Goal: Task Accomplishment & Management: Manage account settings

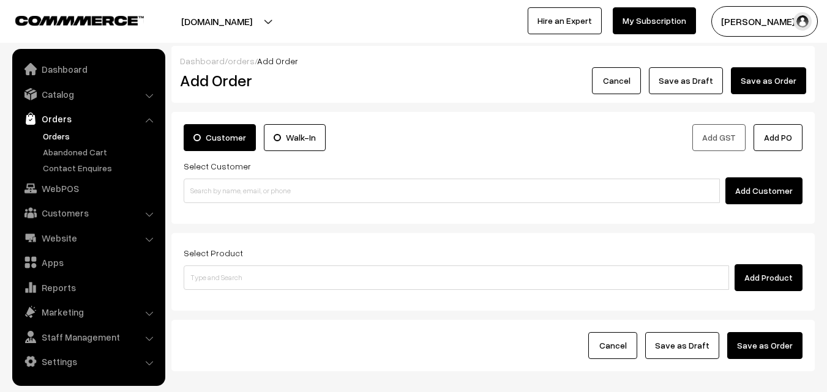
click at [76, 138] on link "Orders" at bounding box center [100, 136] width 121 height 13
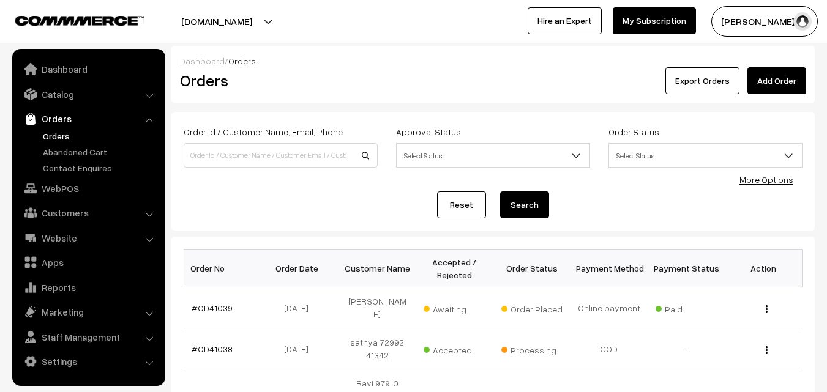
click at [241, 157] on input at bounding box center [281, 155] width 194 height 24
type input "OD40988"
click at [500, 192] on button "Search" at bounding box center [524, 205] width 49 height 27
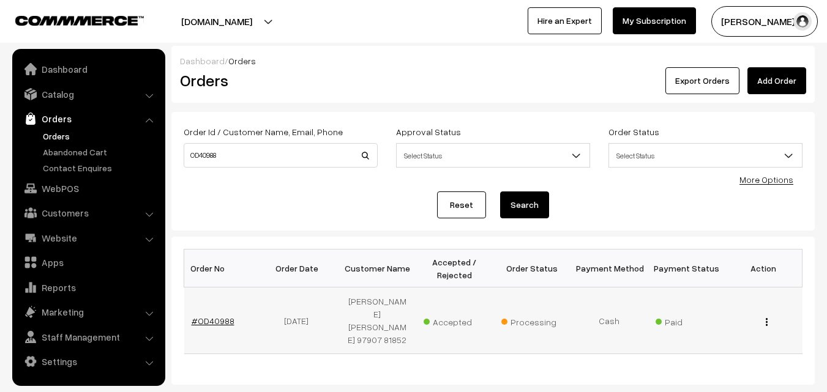
click at [214, 316] on link "#OD40988" at bounding box center [213, 321] width 43 height 10
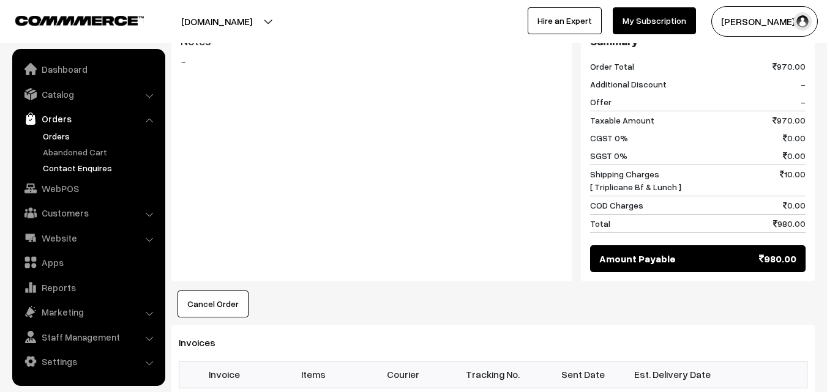
scroll to position [673, 0]
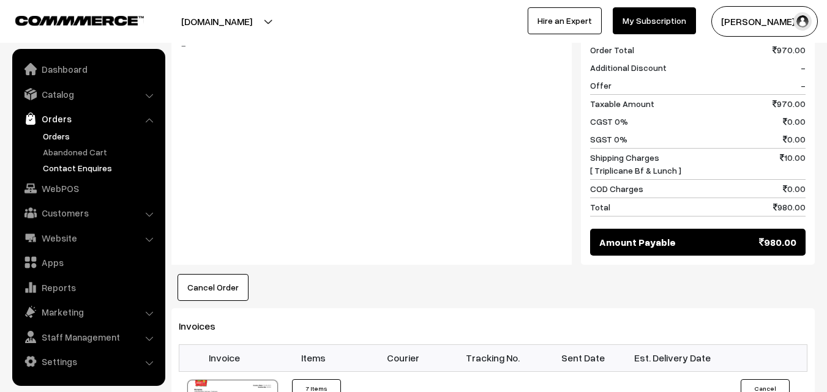
click at [94, 173] on link "Contact Enquires" at bounding box center [100, 168] width 121 height 13
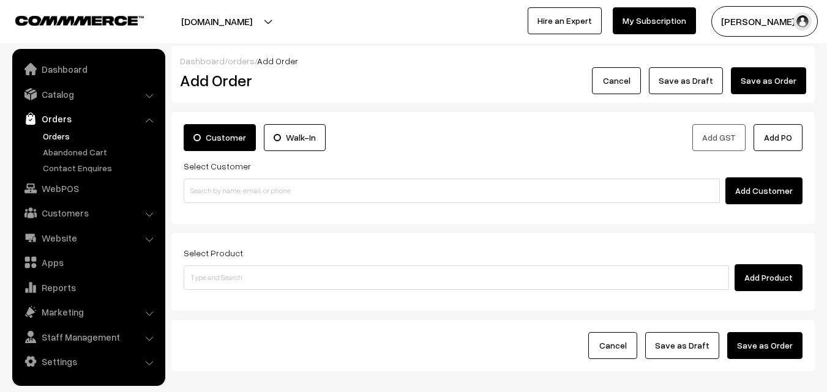
click at [174, 185] on body "Thank you for showing interest. Our team will call you shortly. Close annamfood…" at bounding box center [413, 230] width 827 height 460
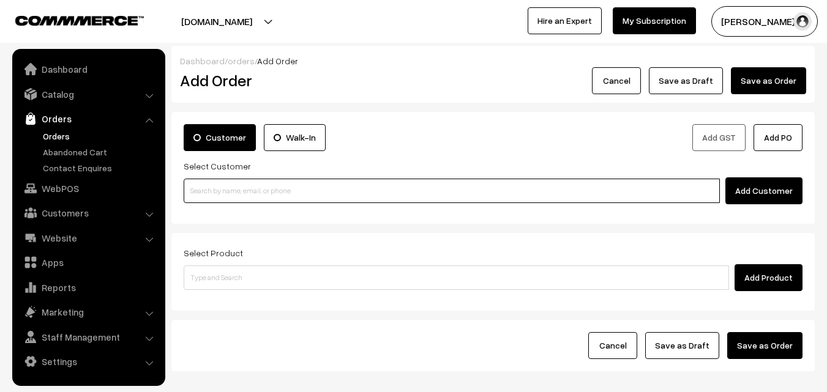
click at [242, 185] on input at bounding box center [452, 191] width 536 height 24
paste input "98401 40417"
click at [220, 183] on input "98401 40417" at bounding box center [452, 191] width 536 height 24
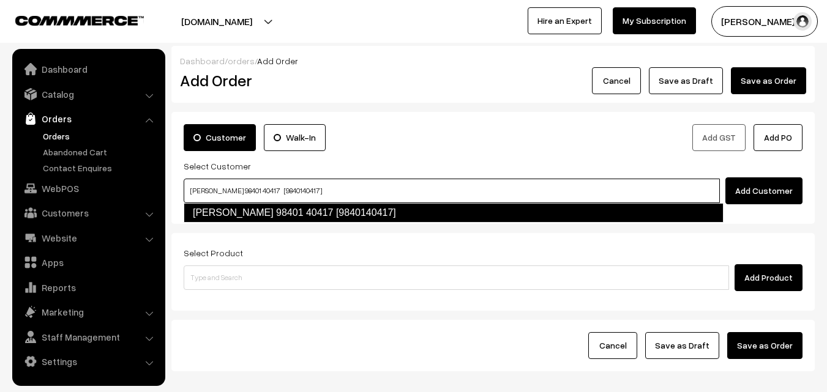
type input "Sugantha 98401 40417 [9840140417]"
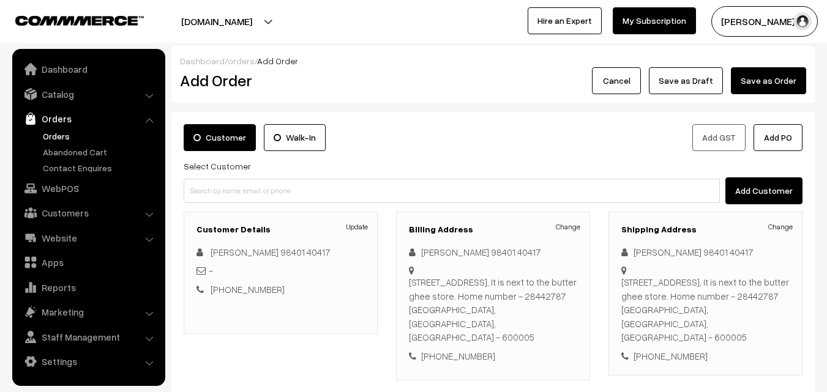
scroll to position [223, 0]
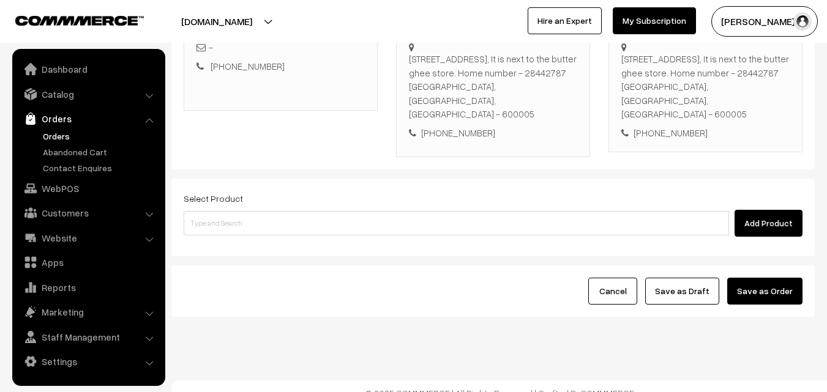
click at [359, 194] on div "Select Product Add Product" at bounding box center [493, 214] width 619 height 46
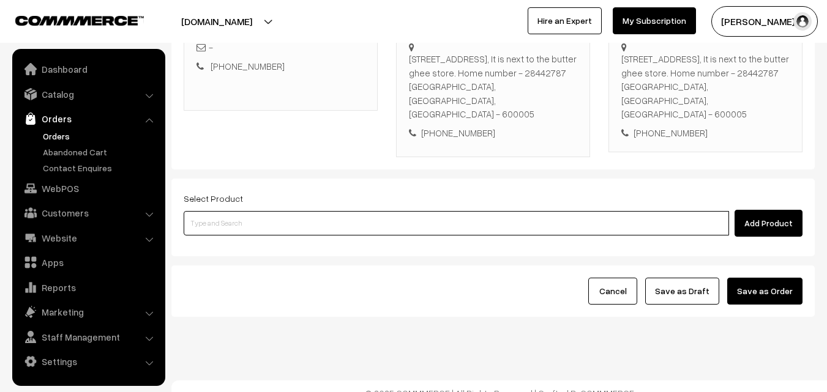
click at [364, 220] on input at bounding box center [456, 223] width 545 height 24
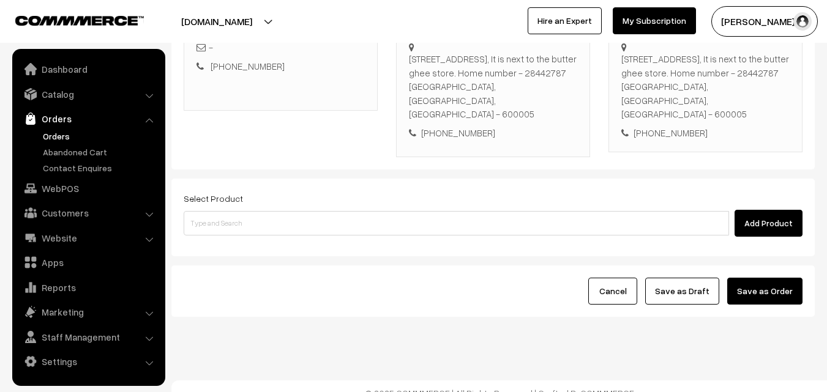
click at [67, 137] on link "Orders" at bounding box center [100, 136] width 121 height 13
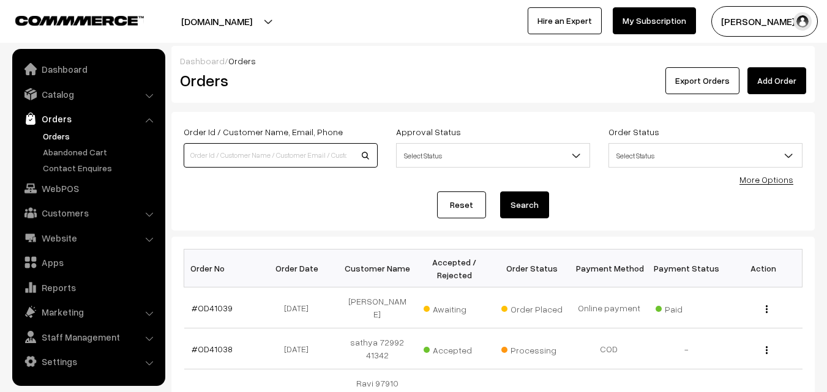
click at [245, 162] on input at bounding box center [281, 155] width 194 height 24
type input "OD40969"
click at [500, 192] on button "Search" at bounding box center [524, 205] width 49 height 27
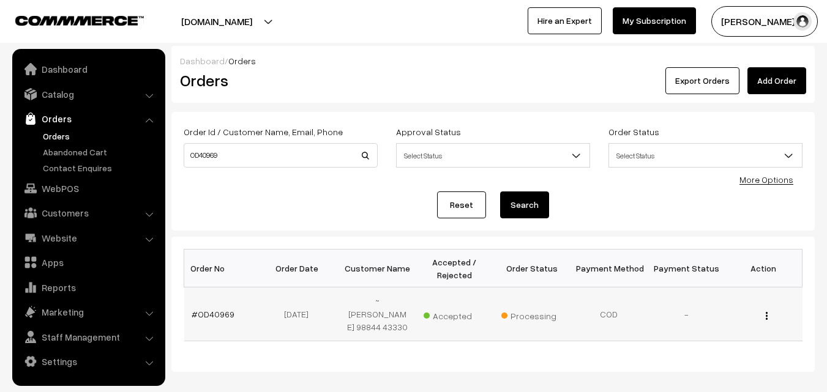
click at [224, 300] on td "#OD40969" at bounding box center [222, 315] width 77 height 54
drag, startPoint x: 226, startPoint y: 298, endPoint x: 217, endPoint y: 305, distance: 11.8
click at [225, 301] on td "#OD40969" at bounding box center [222, 315] width 77 height 54
click at [222, 309] on link "#OD40969" at bounding box center [213, 314] width 43 height 10
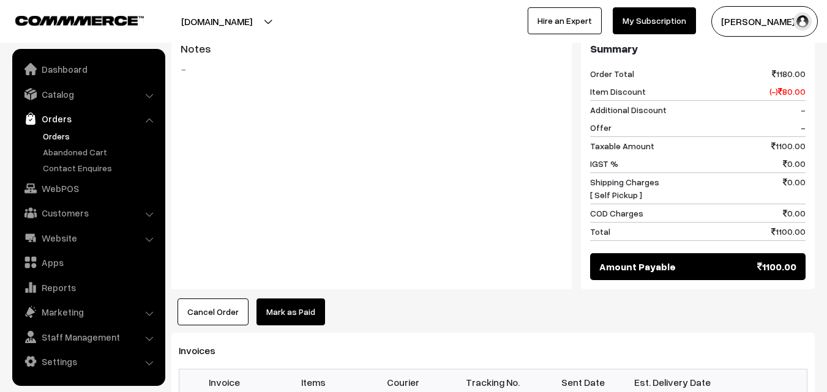
scroll to position [857, 0]
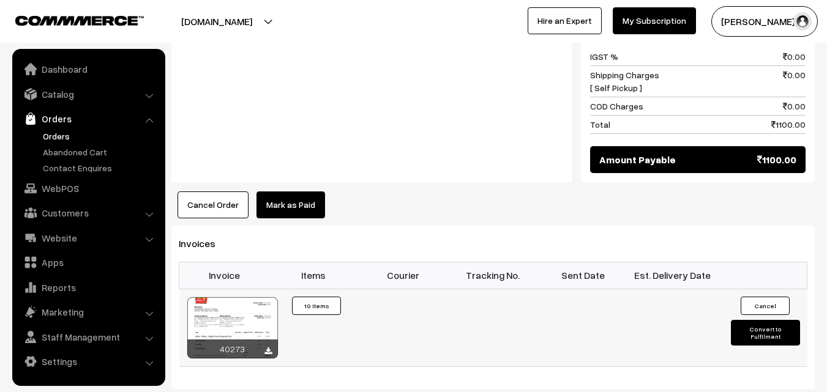
click at [224, 298] on div at bounding box center [232, 328] width 91 height 61
click at [62, 141] on link "Orders" at bounding box center [100, 136] width 121 height 13
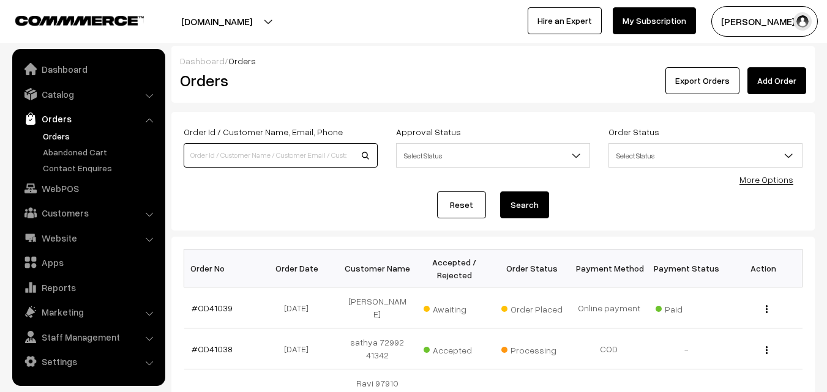
click at [245, 147] on input at bounding box center [281, 155] width 194 height 24
type input "P"
type input "OD41028"
click at [500, 192] on button "Search" at bounding box center [524, 205] width 49 height 27
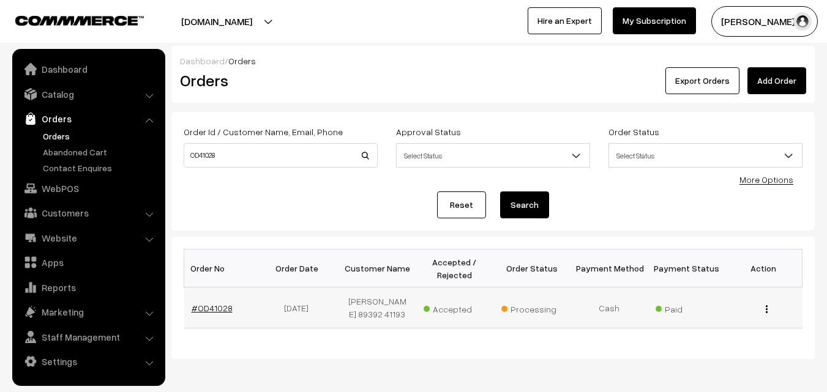
click at [214, 310] on link "#OD41028" at bounding box center [212, 308] width 41 height 10
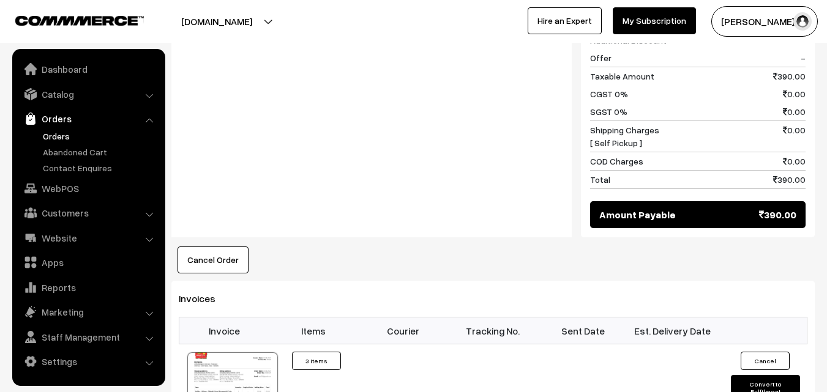
scroll to position [796, 0]
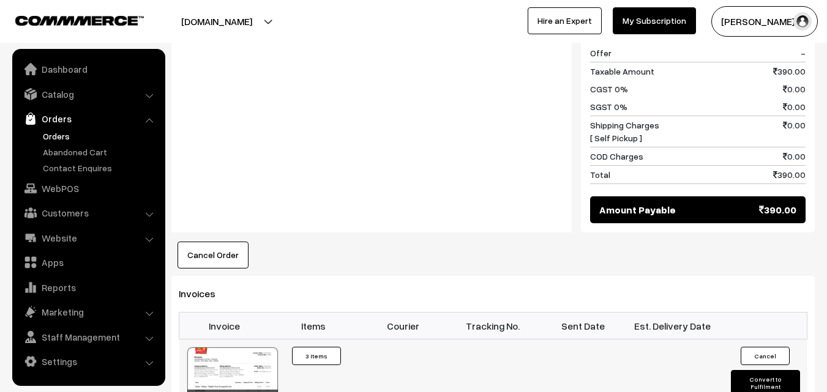
click at [233, 348] on div at bounding box center [232, 378] width 91 height 61
click at [59, 141] on link "Orders" at bounding box center [100, 136] width 121 height 13
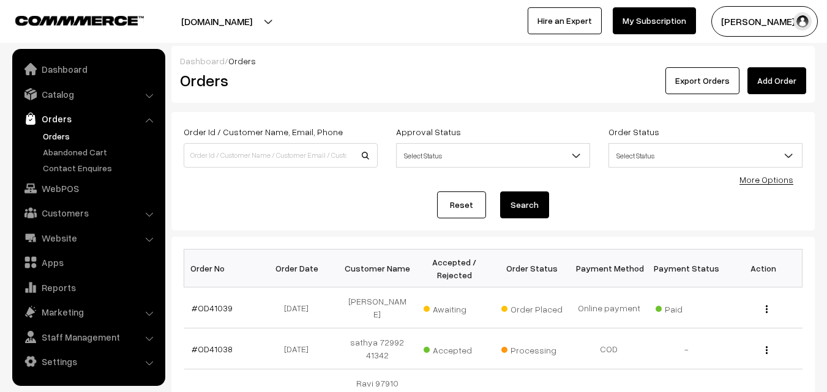
click at [45, 132] on link "Orders" at bounding box center [100, 136] width 121 height 13
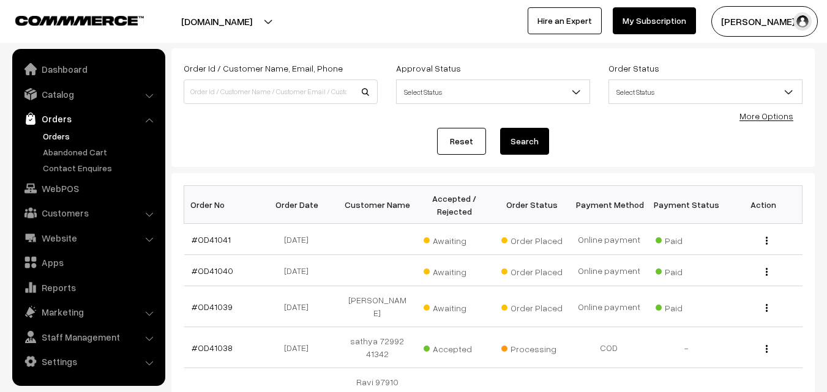
scroll to position [122, 0]
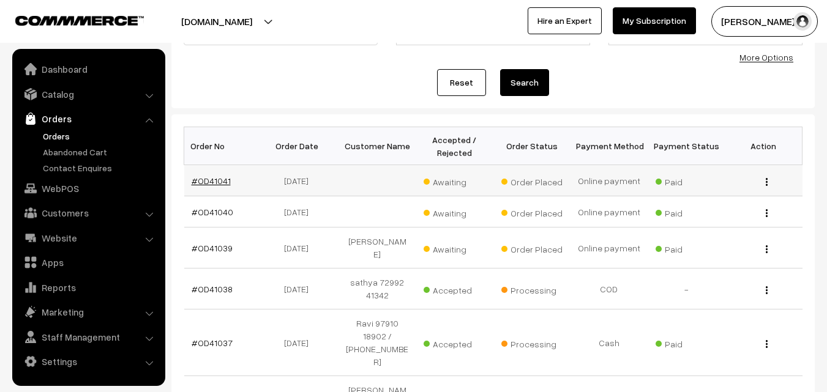
click at [212, 176] on link "#OD41041" at bounding box center [211, 181] width 39 height 10
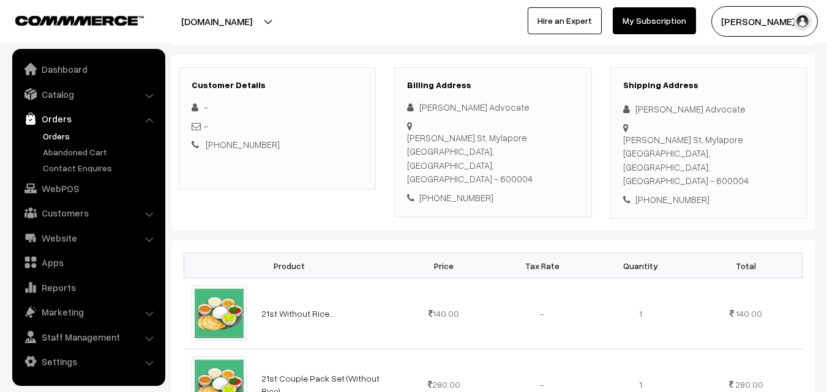
scroll to position [304, 0]
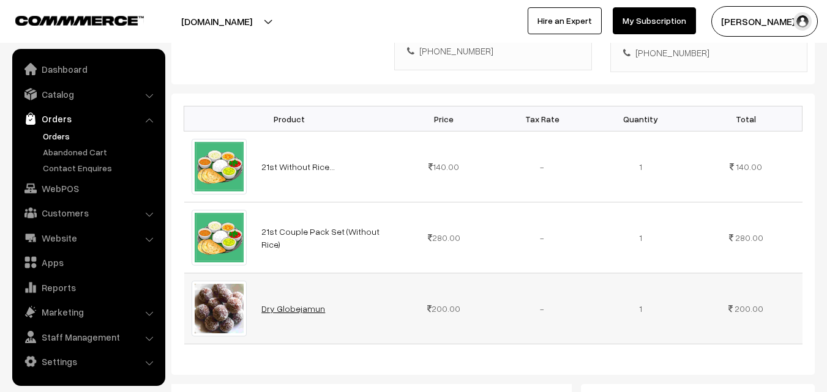
click at [312, 304] on link "Dry Globejamun" at bounding box center [293, 309] width 64 height 10
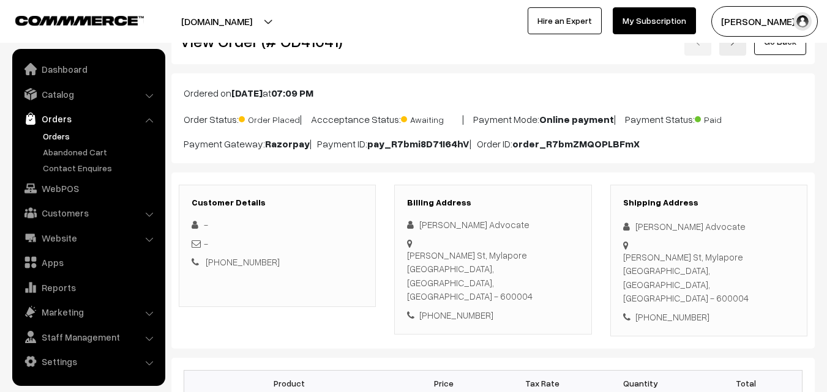
scroll to position [0, 0]
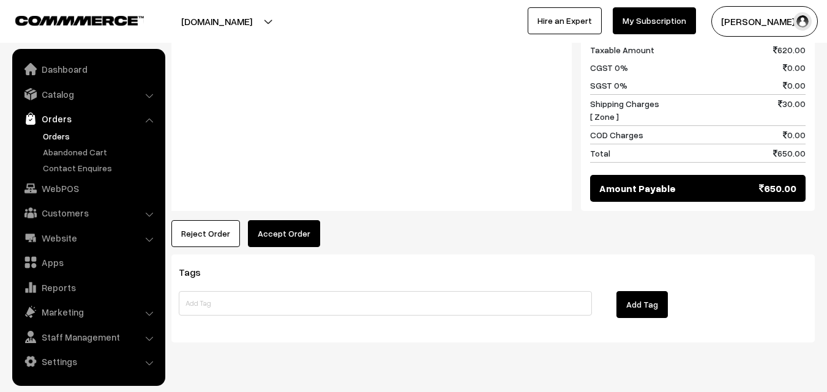
click at [298, 220] on button "Accept Order" at bounding box center [284, 233] width 72 height 27
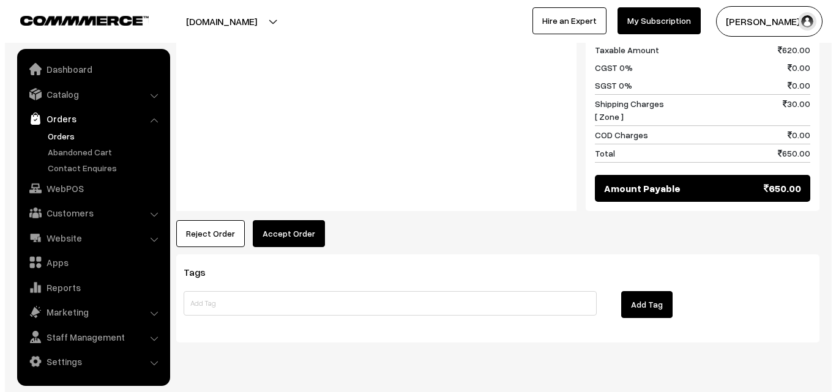
scroll to position [736, 0]
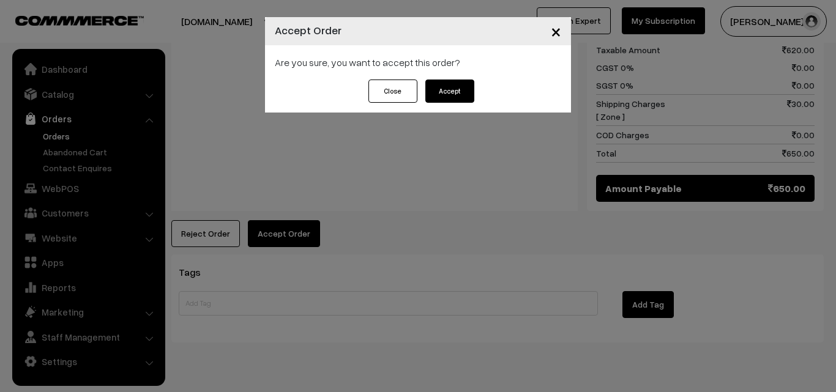
click at [464, 83] on button "Accept" at bounding box center [449, 91] width 49 height 23
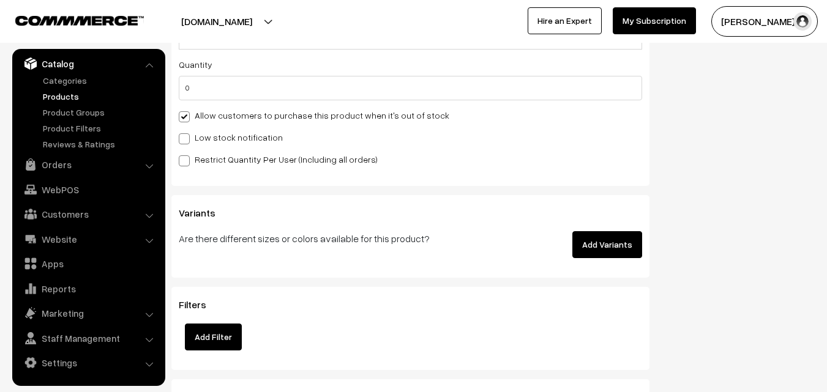
scroll to position [1224, 0]
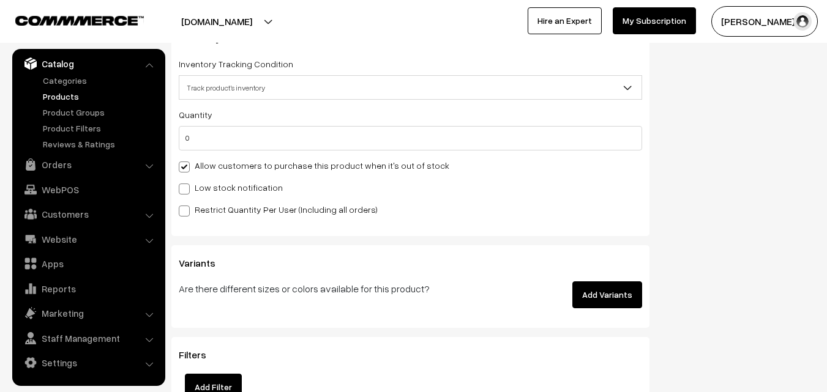
click at [226, 166] on label "Allow customers to purchase this product when it's out of stock" at bounding box center [314, 165] width 271 height 13
click at [187, 166] on input "Allow customers to purchase this product when it's out of stock" at bounding box center [183, 165] width 8 height 8
checkbox input "false"
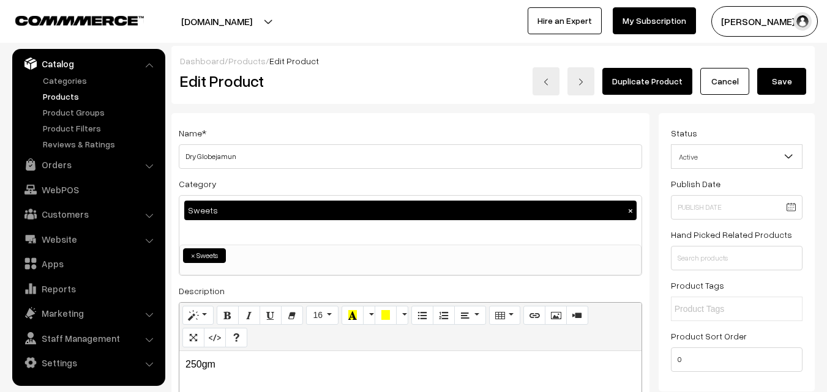
click at [795, 81] on button "Save" at bounding box center [781, 81] width 49 height 27
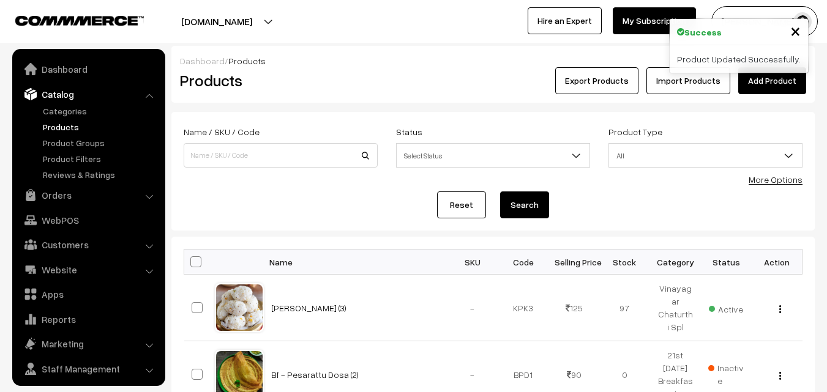
scroll to position [31, 0]
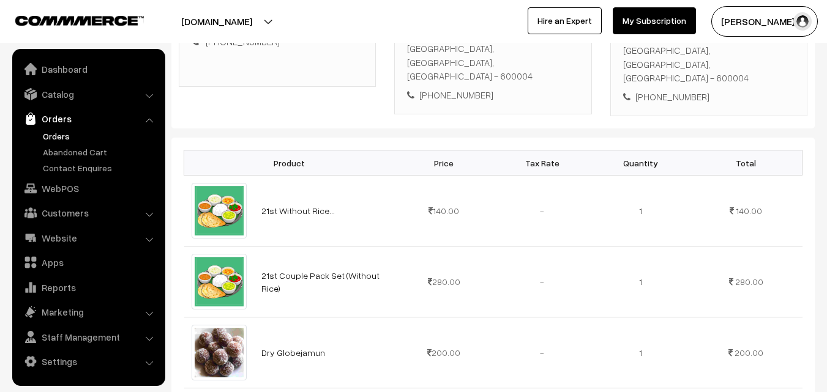
scroll to position [367, 0]
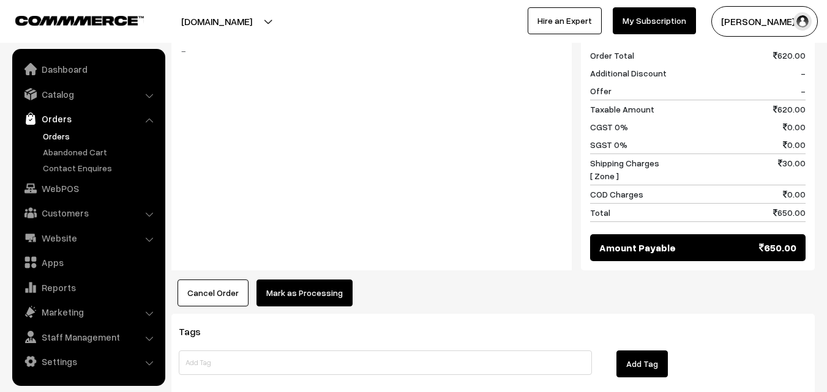
click at [298, 280] on button "Mark as Processing" at bounding box center [304, 293] width 96 height 27
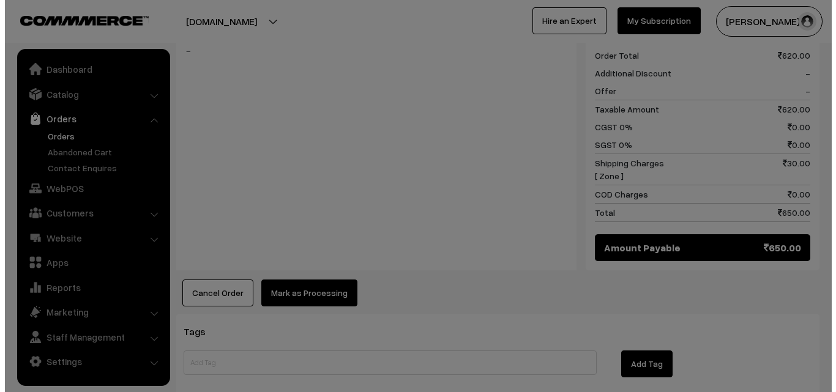
scroll to position [676, 0]
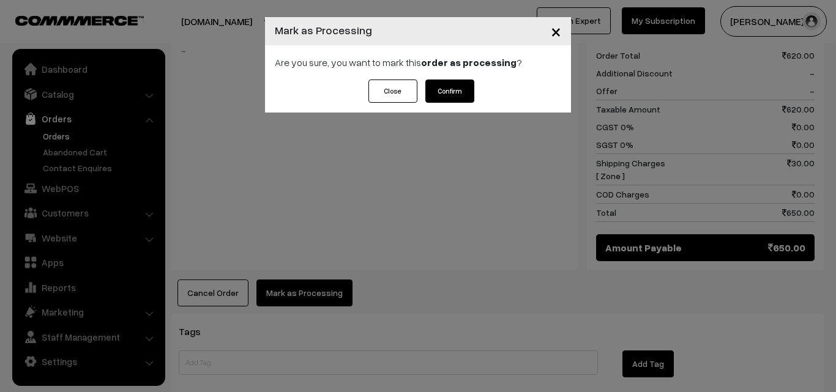
click at [447, 97] on button "Confirm" at bounding box center [449, 91] width 49 height 23
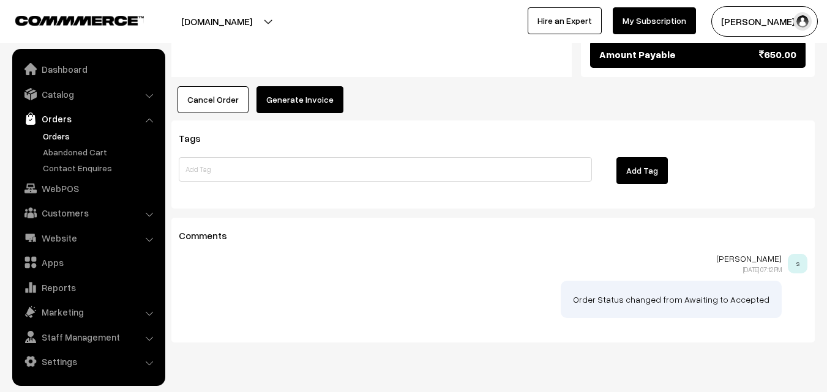
click at [309, 86] on button "Generate Invoice" at bounding box center [299, 99] width 87 height 27
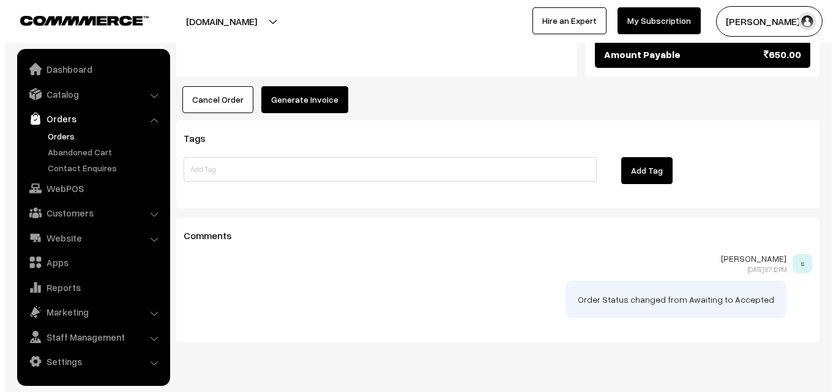
scroll to position [870, 0]
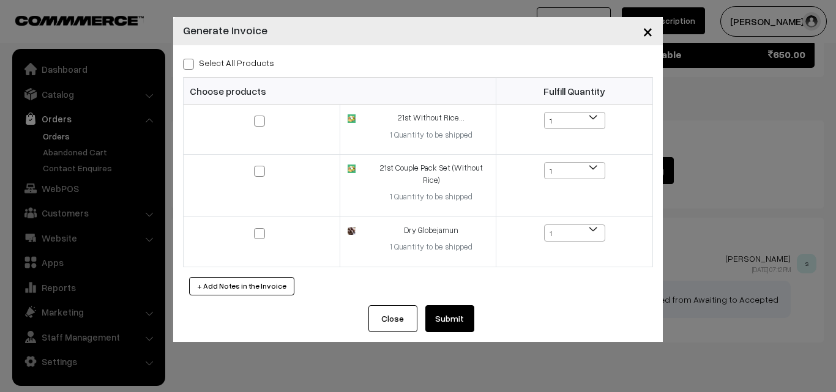
click at [258, 62] on label "Select All Products" at bounding box center [228, 62] width 91 height 13
click at [191, 62] on input "Select All Products" at bounding box center [187, 62] width 8 height 8
checkbox input "true"
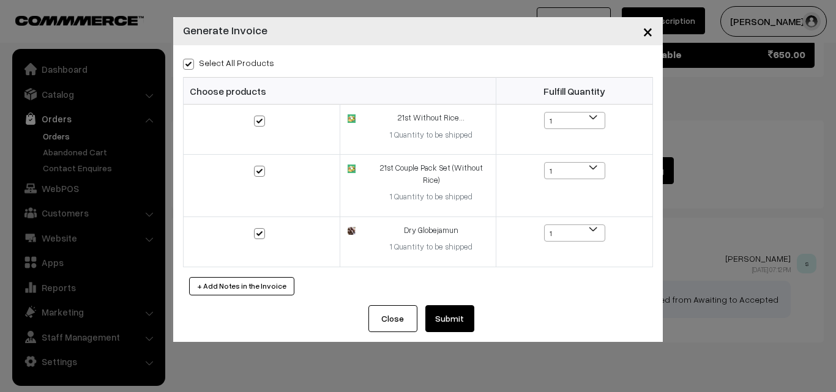
checkbox input "true"
click at [433, 307] on button "Submit" at bounding box center [449, 318] width 49 height 27
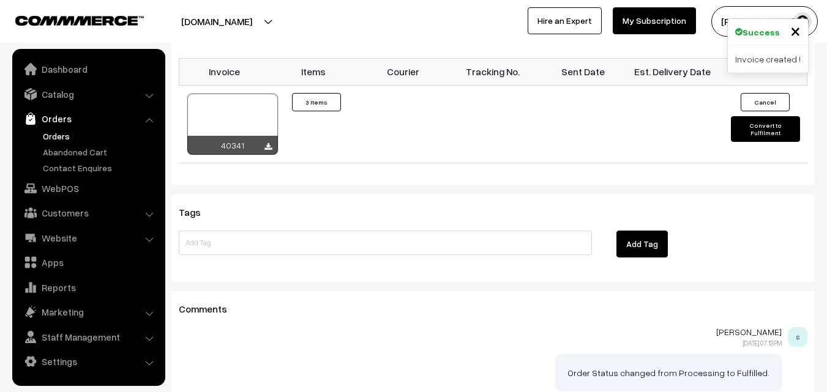
scroll to position [989, 0]
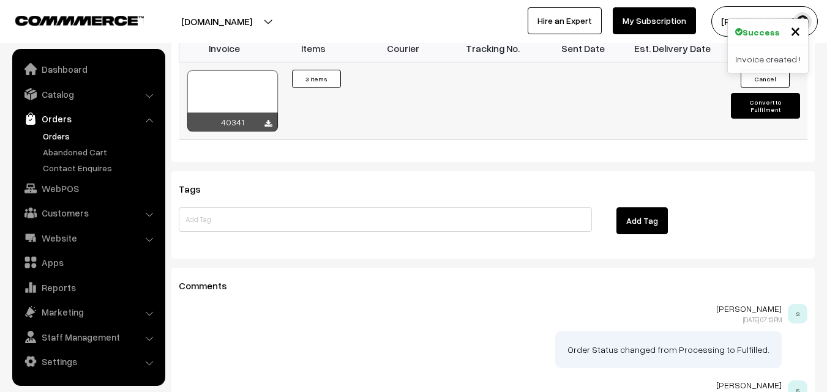
click at [226, 70] on div at bounding box center [232, 100] width 91 height 61
click at [39, 129] on link "Orders" at bounding box center [88, 119] width 146 height 22
click at [58, 138] on link "Orders" at bounding box center [100, 136] width 121 height 13
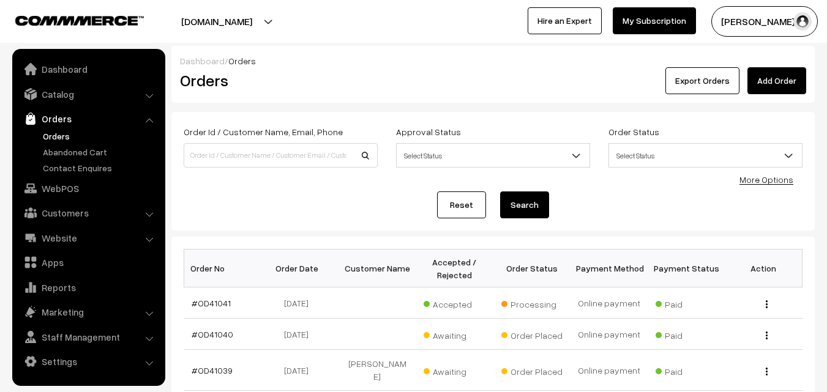
scroll to position [122, 0]
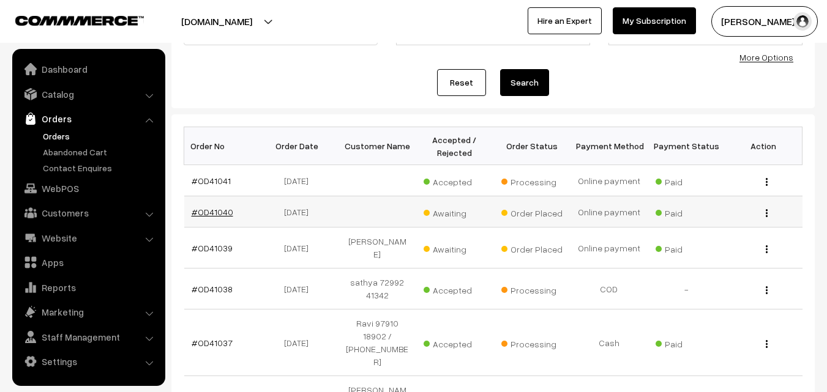
click at [219, 214] on link "#OD41040" at bounding box center [213, 212] width 42 height 10
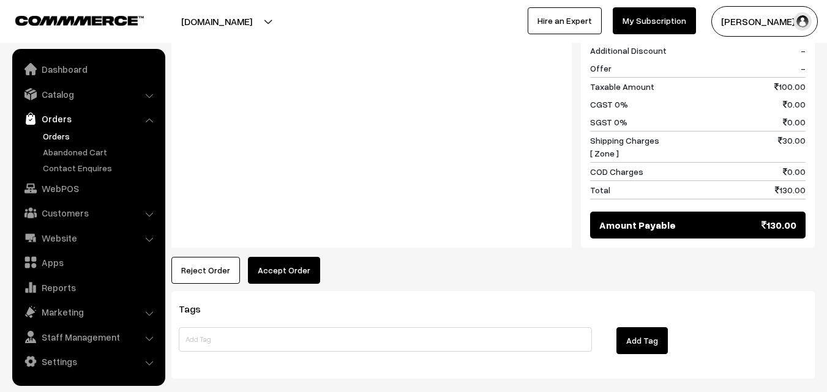
click at [275, 272] on button "Accept Order" at bounding box center [284, 270] width 72 height 27
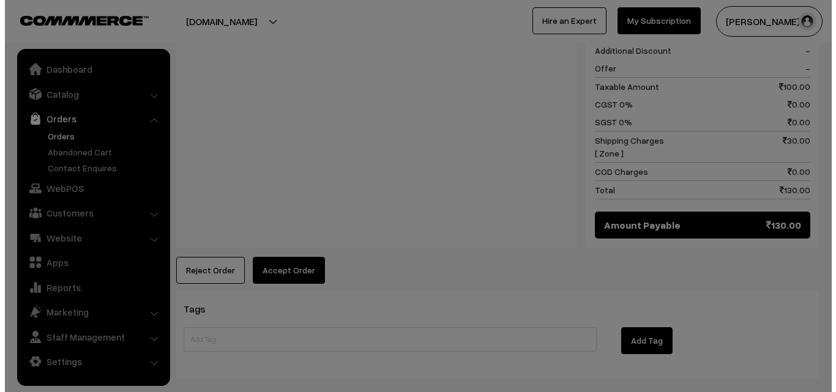
scroll to position [552, 0]
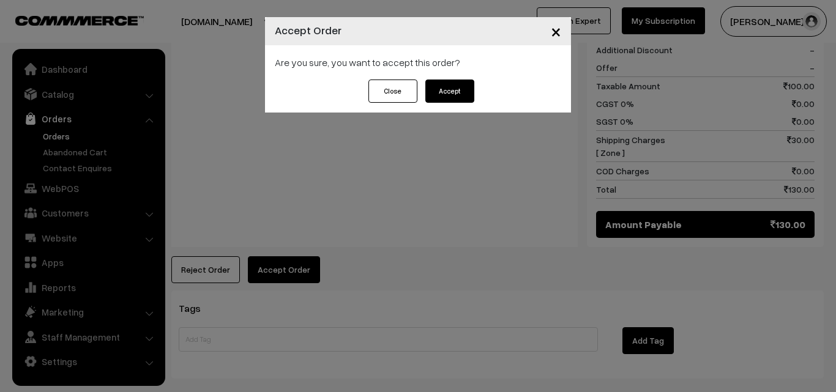
click at [454, 86] on button "Accept" at bounding box center [449, 91] width 49 height 23
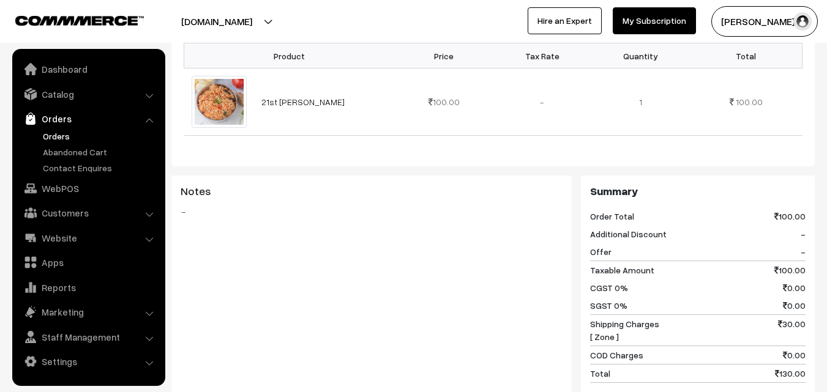
scroll to position [673, 0]
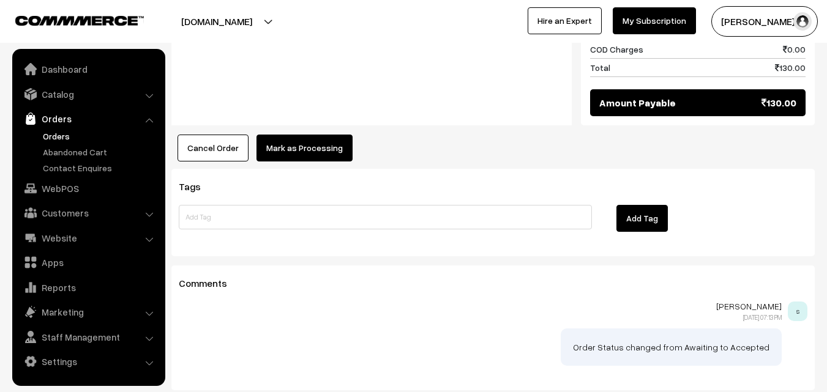
click at [318, 171] on div "Tags Add Tag" at bounding box center [492, 213] width 643 height 88
click at [326, 143] on button "Mark as Processing" at bounding box center [304, 148] width 96 height 27
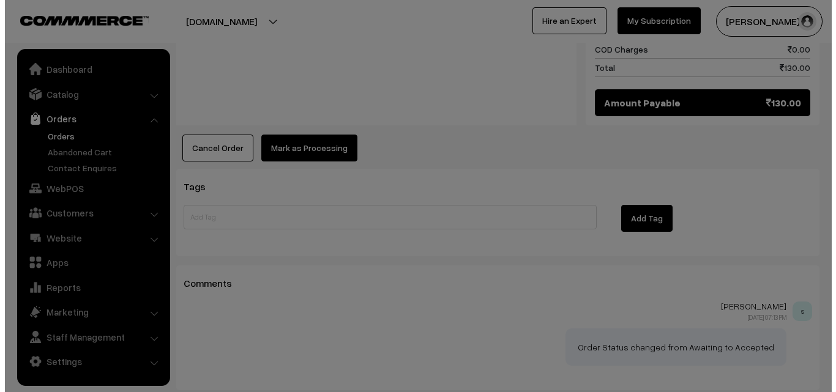
scroll to position [675, 0]
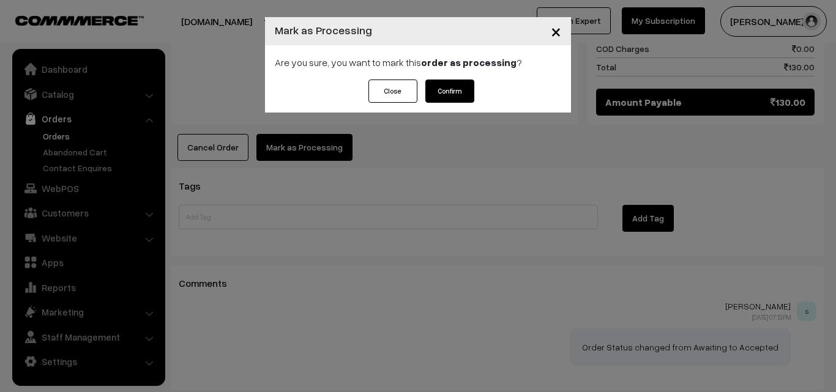
click at [457, 83] on button "Confirm" at bounding box center [449, 91] width 49 height 23
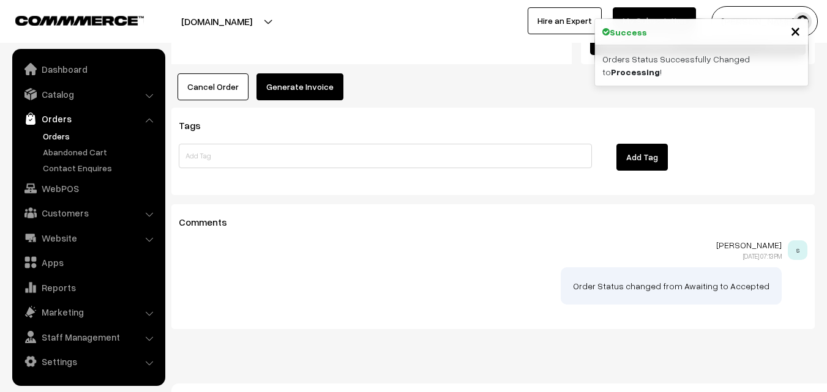
click at [323, 74] on button "Generate Invoice" at bounding box center [299, 86] width 87 height 27
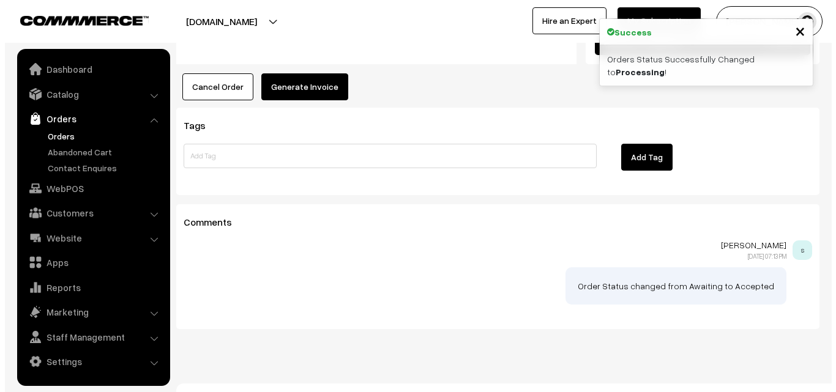
scroll to position [736, 0]
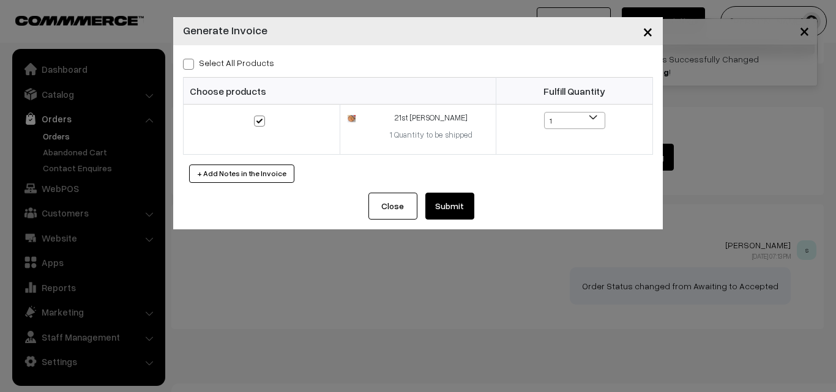
click at [447, 201] on button "Submit" at bounding box center [449, 206] width 49 height 27
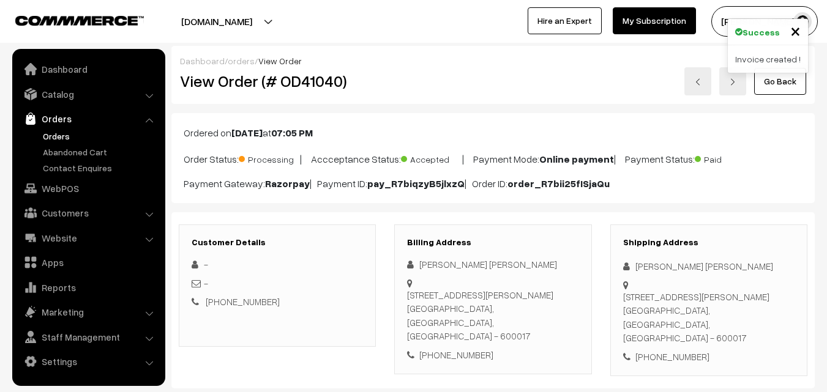
scroll to position [735, 0]
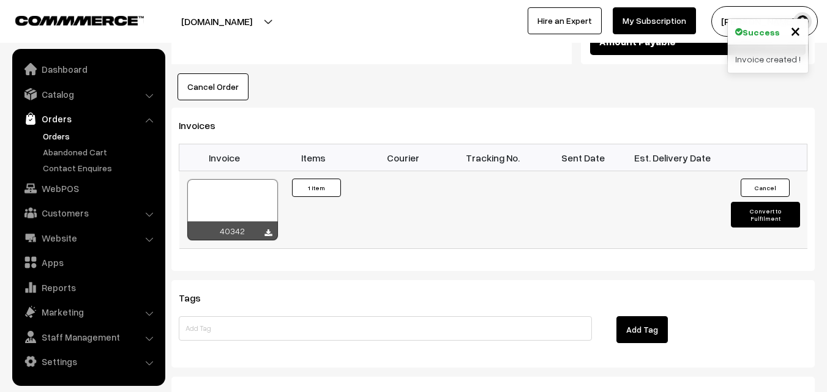
click at [239, 204] on div at bounding box center [232, 209] width 91 height 61
click at [51, 124] on link "Orders" at bounding box center [88, 119] width 146 height 22
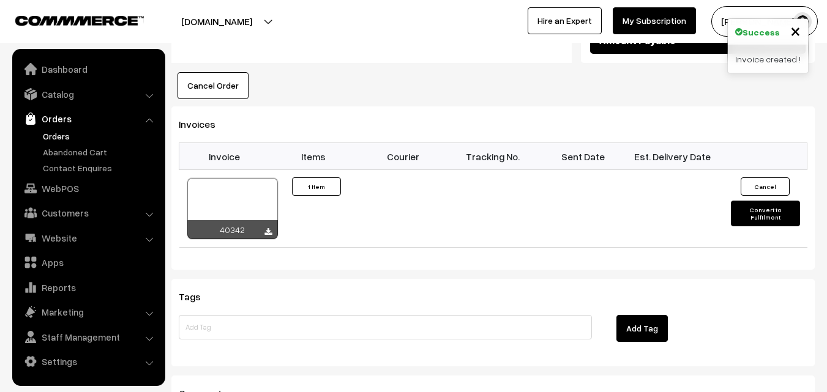
click at [58, 137] on link "Orders" at bounding box center [100, 136] width 121 height 13
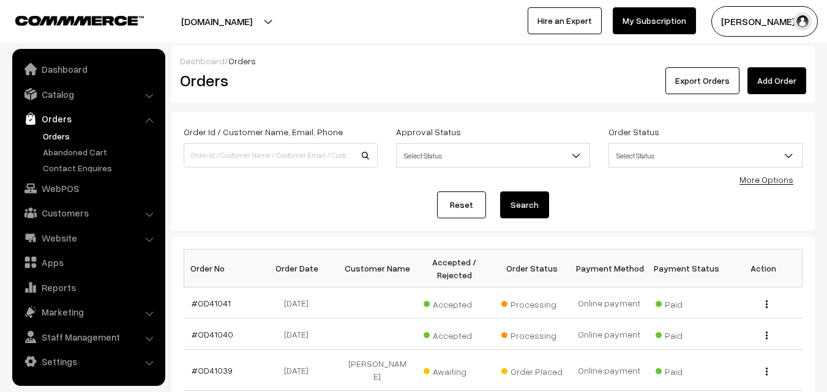
click at [61, 138] on link "Orders" at bounding box center [100, 136] width 121 height 13
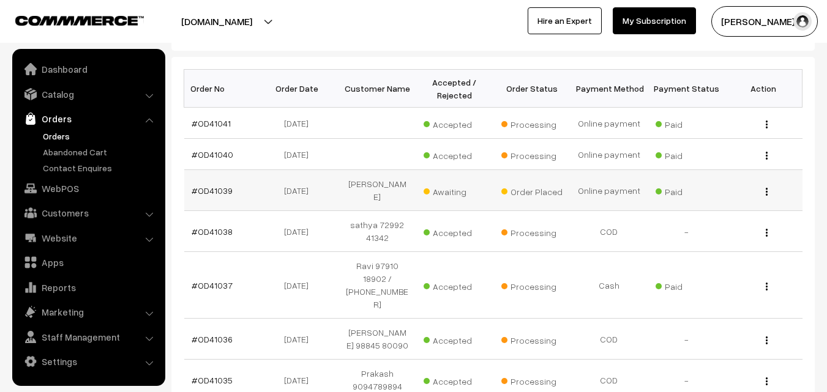
scroll to position [184, 0]
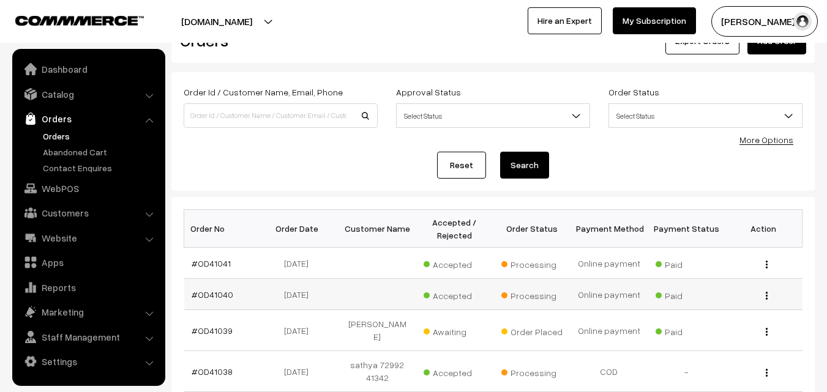
scroll to position [61, 0]
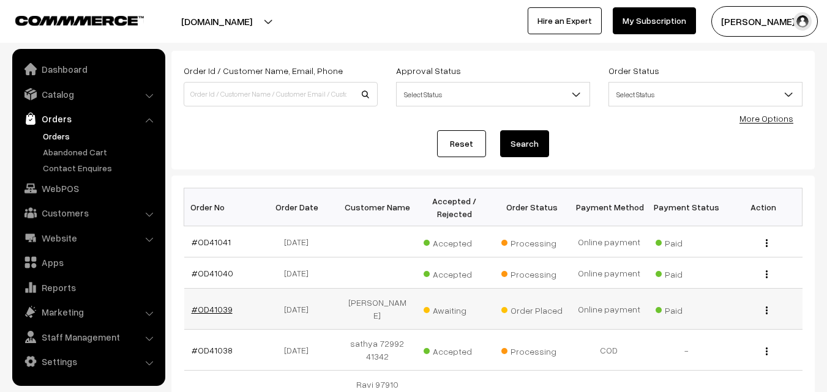
click at [219, 308] on link "#OD41039" at bounding box center [212, 309] width 41 height 10
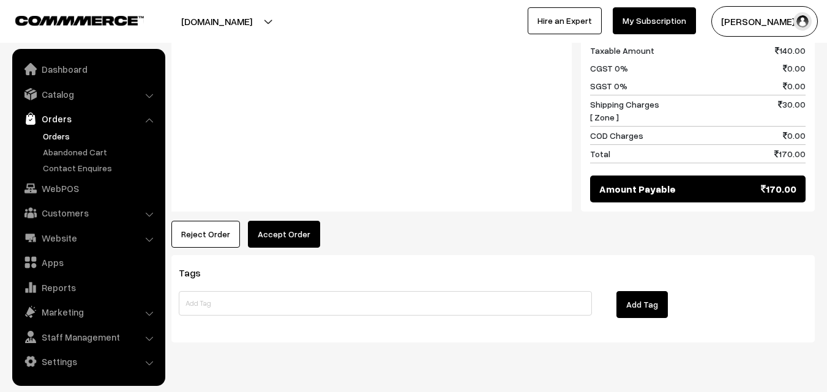
click at [276, 221] on button "Accept Order" at bounding box center [284, 234] width 72 height 27
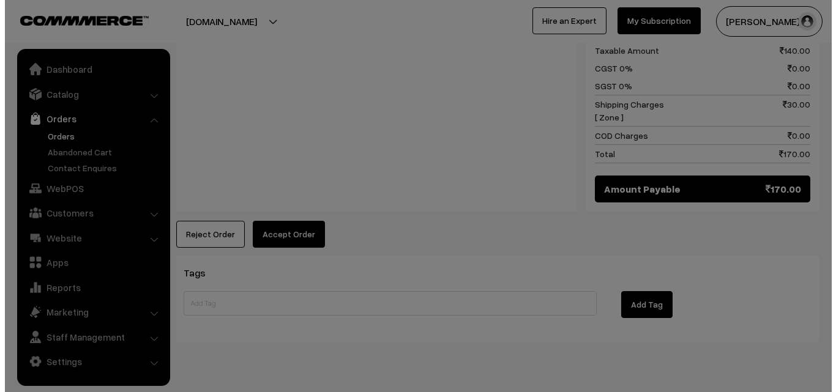
scroll to position [664, 0]
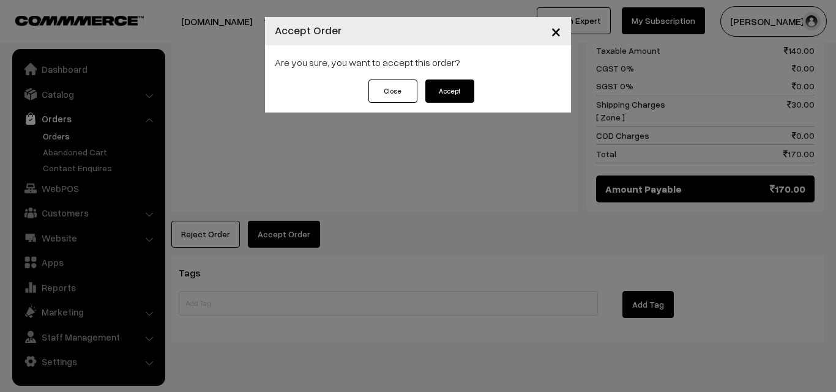
click at [449, 80] on button "Accept" at bounding box center [449, 91] width 49 height 23
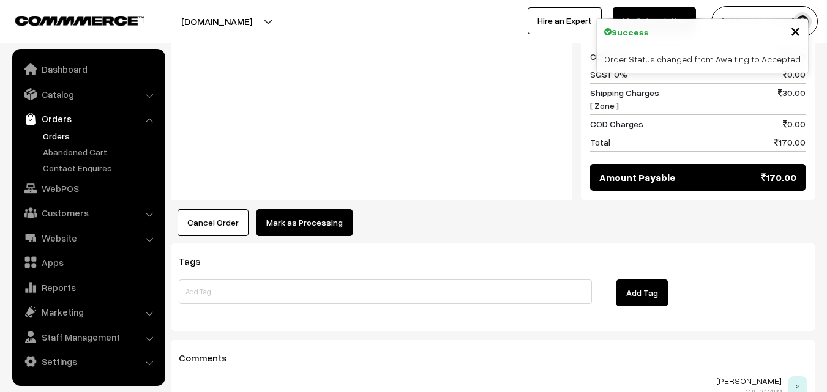
click at [301, 209] on button "Mark as Processing" at bounding box center [304, 222] width 96 height 27
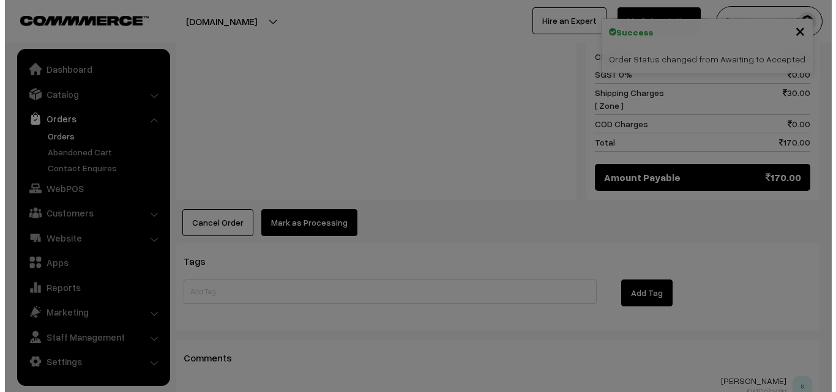
scroll to position [676, 0]
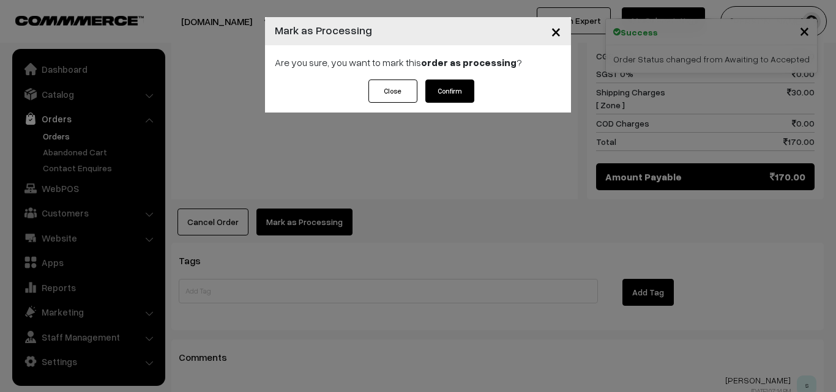
click at [458, 84] on button "Confirm" at bounding box center [449, 91] width 49 height 23
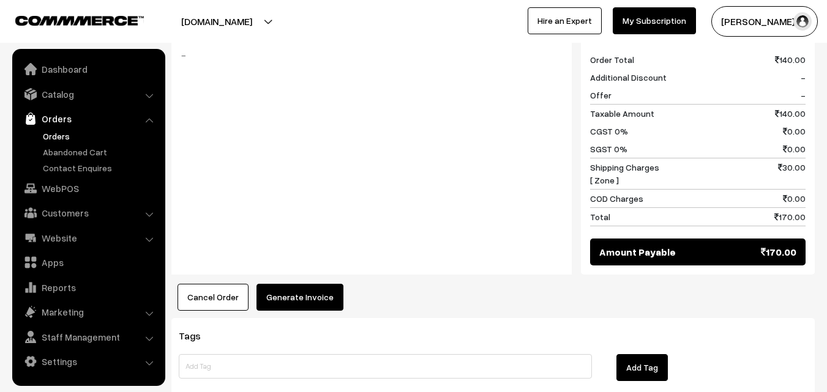
scroll to position [796, 0]
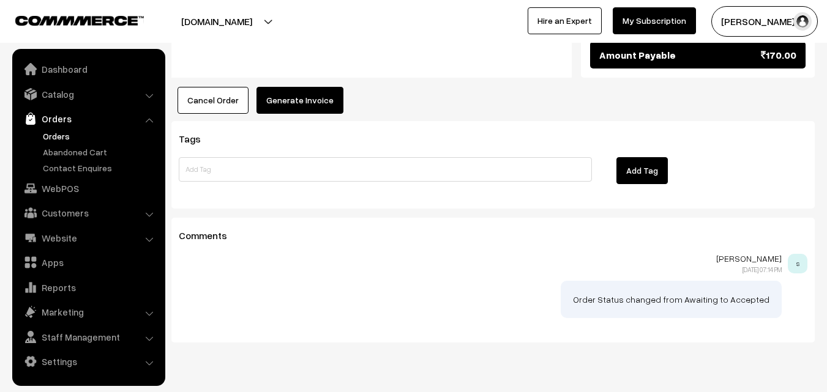
click at [283, 87] on button "Generate Invoice" at bounding box center [299, 100] width 87 height 27
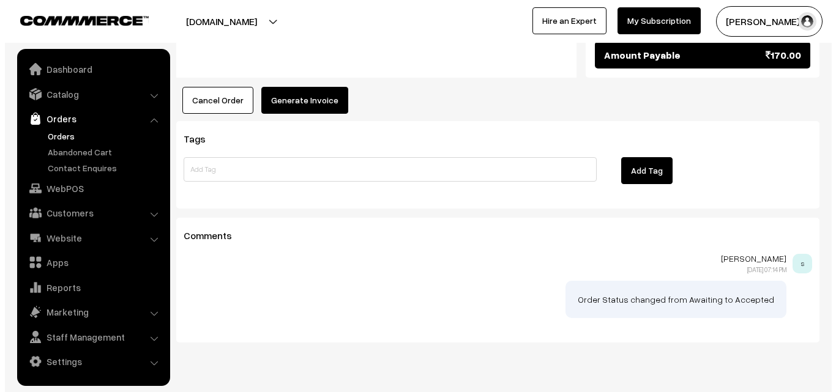
scroll to position [798, 0]
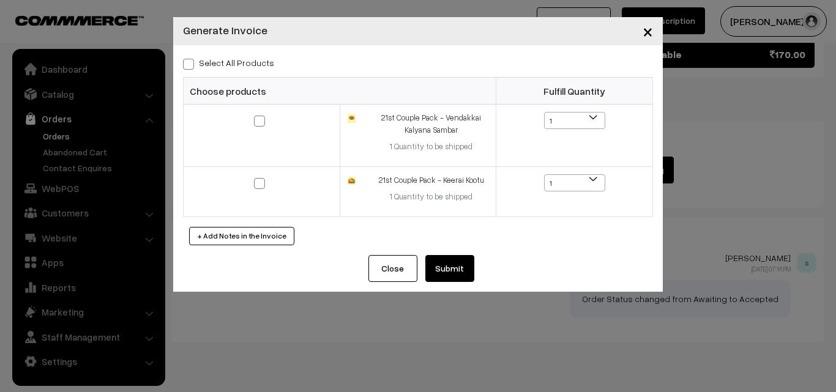
click at [229, 64] on label "Select All Products" at bounding box center [228, 62] width 91 height 13
click at [191, 64] on input "Select All Products" at bounding box center [187, 62] width 8 height 8
checkbox input "true"
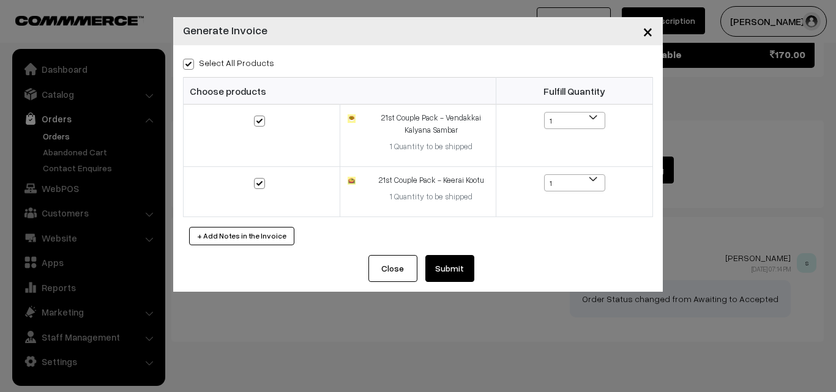
click at [419, 266] on div "Close Submit Back Fulfill Items" at bounding box center [418, 268] width 112 height 27
click at [463, 268] on button "Submit" at bounding box center [449, 268] width 49 height 27
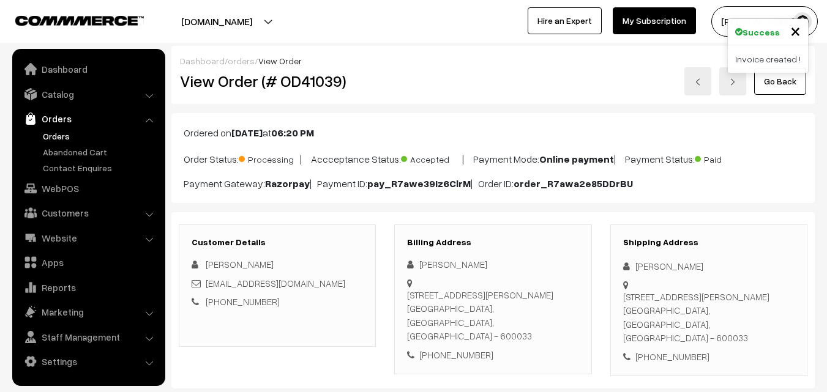
scroll to position [796, 0]
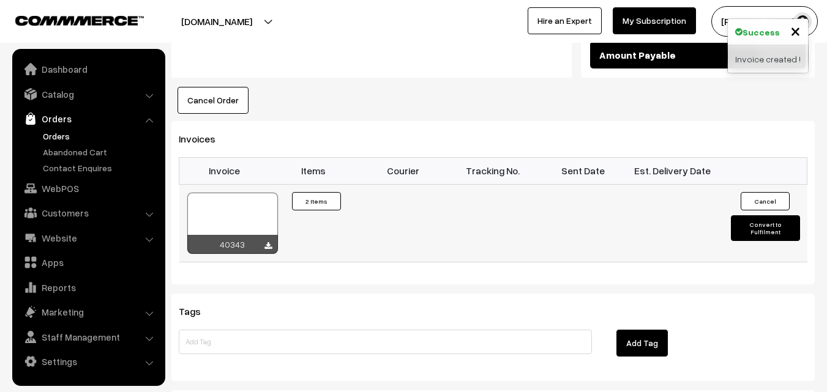
click at [220, 193] on div at bounding box center [232, 223] width 91 height 61
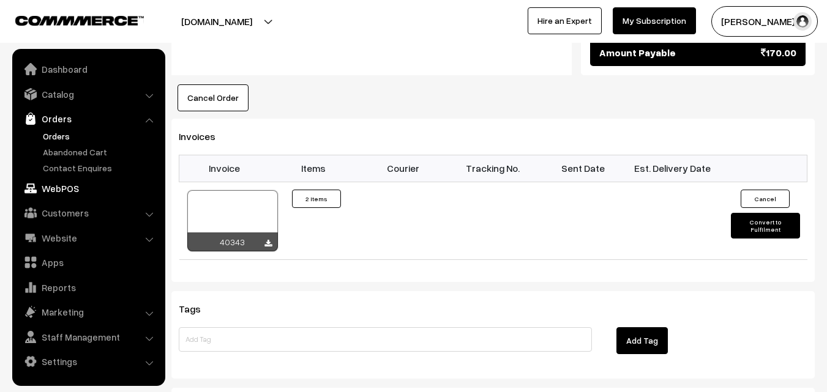
click at [42, 194] on link "WebPOS" at bounding box center [88, 189] width 146 height 22
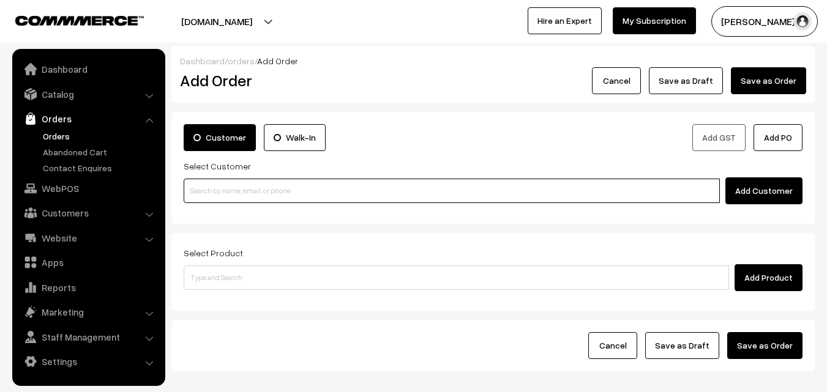
click at [315, 191] on input at bounding box center [452, 191] width 536 height 24
paste input "94459 53163"
click at [229, 185] on input "94459 53163" at bounding box center [452, 191] width 536 height 24
click at [218, 187] on input "94459 53163" at bounding box center [452, 191] width 536 height 24
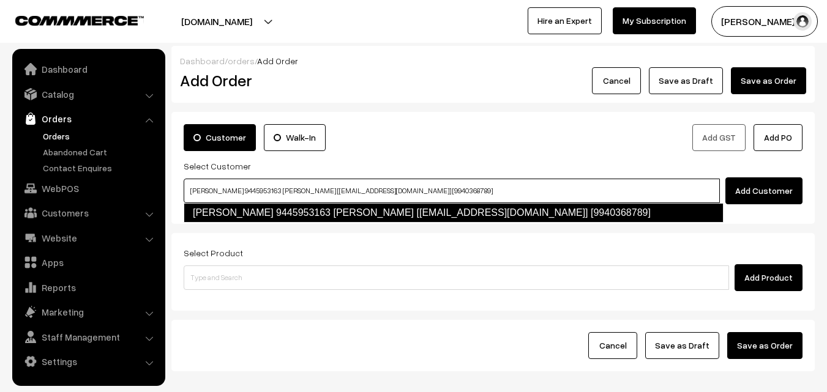
type input "Srikanth 9445953163 Srikantan [test1712@gmail.com] [9940368789]"
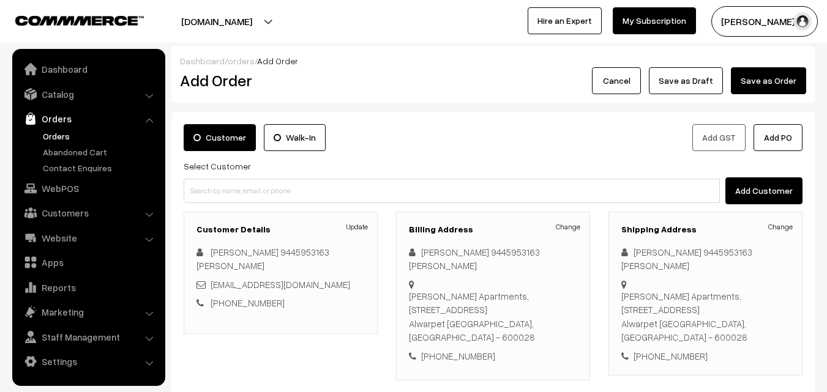
scroll to position [184, 0]
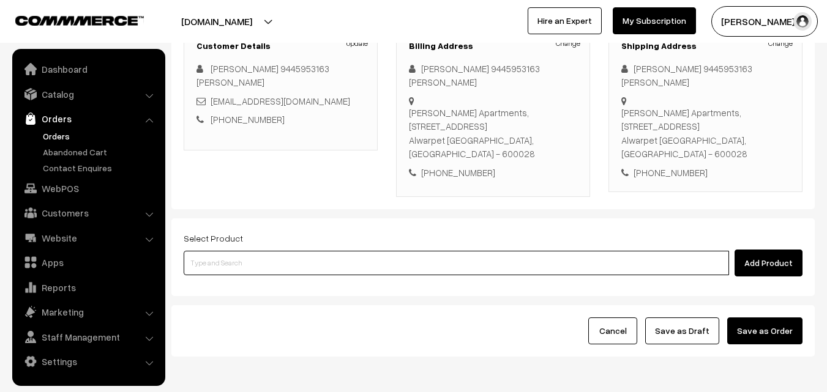
click at [365, 251] on input at bounding box center [456, 263] width 545 height 24
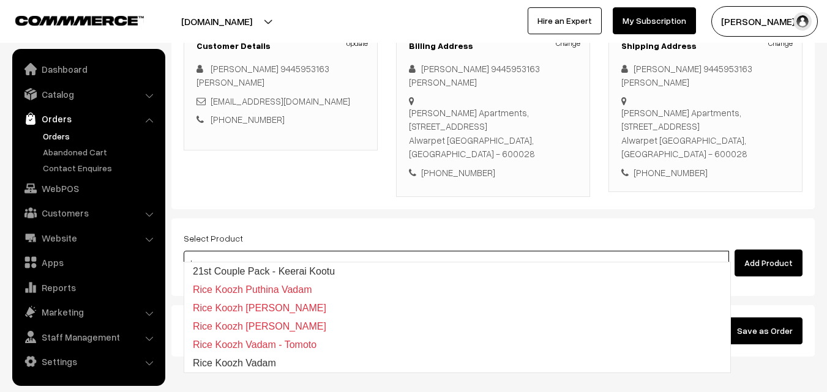
type input "21st Couple Pack - Keerai Kootu"
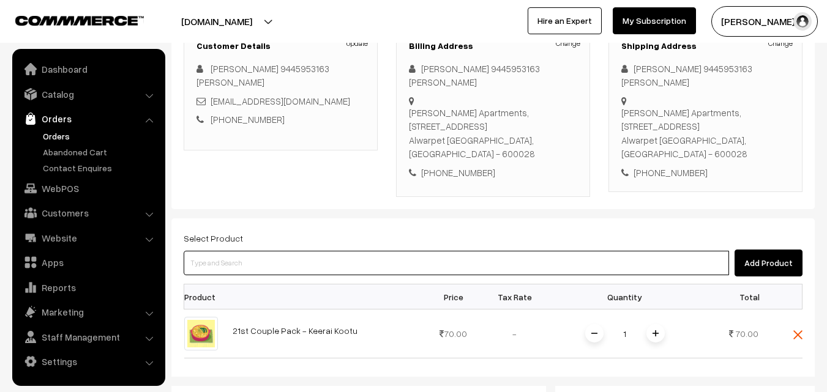
click at [348, 251] on input at bounding box center [456, 263] width 545 height 24
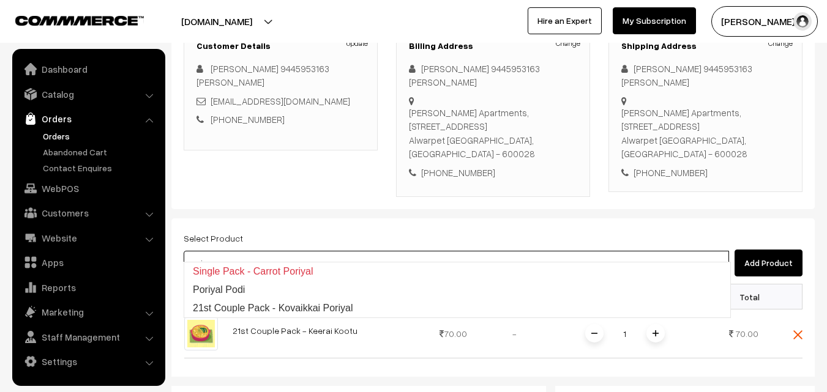
type input "21st Couple Pack - Kovaikkai Poriyal"
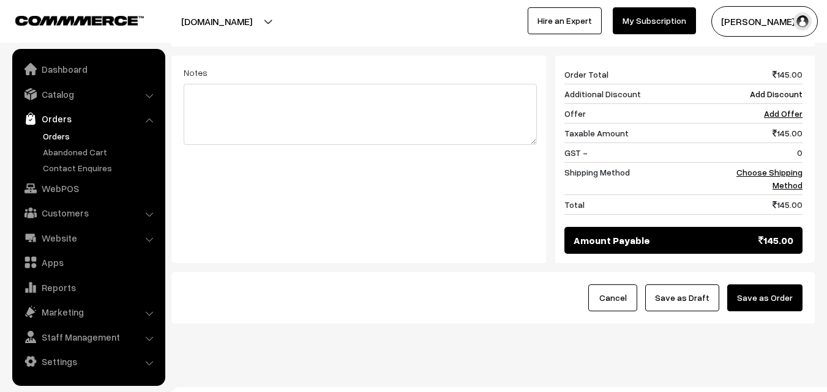
scroll to position [570, 0]
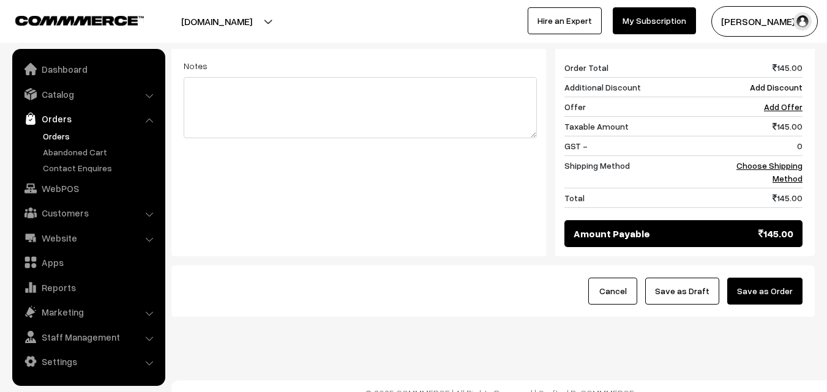
click at [803, 160] on div "145 Order Total 145.00 Additional Discount Add Discount Offer Add Offer Taxable…" at bounding box center [679, 153] width 266 height 208
click at [790, 162] on link "Choose Shipping Method" at bounding box center [769, 171] width 66 height 23
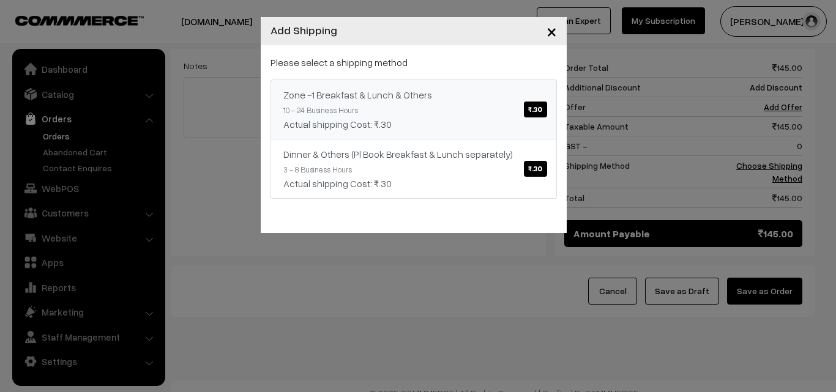
click at [468, 110] on link "Zone -1 Breakfast & Lunch & Others ₹.30 10 - 24 Business Hours Actual shipping …" at bounding box center [414, 110] width 286 height 60
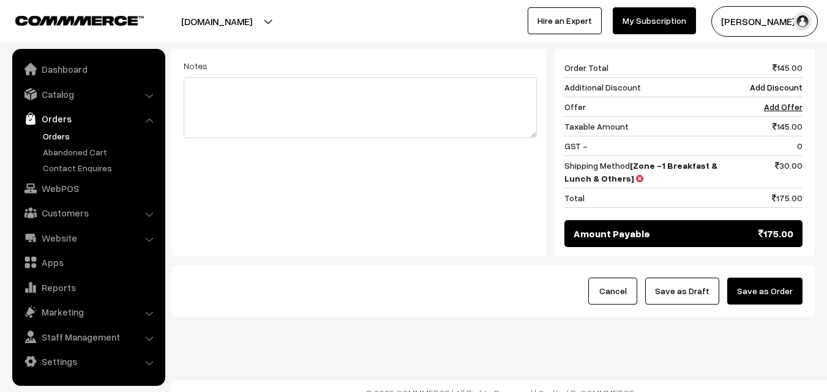
click at [695, 280] on button "Save as Draft" at bounding box center [682, 291] width 74 height 27
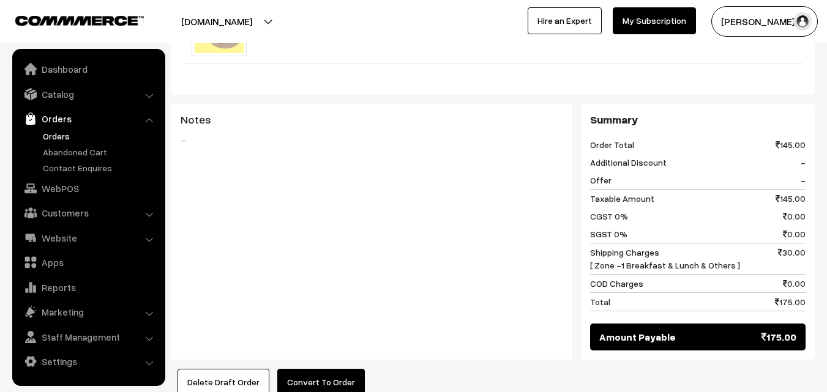
click at [328, 369] on button "Convert To Order" at bounding box center [321, 382] width 88 height 27
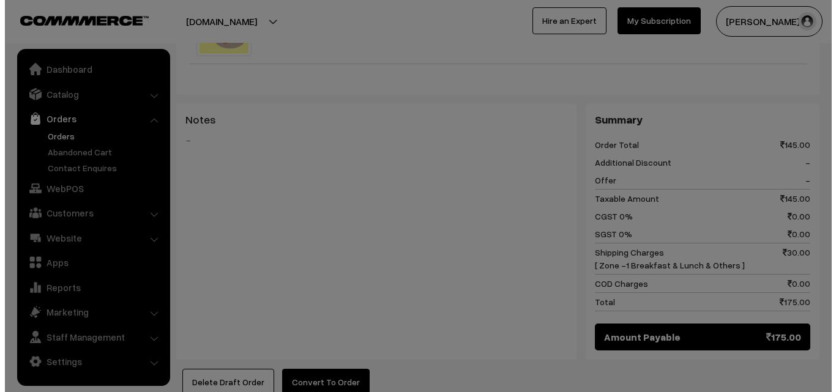
scroll to position [552, 0]
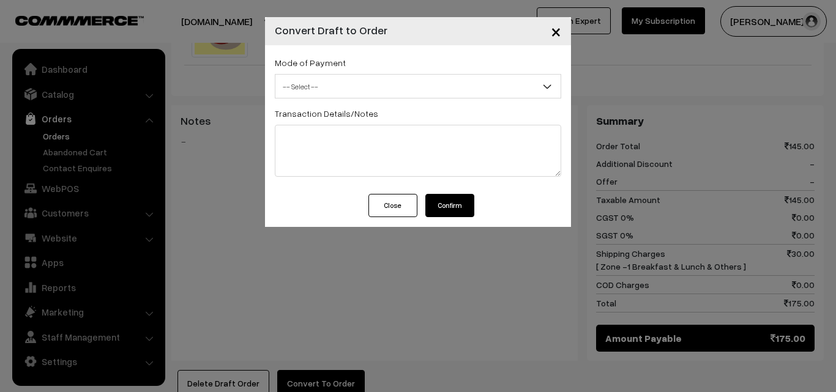
click at [335, 83] on span "-- Select --" at bounding box center [417, 86] width 285 height 21
click at [341, 105] on div "Mode of Payment -- Select -- COD Cash -- Select -- Transaction Details/Notes" at bounding box center [418, 119] width 306 height 149
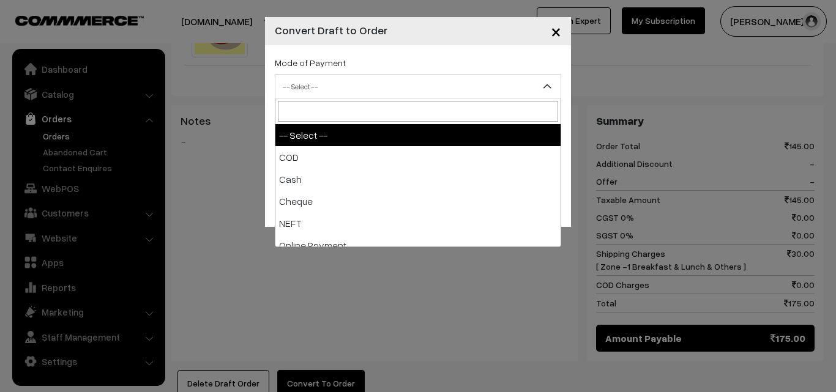
click at [342, 83] on span "-- Select --" at bounding box center [417, 86] width 285 height 21
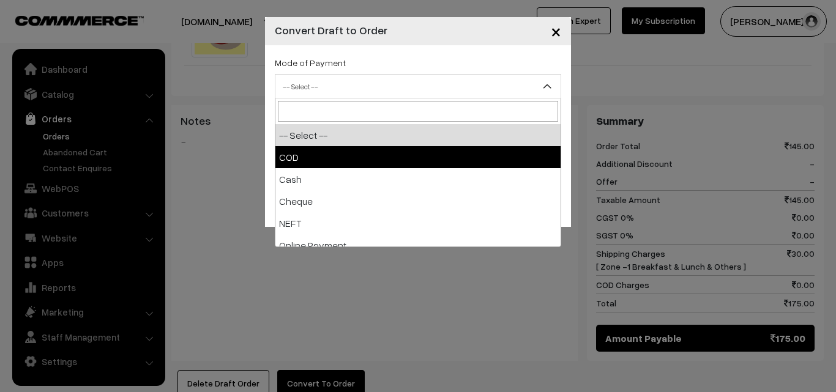
select select "1"
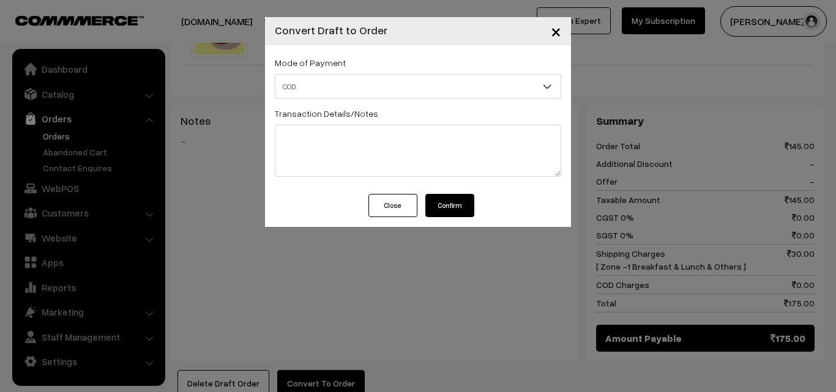
click at [457, 212] on button "Confirm" at bounding box center [449, 205] width 49 height 23
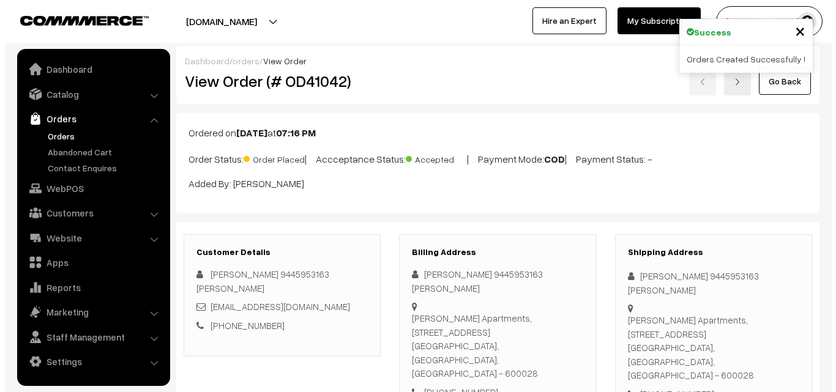
scroll to position [552, 0]
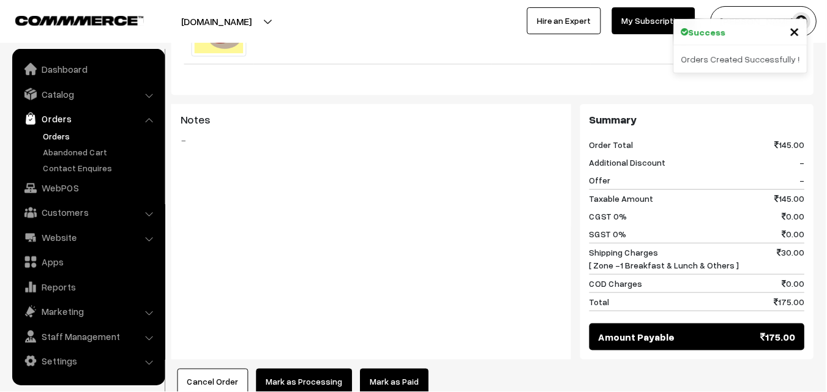
drag, startPoint x: 0, startPoint y: 0, endPoint x: 318, endPoint y: 353, distance: 475.0
click at [318, 369] on button "Mark as Processing" at bounding box center [304, 382] width 96 height 27
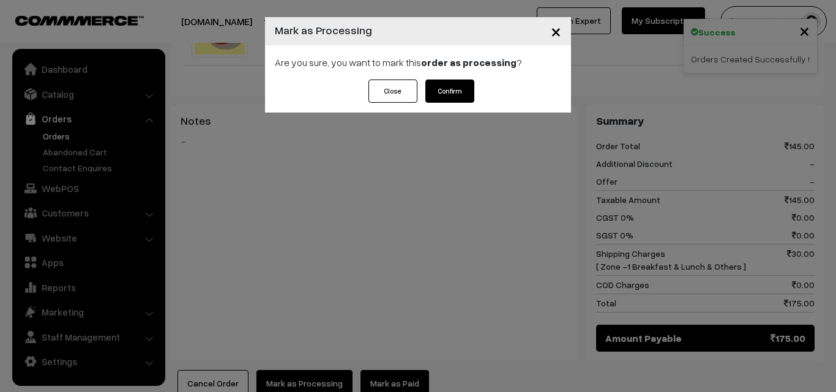
click at [453, 88] on button "Confirm" at bounding box center [449, 91] width 49 height 23
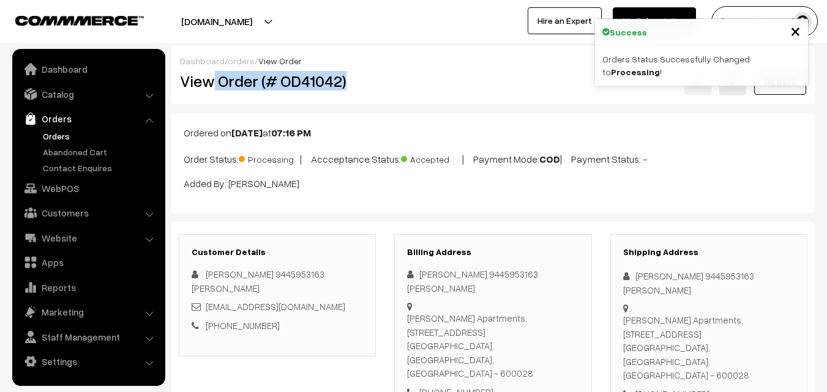
drag, startPoint x: 213, startPoint y: 83, endPoint x: 348, endPoint y: 81, distance: 134.7
click at [348, 82] on h2 "View Order (# OD41042)" at bounding box center [278, 81] width 197 height 19
copy h2 "Order (# OD41042)"
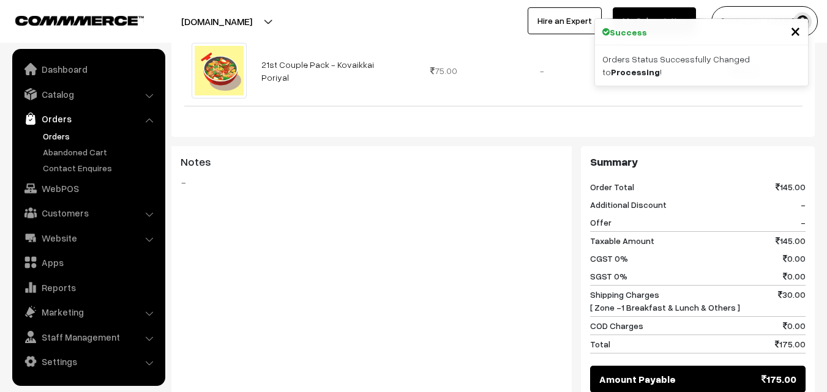
scroll to position [612, 0]
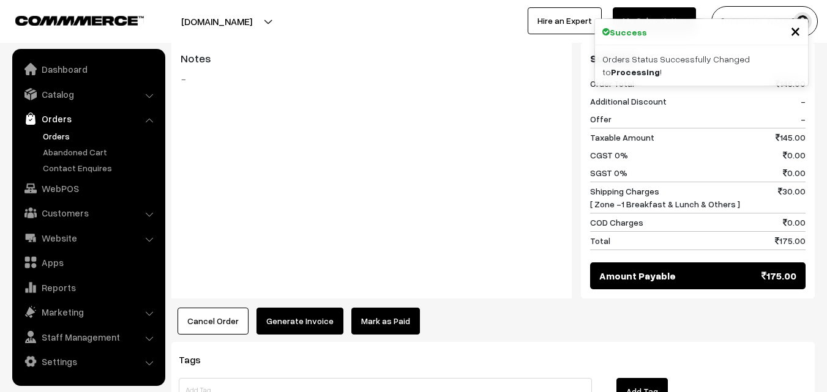
click at [288, 308] on button "Generate Invoice" at bounding box center [299, 321] width 87 height 27
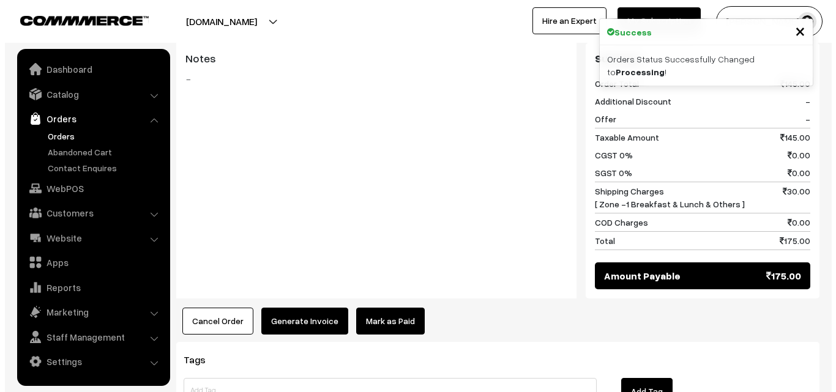
scroll to position [614, 0]
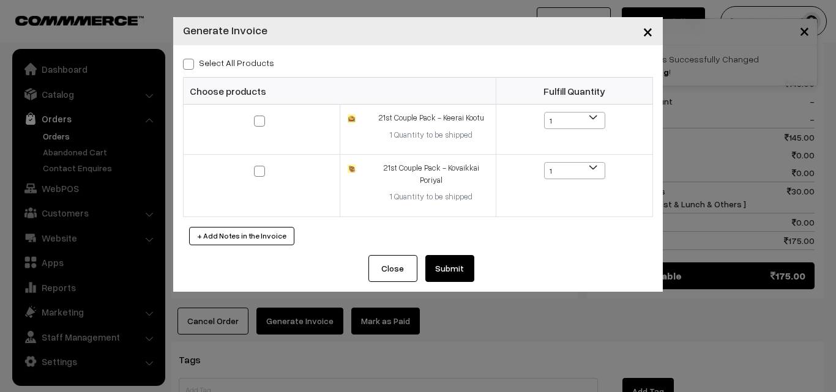
click at [253, 64] on label "Select All Products" at bounding box center [228, 62] width 91 height 13
click at [191, 64] on input "Select All Products" at bounding box center [187, 62] width 8 height 8
checkbox input "true"
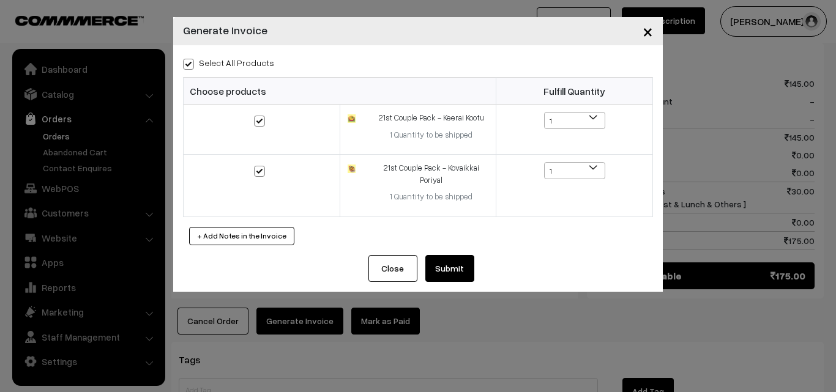
click at [450, 270] on button "Submit" at bounding box center [449, 268] width 49 height 27
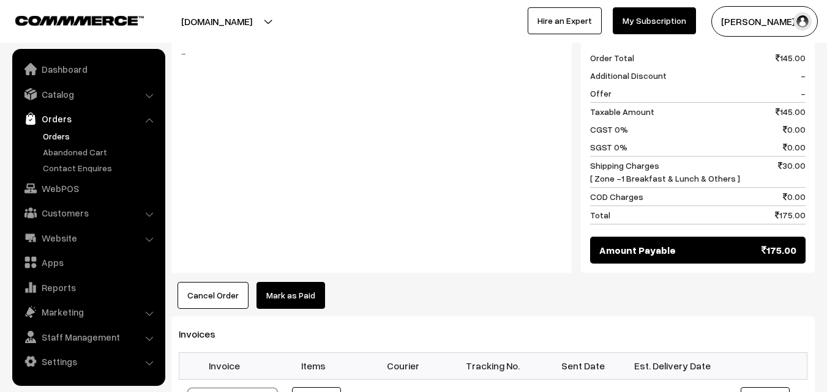
scroll to position [796, 0]
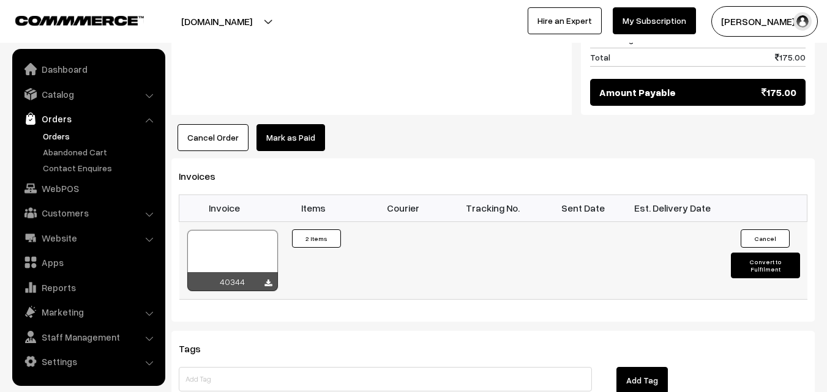
click at [227, 230] on div at bounding box center [232, 260] width 91 height 61
click at [82, 179] on link "WebPOS" at bounding box center [88, 189] width 146 height 22
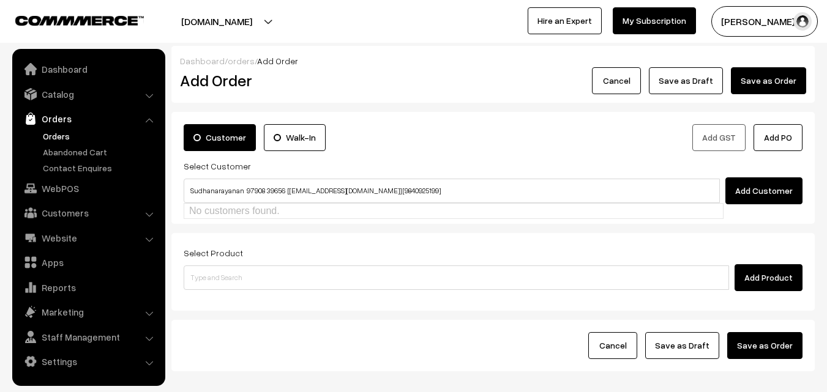
type input "Sudhanarayanan 97908 39656 [[EMAIL_ADDRESS][DOMAIN_NAME]] [9840925199]"
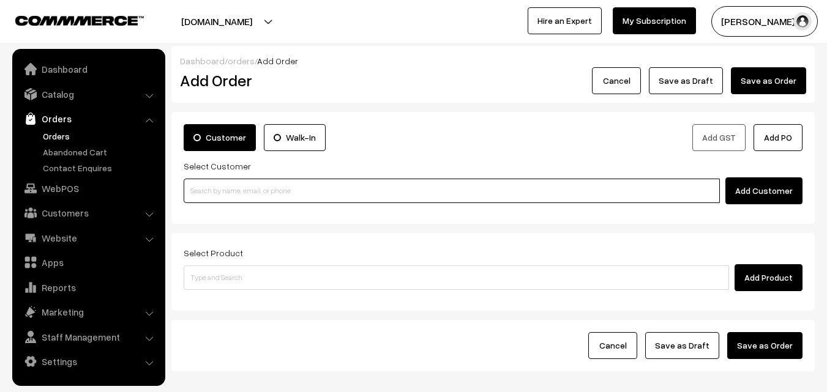
paste input "97908 39656"
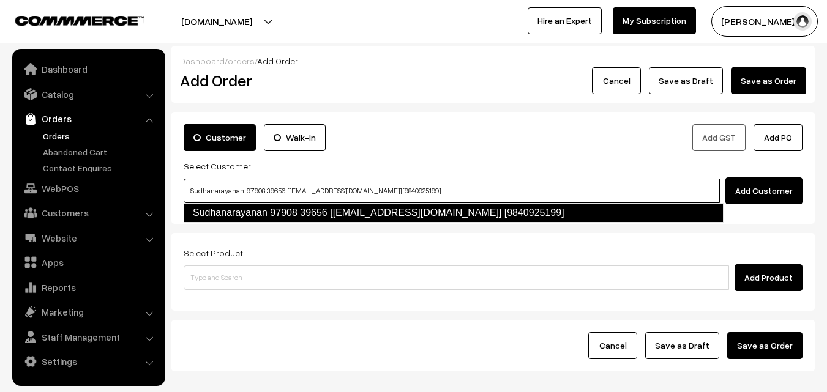
type input "Sudhanarayanan 97908 39656 [Annam06@gmail.com] [9840925199]"
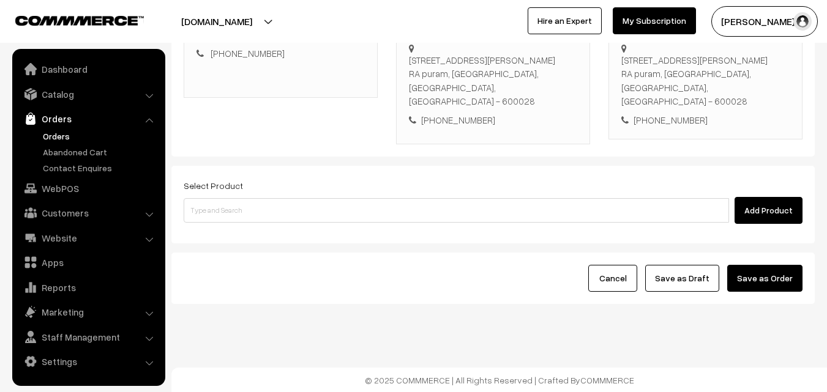
scroll to position [237, 0]
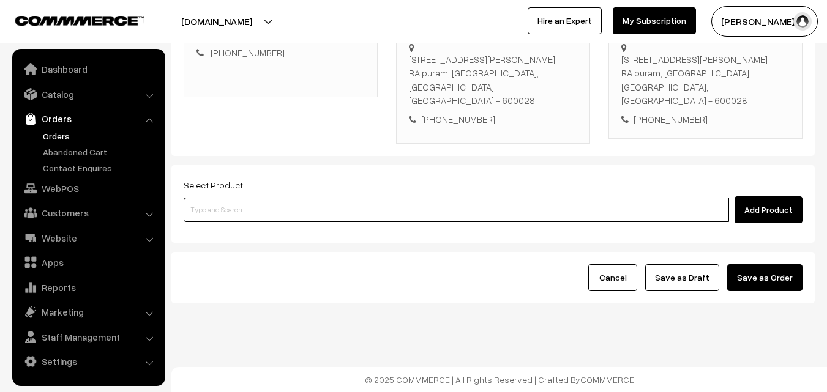
click at [282, 216] on input at bounding box center [456, 210] width 545 height 24
click at [291, 203] on input at bounding box center [456, 210] width 545 height 24
click at [310, 215] on input at bounding box center [456, 210] width 545 height 24
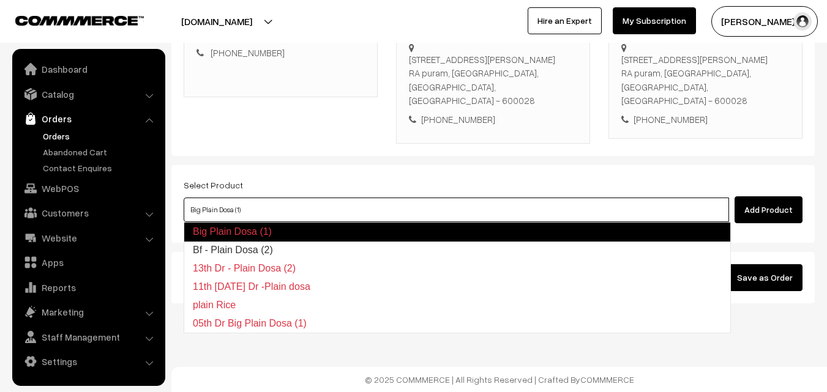
type input "Bf - Plain Dosa (2)"
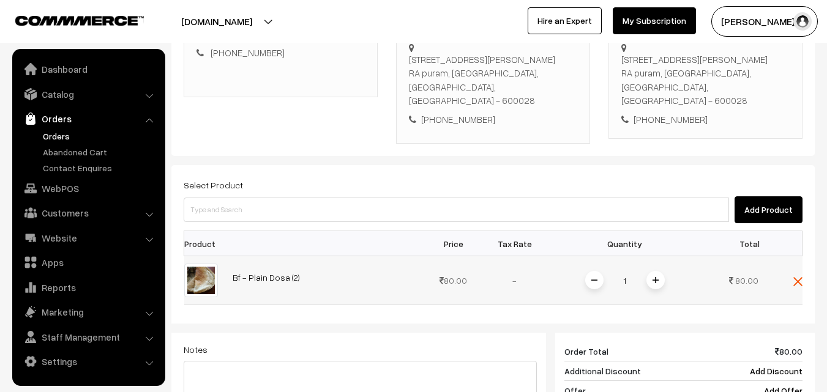
click at [657, 282] on img at bounding box center [656, 280] width 6 height 6
click at [598, 214] on input at bounding box center [456, 210] width 545 height 24
type input "Bf - Vadai-1"
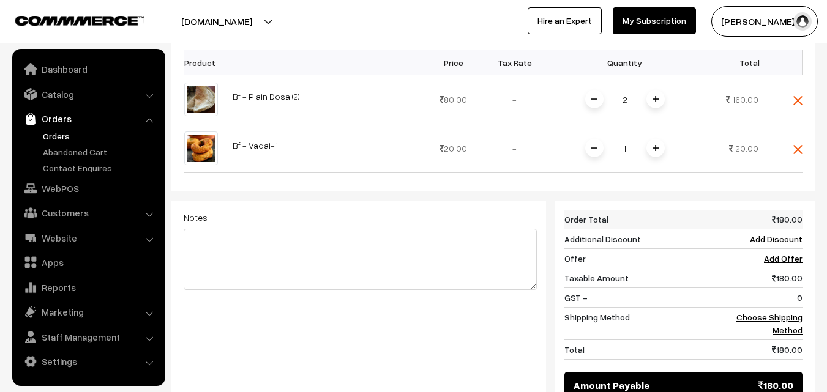
scroll to position [421, 0]
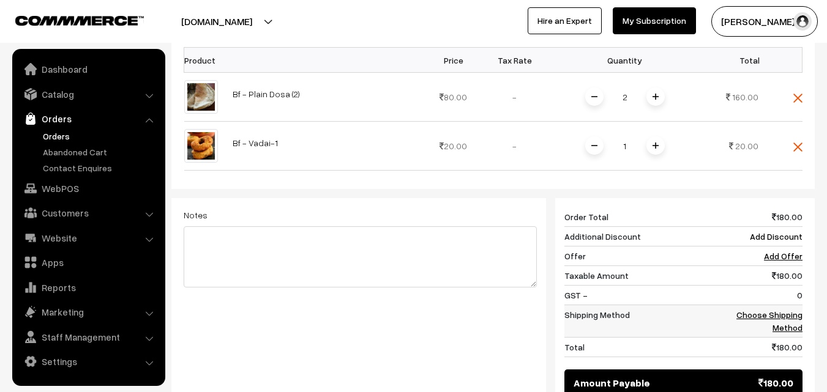
click at [788, 321] on td "Choose Shipping Method" at bounding box center [765, 321] width 76 height 32
click at [789, 313] on link "Choose Shipping Method" at bounding box center [769, 321] width 66 height 23
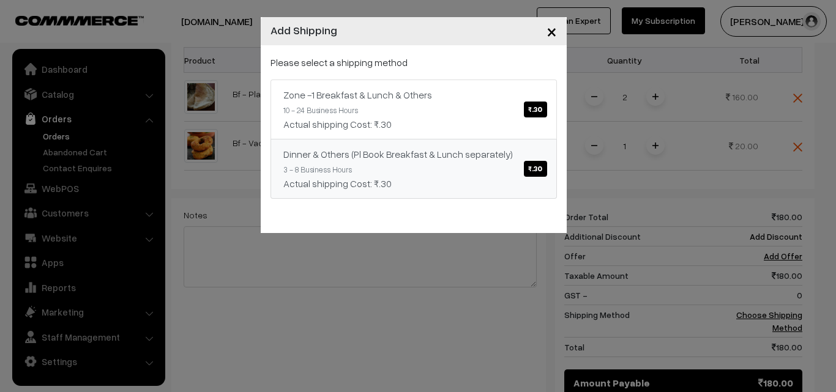
click at [428, 143] on link "Dinner & Others (Pl Book Breakfast & Lunch separately) ₹.30 3 - 8 Business Hour…" at bounding box center [414, 169] width 286 height 60
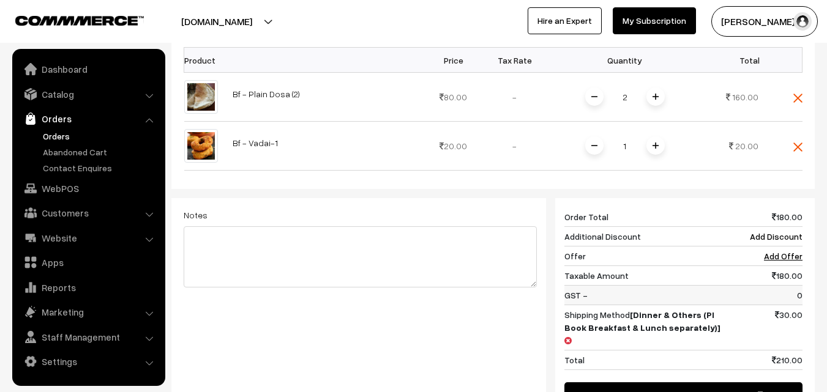
scroll to position [583, 0]
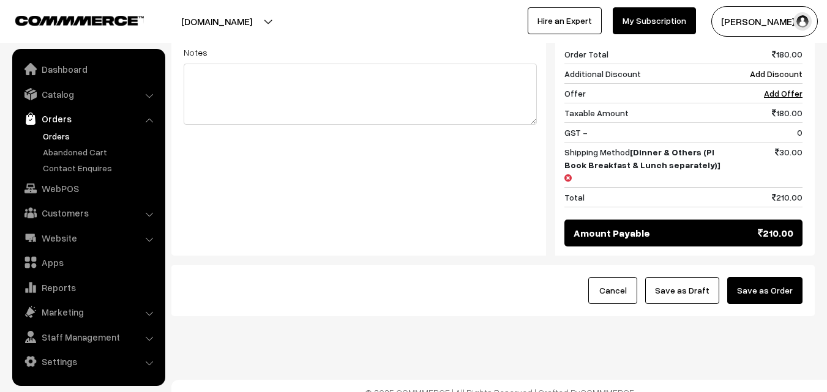
click at [701, 277] on button "Save as Draft" at bounding box center [682, 290] width 74 height 27
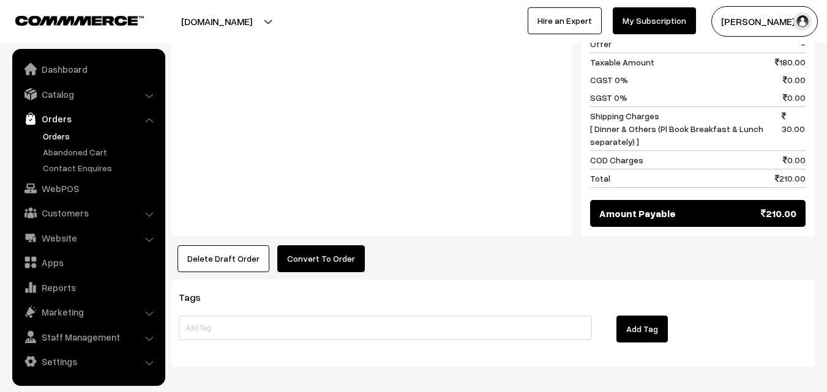
click at [320, 246] on button "Convert To Order" at bounding box center [321, 258] width 88 height 27
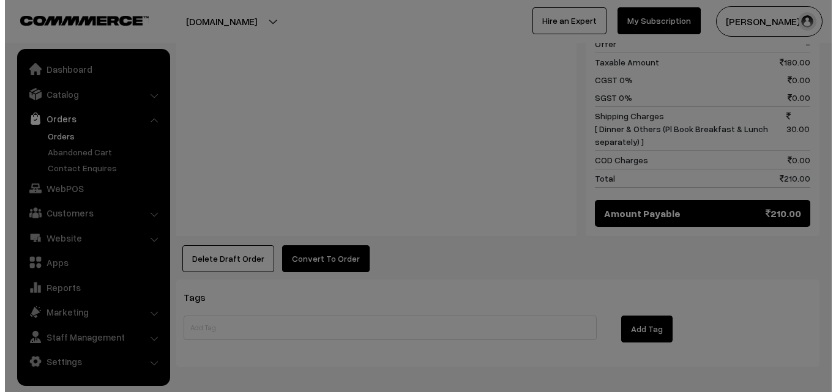
scroll to position [675, 0]
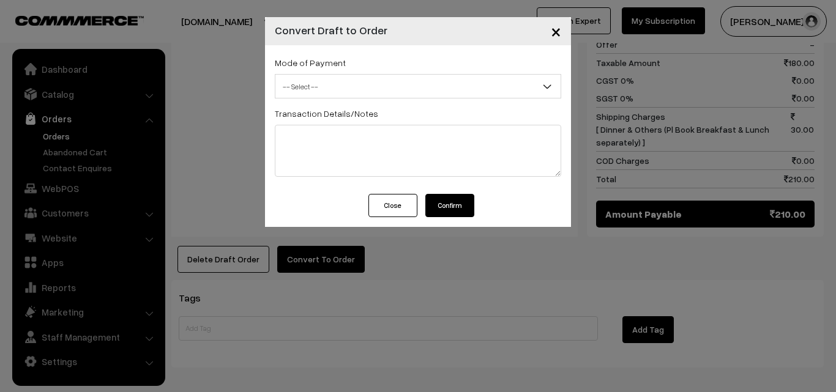
click at [348, 92] on span "-- Select --" at bounding box center [417, 86] width 285 height 21
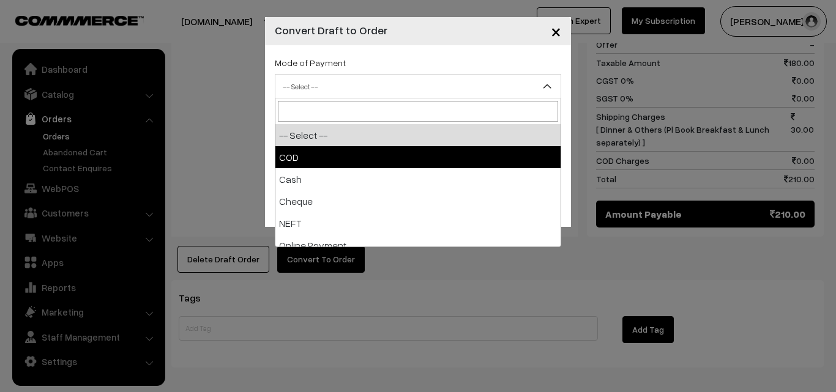
drag, startPoint x: 348, startPoint y: 94, endPoint x: 351, endPoint y: 155, distance: 60.7
select select "1"
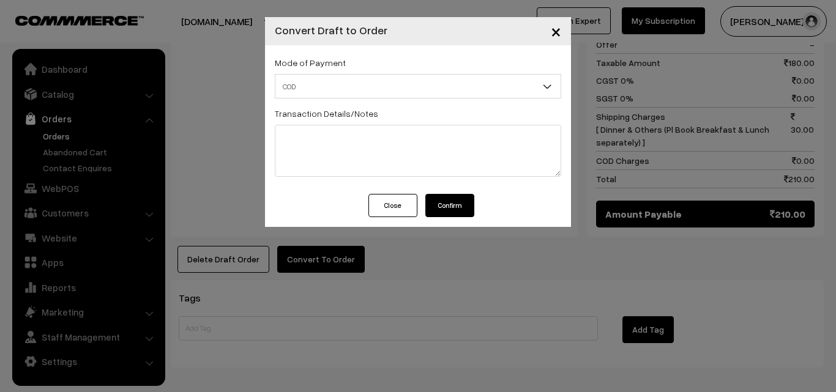
click at [464, 209] on button "Confirm" at bounding box center [449, 205] width 49 height 23
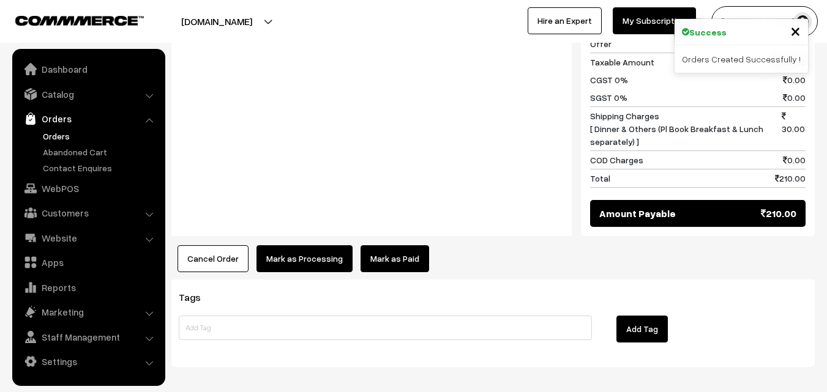
click at [269, 245] on button "Mark as Processing" at bounding box center [304, 258] width 96 height 27
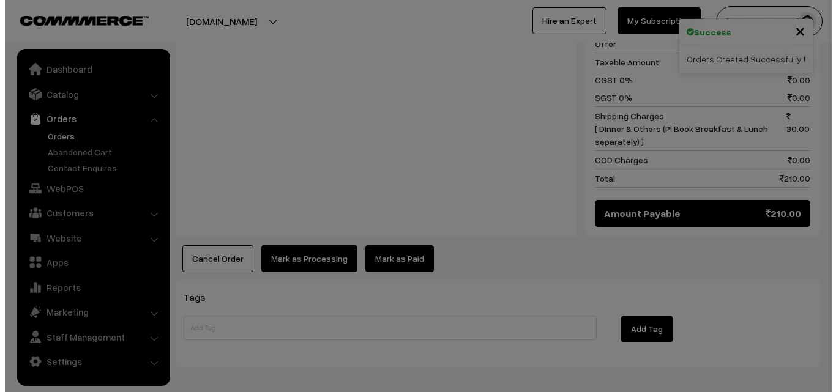
scroll to position [675, 0]
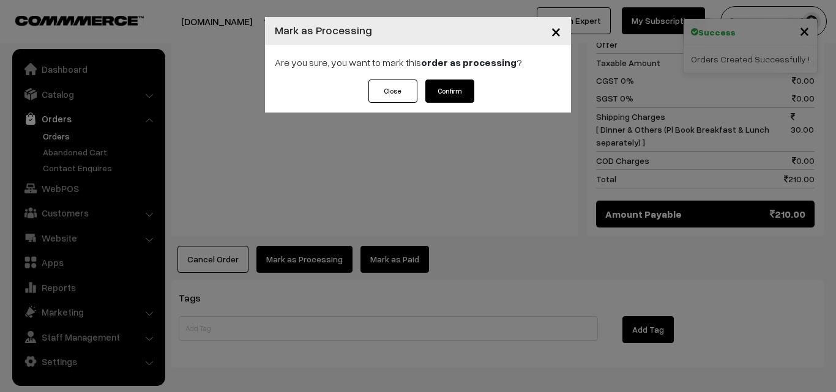
click at [451, 83] on button "Confirm" at bounding box center [449, 91] width 49 height 23
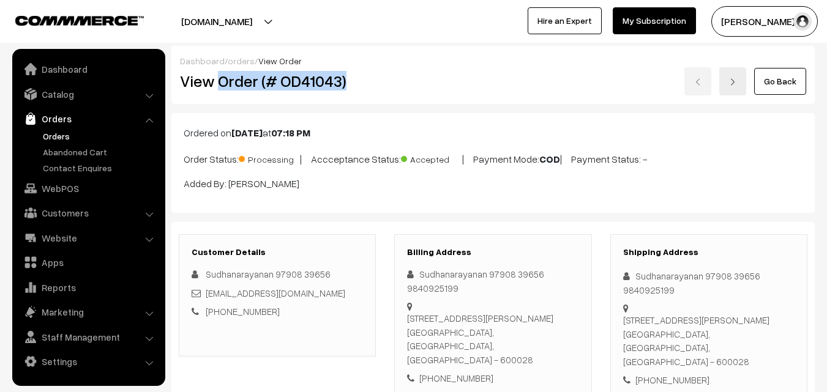
drag, startPoint x: 219, startPoint y: 78, endPoint x: 351, endPoint y: 75, distance: 132.3
click at [351, 75] on h2 "View Order (# OD41043)" at bounding box center [278, 81] width 197 height 19
copy h2 "Order (# OD41043)"
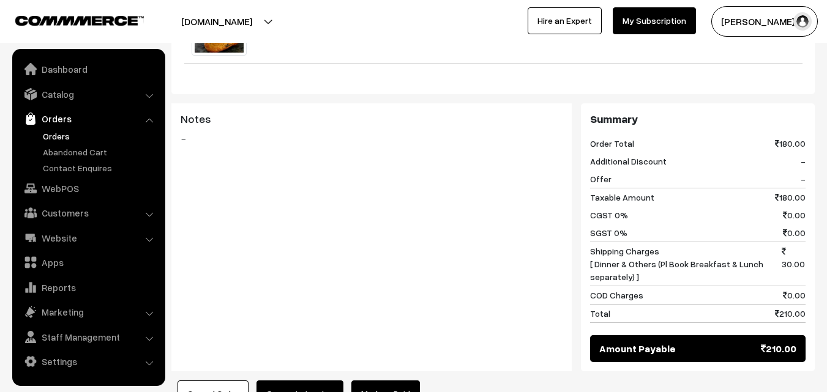
scroll to position [551, 0]
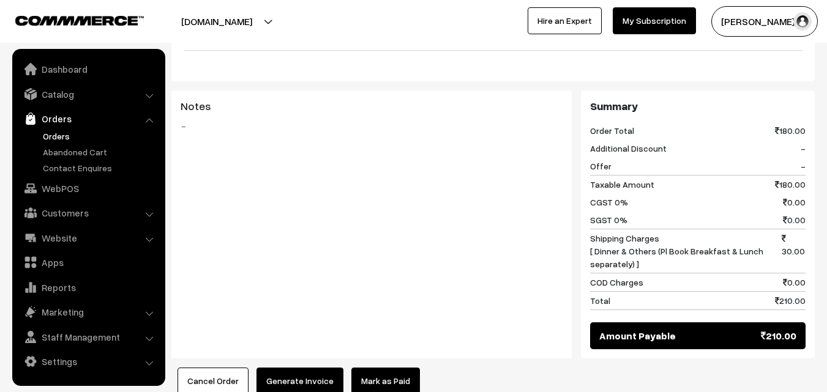
drag, startPoint x: 300, startPoint y: 351, endPoint x: 296, endPoint y: 365, distance: 14.1
click at [300, 353] on div "Product Price Tax Rate Quantity Total Bf - Plain Dosa (2) 80.00 20.00" at bounding box center [492, 133] width 643 height 524
click at [296, 368] on button "Generate Invoice" at bounding box center [299, 381] width 87 height 27
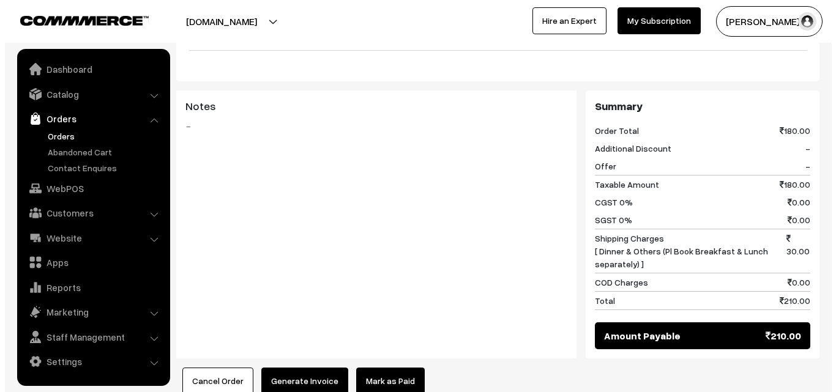
scroll to position [552, 0]
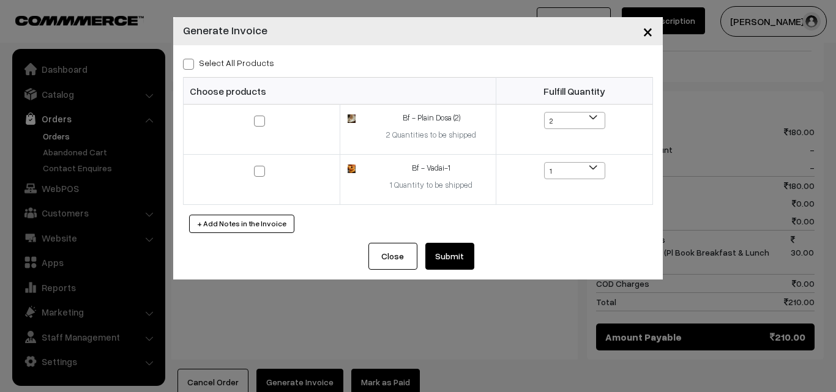
click at [245, 61] on label "Select All Products" at bounding box center [228, 62] width 91 height 13
click at [191, 61] on input "Select All Products" at bounding box center [187, 62] width 8 height 8
checkbox input "true"
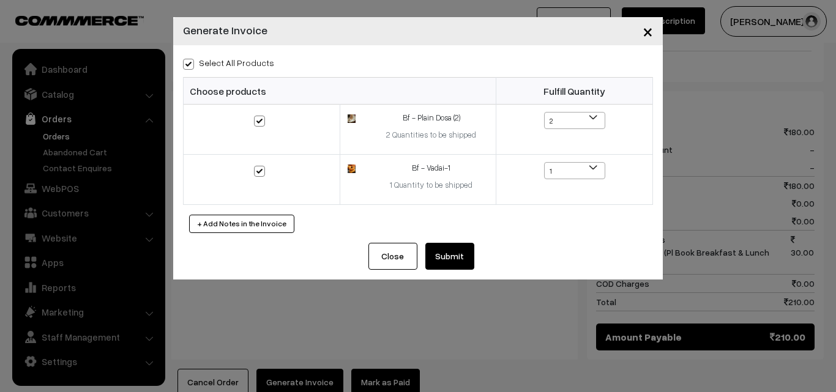
click at [467, 253] on button "Submit" at bounding box center [449, 256] width 49 height 27
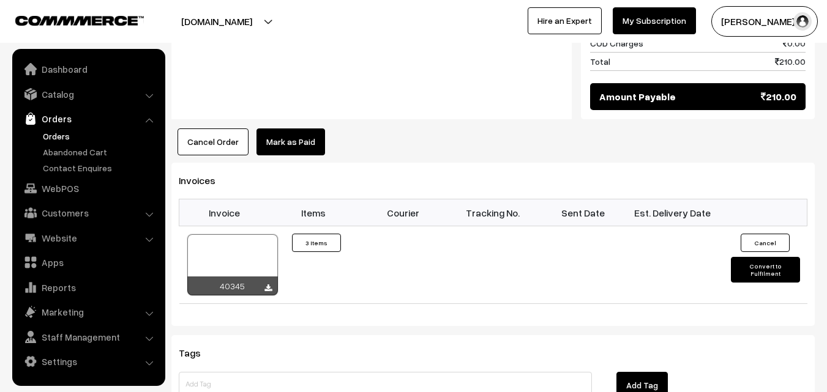
scroll to position [796, 0]
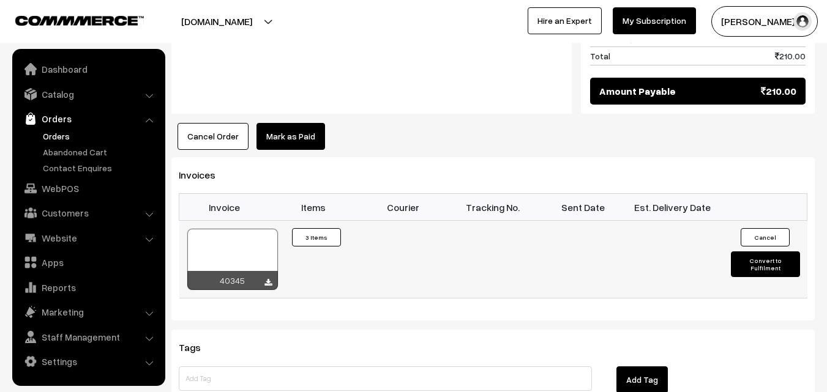
click at [241, 243] on div at bounding box center [232, 259] width 91 height 61
click at [59, 181] on link "WebPOS" at bounding box center [88, 189] width 146 height 22
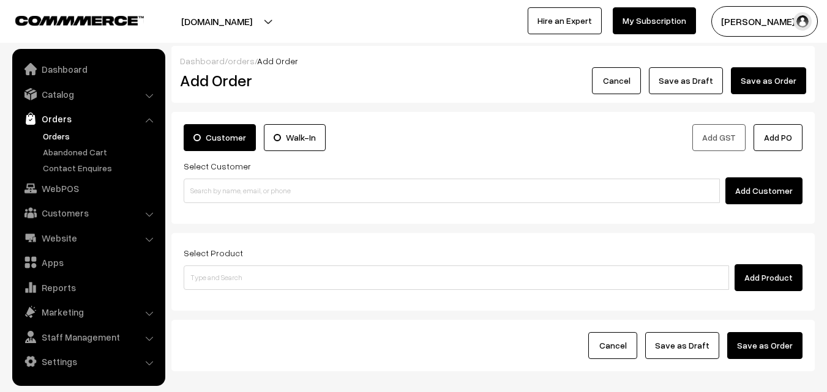
click at [258, 188] on input at bounding box center [452, 191] width 536 height 24
click at [234, 182] on input "98842 43647" at bounding box center [452, 191] width 536 height 24
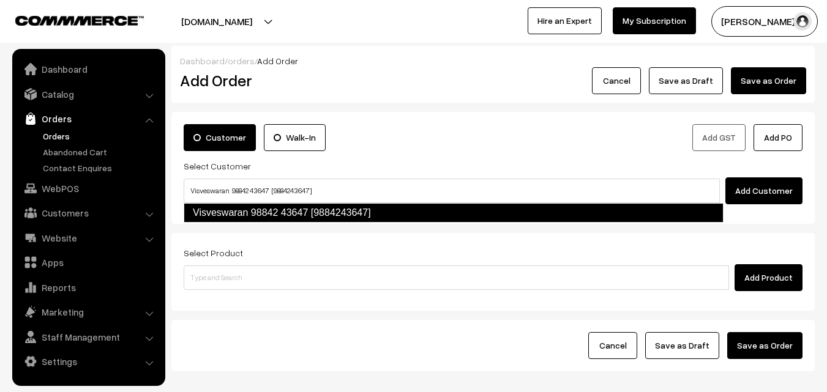
type input "Visveswaran 98842 43647 [9884243647]"
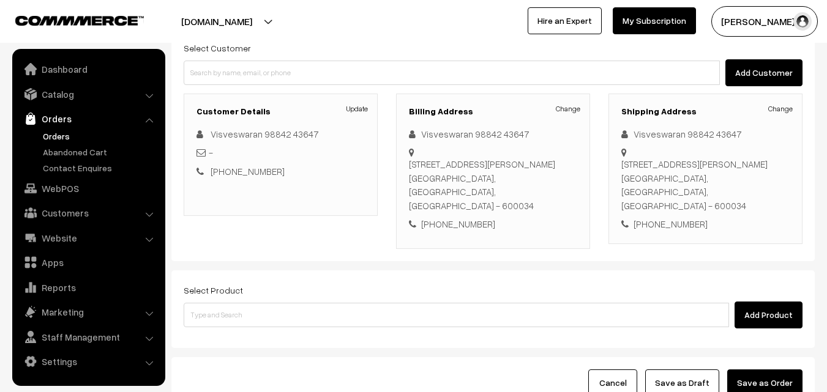
scroll to position [209, 0]
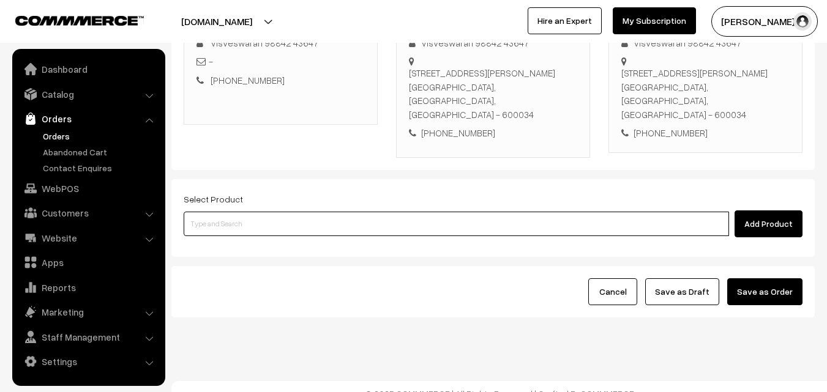
click at [309, 215] on input at bounding box center [456, 224] width 545 height 24
click at [298, 213] on input at bounding box center [456, 224] width 545 height 24
paste input "21st Without Rice"
type input "21st Without Rice"
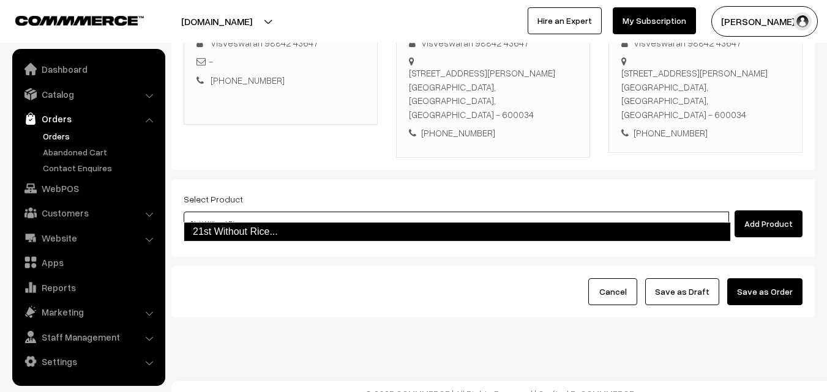
click at [249, 230] on link "21st Without Rice..." at bounding box center [457, 232] width 547 height 20
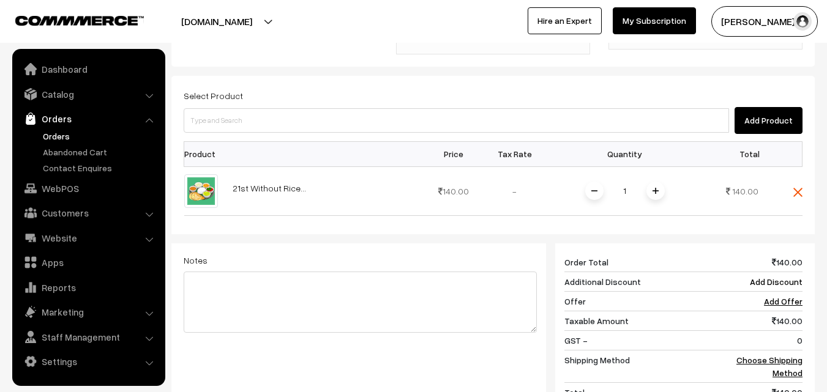
scroll to position [507, 0]
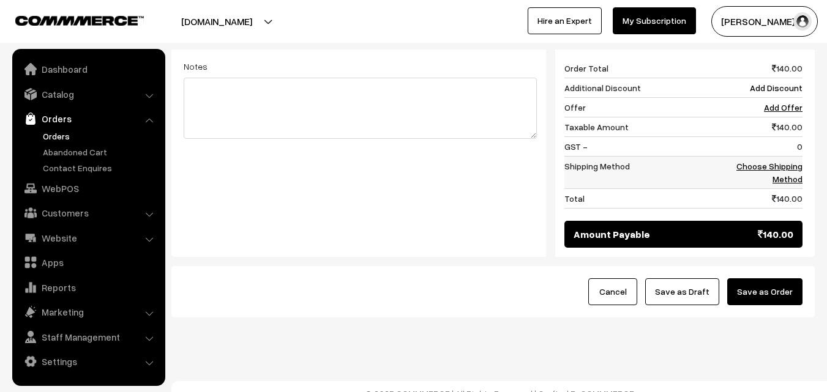
click at [787, 165] on link "Choose Shipping Method" at bounding box center [769, 172] width 66 height 23
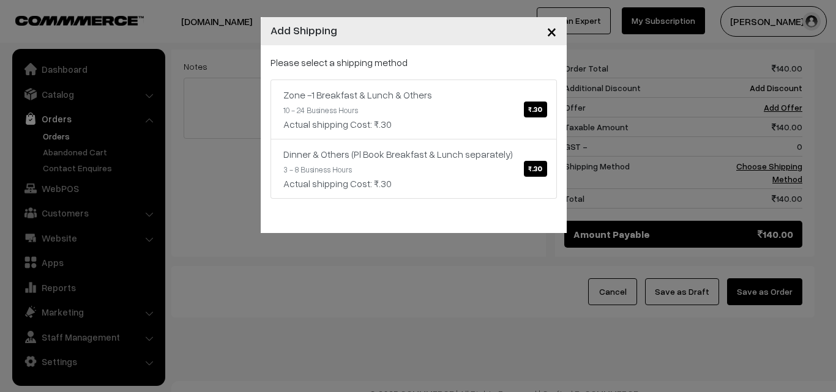
click at [463, 123] on div "Actual shipping Cost: ₹.30" at bounding box center [413, 124] width 261 height 15
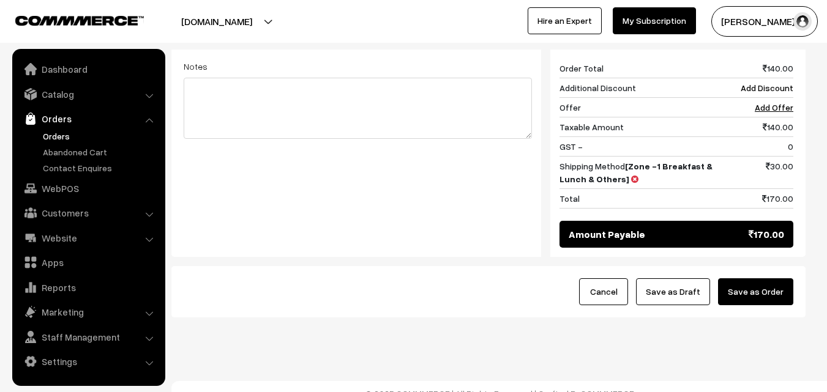
click at [708, 283] on button "Save as Draft" at bounding box center [673, 292] width 74 height 27
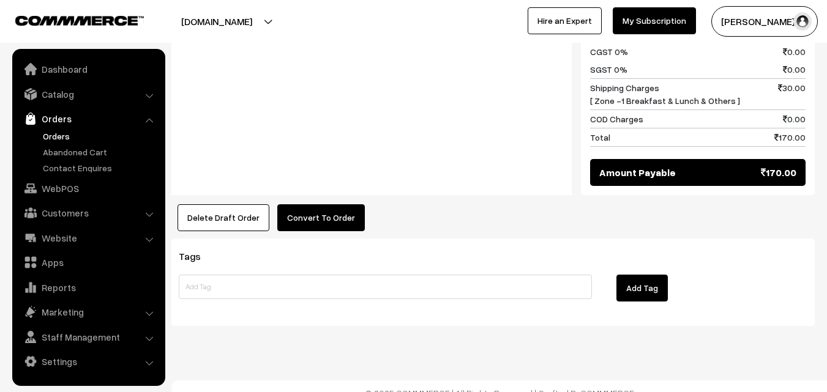
click at [307, 204] on button "Convert To Order" at bounding box center [321, 217] width 88 height 27
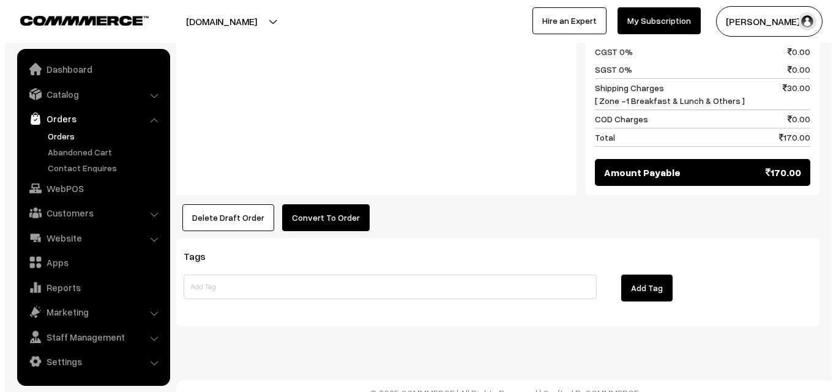
scroll to position [618, 0]
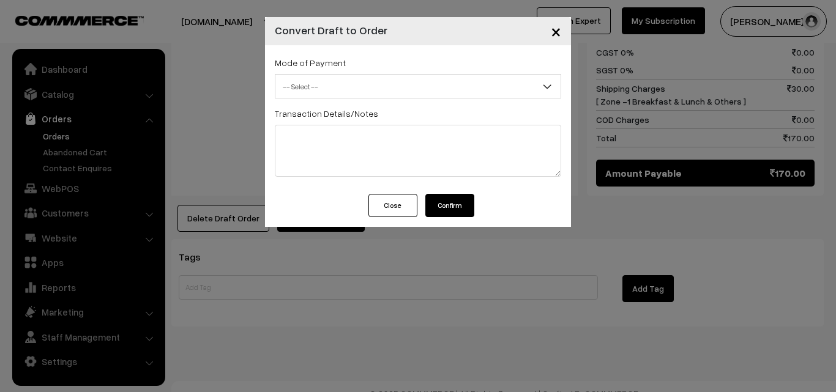
click at [353, 83] on span "-- Select --" at bounding box center [417, 86] width 285 height 21
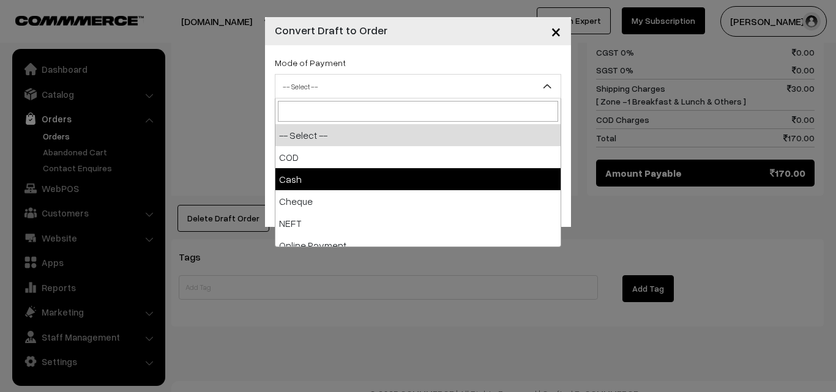
select select "2"
checkbox input "true"
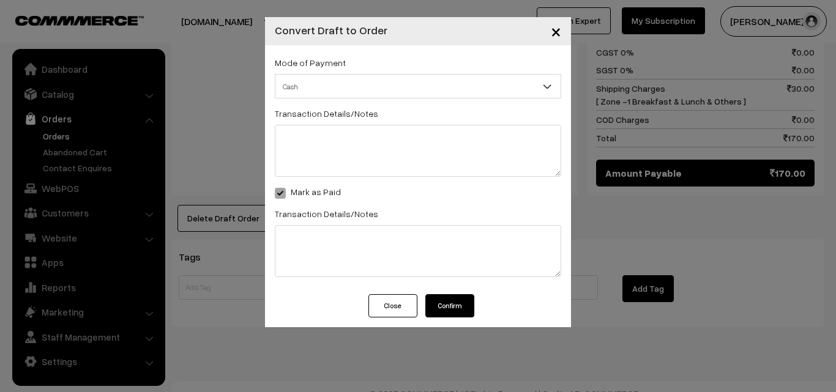
click at [454, 315] on button "Confirm" at bounding box center [449, 305] width 49 height 23
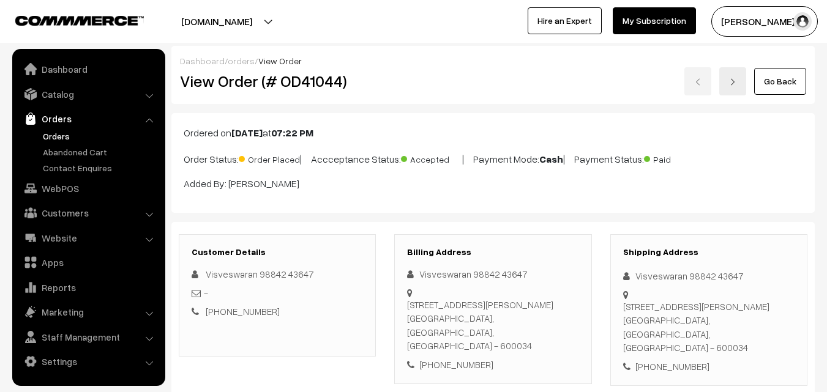
scroll to position [617, 0]
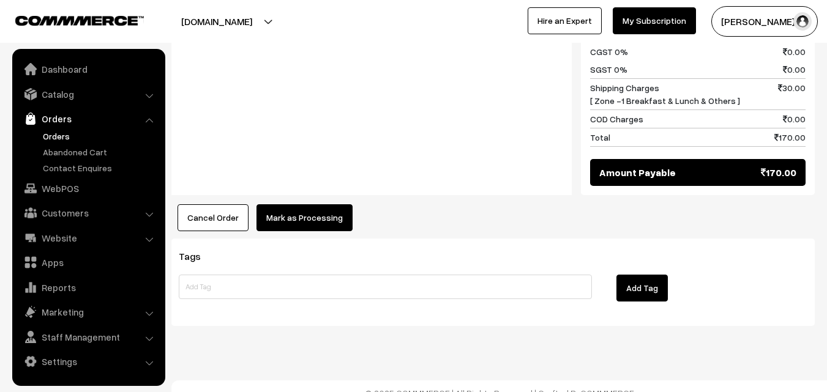
click at [294, 215] on button "Mark as Processing" at bounding box center [304, 217] width 96 height 27
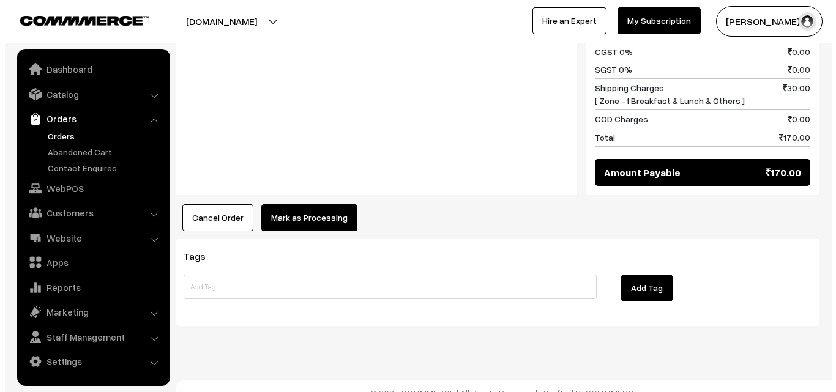
scroll to position [618, 0]
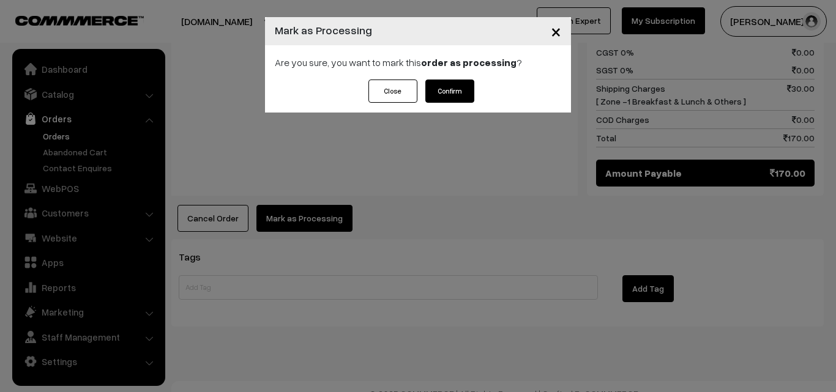
click at [452, 80] on button "Confirm" at bounding box center [449, 91] width 49 height 23
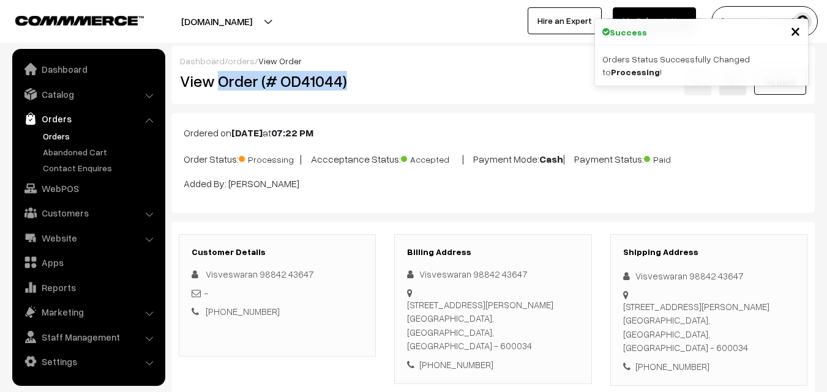
drag, startPoint x: 219, startPoint y: 86, endPoint x: 396, endPoint y: 103, distance: 177.8
click at [396, 103] on div "Dashboard / orders / View Order View Order (# OD41044) Go Back" at bounding box center [492, 75] width 643 height 58
copy div "Order (# OD41044)"
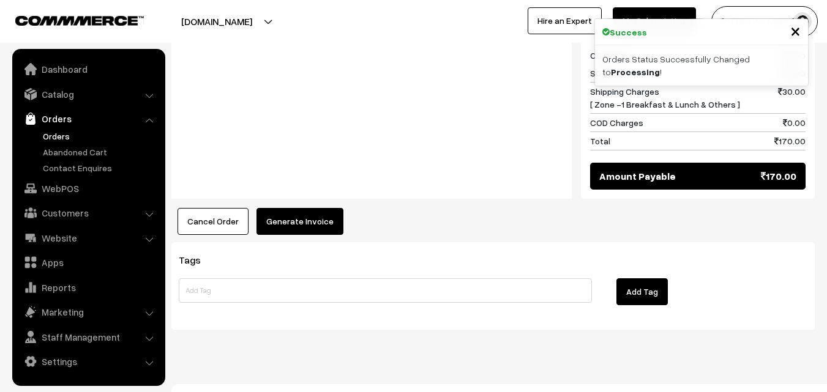
scroll to position [617, 0]
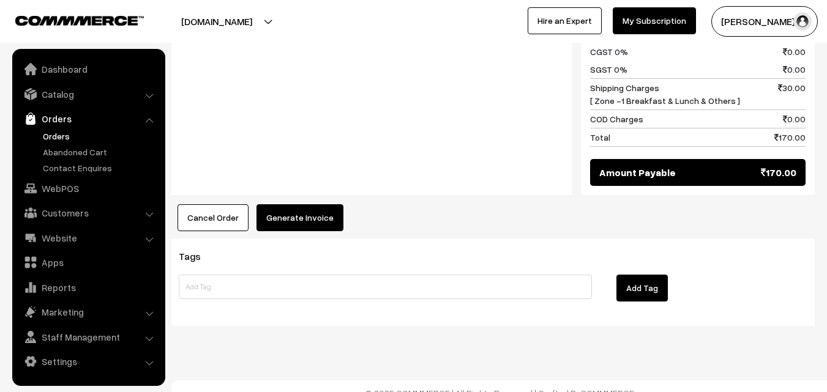
click at [300, 174] on div "Notes -" at bounding box center [371, 67] width 400 height 256
click at [301, 204] on button "Generate Invoice" at bounding box center [299, 217] width 87 height 27
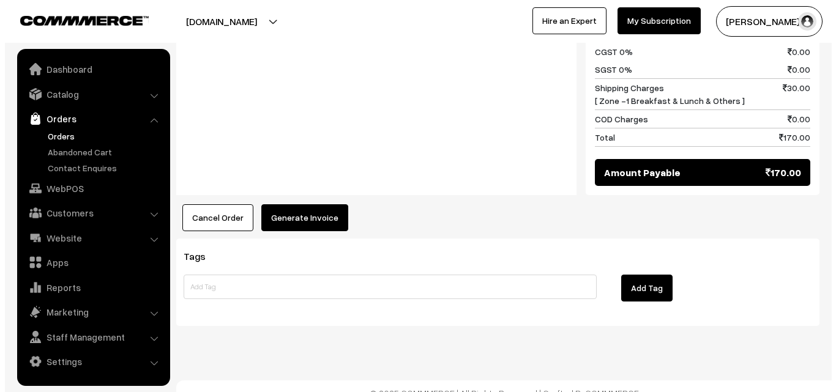
scroll to position [618, 0]
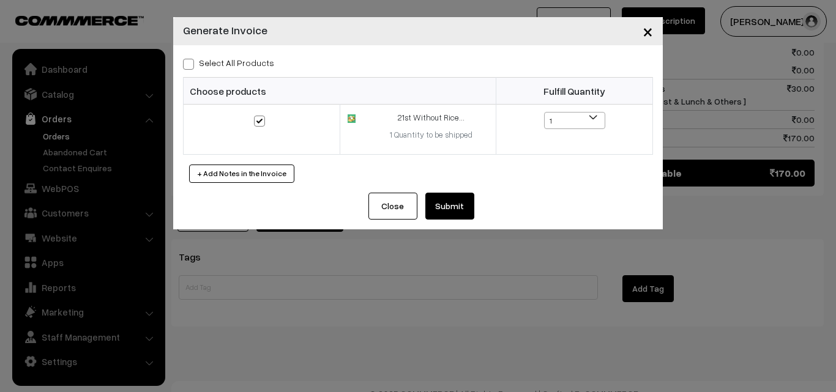
click at [446, 202] on button "Submit" at bounding box center [449, 206] width 49 height 27
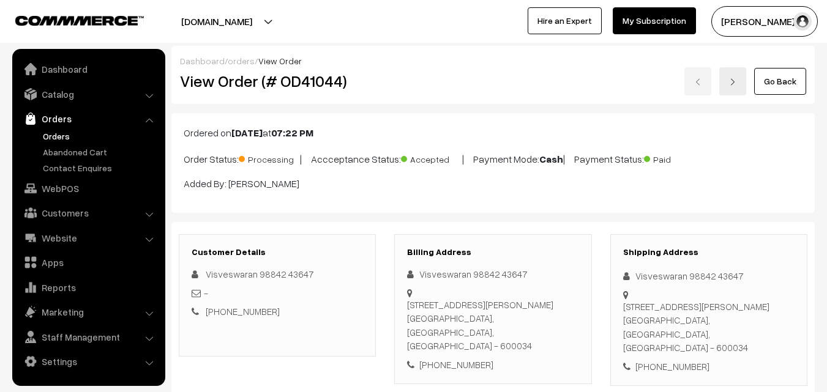
scroll to position [617, 0]
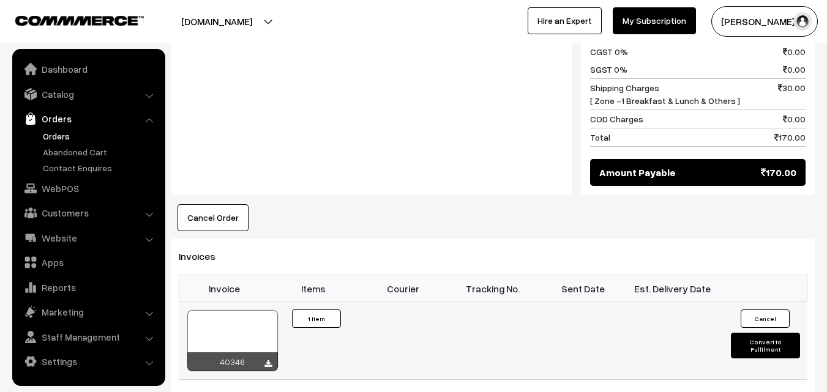
click at [212, 353] on div "40346" at bounding box center [232, 362] width 91 height 19
click at [233, 316] on div at bounding box center [232, 340] width 91 height 61
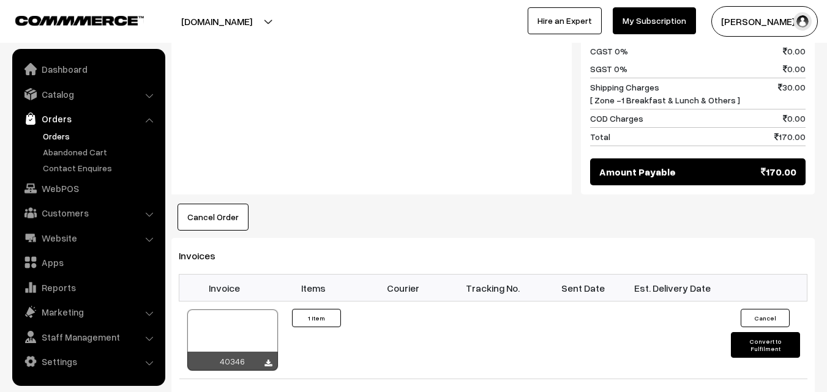
click at [66, 134] on link "Orders" at bounding box center [100, 136] width 121 height 13
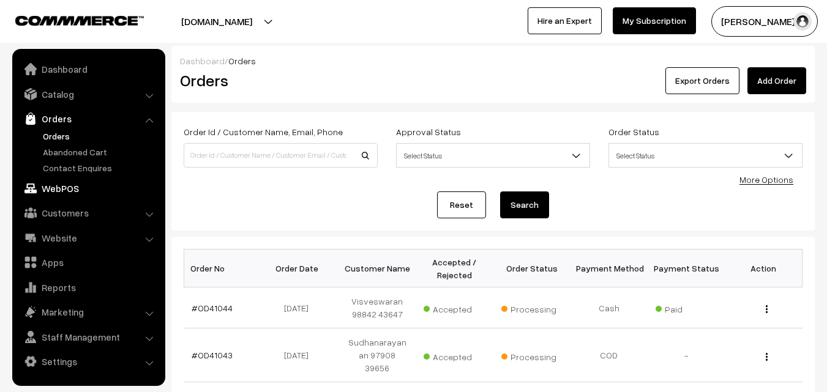
click at [66, 182] on link "WebPOS" at bounding box center [88, 189] width 146 height 22
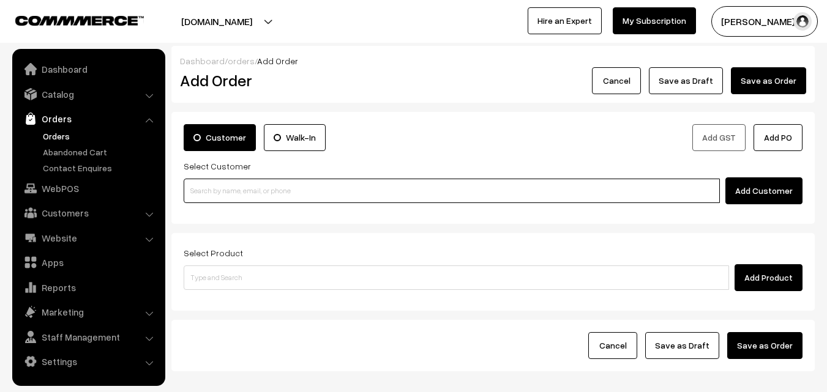
drag, startPoint x: 0, startPoint y: 0, endPoint x: 224, endPoint y: 179, distance: 287.0
click at [231, 185] on input at bounding box center [452, 191] width 536 height 24
paste input "98401 40417"
click at [266, 195] on input "98401 40417" at bounding box center [452, 191] width 536 height 24
click at [217, 194] on input "98401 40417" at bounding box center [452, 191] width 536 height 24
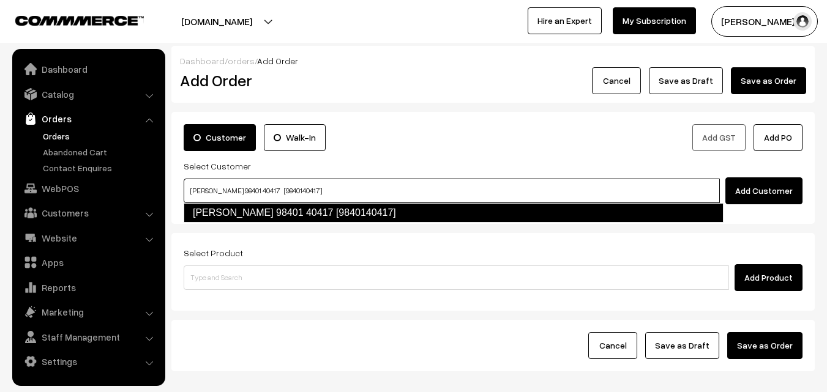
type input "Sugantha 98401 40417 [9840140417]"
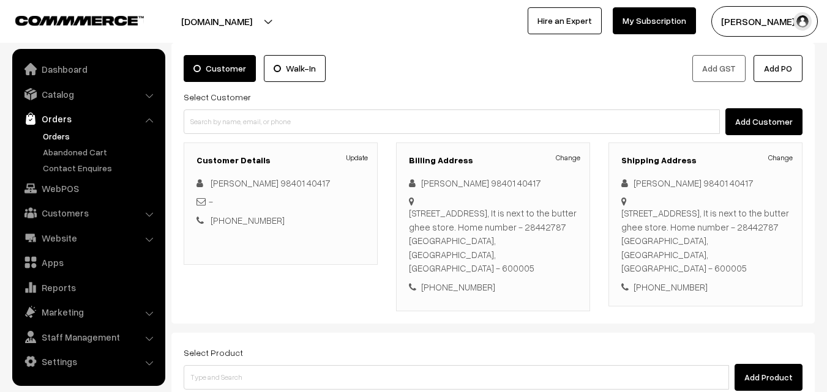
scroll to position [223, 0]
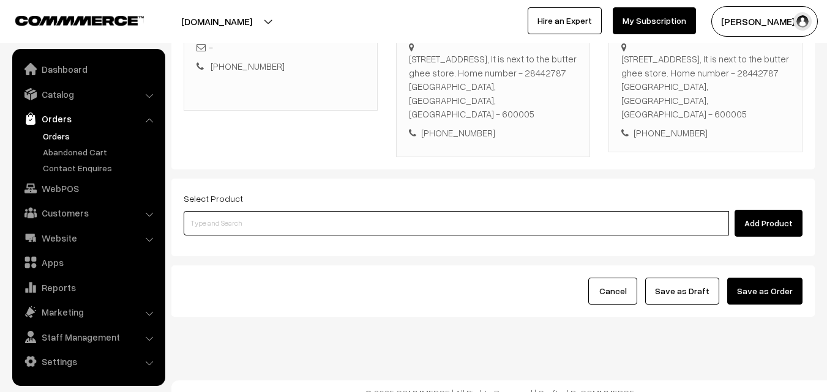
click at [321, 220] on input at bounding box center [456, 223] width 545 height 24
click at [255, 211] on input at bounding box center [456, 223] width 545 height 24
type input "Bf - [PERSON_NAME][DATE]"
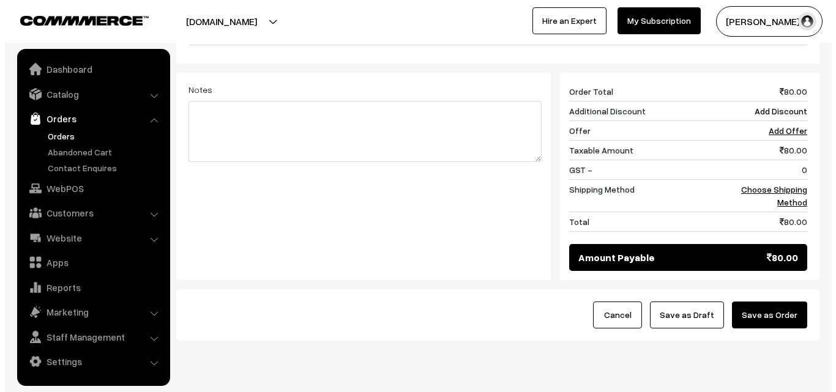
scroll to position [521, 0]
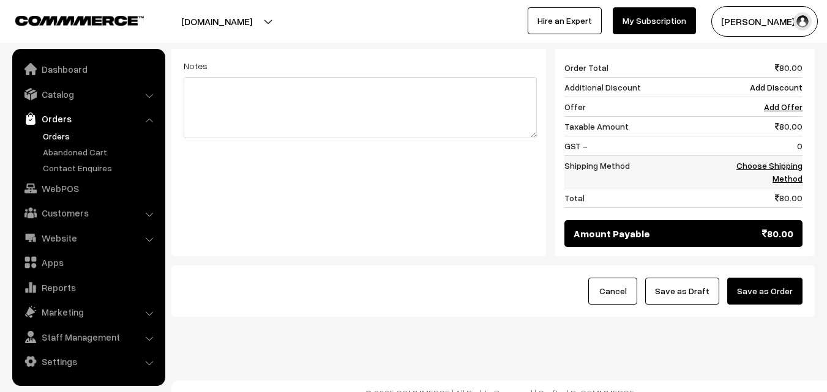
click at [799, 168] on link "Choose Shipping Method" at bounding box center [769, 171] width 66 height 23
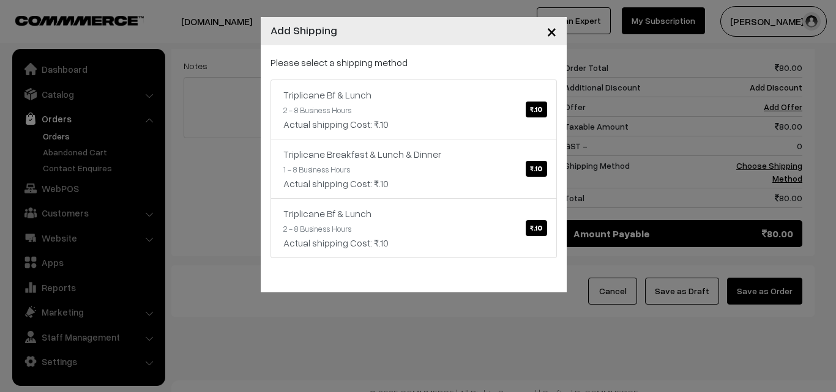
click at [525, 110] on link "Triplicane Bf & Lunch ₹.10 2 - 8 Business Hours Actual shipping Cost: ₹.10" at bounding box center [414, 110] width 286 height 60
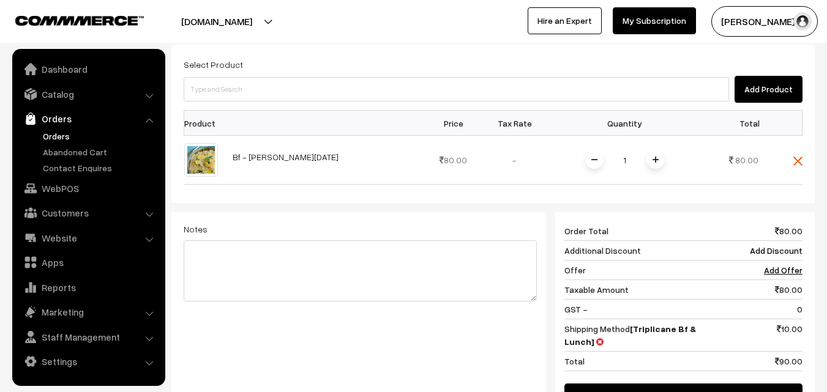
scroll to position [263, 0]
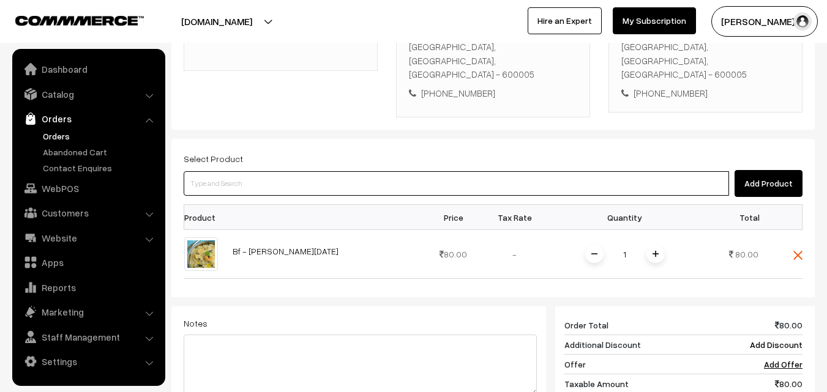
click at [304, 177] on input at bounding box center [456, 183] width 545 height 24
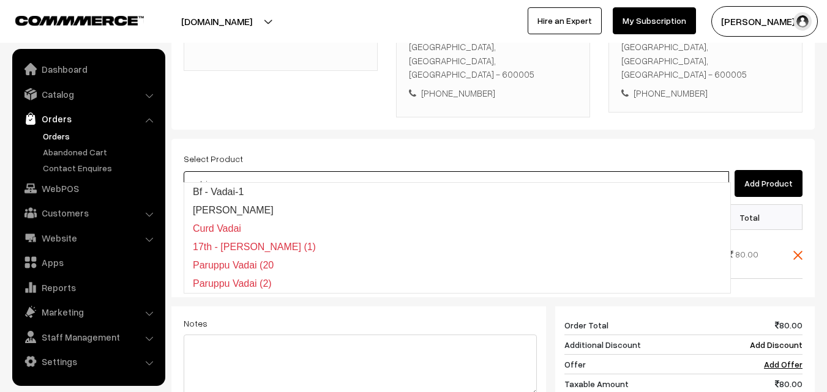
type input "Bf - Vadai-1"
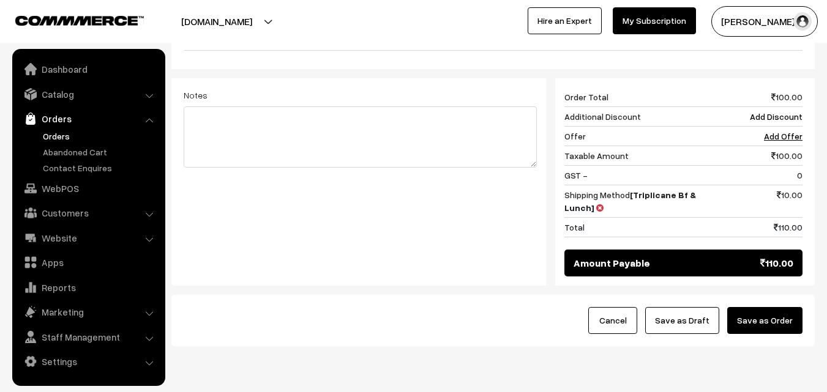
scroll to position [557, 0]
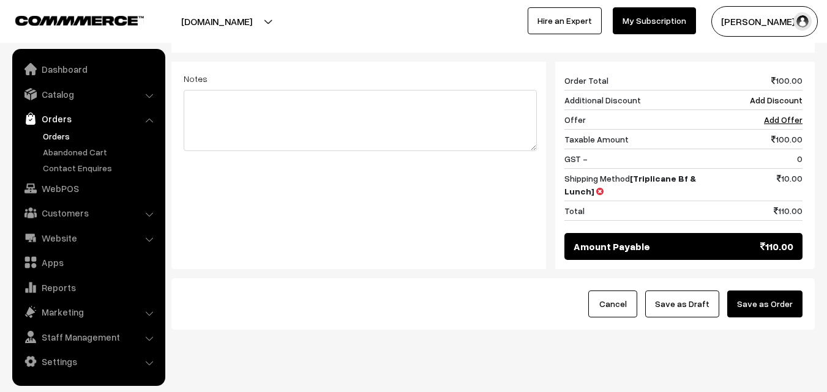
click at [680, 291] on button "Save as Draft" at bounding box center [682, 304] width 74 height 27
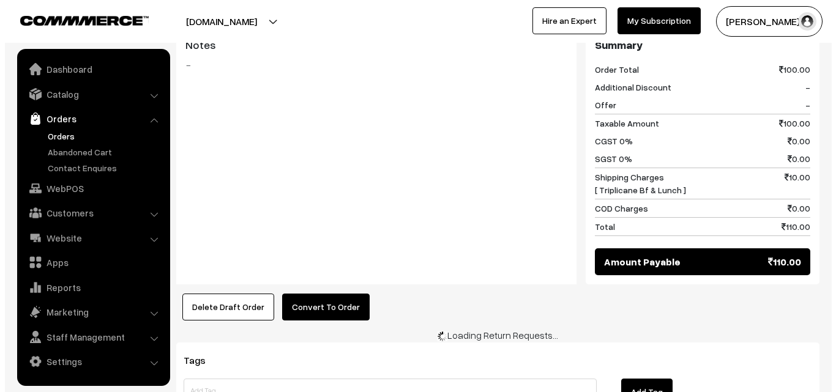
scroll to position [612, 0]
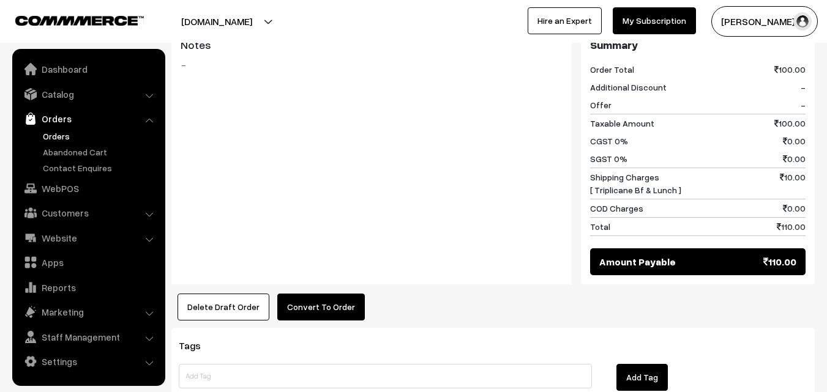
click at [321, 294] on button "Convert To Order" at bounding box center [321, 307] width 88 height 27
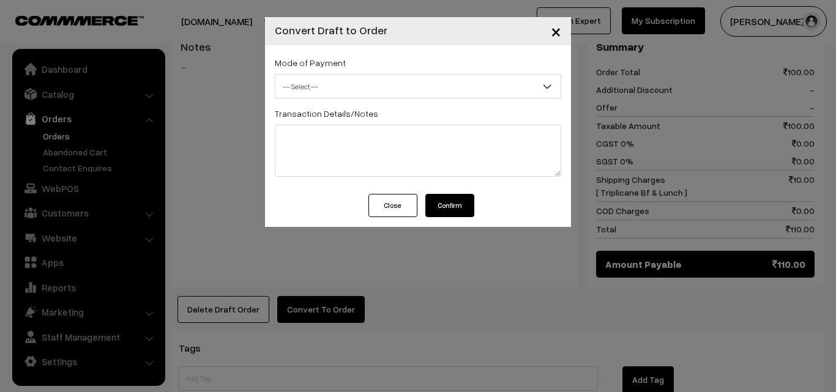
click at [331, 89] on span "-- Select --" at bounding box center [417, 86] width 285 height 21
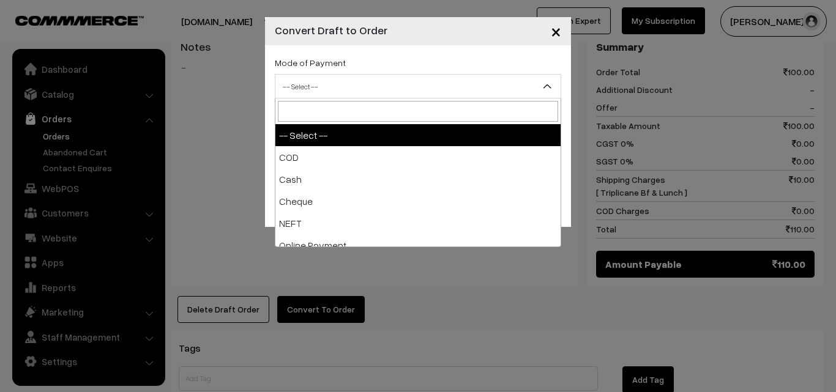
select select "2"
checkbox input "true"
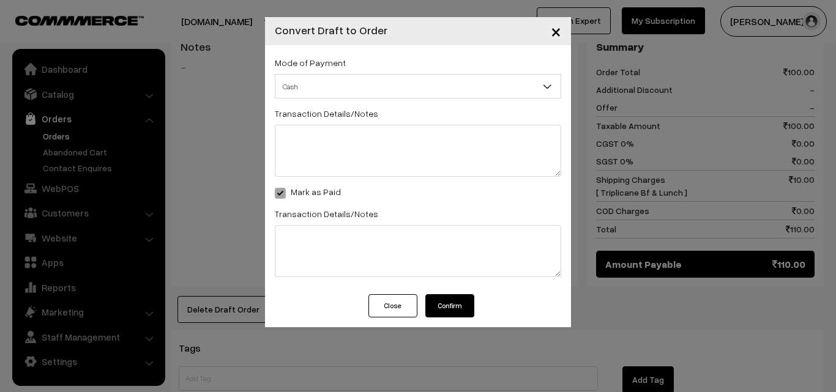
drag, startPoint x: 468, startPoint y: 285, endPoint x: 450, endPoint y: 306, distance: 27.8
click at [468, 291] on div "Mode of Payment -- Select -- COD Cash" at bounding box center [418, 169] width 306 height 249
drag, startPoint x: 450, startPoint y: 306, endPoint x: 391, endPoint y: 301, distance: 59.6
click at [450, 307] on button "Confirm" at bounding box center [449, 305] width 49 height 23
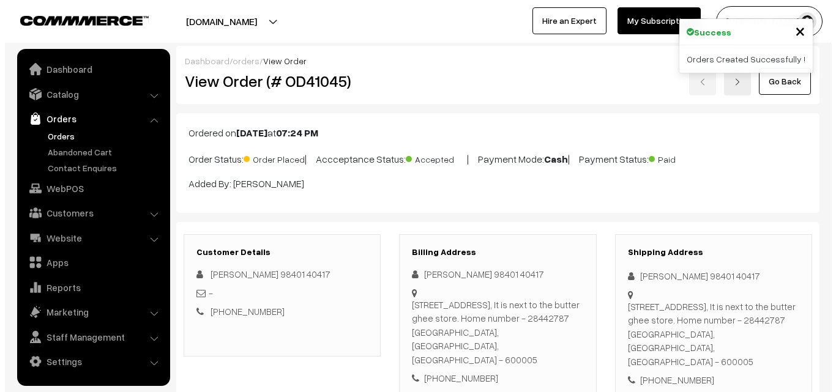
scroll to position [612, 0]
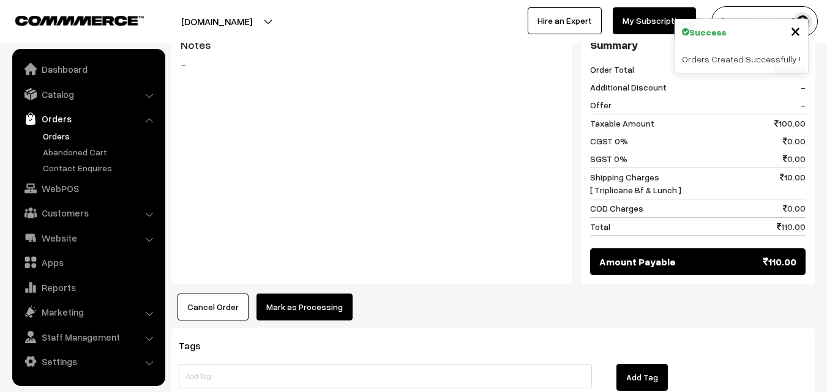
click at [304, 294] on button "Mark as Processing" at bounding box center [304, 307] width 96 height 27
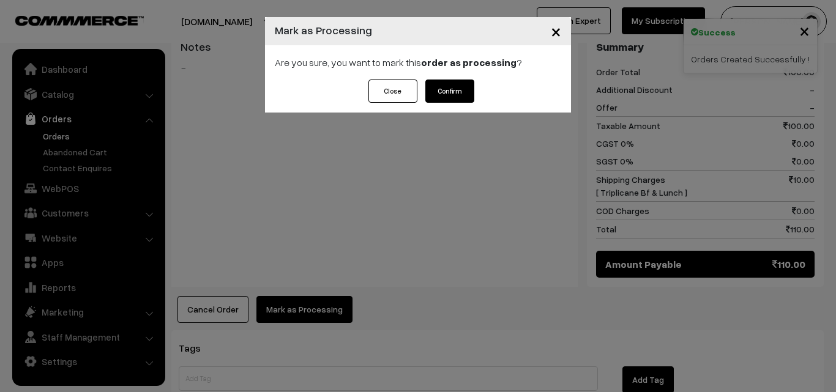
click at [453, 98] on button "Confirm" at bounding box center [449, 91] width 49 height 23
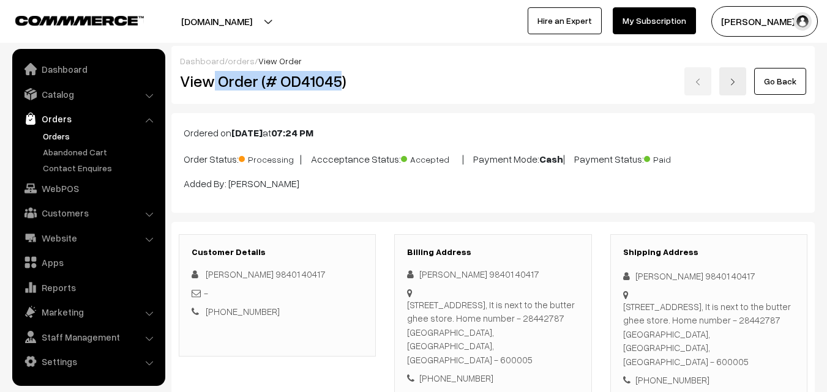
drag, startPoint x: 216, startPoint y: 68, endPoint x: 343, endPoint y: 89, distance: 128.5
click at [343, 84] on div "View Order (# OD41045)" at bounding box center [278, 81] width 215 height 28
copy h2 "Order (# OD41045)"
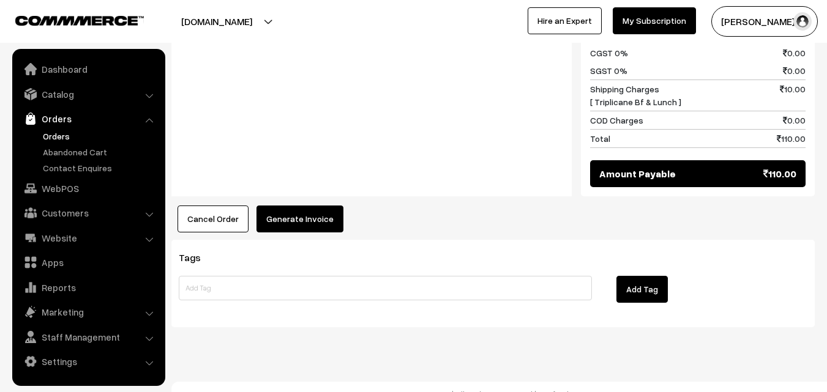
scroll to position [702, 0]
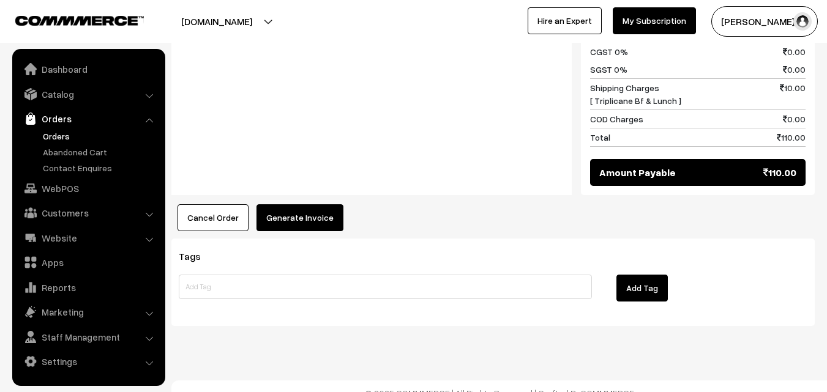
click at [316, 204] on button "Generate Invoice" at bounding box center [299, 217] width 87 height 27
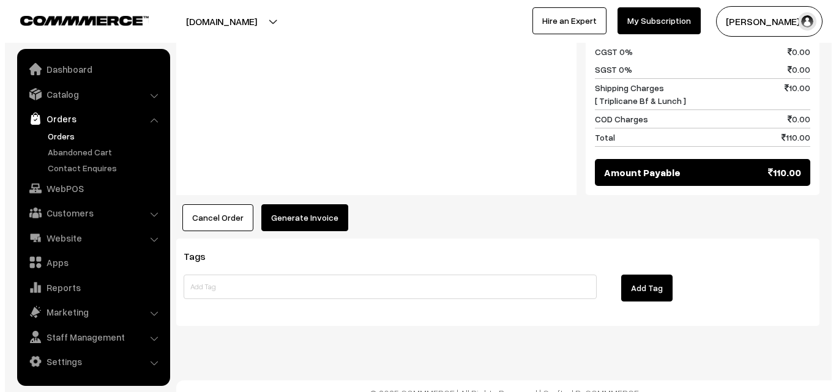
scroll to position [703, 0]
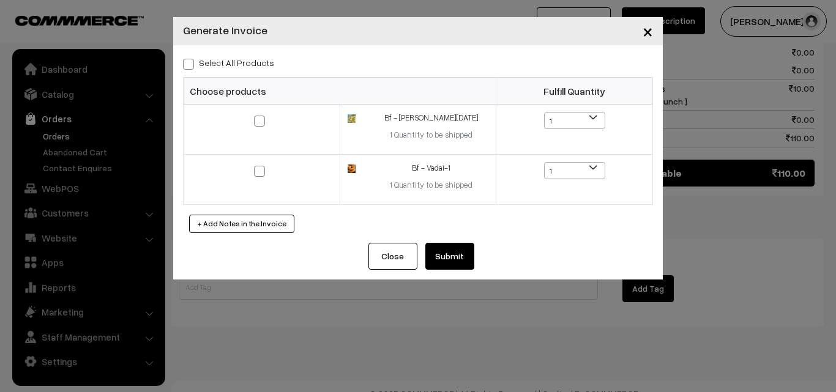
click at [247, 66] on label "Select All Products" at bounding box center [228, 62] width 91 height 13
click at [191, 66] on input "Select All Products" at bounding box center [187, 62] width 8 height 8
checkbox input "true"
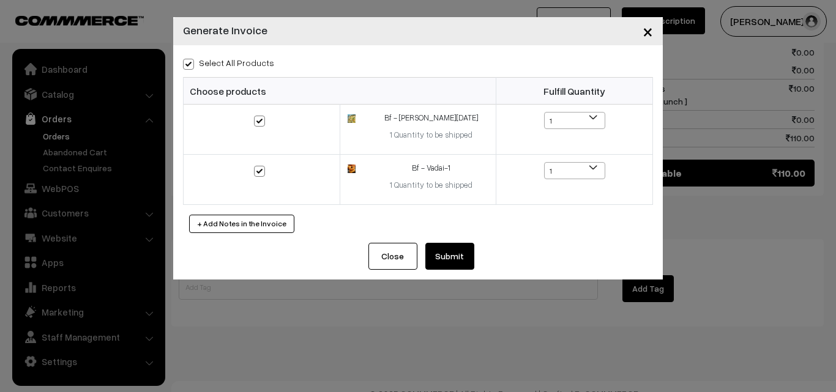
click at [459, 256] on button "Submit" at bounding box center [449, 256] width 49 height 27
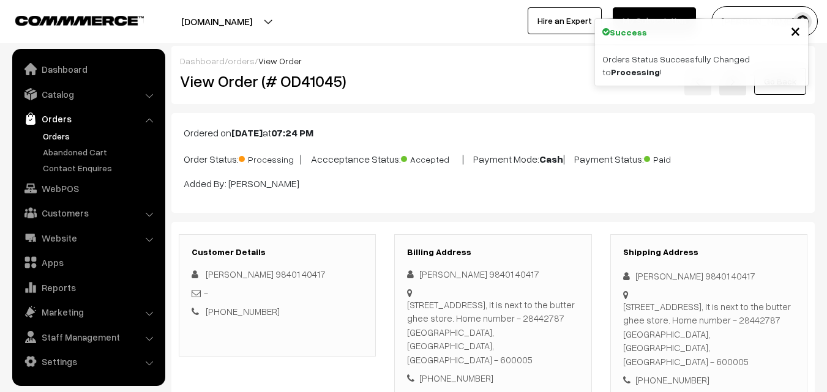
drag, startPoint x: 0, startPoint y: 0, endPoint x: 233, endPoint y: 314, distance: 390.8
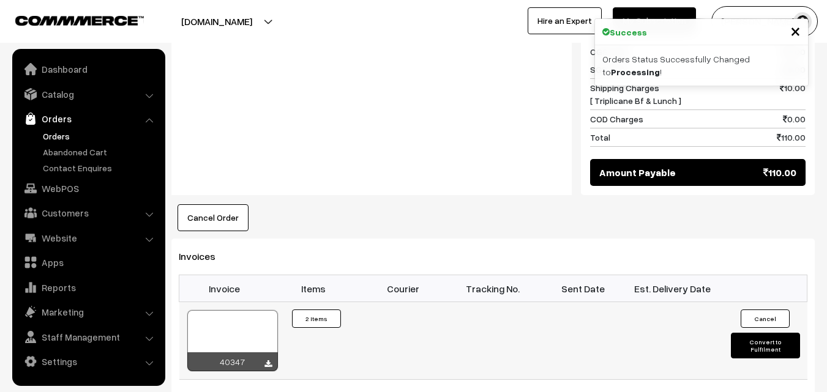
scroll to position [702, 0]
click at [232, 314] on div at bounding box center [232, 340] width 91 height 61
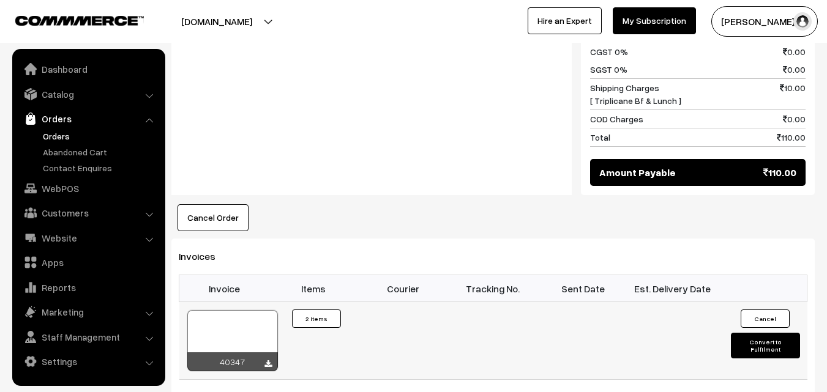
scroll to position [703, 0]
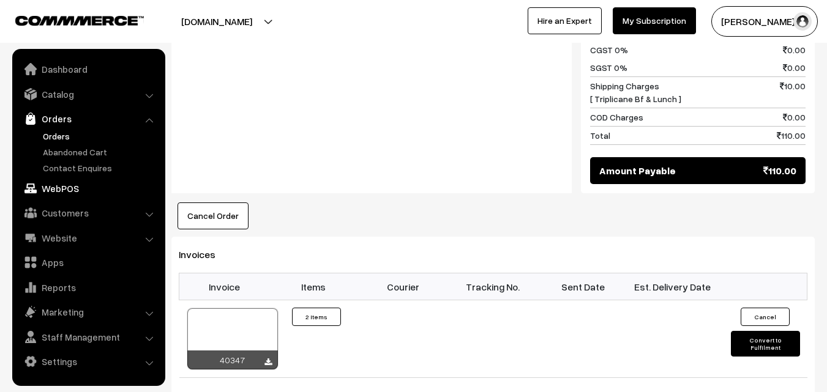
click at [66, 190] on link "WebPOS" at bounding box center [88, 189] width 146 height 22
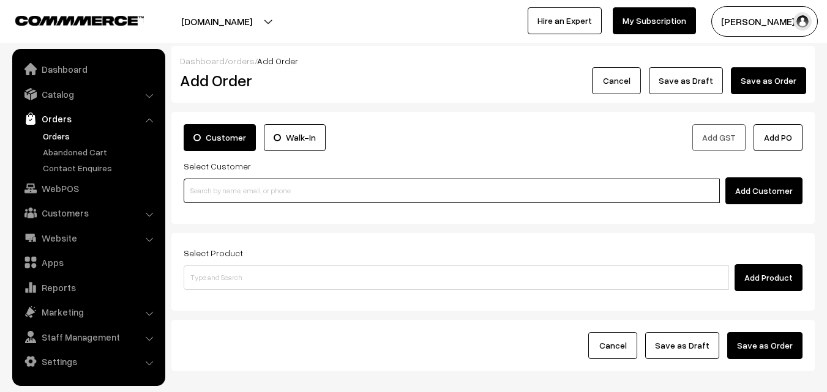
paste input "98401 40417"
click at [259, 183] on input "98401 40417" at bounding box center [452, 191] width 536 height 24
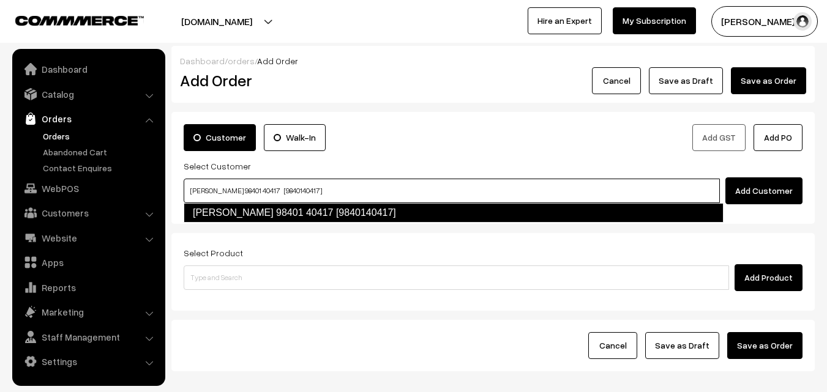
type input "Sugantha 98401 40417 [9840140417]"
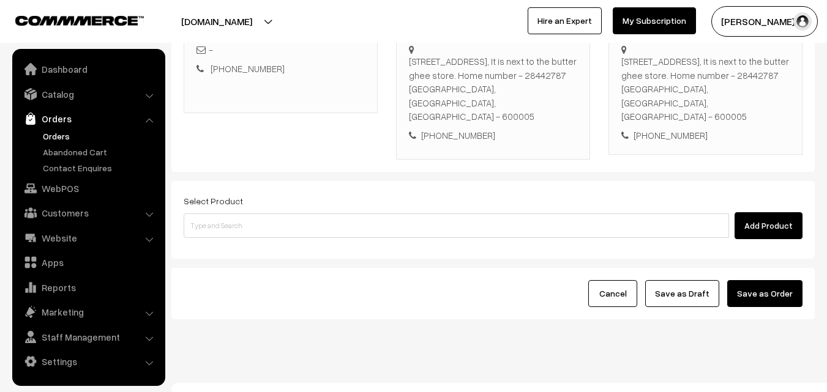
scroll to position [223, 0]
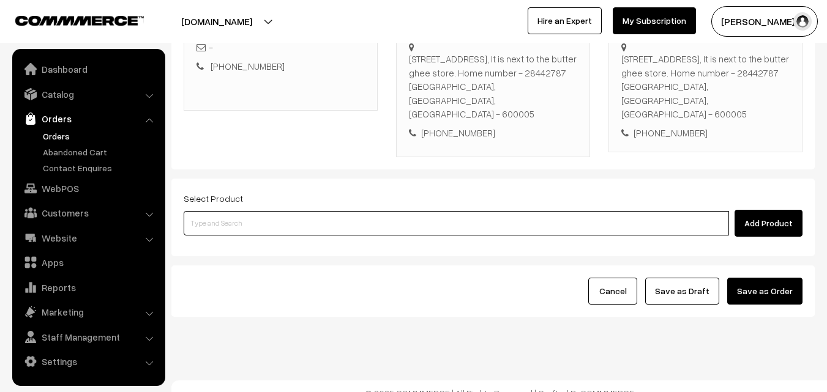
click at [283, 211] on input at bounding box center [456, 223] width 545 height 24
type input "lidiyappama"
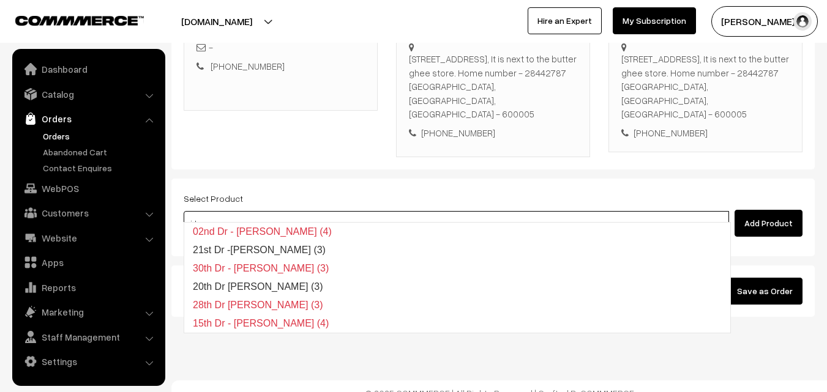
type input "i"
type input "21st Dr -[PERSON_NAME] (3)"
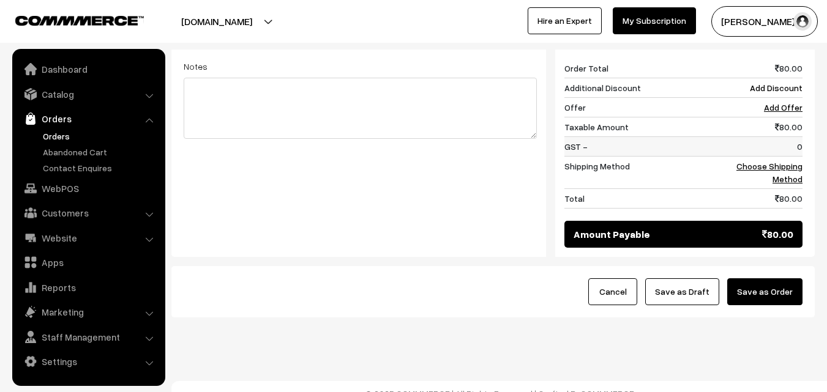
scroll to position [521, 0]
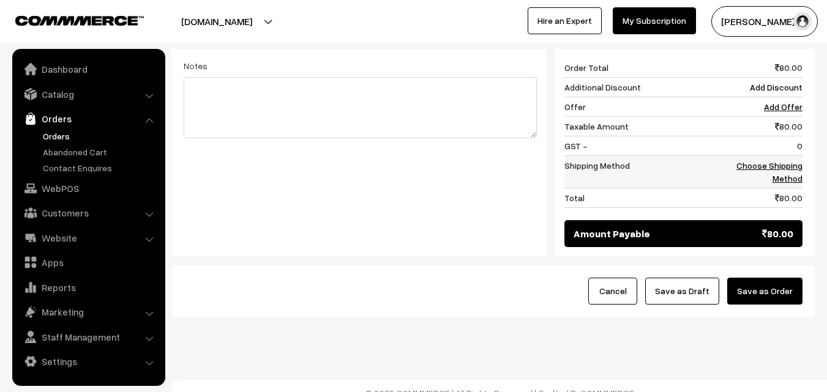
click at [784, 157] on td "Choose Shipping Method" at bounding box center [765, 172] width 76 height 32
click at [758, 160] on link "Choose Shipping Method" at bounding box center [769, 171] width 66 height 23
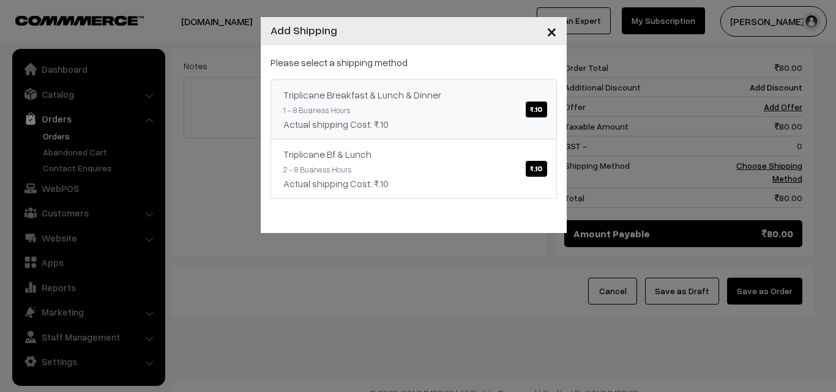
click at [487, 99] on div "Triplicane Breakfast & Lunch & Dinner ₹.10" at bounding box center [413, 95] width 261 height 15
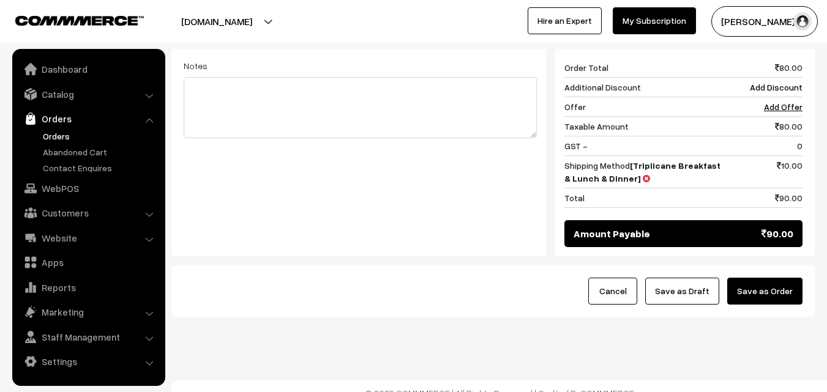
click at [691, 288] on button "Save as Draft" at bounding box center [682, 291] width 74 height 27
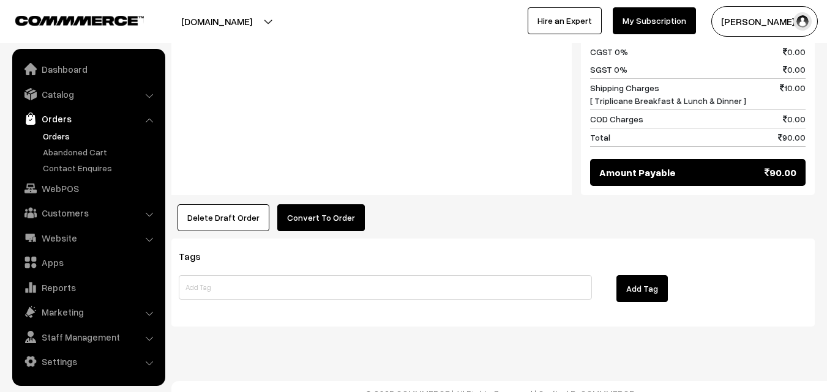
click at [312, 215] on button "Convert To Order" at bounding box center [321, 217] width 88 height 27
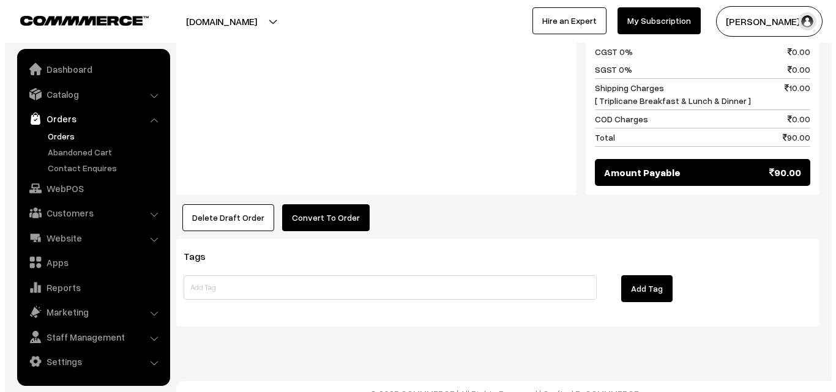
scroll to position [632, 0]
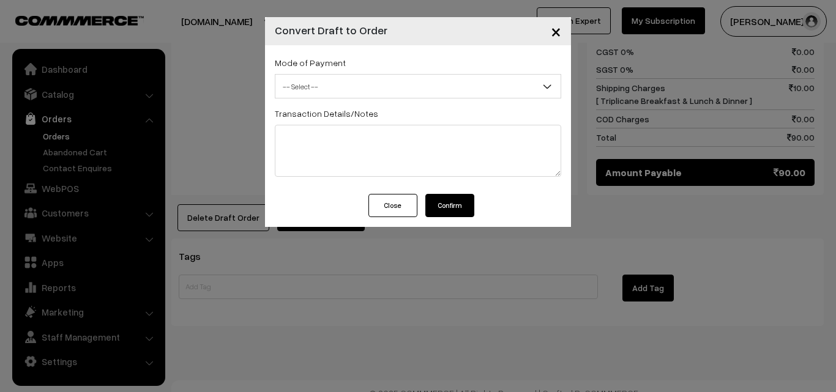
click at [402, 81] on span "-- Select --" at bounding box center [417, 86] width 285 height 21
click at [359, 94] on span "-- Select --" at bounding box center [417, 86] width 285 height 21
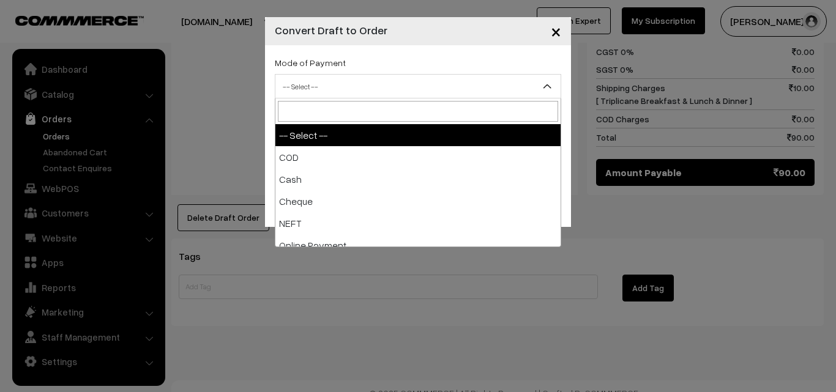
select select "2"
checkbox input "true"
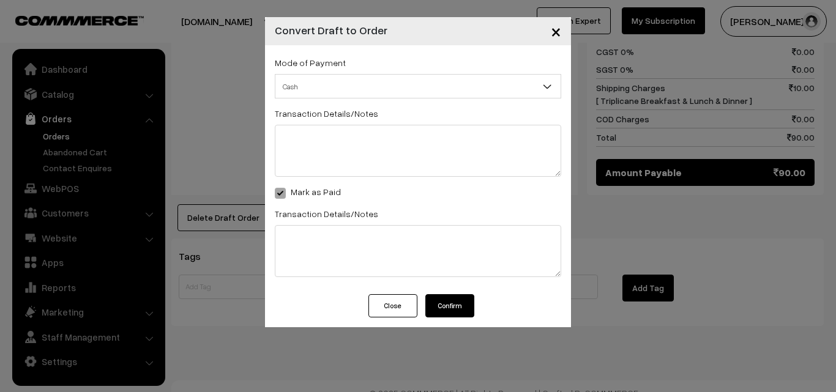
click at [449, 313] on button "Confirm" at bounding box center [449, 305] width 49 height 23
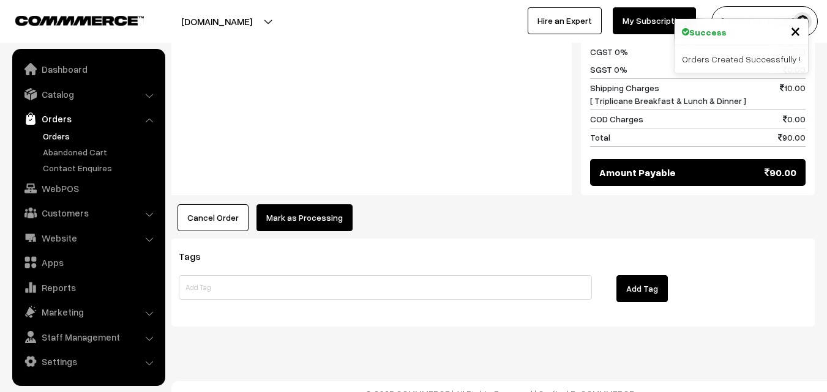
click at [311, 204] on button "Mark as Processing" at bounding box center [304, 217] width 96 height 27
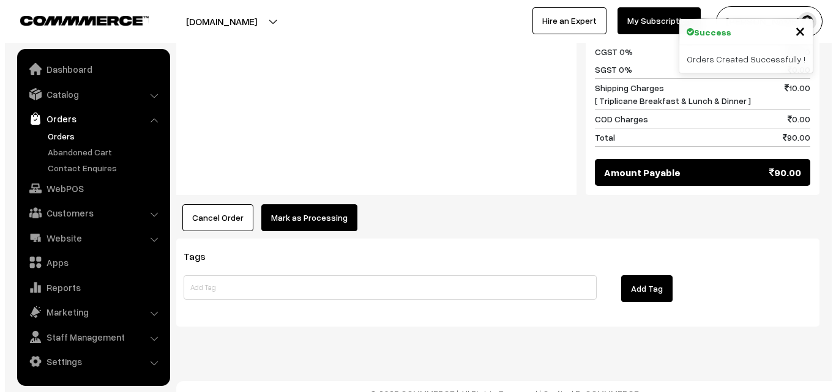
scroll to position [632, 0]
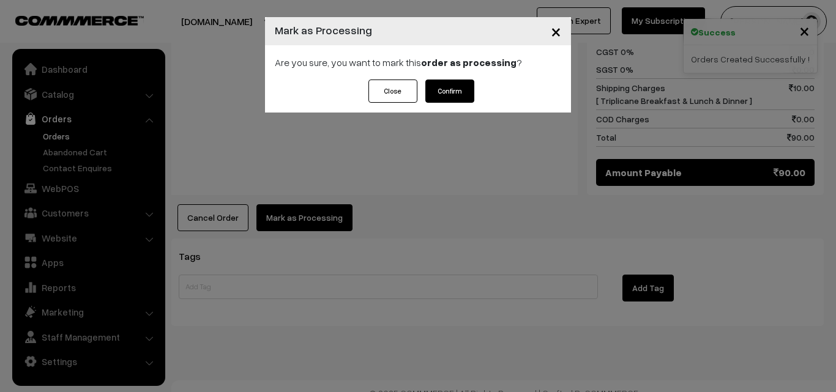
click at [442, 95] on button "Confirm" at bounding box center [449, 91] width 49 height 23
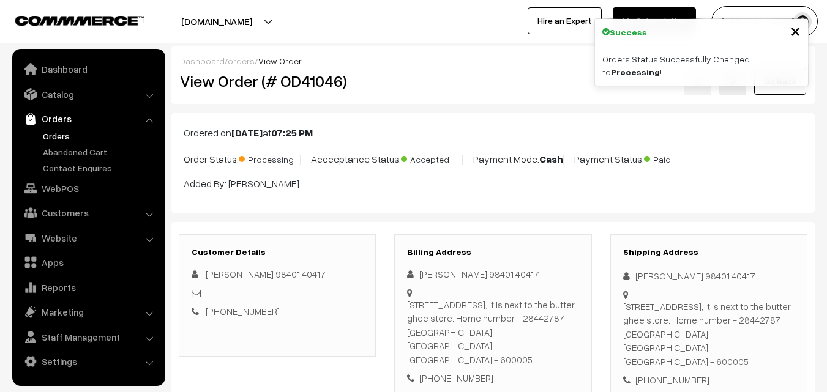
drag, startPoint x: 218, startPoint y: 79, endPoint x: 399, endPoint y: 136, distance: 189.9
click at [385, 85] on div "View Order (# OD41046)" at bounding box center [278, 81] width 215 height 28
copy h2 "Order (# OD41046)"
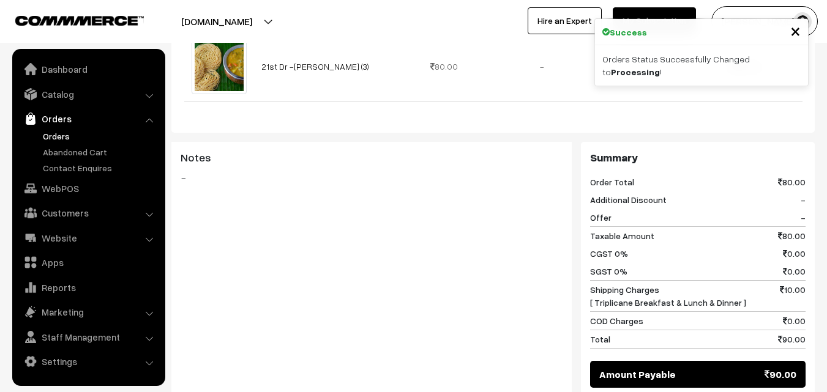
scroll to position [631, 0]
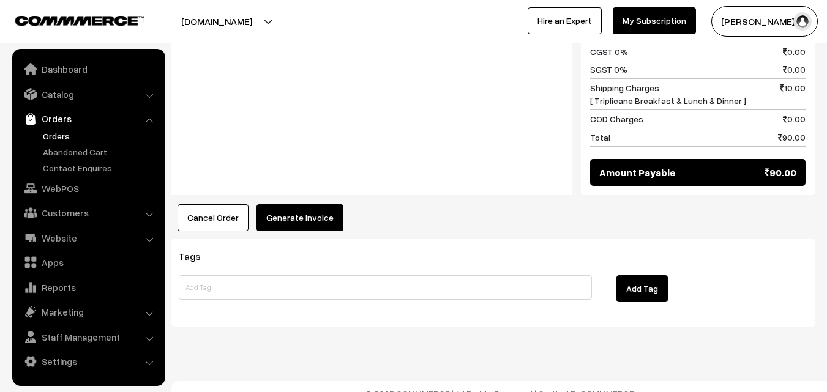
click at [326, 212] on button "Generate Invoice" at bounding box center [299, 217] width 87 height 27
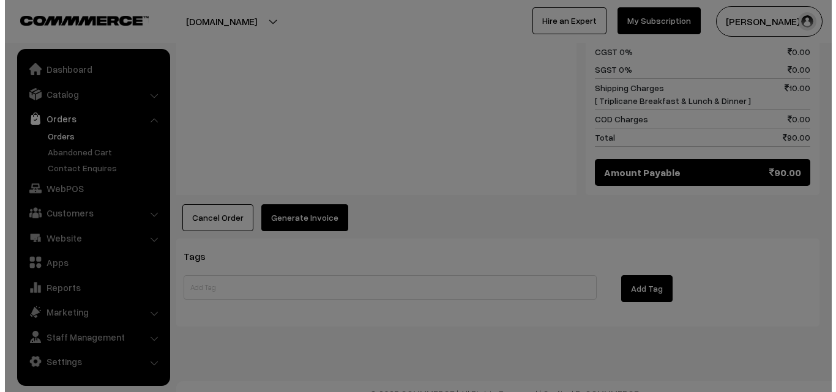
scroll to position [632, 0]
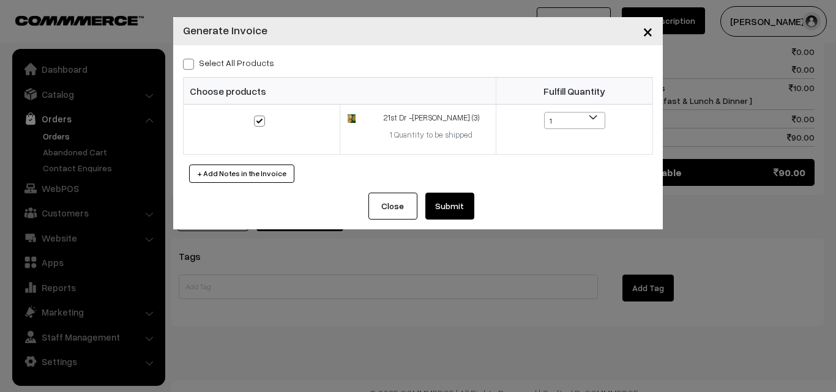
click at [468, 206] on button "Submit" at bounding box center [449, 206] width 49 height 27
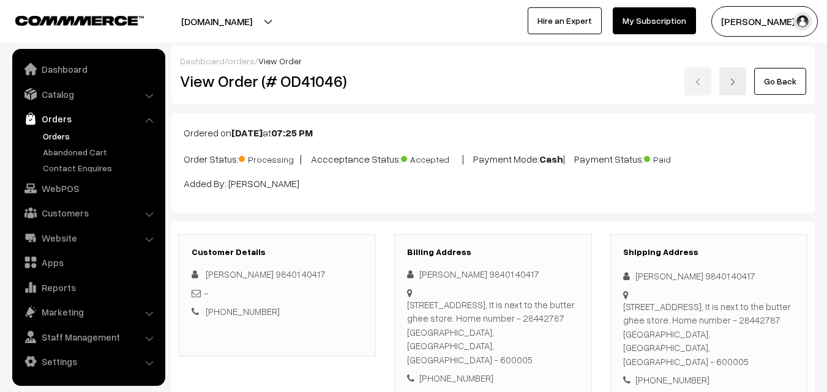
scroll to position [631, 0]
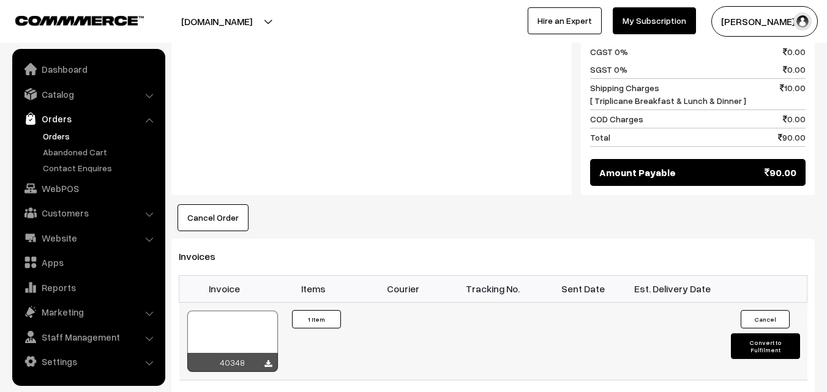
click at [211, 323] on div at bounding box center [232, 341] width 91 height 61
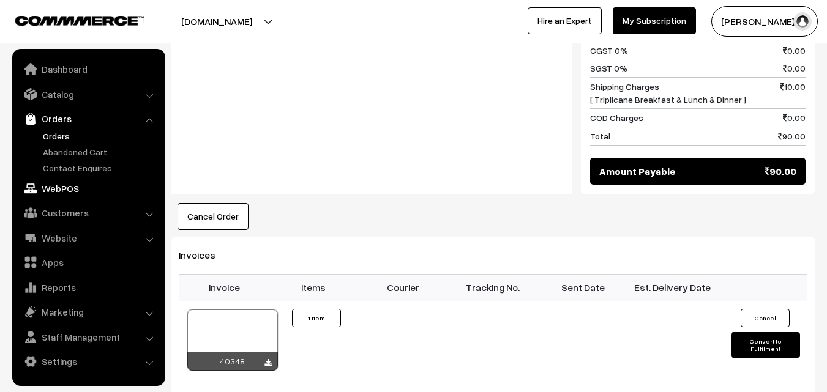
click at [48, 192] on link "WebPOS" at bounding box center [88, 189] width 146 height 22
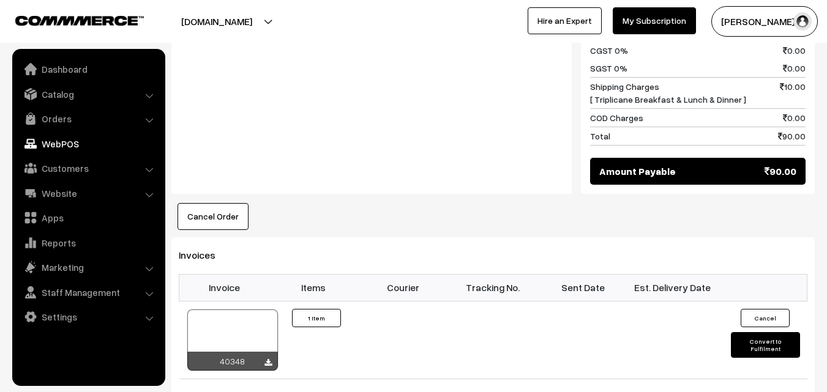
click at [321, 178] on div "Notes -" at bounding box center [371, 67] width 400 height 256
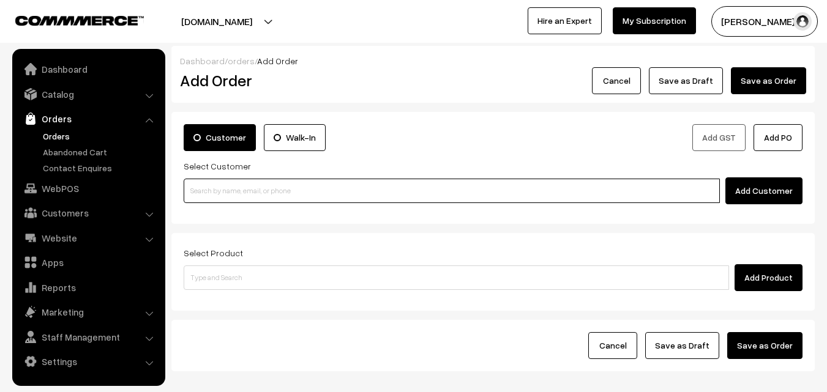
click at [217, 188] on input at bounding box center [452, 191] width 536 height 24
paste input "94443 46699"
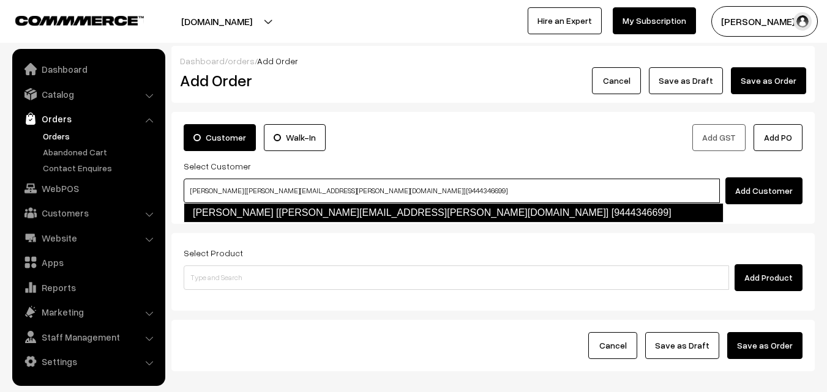
type input "Venkata Ramani [ramani.venkata@gmail.com] [9444346699]"
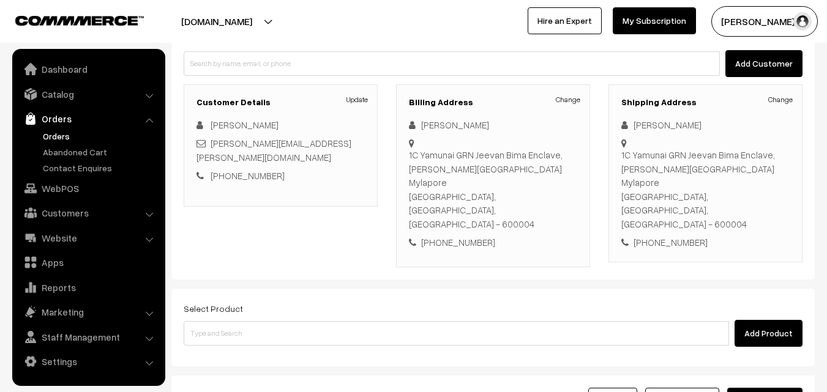
scroll to position [209, 0]
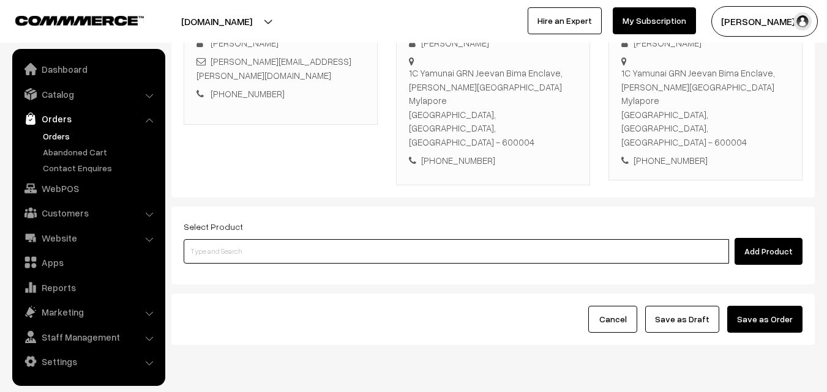
click at [275, 239] on input at bounding box center [456, 251] width 545 height 24
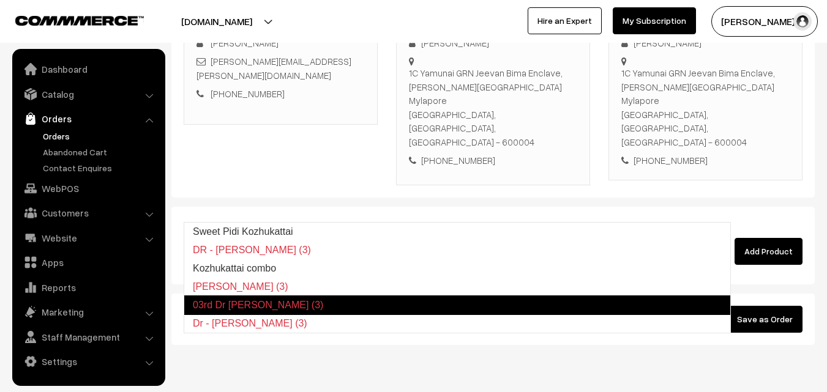
type input "Kozhukattai combo"
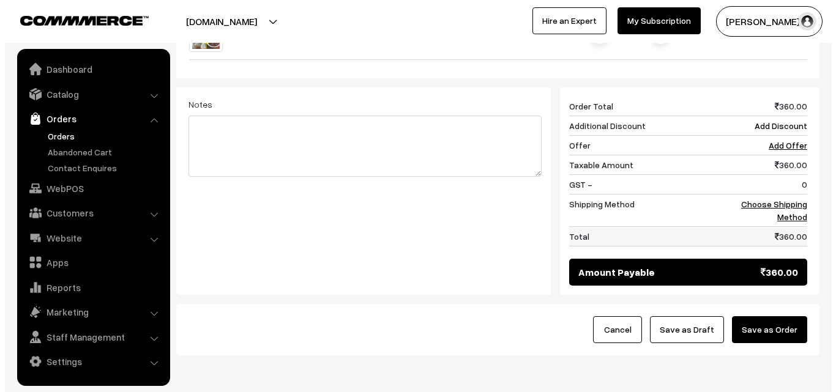
scroll to position [508, 0]
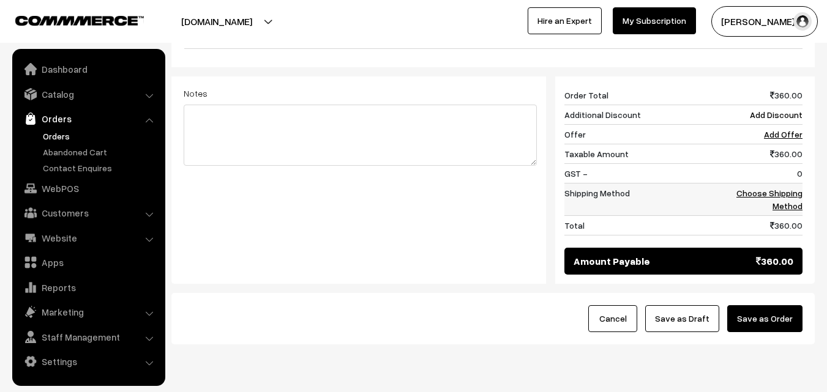
click at [777, 184] on td "Choose Shipping Method" at bounding box center [765, 200] width 76 height 32
click at [757, 305] on button "Save as Order" at bounding box center [764, 318] width 75 height 27
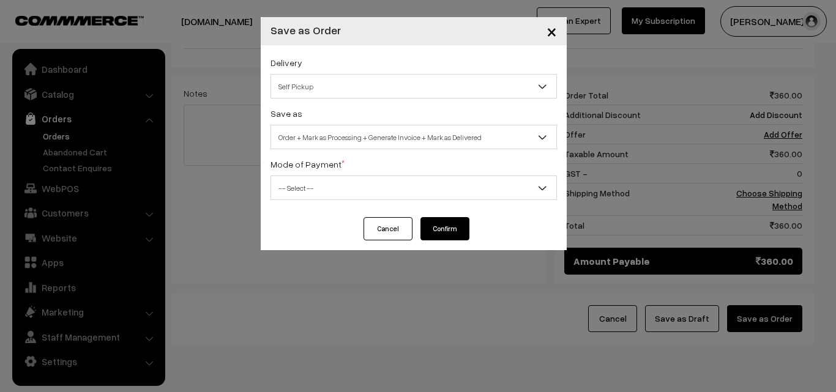
click at [429, 119] on div "Save as Order Order + Mark as Processing Order + Mark as Processing + Generate …" at bounding box center [414, 127] width 286 height 43
click at [424, 132] on span "Order + Mark as Processing + Generate Invoice + Mark as Delivered" at bounding box center [413, 137] width 285 height 21
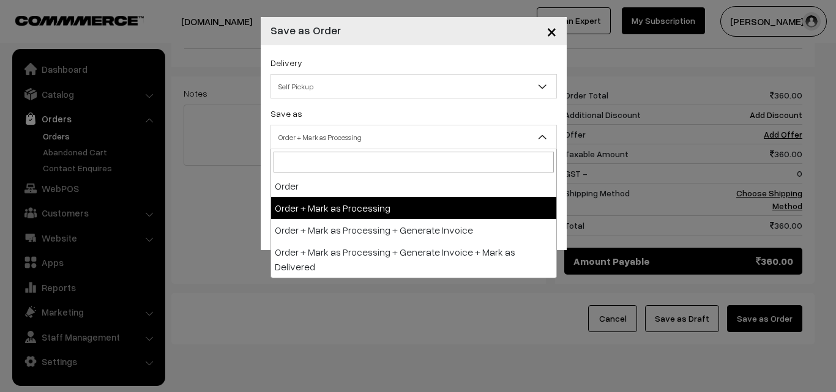
click at [361, 128] on span "Order + Mark as Processing" at bounding box center [413, 137] width 285 height 21
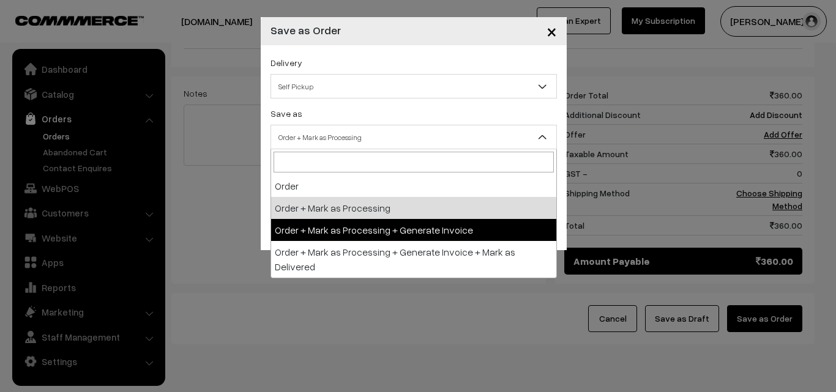
select select "3"
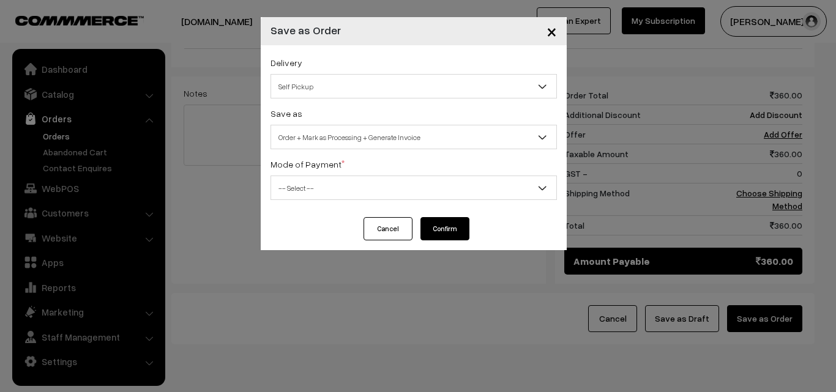
click at [332, 195] on span "-- Select --" at bounding box center [413, 188] width 285 height 21
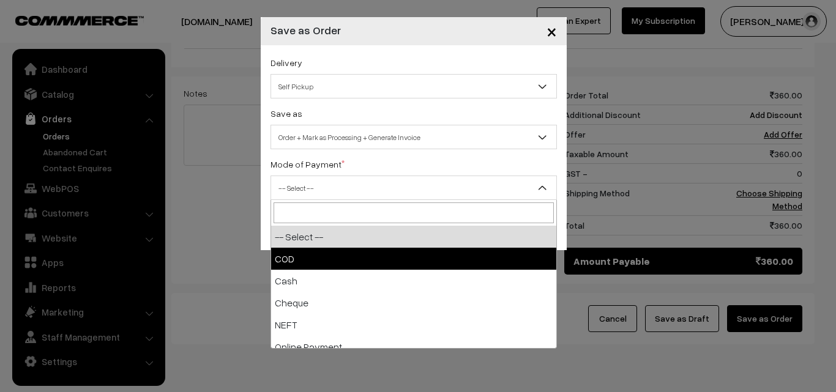
select select "1"
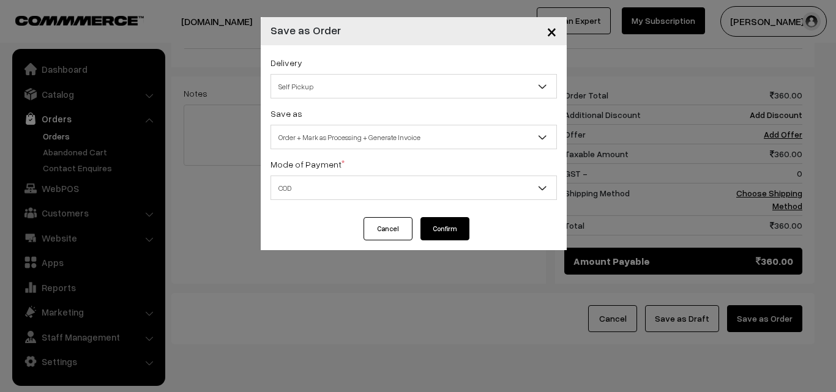
click at [437, 225] on button "Confirm" at bounding box center [445, 228] width 49 height 23
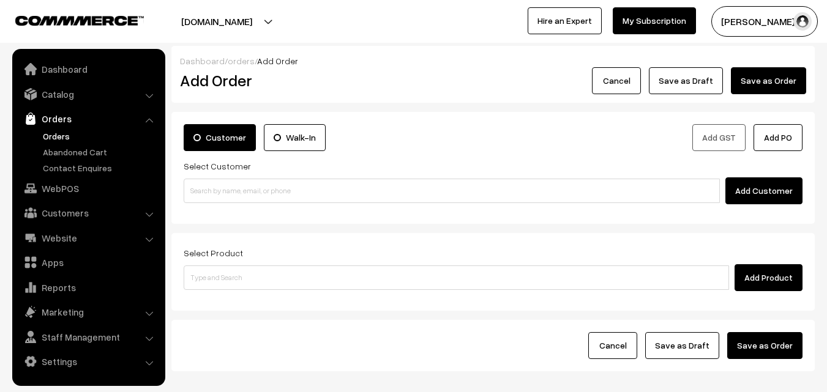
click at [50, 132] on link "Orders" at bounding box center [100, 136] width 121 height 13
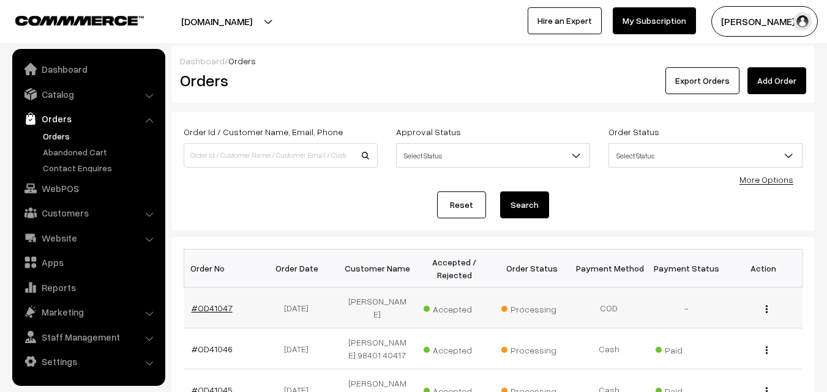
click at [214, 305] on link "#OD41047" at bounding box center [212, 308] width 41 height 10
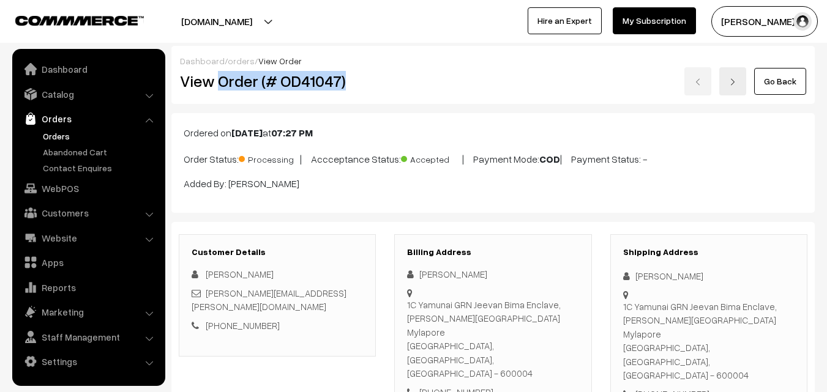
drag, startPoint x: 217, startPoint y: 77, endPoint x: 370, endPoint y: 80, distance: 153.1
click at [370, 80] on h2 "View Order (# OD41047)" at bounding box center [278, 81] width 197 height 19
copy h2 "Order (# OD41047)"
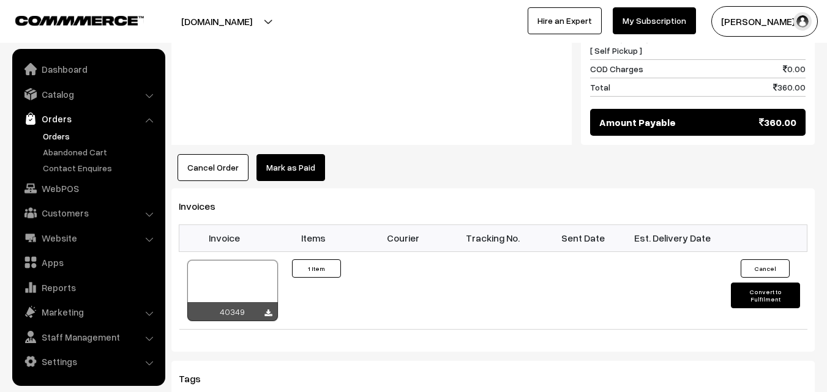
scroll to position [490, 0]
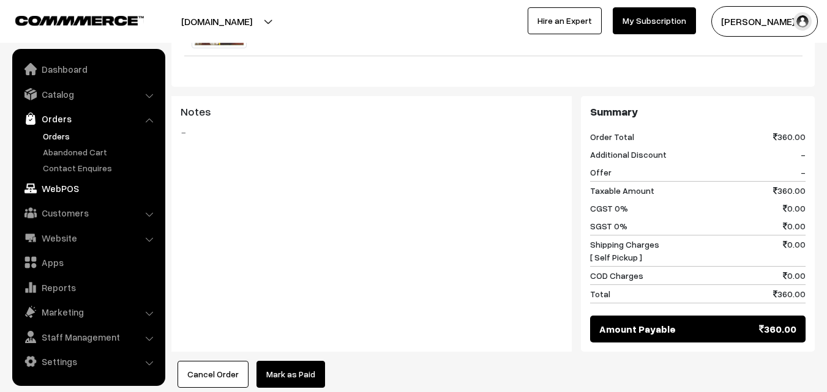
click at [63, 186] on link "WebPOS" at bounding box center [88, 189] width 146 height 22
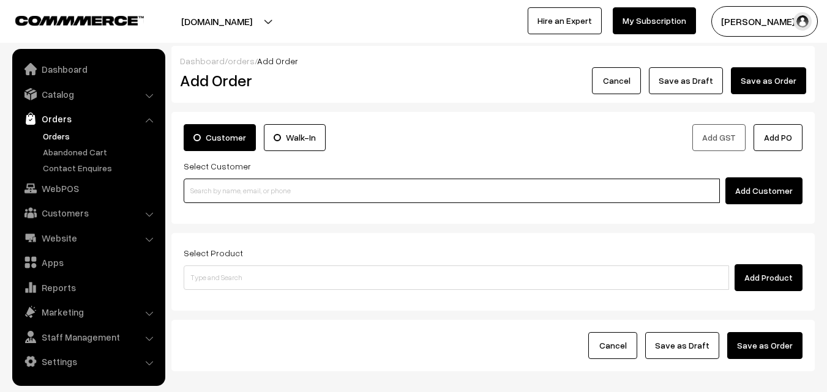
click at [256, 187] on input at bounding box center [452, 191] width 536 height 24
paste input "98407 68853"
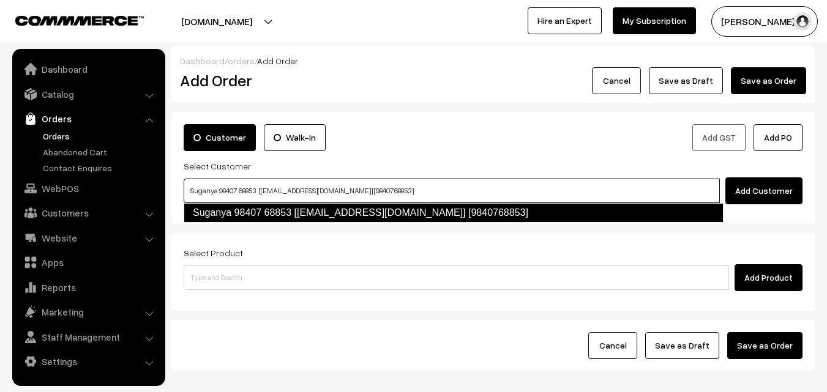
type input "Suganya 98407 68853 [test927@gmail.com] [9840768853]"
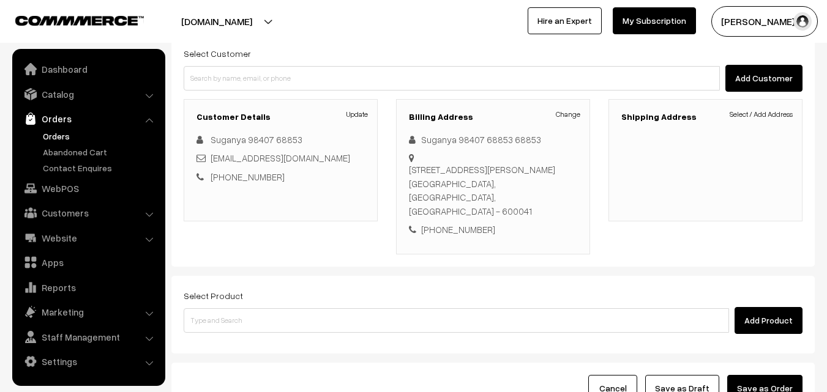
scroll to position [122, 0]
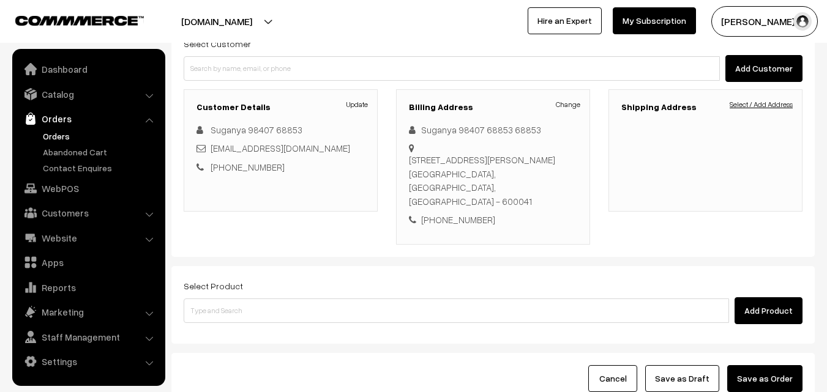
click at [762, 100] on link "Select / Add Address" at bounding box center [761, 104] width 63 height 11
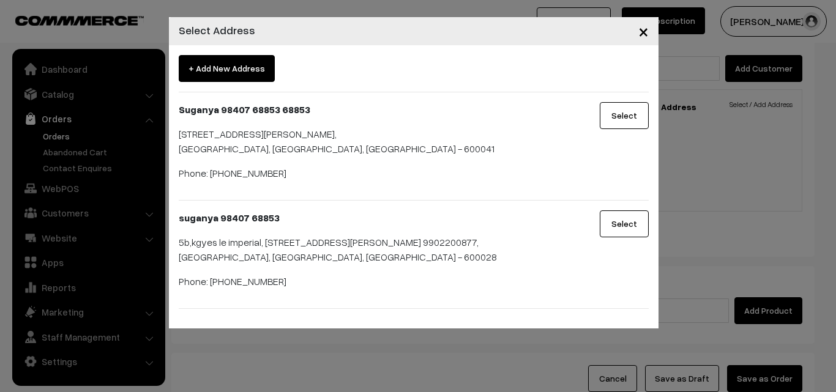
click at [630, 128] on button "Select" at bounding box center [624, 115] width 49 height 27
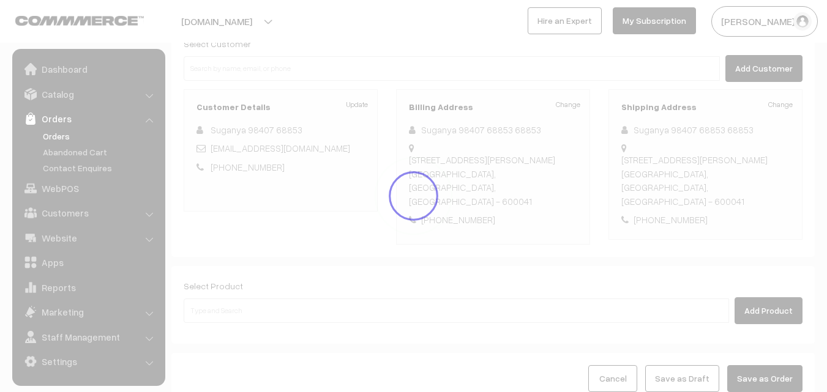
click at [625, 112] on h3 "Shipping Address" at bounding box center [705, 107] width 168 height 10
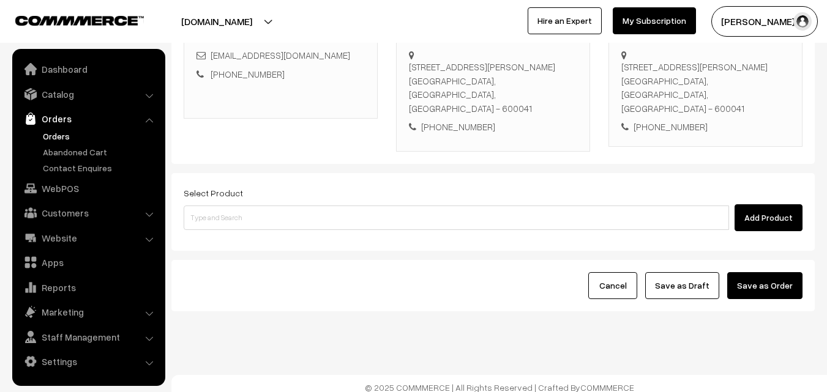
scroll to position [223, 0]
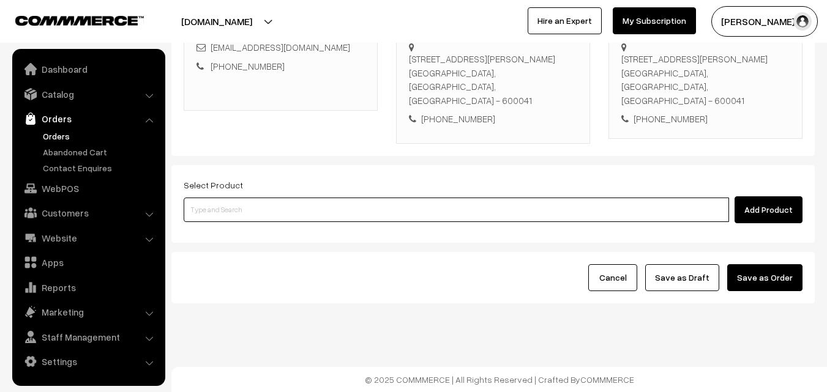
click at [335, 213] on input at bounding box center [456, 210] width 545 height 24
click at [331, 209] on input at bounding box center [456, 210] width 545 height 24
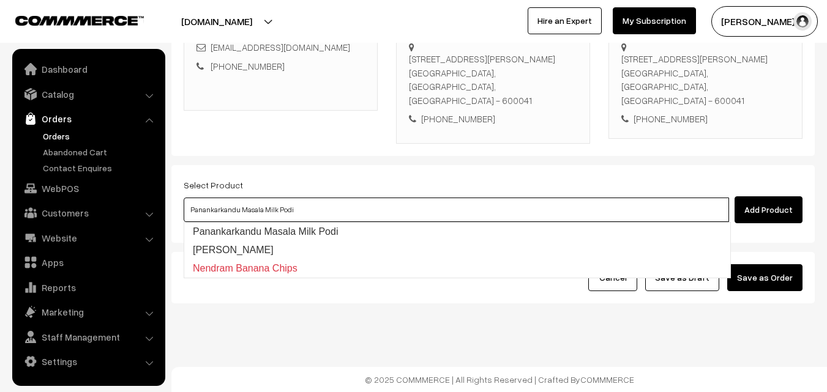
type input "Nannari Sharbath"
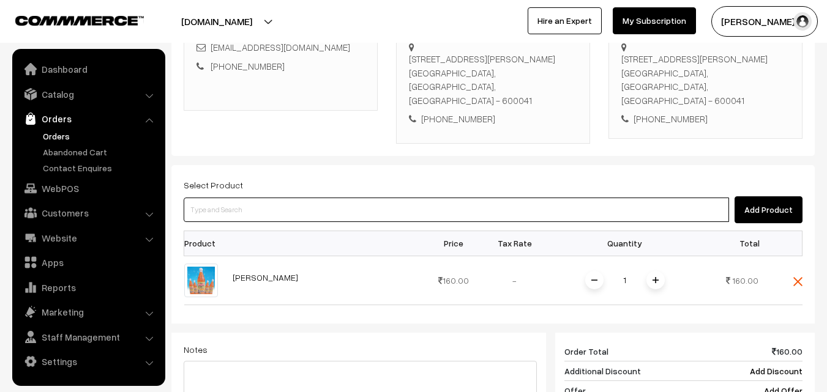
click at [331, 209] on input at bounding box center [456, 210] width 545 height 24
type input "Rose Sharbath"
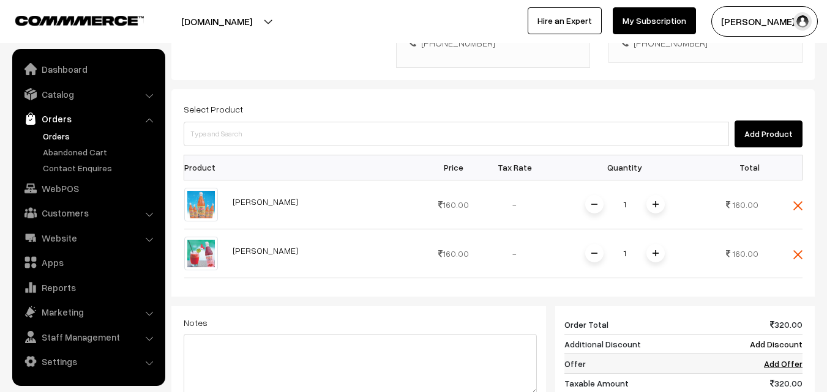
scroll to position [407, 0]
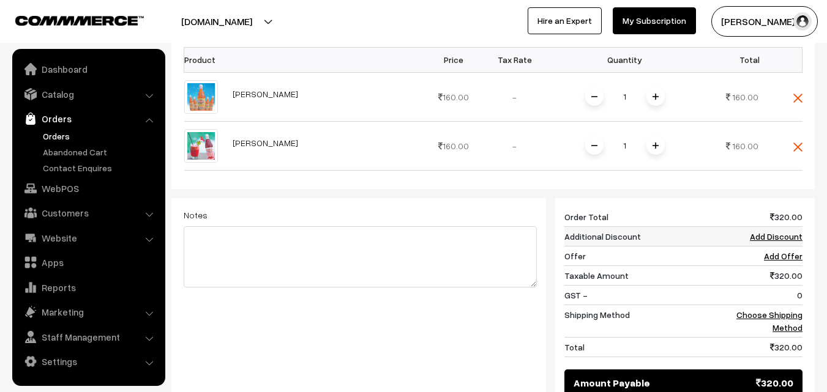
click at [784, 234] on link "Add Discount" at bounding box center [776, 236] width 53 height 10
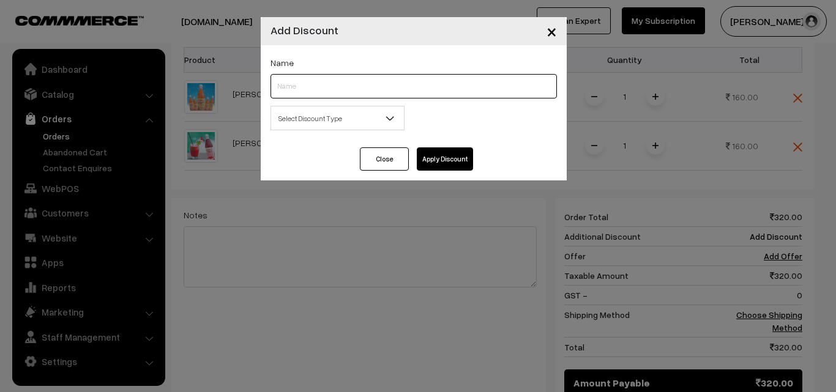
click at [422, 78] on input "text" at bounding box center [414, 86] width 286 height 24
type input "Discount"
click at [386, 131] on div "Select Discount Type Flat Percentage Select Discount Type 0.00 % 0.00" at bounding box center [413, 122] width 305 height 32
click at [334, 124] on span "Select Discount Type" at bounding box center [337, 118] width 133 height 21
select select "flat"
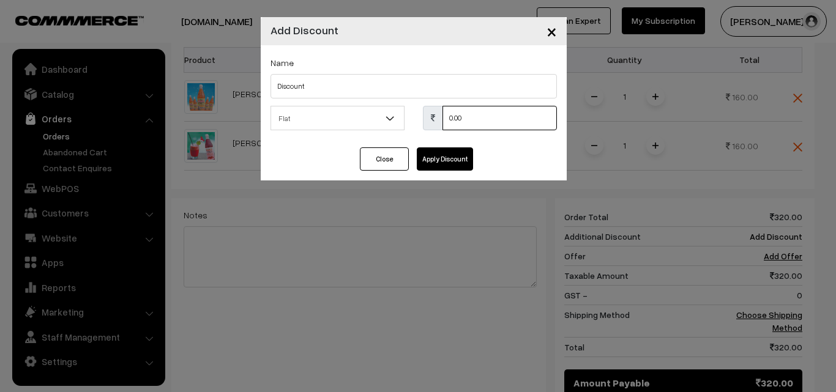
click at [457, 120] on input "0.00" at bounding box center [500, 118] width 114 height 24
click at [393, 105] on div "Name Discount Select Discount Type Flat Percentage Flat 0.00 % 0.00" at bounding box center [414, 96] width 306 height 102
type input "160"
click at [447, 158] on button "Apply Discount" at bounding box center [445, 159] width 56 height 23
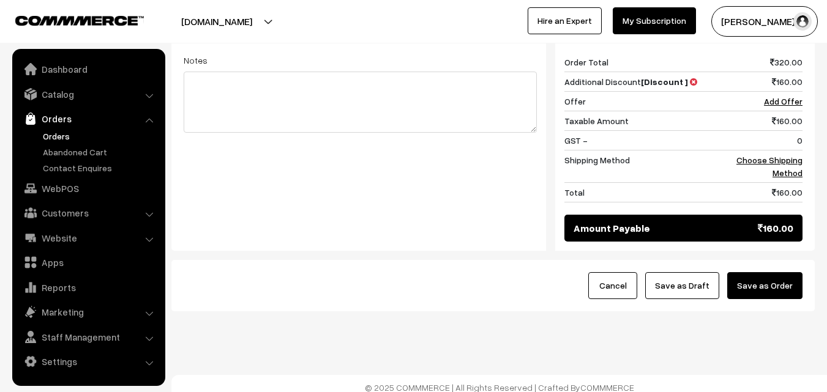
scroll to position [570, 0]
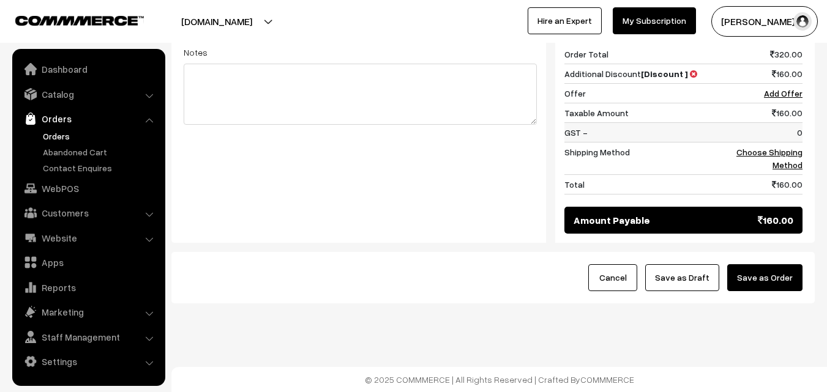
click at [790, 138] on td "0" at bounding box center [765, 132] width 76 height 20
click at [790, 151] on link "Choose Shipping Method" at bounding box center [769, 158] width 66 height 23
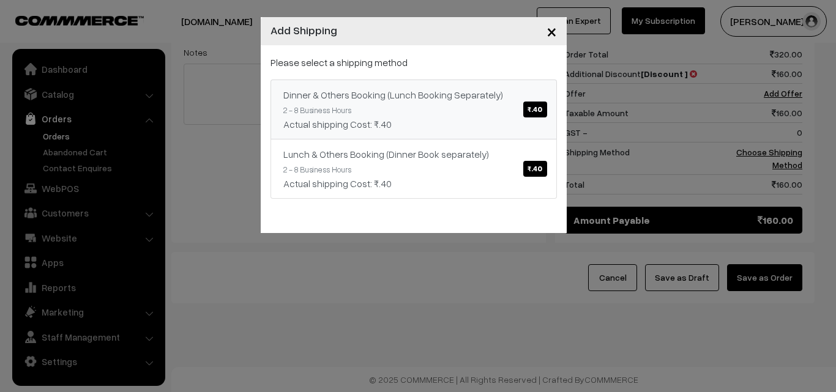
click at [397, 121] on div "Actual shipping Cost: ₹.40" at bounding box center [413, 124] width 261 height 15
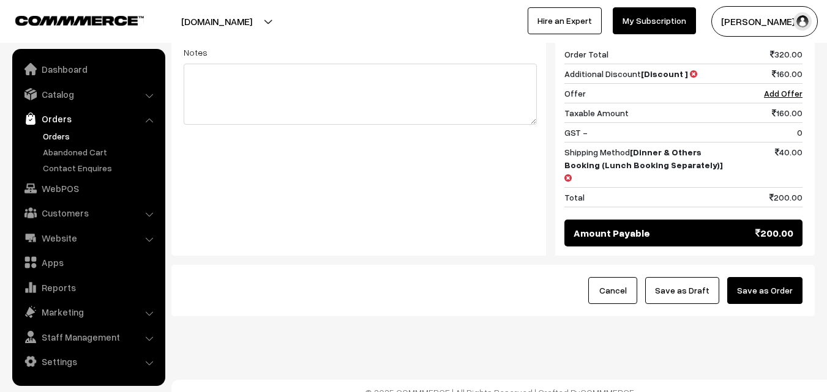
click at [699, 281] on button "Save as Draft" at bounding box center [682, 290] width 74 height 27
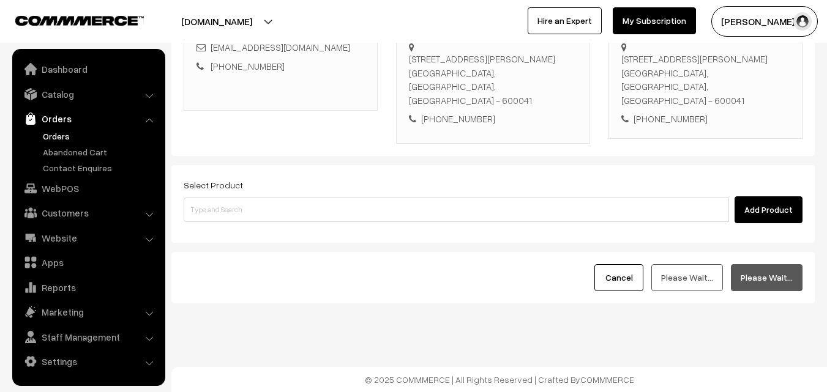
scroll to position [223, 0]
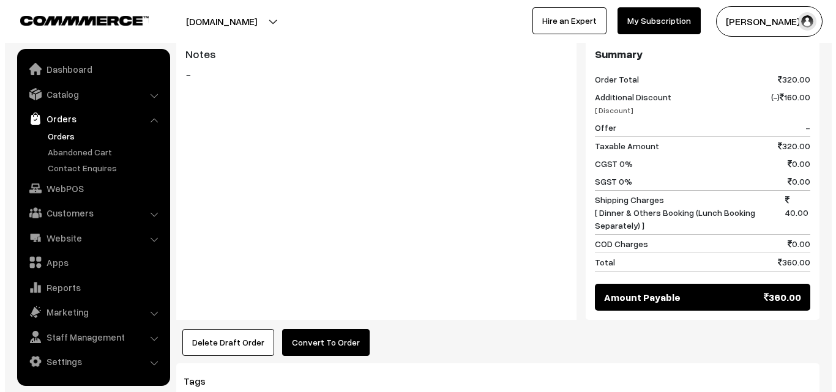
scroll to position [612, 0]
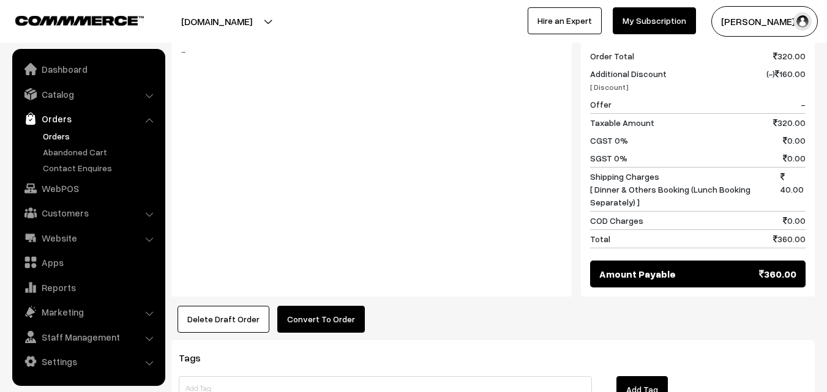
click at [310, 309] on button "Convert To Order" at bounding box center [321, 319] width 88 height 27
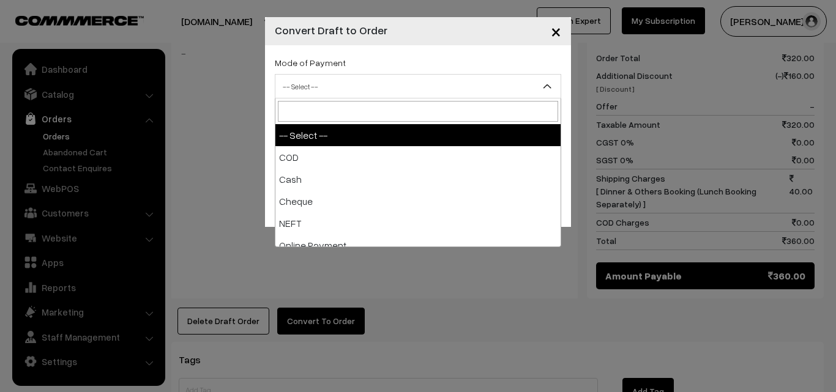
click at [350, 85] on span "-- Select --" at bounding box center [417, 86] width 285 height 21
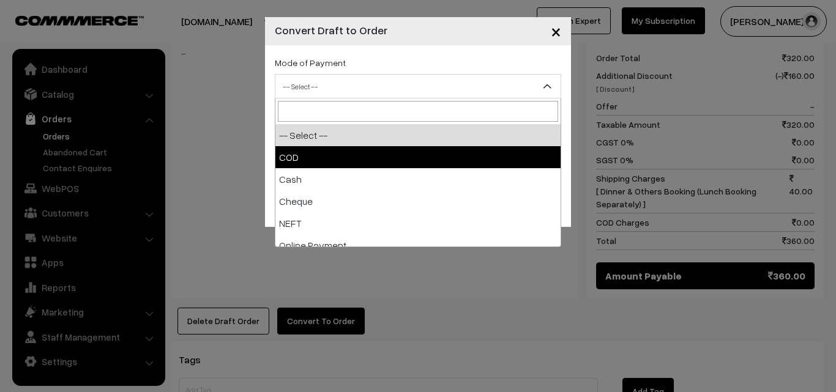
select select "1"
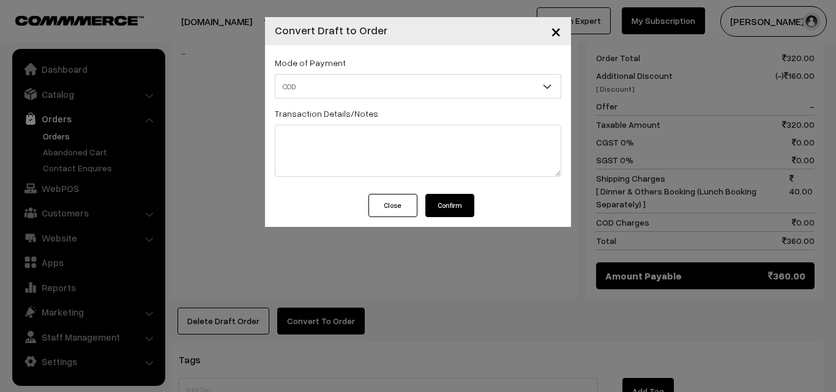
click at [463, 200] on button "Confirm" at bounding box center [449, 205] width 49 height 23
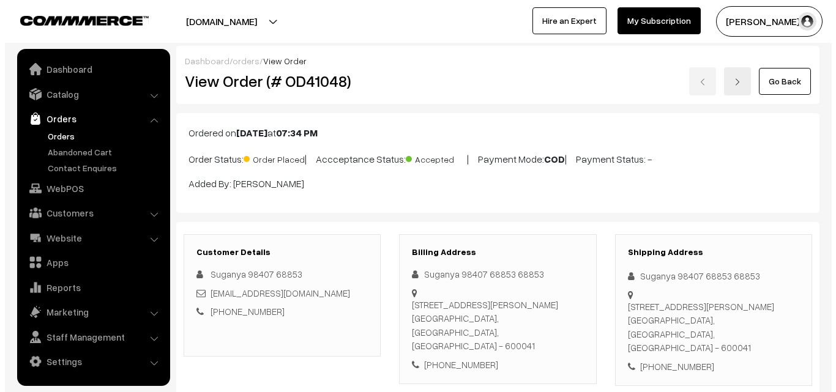
scroll to position [612, 0]
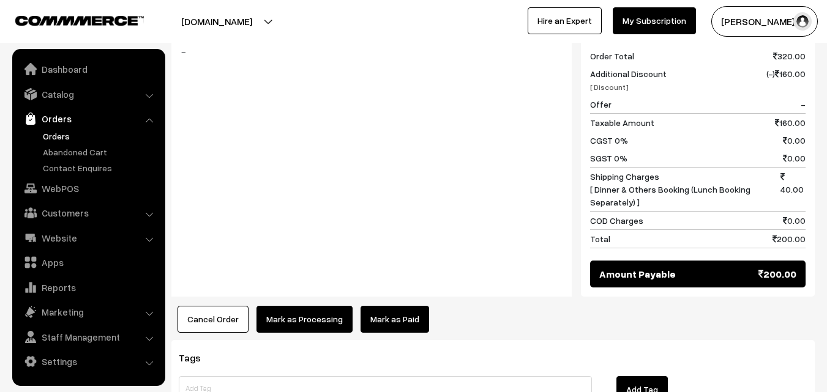
click at [296, 324] on button "Mark as Processing" at bounding box center [304, 319] width 96 height 27
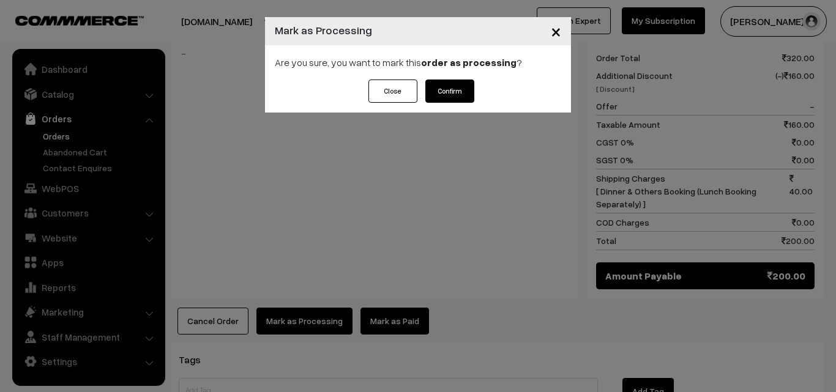
click at [444, 100] on button "Confirm" at bounding box center [449, 91] width 49 height 23
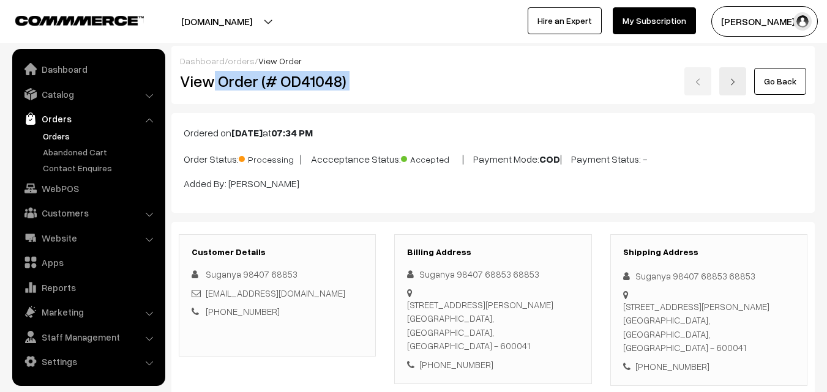
drag, startPoint x: 214, startPoint y: 80, endPoint x: 454, endPoint y: 81, distance: 240.0
click at [454, 81] on div "View Order (# OD41048) Go Back" at bounding box center [493, 81] width 645 height 28
copy div "Order (# OD41048)"
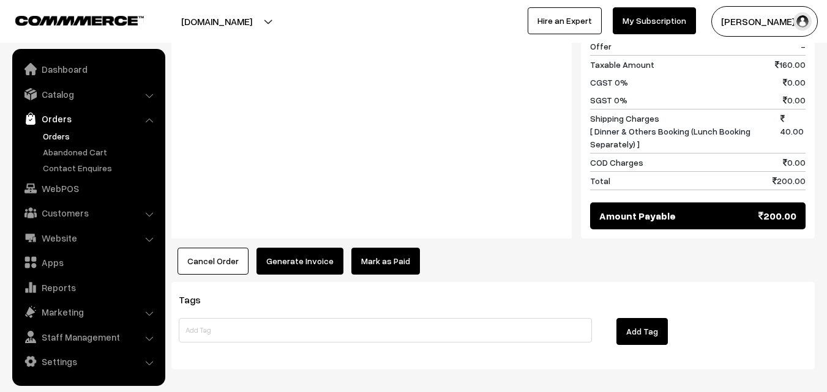
scroll to position [673, 0]
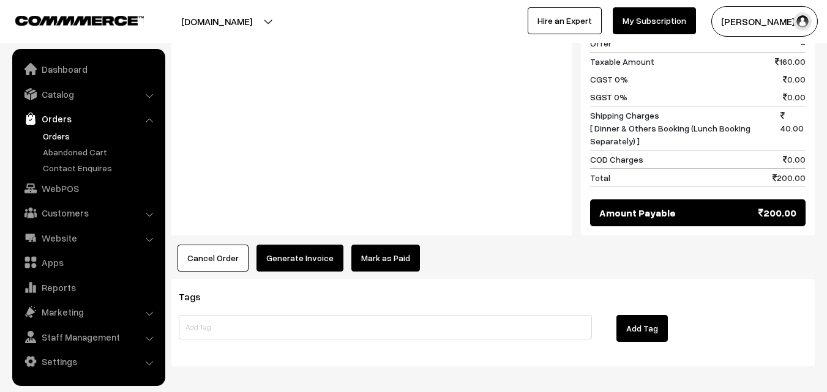
click at [306, 255] on button "Generate Invoice" at bounding box center [299, 258] width 87 height 27
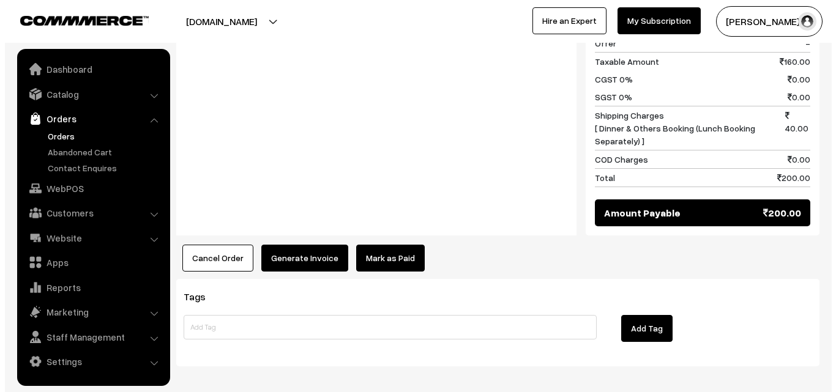
scroll to position [675, 0]
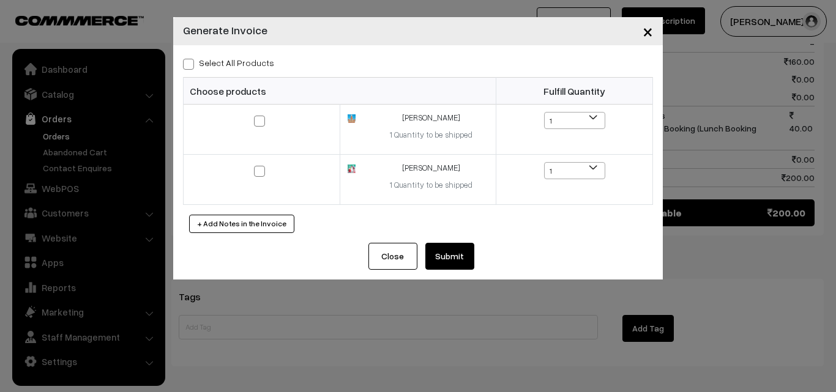
click at [460, 243] on div "Select All Products Choose products Fulfill Quantity 1 1 1 1" at bounding box center [418, 144] width 490 height 198
click at [459, 256] on button "Submit" at bounding box center [449, 256] width 49 height 27
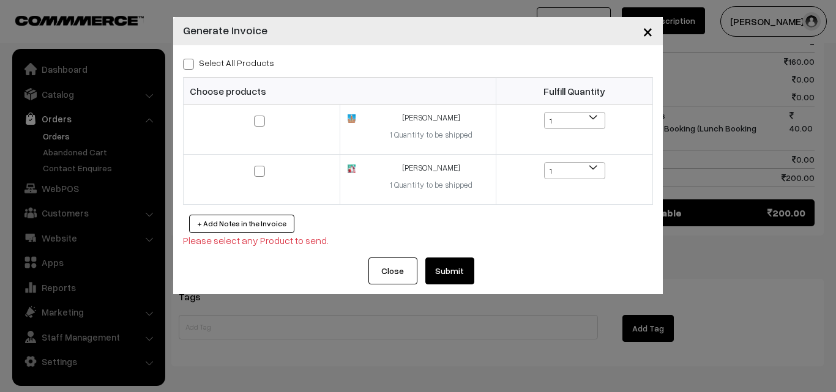
click at [256, 65] on label "Select All Products" at bounding box center [228, 62] width 91 height 13
click at [191, 65] on input "Select All Products" at bounding box center [187, 62] width 8 height 8
checkbox input "true"
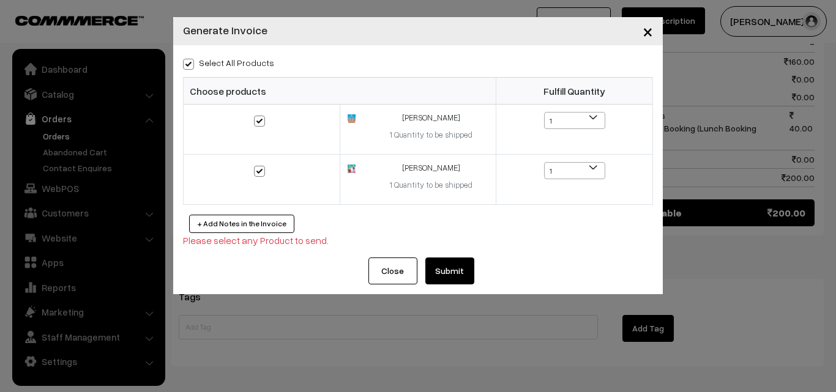
click at [465, 271] on button "Submit" at bounding box center [449, 271] width 49 height 27
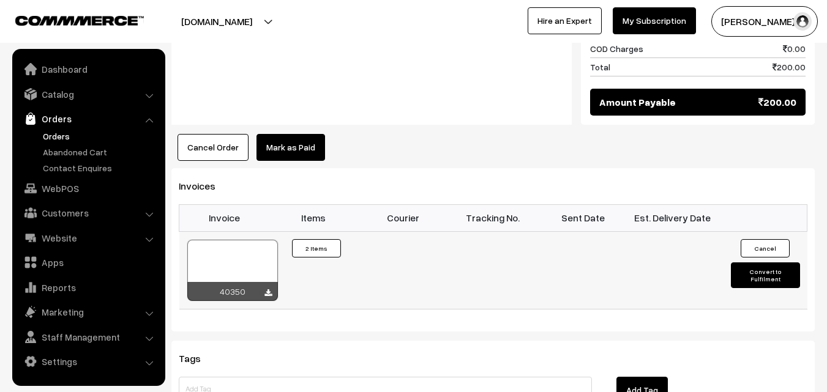
scroll to position [857, 0]
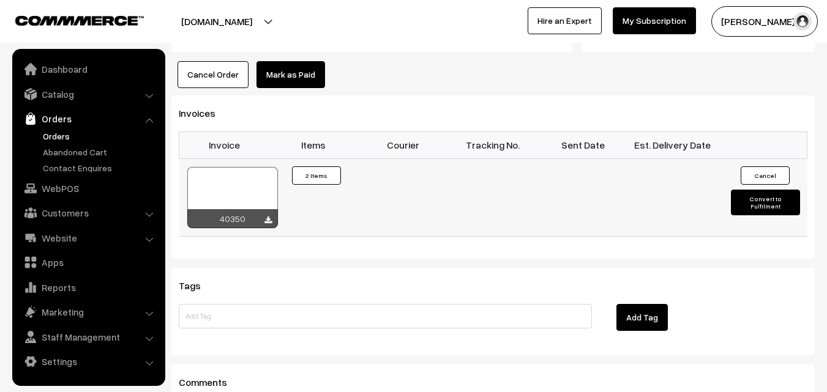
click at [222, 201] on div at bounding box center [232, 197] width 91 height 61
click at [71, 190] on link "WebPOS" at bounding box center [88, 189] width 146 height 22
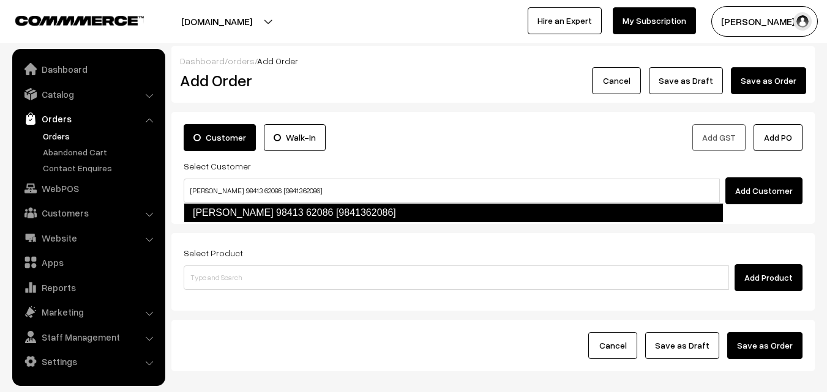
type input "[PERSON_NAME] 98413 62086 [9841362086]"
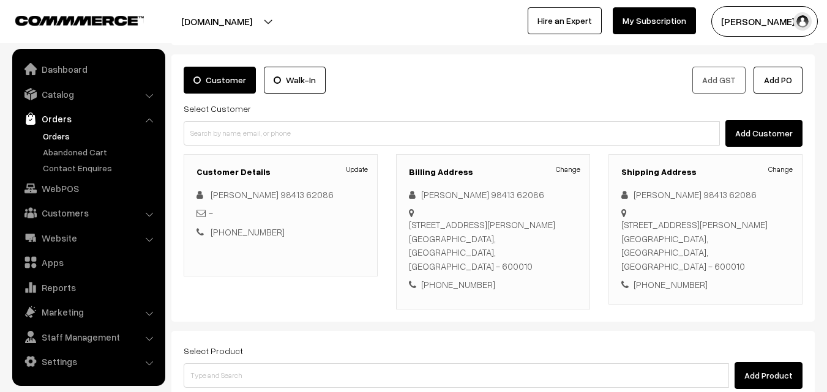
scroll to position [61, 0]
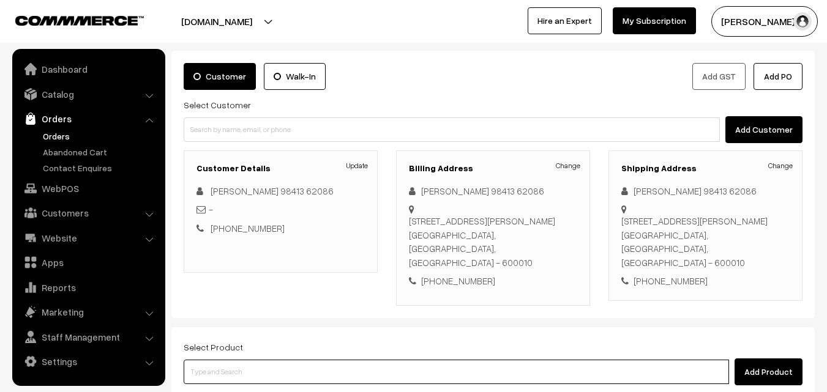
click at [307, 360] on input at bounding box center [456, 372] width 545 height 24
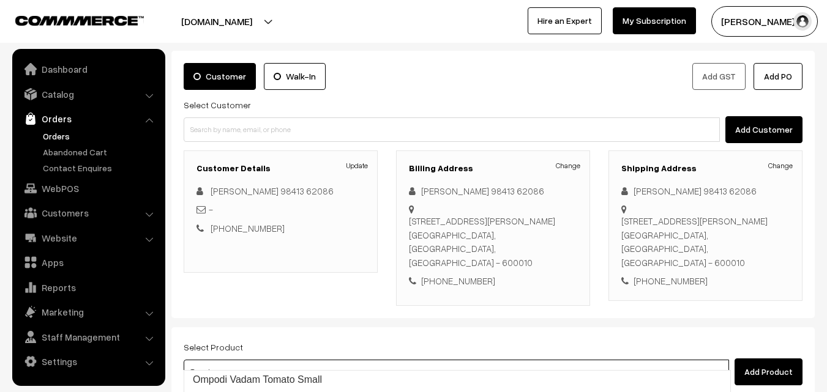
type input "21st [PERSON_NAME]"
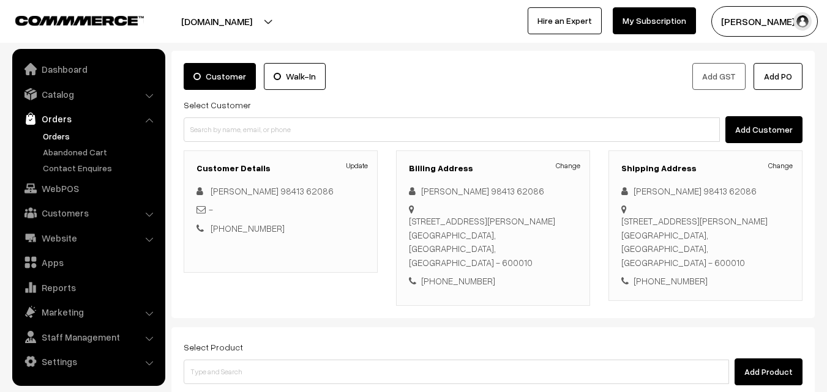
scroll to position [367, 0]
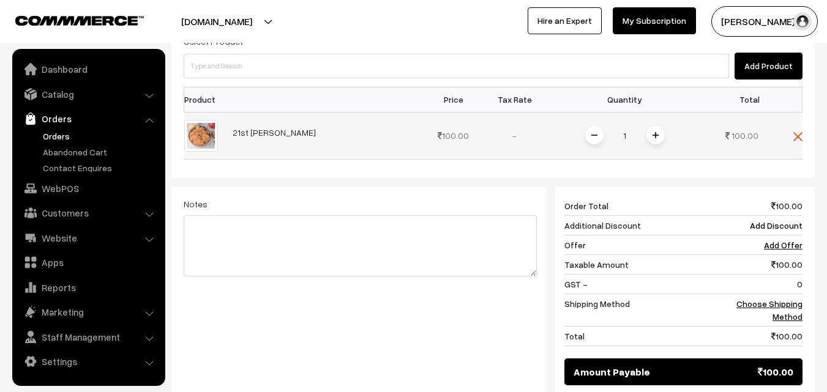
click at [657, 132] on img at bounding box center [656, 135] width 6 height 6
click at [777, 299] on link "Choose Shipping Method" at bounding box center [769, 310] width 66 height 23
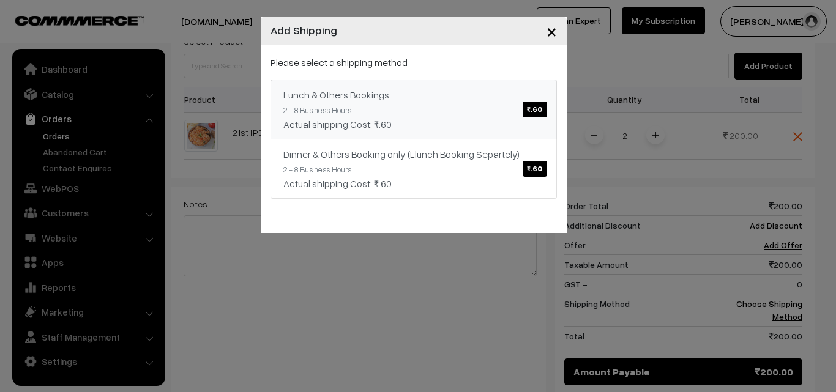
click at [443, 107] on link "Lunch & Others Bookings ₹.60 2 - 8 Business Hours Actual shipping Cost: ₹.60" at bounding box center [414, 110] width 286 height 60
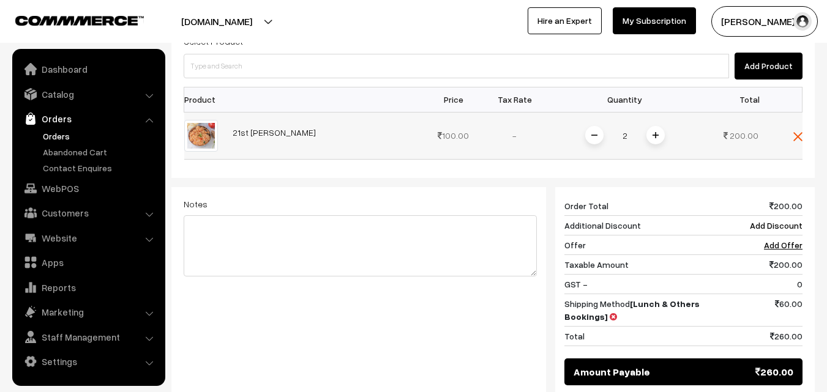
click at [602, 126] on span at bounding box center [594, 135] width 18 height 18
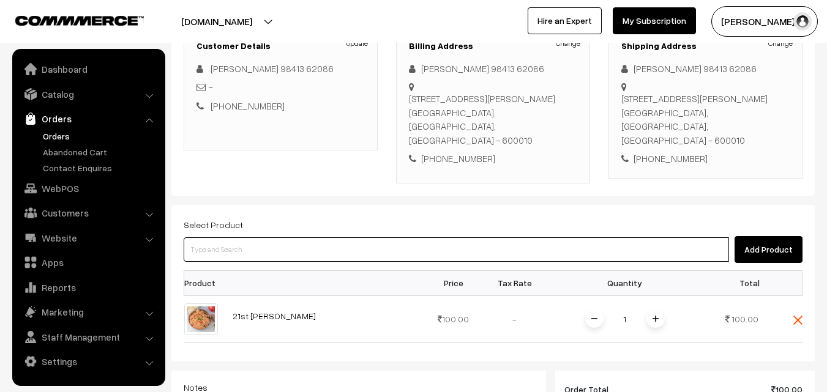
click at [340, 241] on input at bounding box center [456, 250] width 545 height 24
type input "Bf - [PERSON_NAME][DATE]"
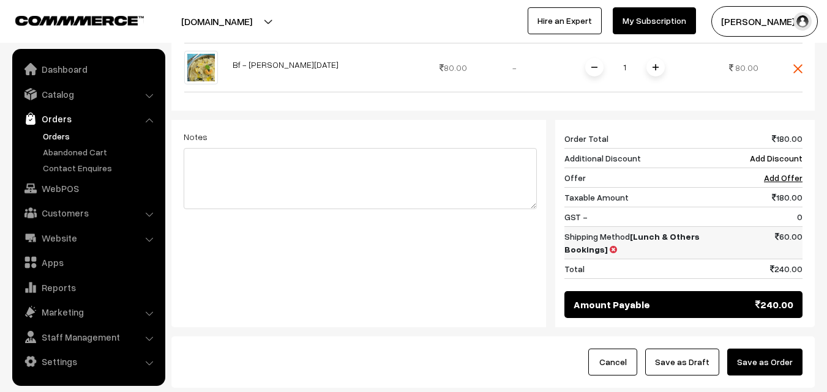
scroll to position [490, 0]
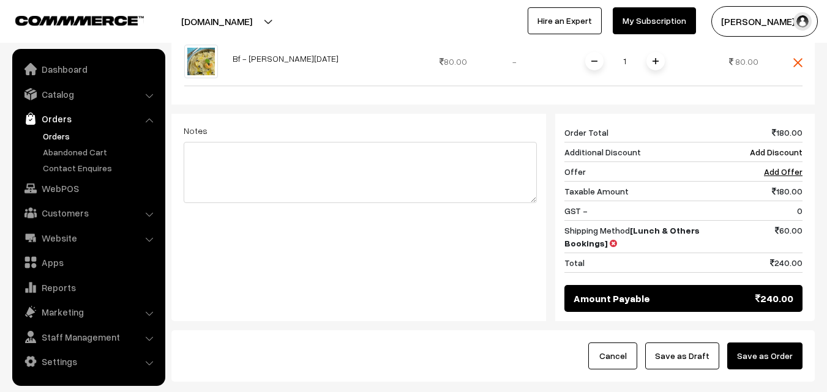
click at [696, 343] on button "Save as Draft" at bounding box center [682, 356] width 74 height 27
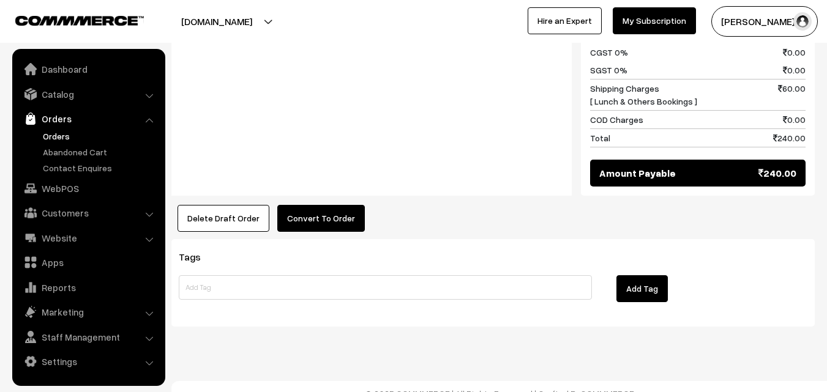
click at [319, 208] on button "Convert To Order" at bounding box center [321, 218] width 88 height 27
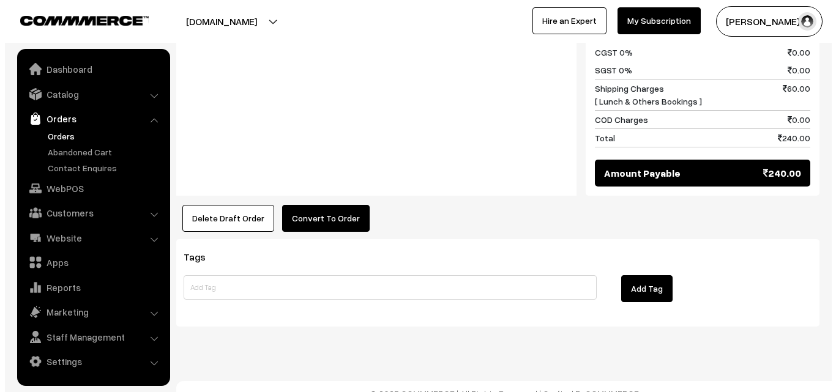
scroll to position [686, 0]
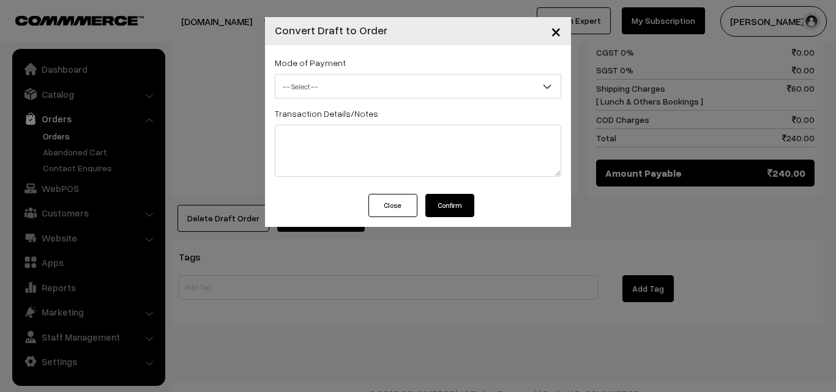
click at [337, 84] on span "-- Select --" at bounding box center [417, 86] width 285 height 21
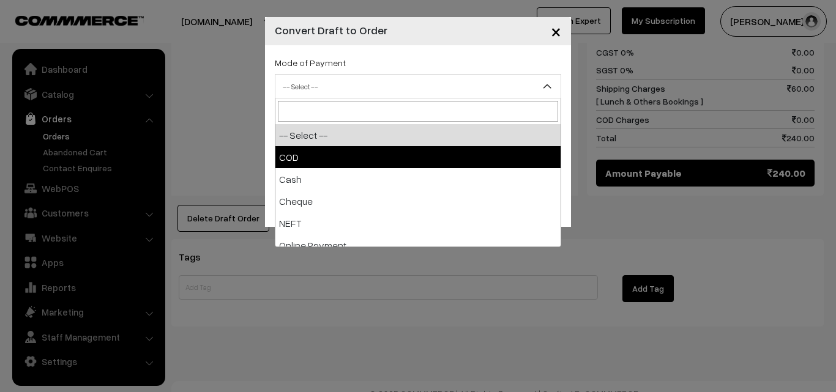
select select "1"
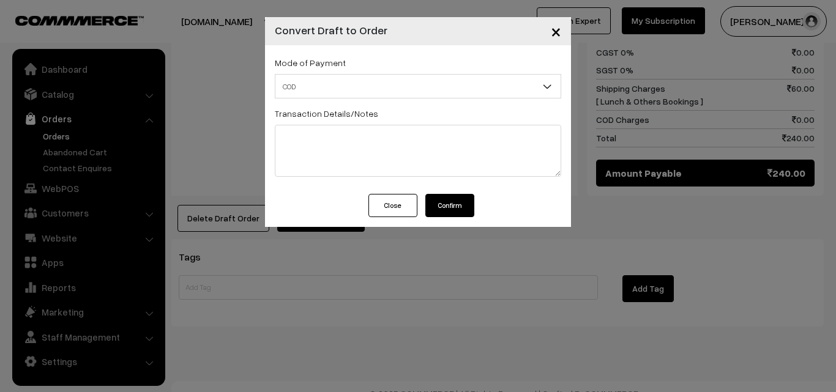
click at [440, 208] on button "Confirm" at bounding box center [449, 205] width 49 height 23
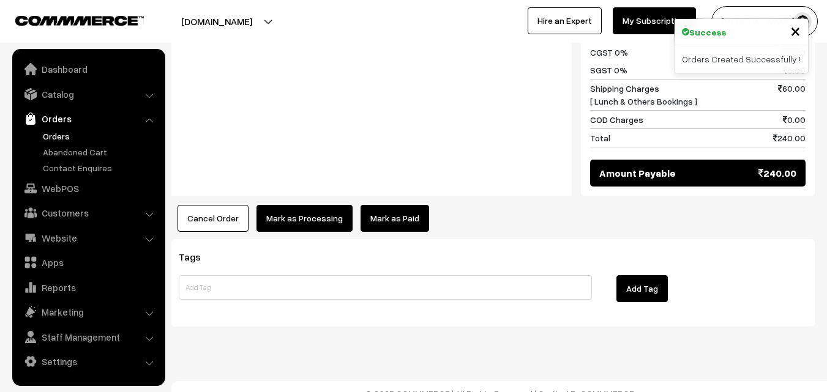
click at [289, 209] on button "Mark as Processing" at bounding box center [304, 218] width 96 height 27
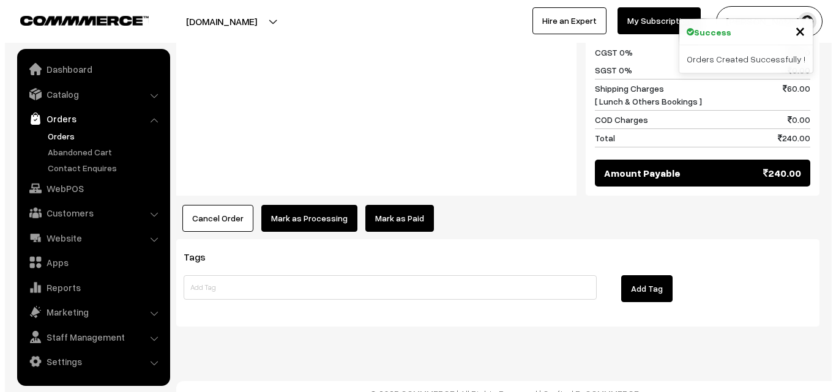
scroll to position [686, 0]
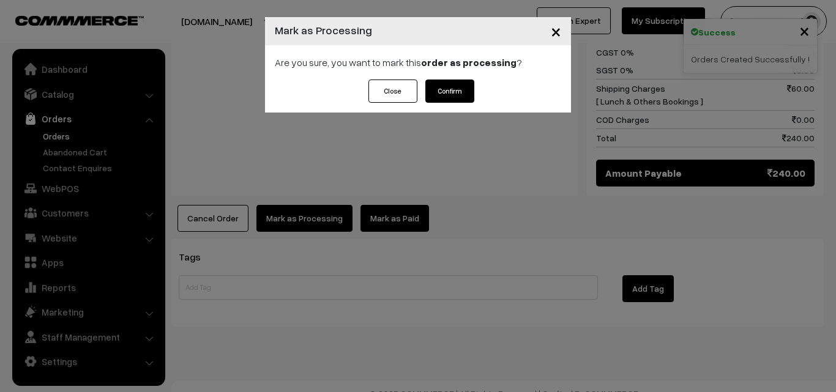
click at [466, 87] on button "Confirm" at bounding box center [449, 91] width 49 height 23
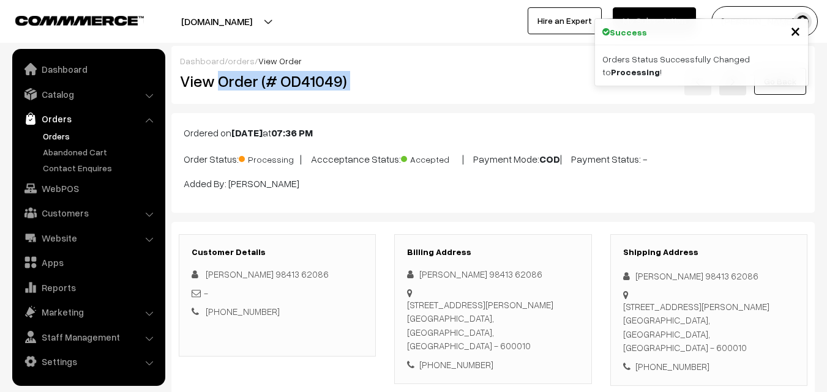
drag, startPoint x: 217, startPoint y: 85, endPoint x: 409, endPoint y: 86, distance: 192.2
click at [409, 86] on div "View Order (# OD41049) Go Back" at bounding box center [493, 81] width 645 height 28
copy div "Order (# OD41049)"
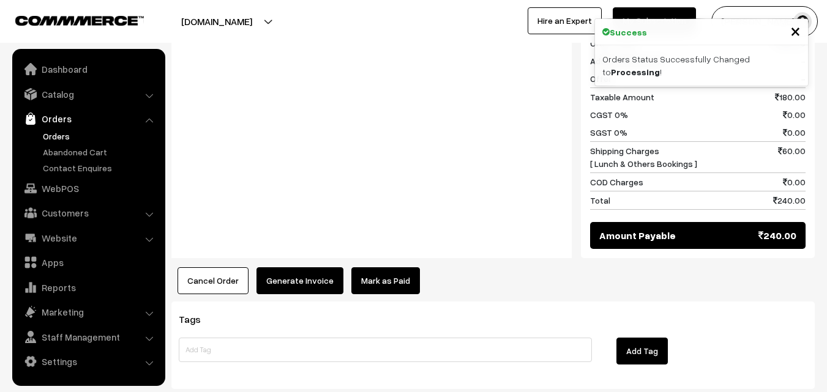
scroll to position [673, 0]
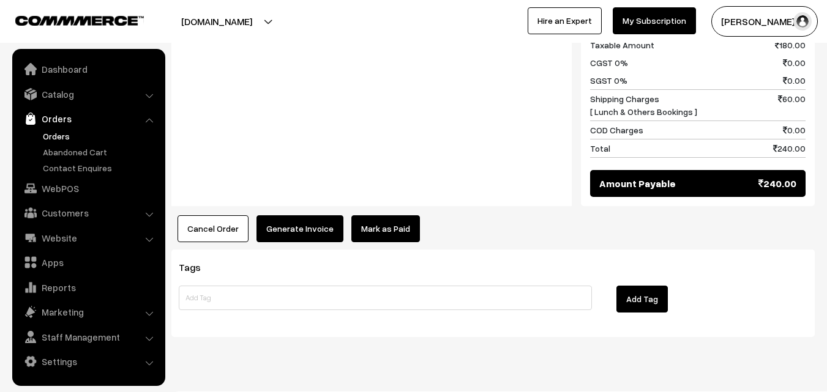
click at [296, 215] on button "Generate Invoice" at bounding box center [299, 228] width 87 height 27
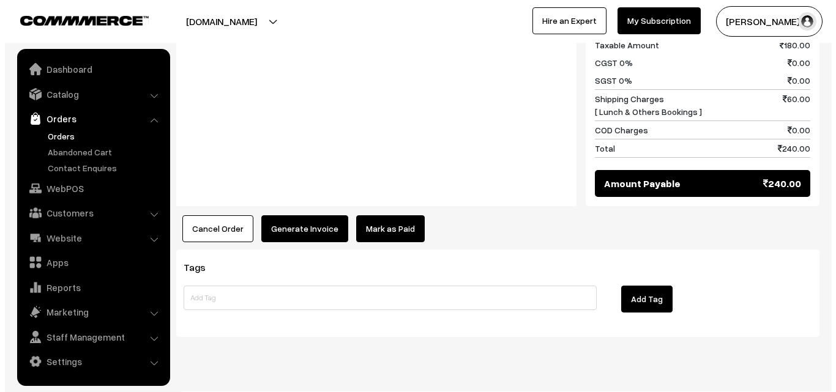
scroll to position [675, 0]
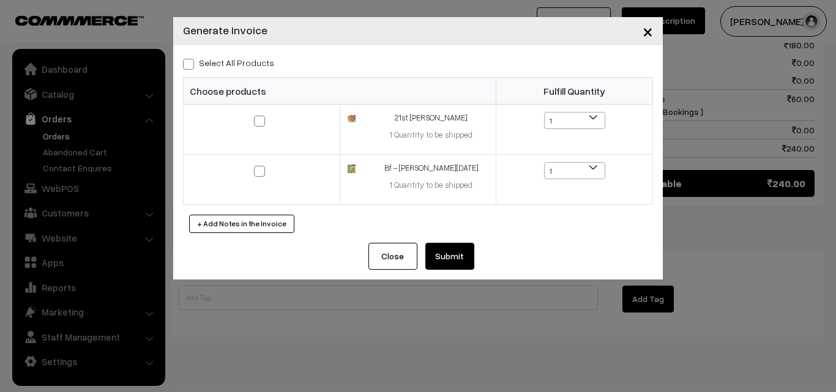
click at [250, 68] on label "Select All Products" at bounding box center [228, 62] width 91 height 13
click at [191, 66] on input "Select All Products" at bounding box center [187, 62] width 8 height 8
checkbox input "true"
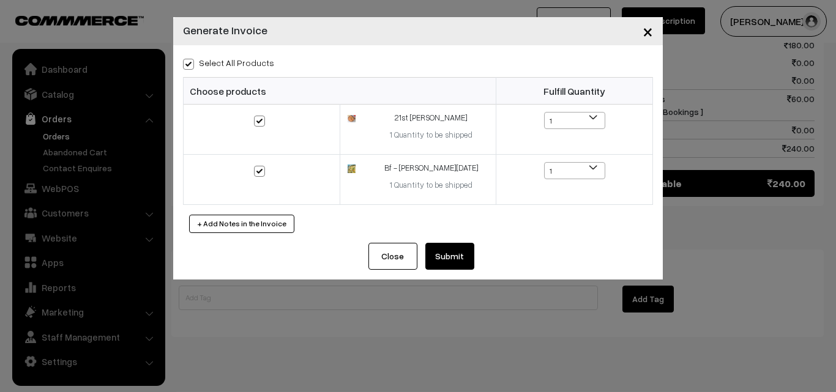
click at [443, 252] on button "Submit" at bounding box center [449, 256] width 49 height 27
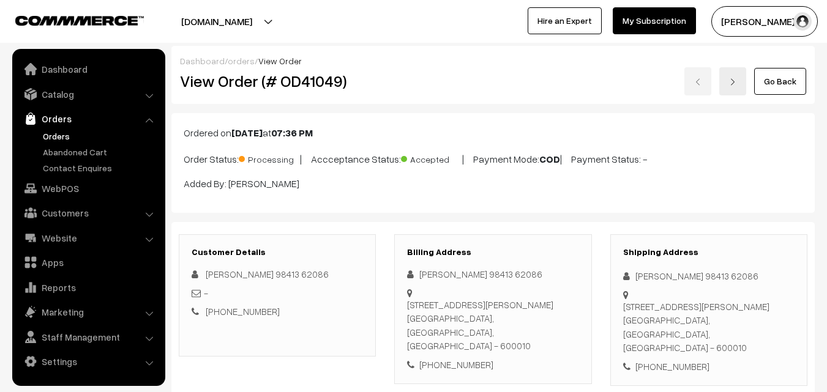
scroll to position [673, 0]
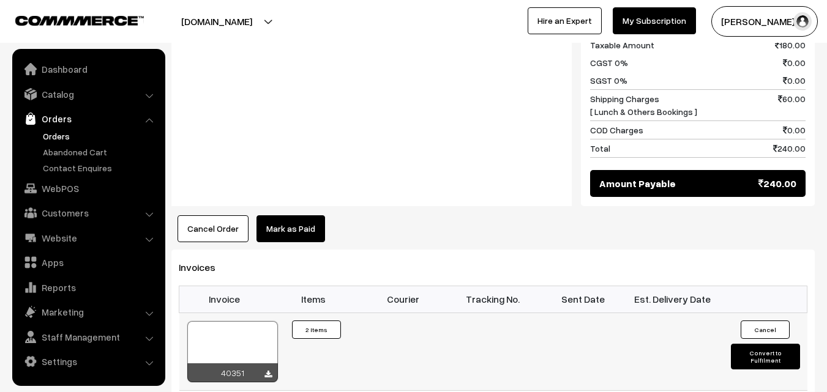
drag, startPoint x: 254, startPoint y: 306, endPoint x: 236, endPoint y: 327, distance: 27.8
click at [254, 313] on td "40351" at bounding box center [224, 352] width 90 height 78
click at [236, 327] on div at bounding box center [232, 351] width 91 height 61
click at [67, 194] on link "WebPOS" at bounding box center [88, 189] width 146 height 22
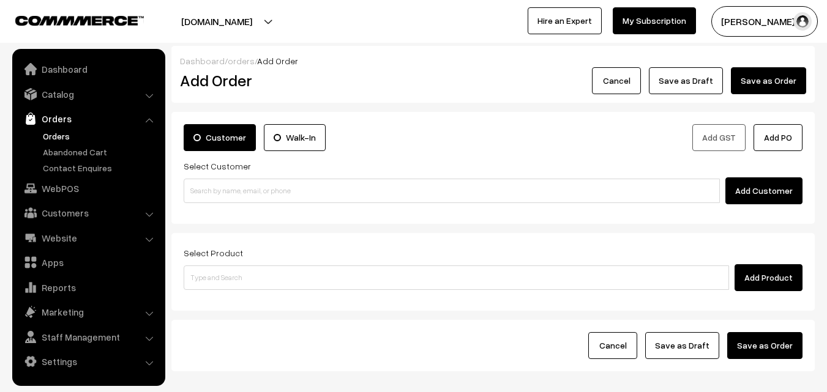
click at [224, 206] on div "Customer Walk-In Add GST Add PO Select Customer Add Customer" at bounding box center [492, 168] width 643 height 112
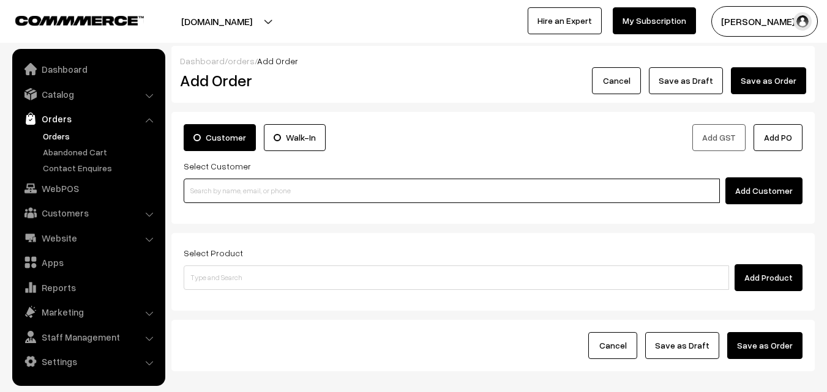
paste input "94443 56220"
click at [224, 196] on input "94443 56220" at bounding box center [452, 191] width 536 height 24
click at [209, 182] on input "94443 56220" at bounding box center [452, 191] width 536 height 24
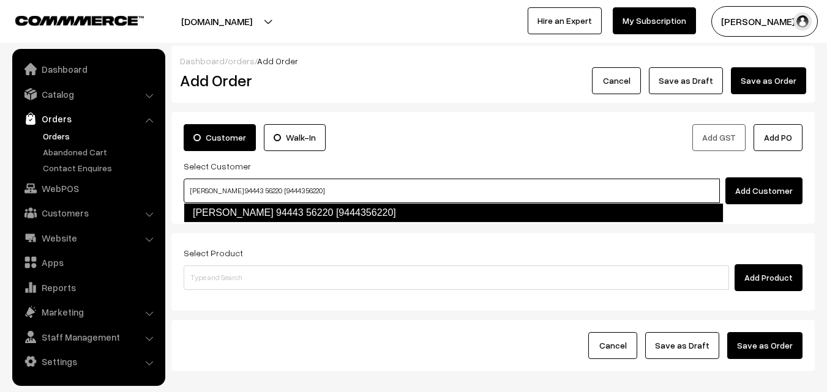
type input "[PERSON_NAME] 94443 56220 [9444356220]"
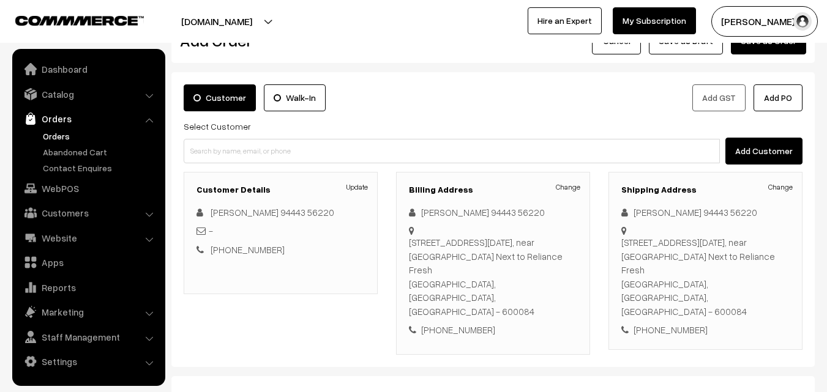
scroll to position [122, 0]
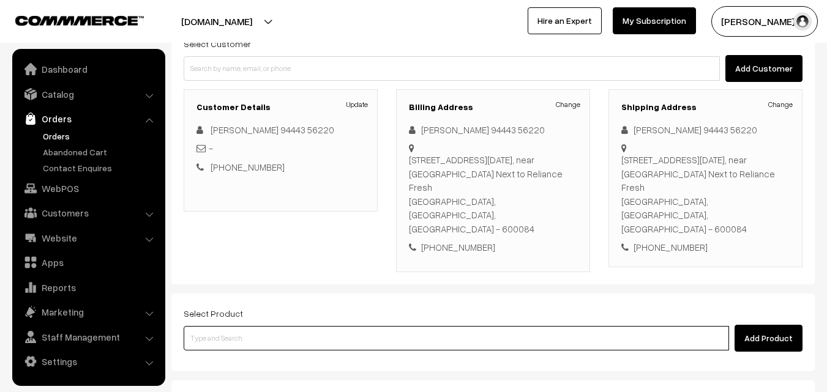
click at [304, 326] on input at bounding box center [456, 338] width 545 height 24
paste input "21st Without Rice"
click at [236, 326] on input "21st Without Rice" at bounding box center [456, 338] width 545 height 24
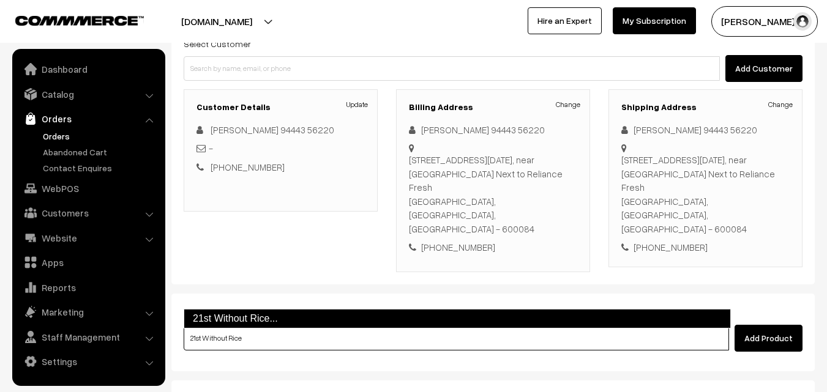
type input "21st Without Rice"
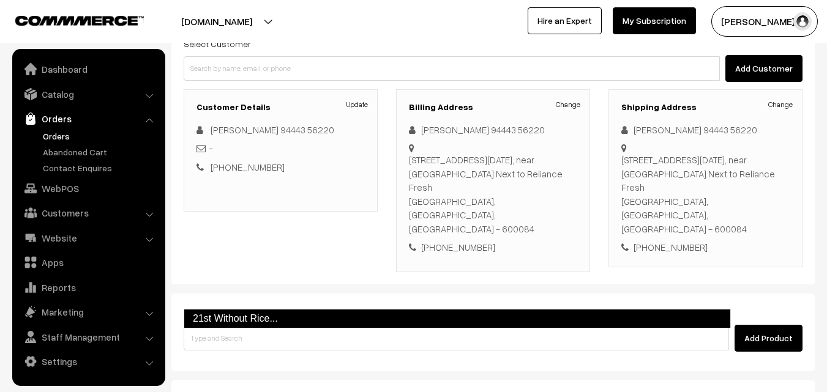
click at [238, 329] on div "Select Product Add Product" at bounding box center [492, 333] width 643 height 78
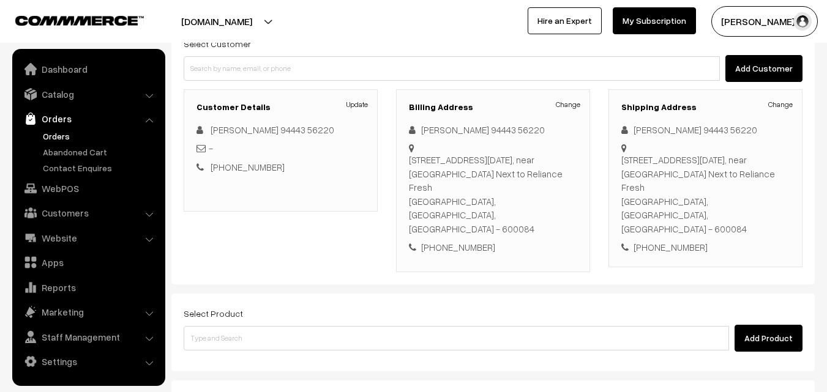
click at [295, 325] on div "Add Product" at bounding box center [493, 338] width 619 height 27
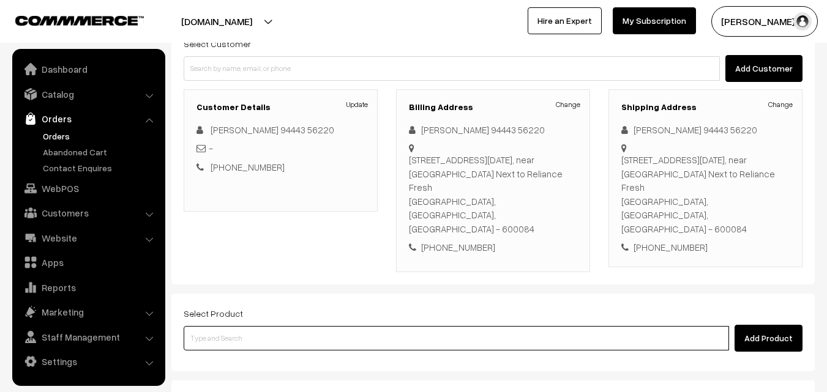
click at [234, 326] on input at bounding box center [456, 338] width 545 height 24
paste input "21st Without Rice"
type input "21st Without Rice"
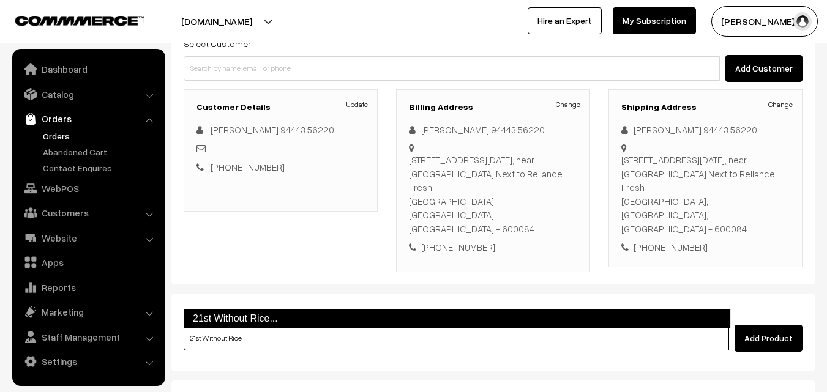
click at [239, 318] on link "21st Without Rice..." at bounding box center [457, 319] width 547 height 20
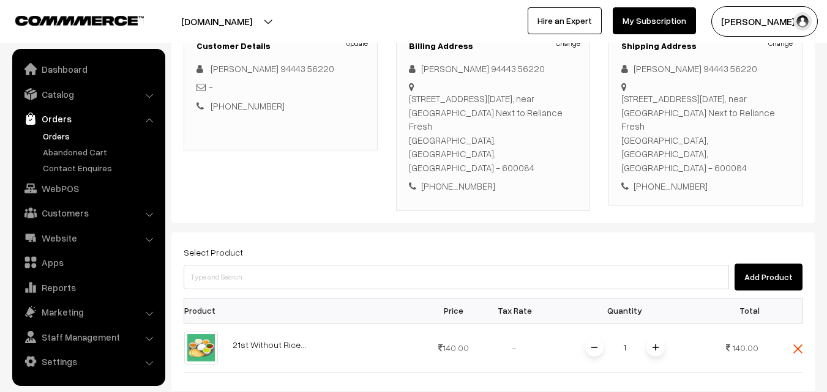
scroll to position [490, 0]
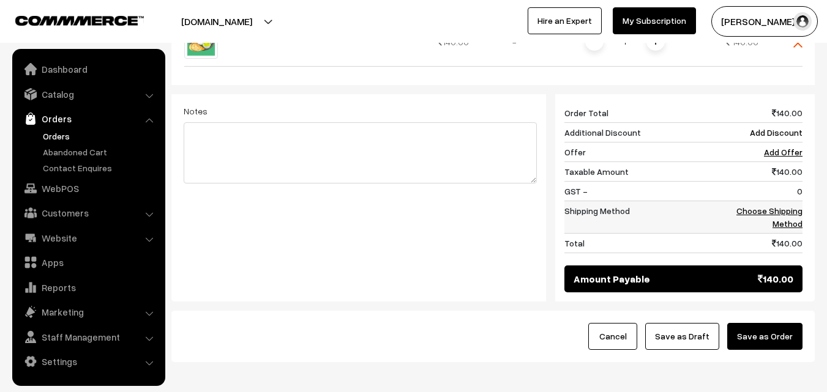
click at [780, 206] on link "Choose Shipping Method" at bounding box center [769, 217] width 66 height 23
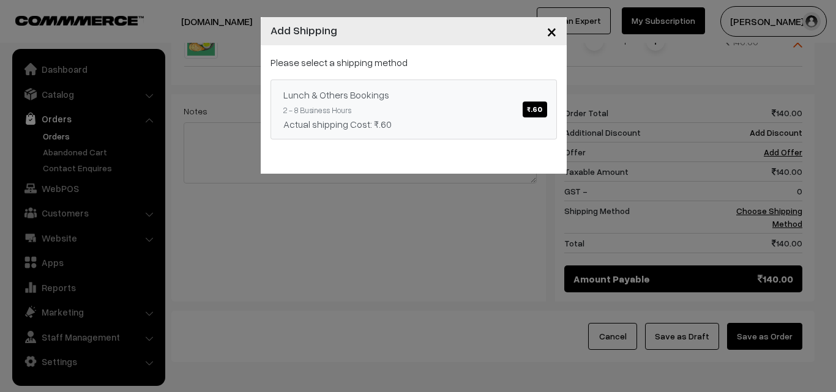
click at [414, 105] on link "Lunch & Others Bookings ₹.60 2 - 8 Business Hours Actual shipping Cost: ₹.60" at bounding box center [414, 110] width 286 height 60
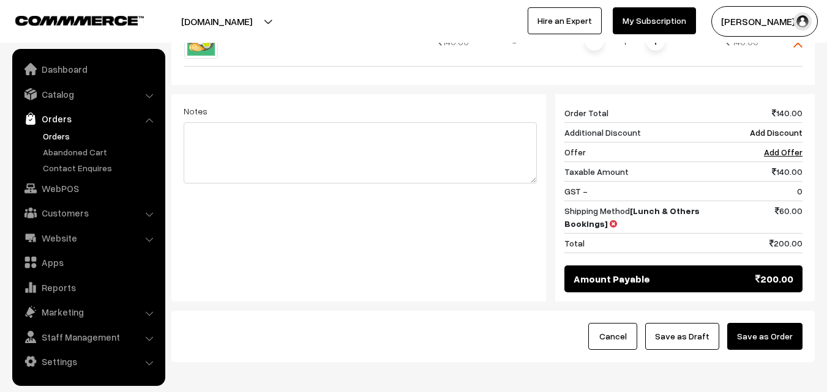
click at [686, 323] on button "Save as Draft" at bounding box center [682, 336] width 74 height 27
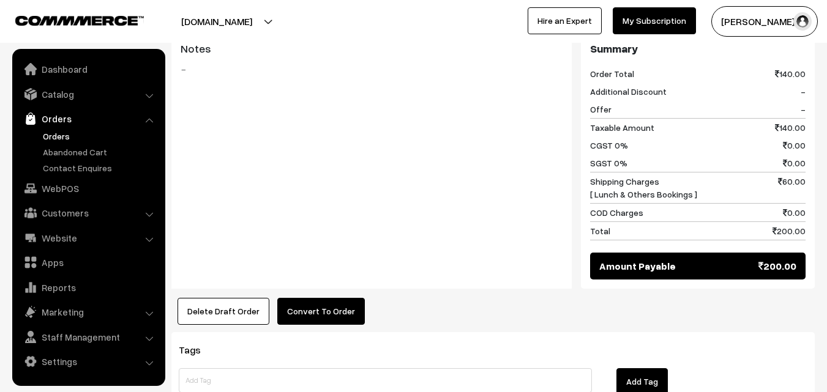
click at [306, 253] on div "Product Price Tax Rate Quantity Total 21st Without Rice... 140.00" at bounding box center [492, 104] width 643 height 441
click at [321, 298] on button "Convert To Order" at bounding box center [321, 311] width 88 height 27
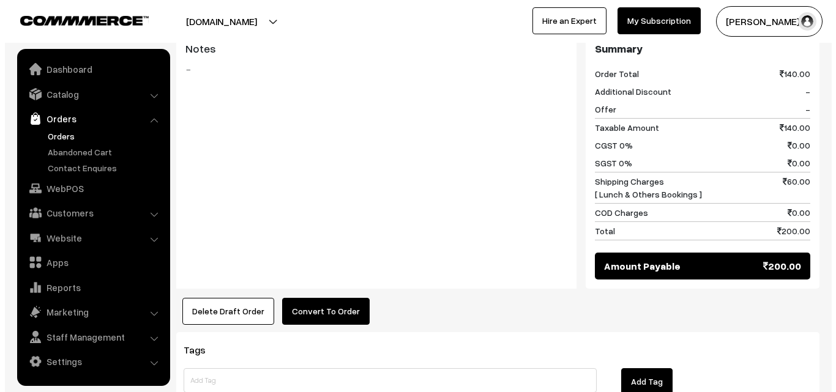
scroll to position [552, 0]
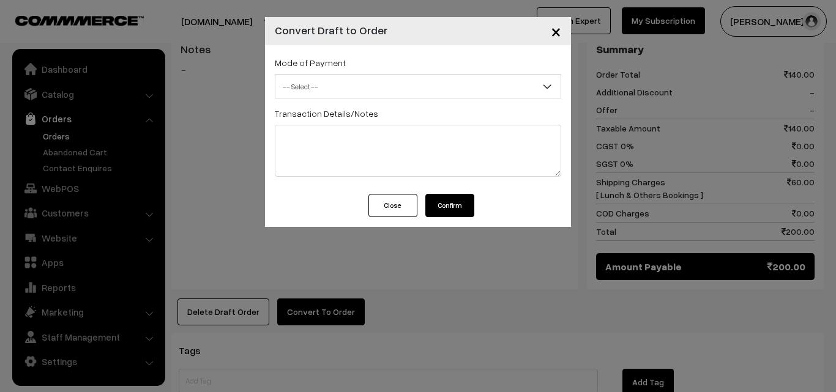
click at [331, 75] on span "-- Select --" at bounding box center [418, 86] width 286 height 24
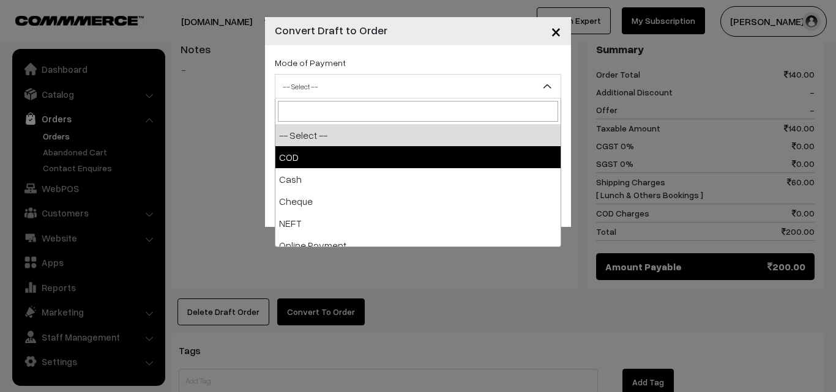
select select "1"
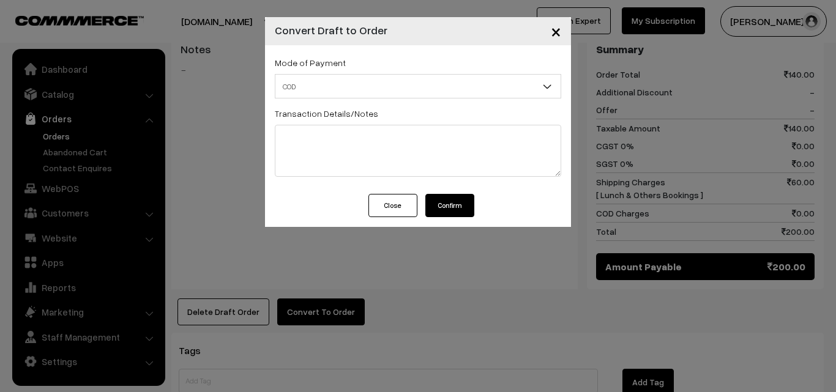
click at [430, 206] on button "Confirm" at bounding box center [449, 205] width 49 height 23
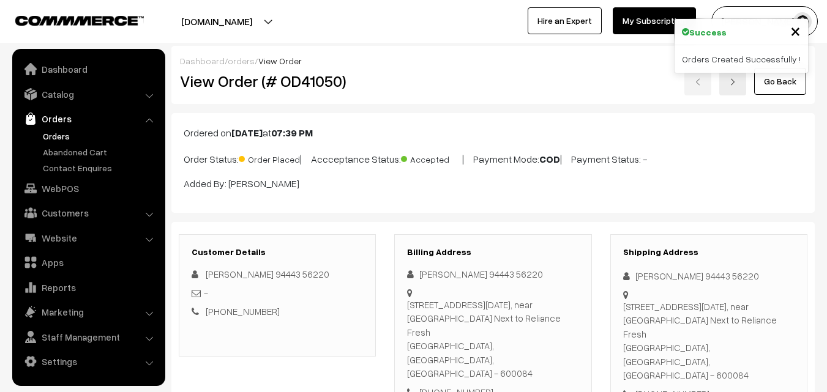
scroll to position [551, 0]
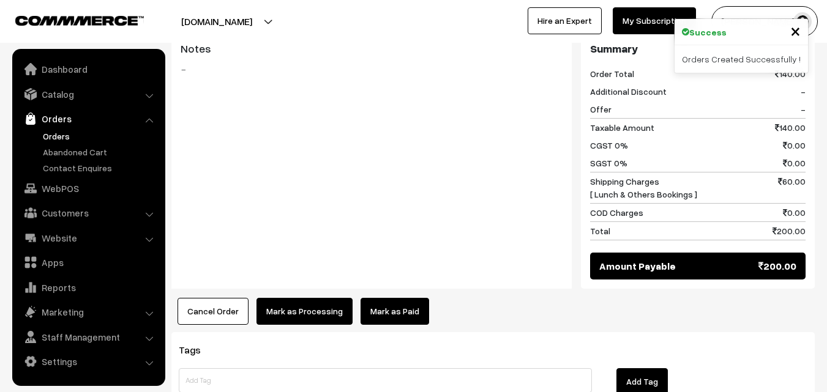
click at [320, 298] on button "Mark as Processing" at bounding box center [304, 311] width 96 height 27
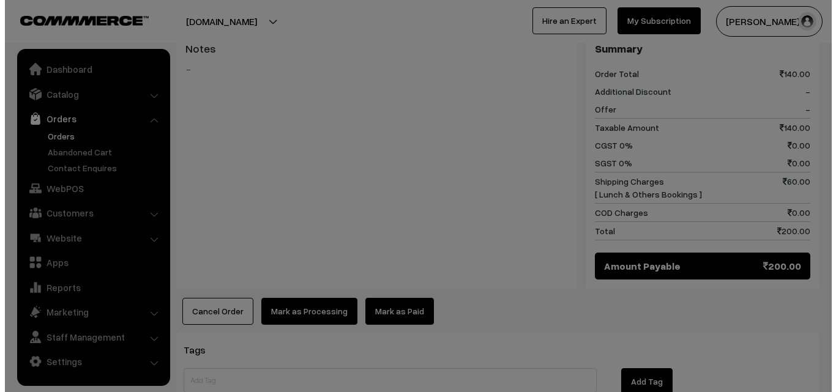
scroll to position [552, 0]
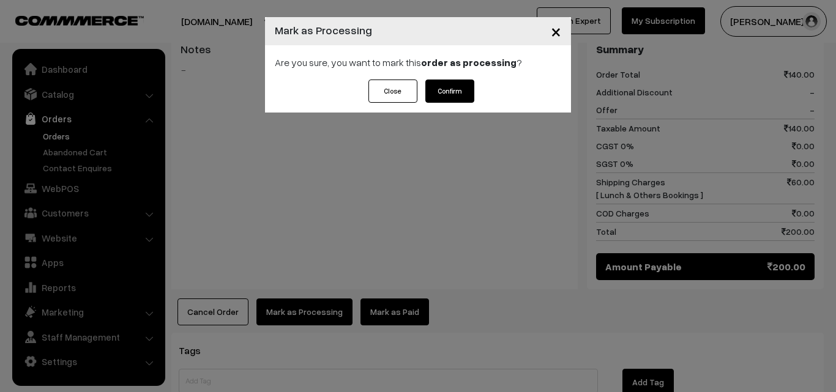
click at [456, 83] on button "Confirm" at bounding box center [449, 91] width 49 height 23
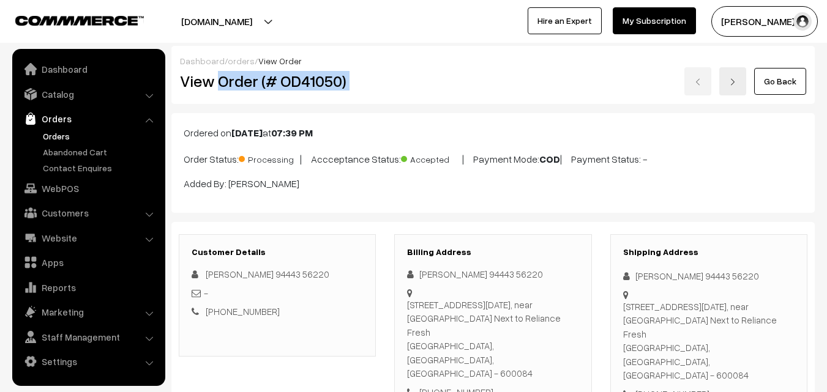
drag, startPoint x: 296, startPoint y: 83, endPoint x: 422, endPoint y: 72, distance: 126.0
click at [422, 72] on div "View Order (# OD41050) Go Back" at bounding box center [493, 81] width 645 height 28
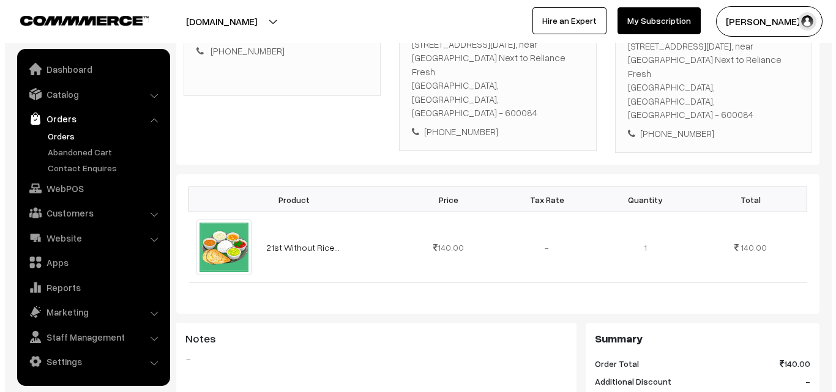
scroll to position [495, 0]
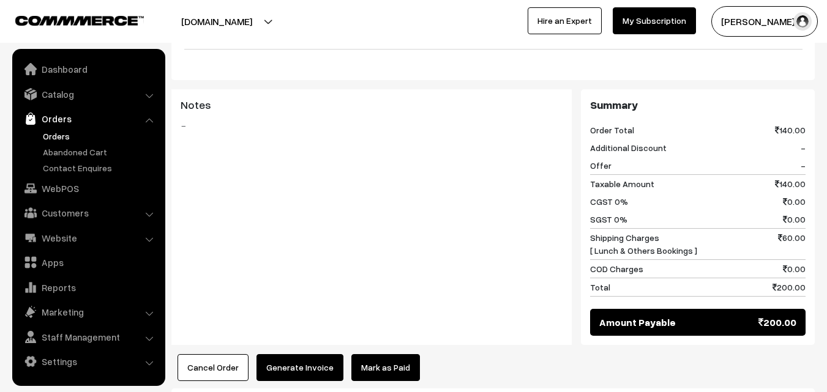
click at [211, 354] on button "Cancel Order" at bounding box center [213, 367] width 71 height 27
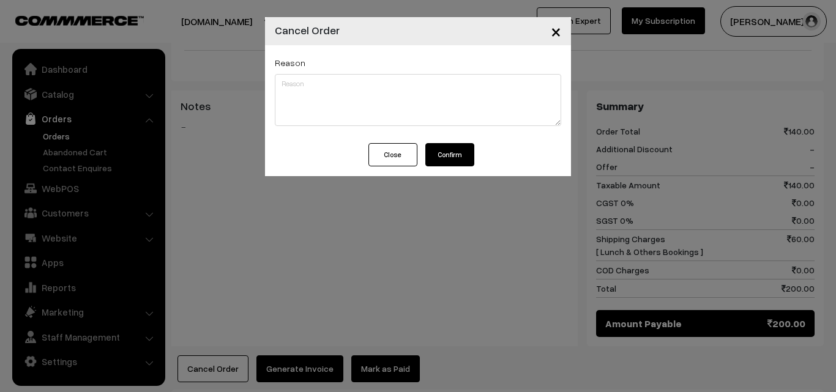
click at [447, 144] on button "Confirm" at bounding box center [449, 154] width 49 height 23
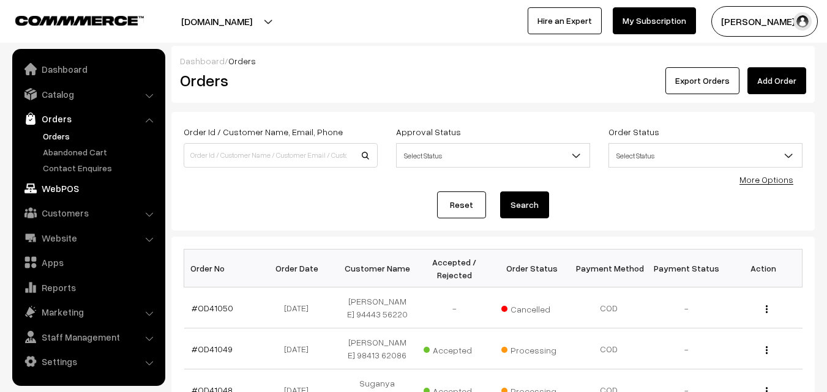
click at [78, 192] on link "WebPOS" at bounding box center [88, 189] width 146 height 22
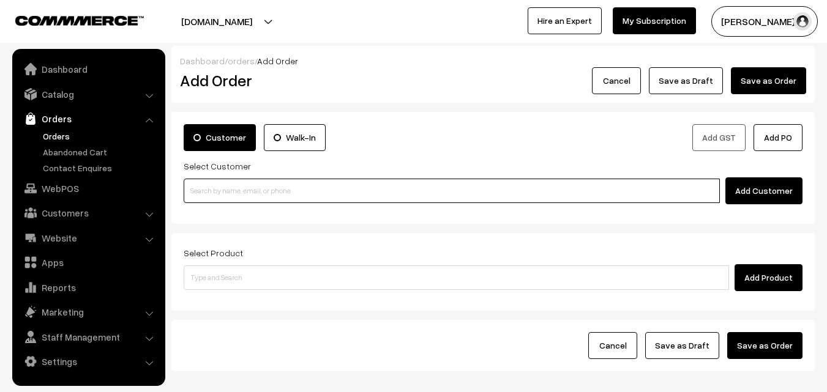
click at [218, 191] on input at bounding box center [452, 191] width 536 height 24
paste input "94443 56220"
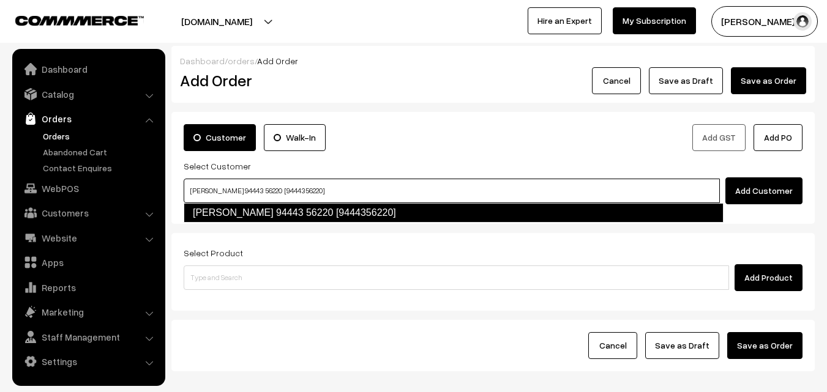
type input "[PERSON_NAME] 94443 56220 [9444356220]"
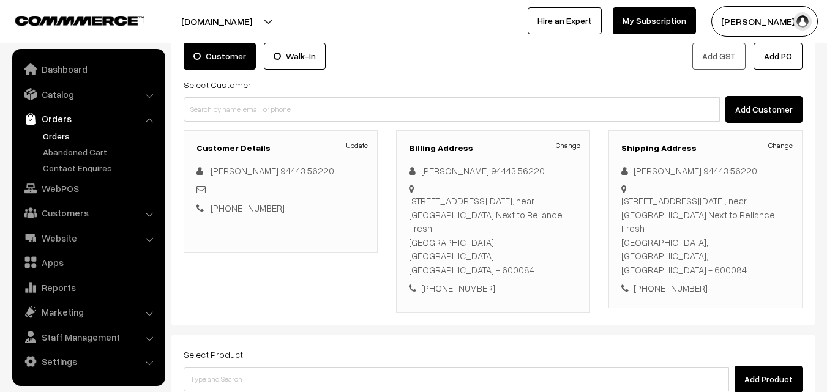
scroll to position [209, 0]
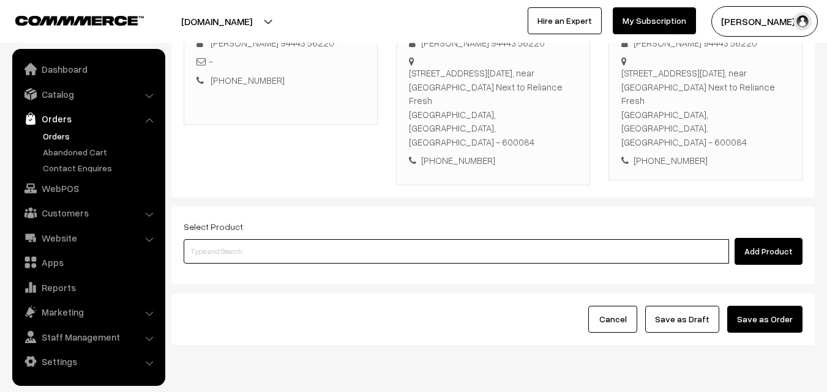
click at [289, 239] on input at bounding box center [456, 251] width 545 height 24
click at [269, 239] on input at bounding box center [456, 251] width 545 height 24
paste input "21st Without Rice"
type input "21st Without Rice"
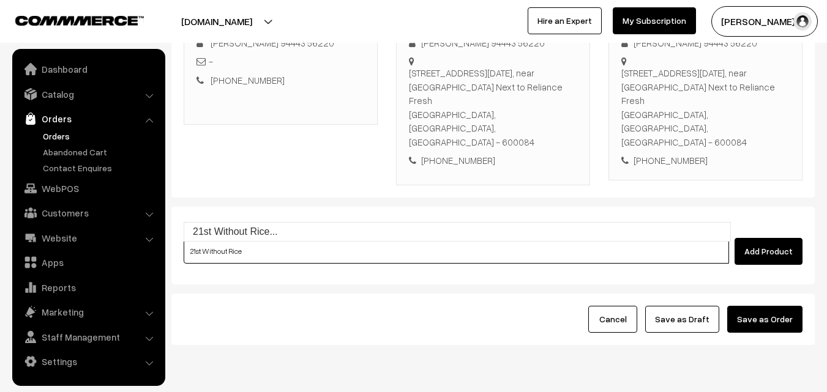
click at [221, 236] on link "21st Without Rice..." at bounding box center [457, 232] width 546 height 18
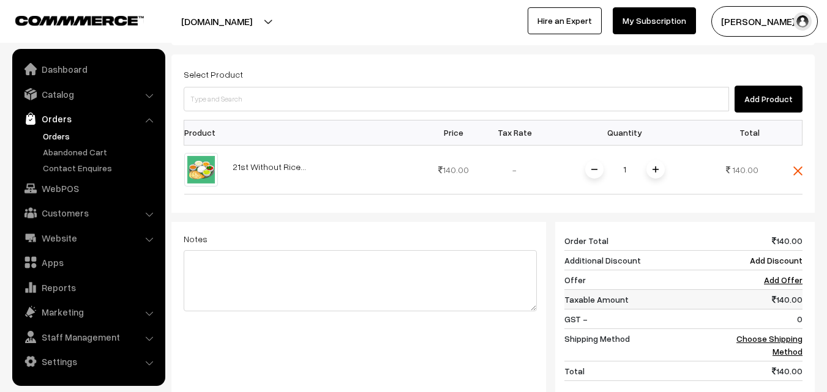
scroll to position [393, 0]
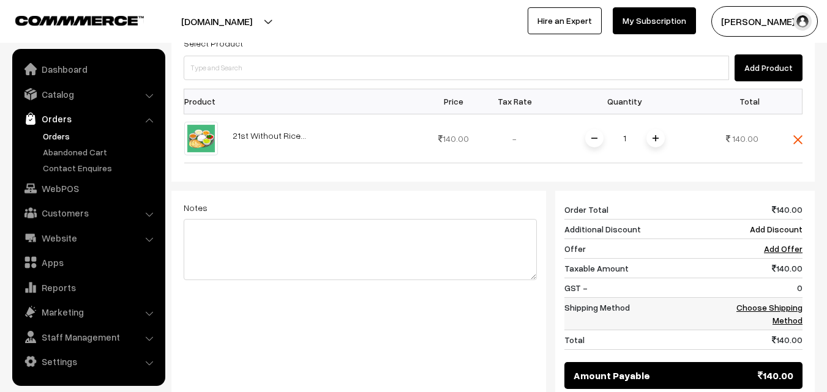
click at [797, 302] on link "Choose Shipping Method" at bounding box center [769, 313] width 66 height 23
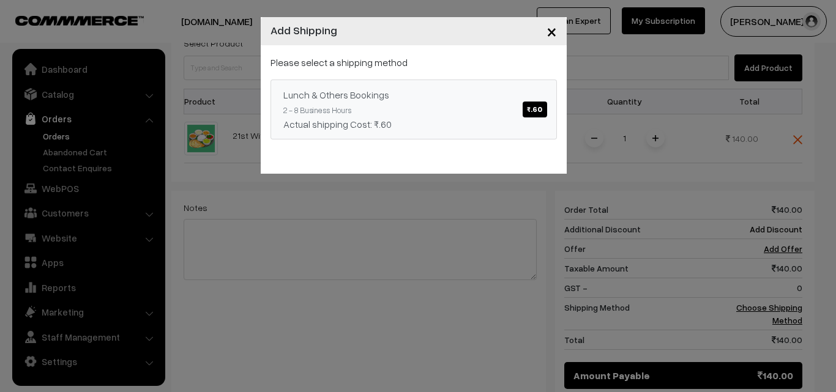
click at [549, 122] on link "Lunch & Others Bookings ₹.60 2 - 8 Business Hours Actual shipping Cost: ₹.60" at bounding box center [414, 110] width 286 height 60
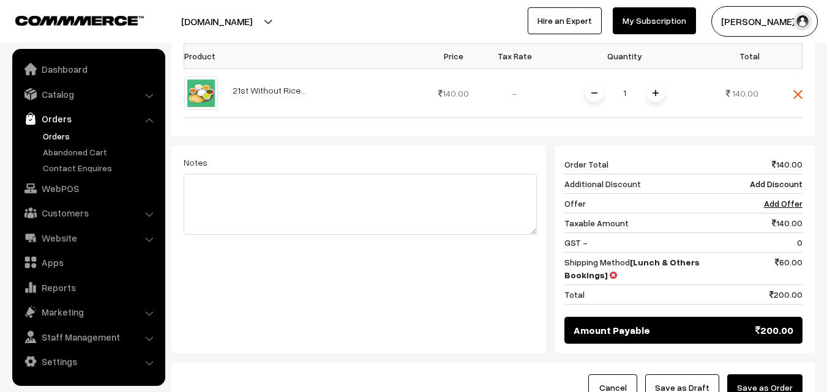
scroll to position [507, 0]
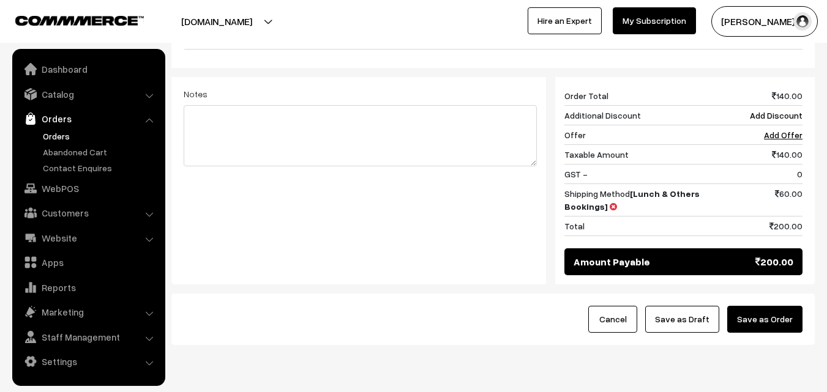
click at [664, 294] on div "Cancel Save as Draft Save as Order" at bounding box center [492, 319] width 643 height 51
click at [684, 306] on button "Save as Draft" at bounding box center [682, 319] width 74 height 27
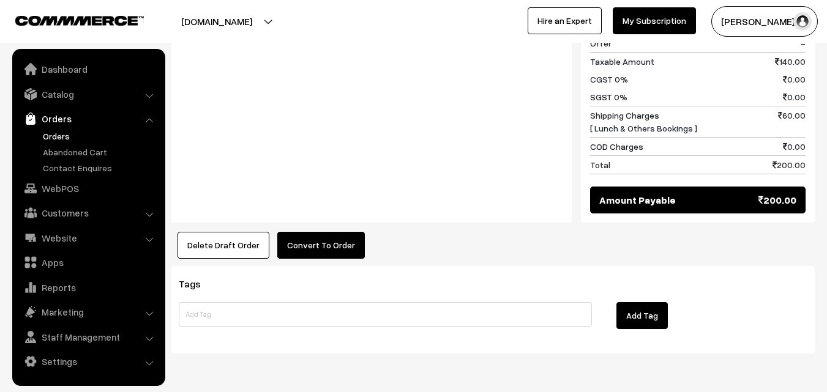
click at [334, 232] on button "Convert To Order" at bounding box center [321, 245] width 88 height 27
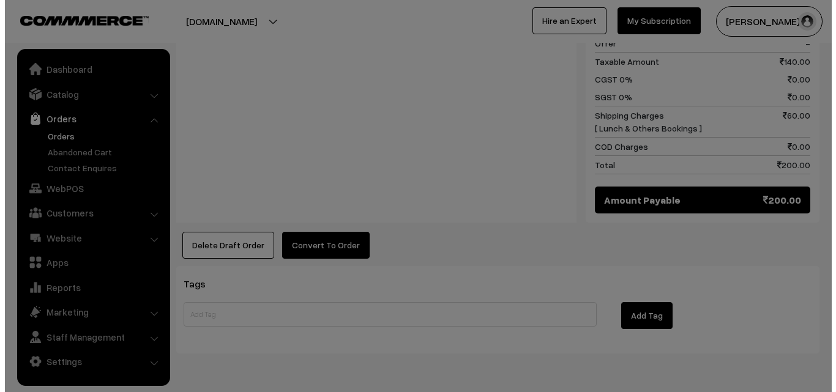
scroll to position [618, 0]
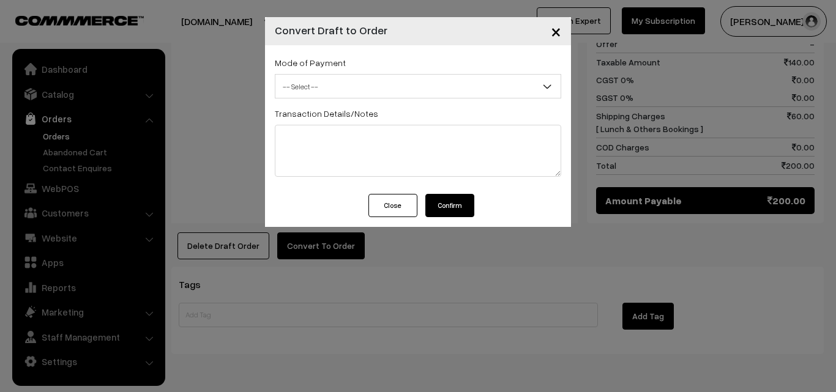
click at [336, 86] on span "-- Select --" at bounding box center [417, 86] width 285 height 21
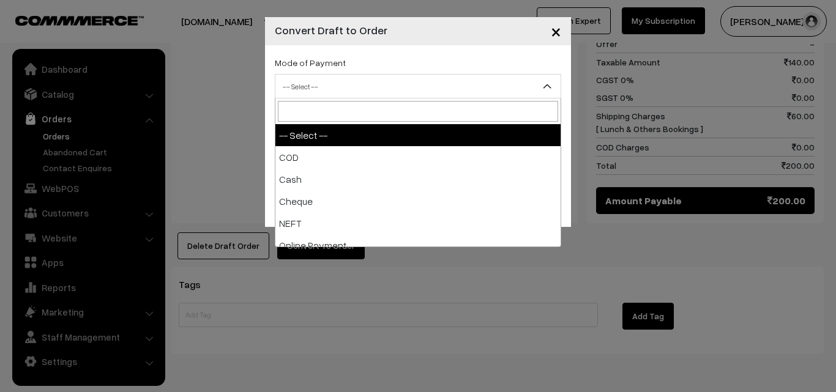
select select "1"
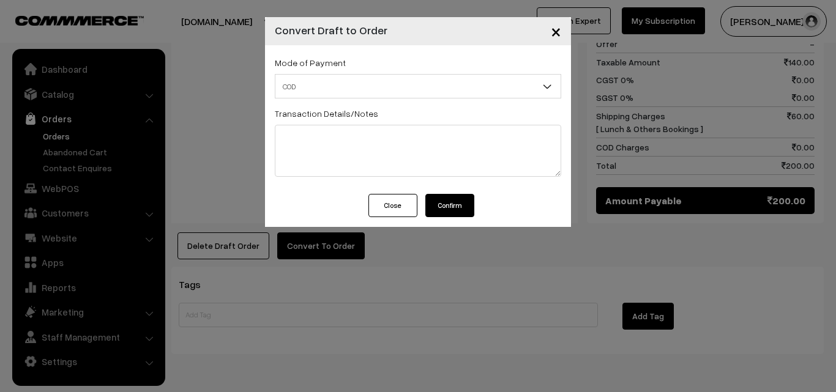
click at [427, 211] on button "Confirm" at bounding box center [449, 205] width 49 height 23
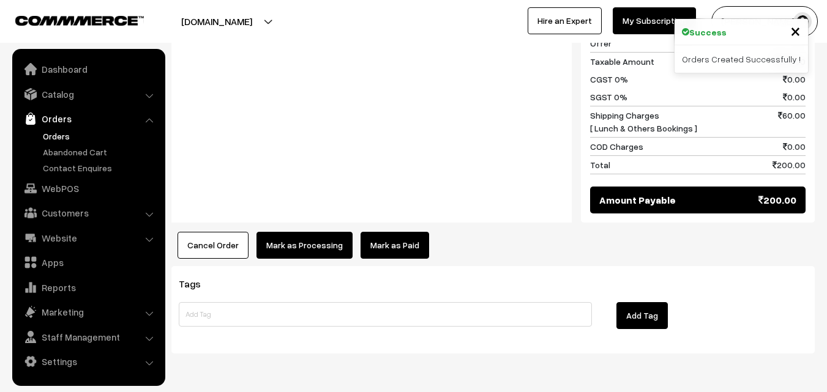
click at [285, 232] on button "Mark as Processing" at bounding box center [304, 245] width 96 height 27
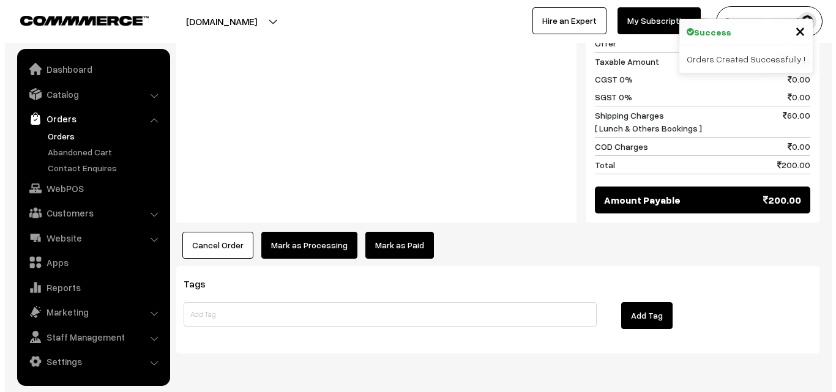
scroll to position [618, 0]
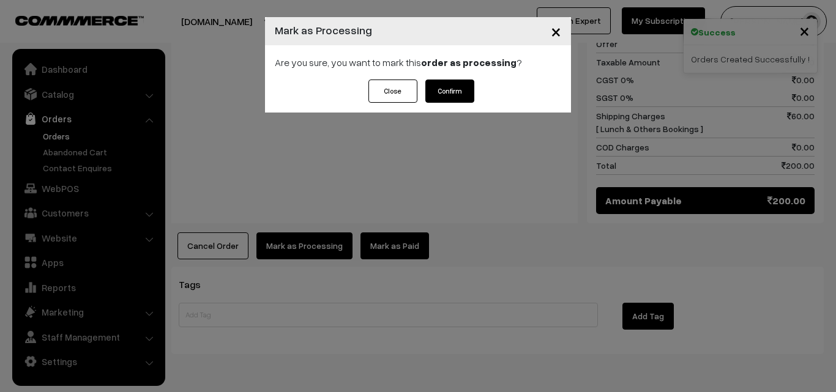
click at [449, 88] on button "Confirm" at bounding box center [449, 91] width 49 height 23
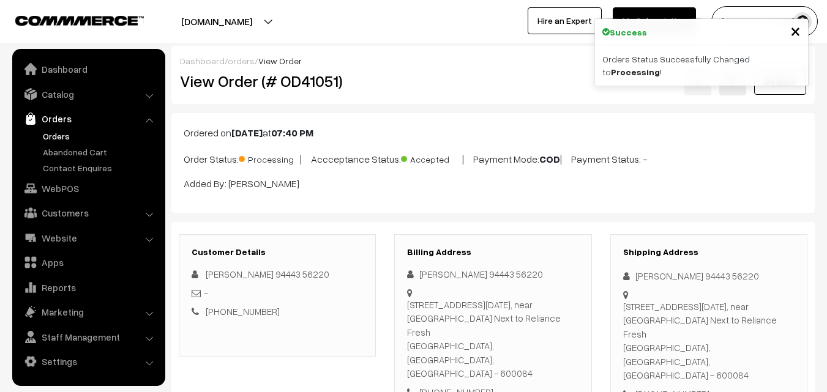
click at [406, 89] on div "View Order (# OD41051) Go Back" at bounding box center [493, 81] width 645 height 28
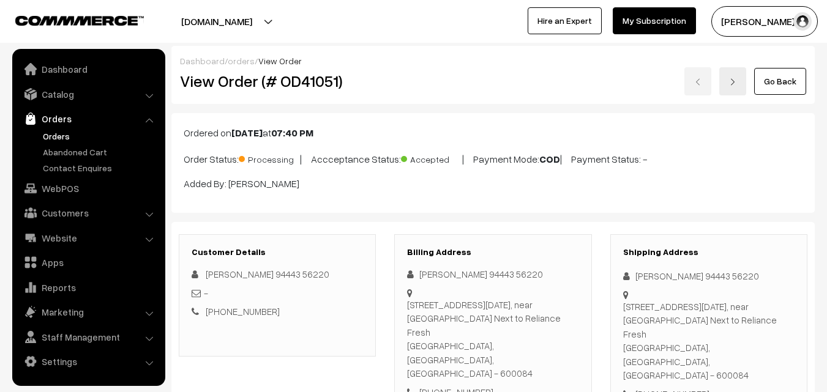
click at [461, 359] on div "Billing Address [PERSON_NAME] 94443 56220 [STREET_ADDRESS][DATE] [PHONE_NUMBER]" at bounding box center [492, 323] width 197 height 178
click at [460, 386] on div "[PHONE_NUMBER]" at bounding box center [492, 393] width 171 height 14
click at [459, 386] on div "[PHONE_NUMBER]" at bounding box center [492, 393] width 171 height 14
copy div "9444356220"
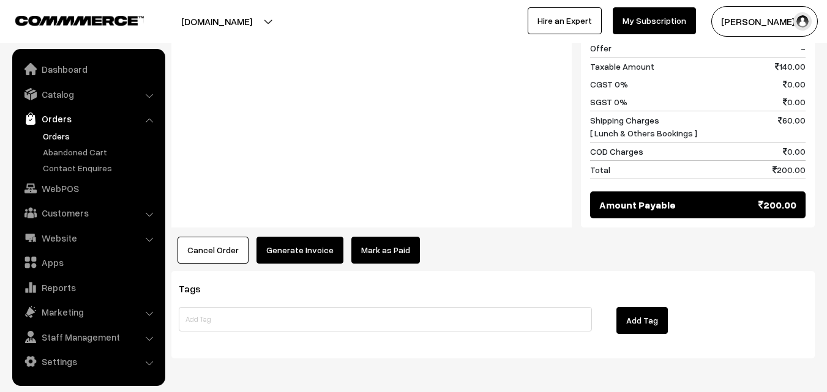
click at [210, 237] on button "Cancel Order" at bounding box center [213, 250] width 71 height 27
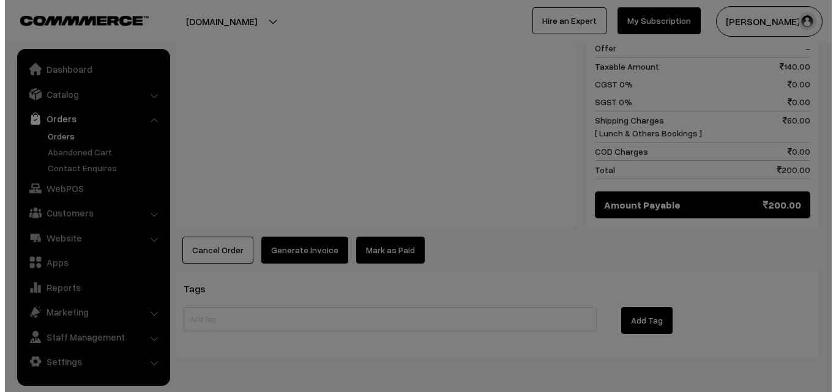
scroll to position [613, 0]
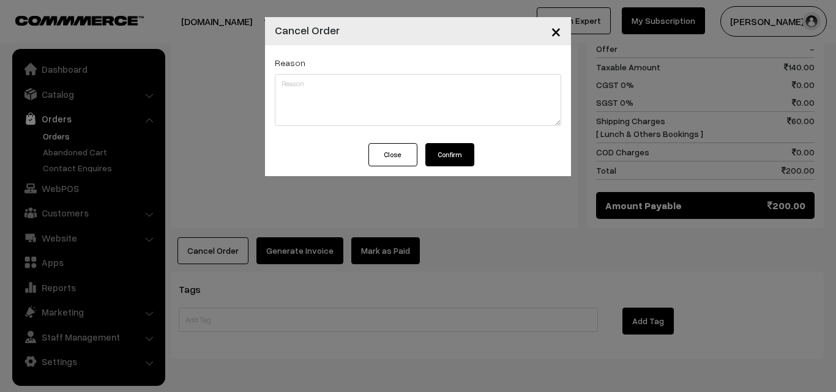
click at [453, 155] on button "Confirm" at bounding box center [449, 154] width 49 height 23
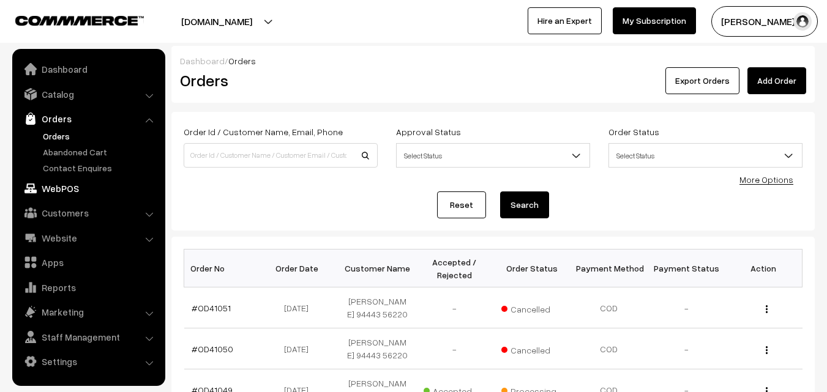
click at [57, 187] on link "WebPOS" at bounding box center [88, 189] width 146 height 22
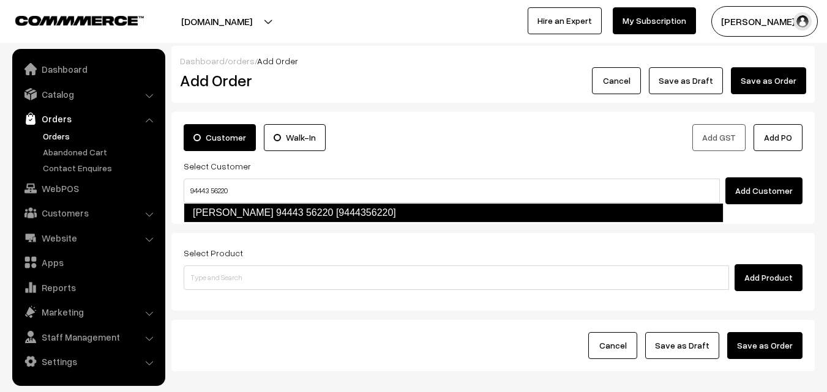
click at [222, 208] on link "[PERSON_NAME] 94443 56220 [9444356220]" at bounding box center [454, 213] width 540 height 20
type input "94443 56220"
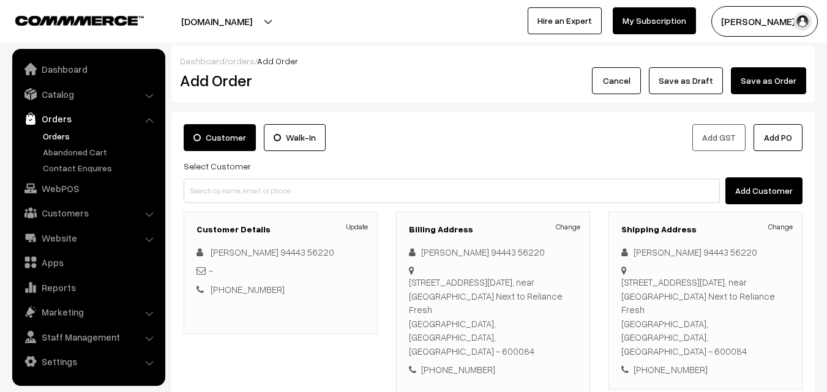
scroll to position [209, 0]
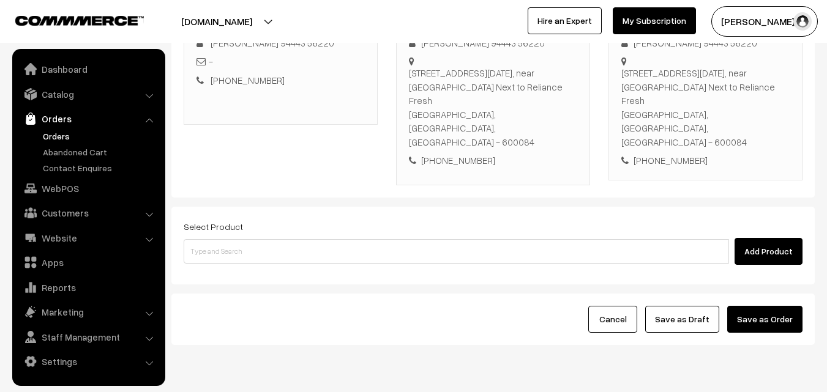
click at [280, 227] on div "Select Product Add Product" at bounding box center [492, 246] width 643 height 78
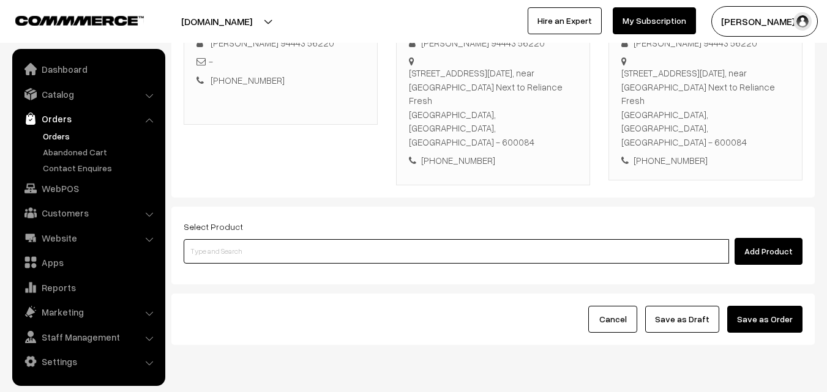
click at [280, 239] on input at bounding box center [456, 251] width 545 height 24
paste input "21st Without Rice"
type input "21st Without Rice"
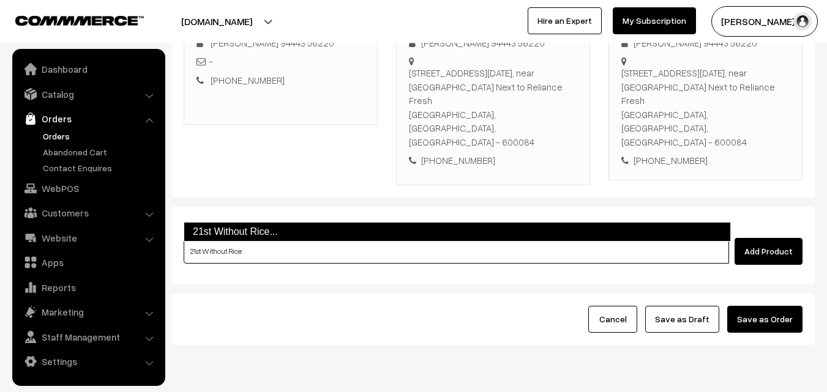
click at [236, 229] on link "21st Without Rice..." at bounding box center [457, 232] width 547 height 20
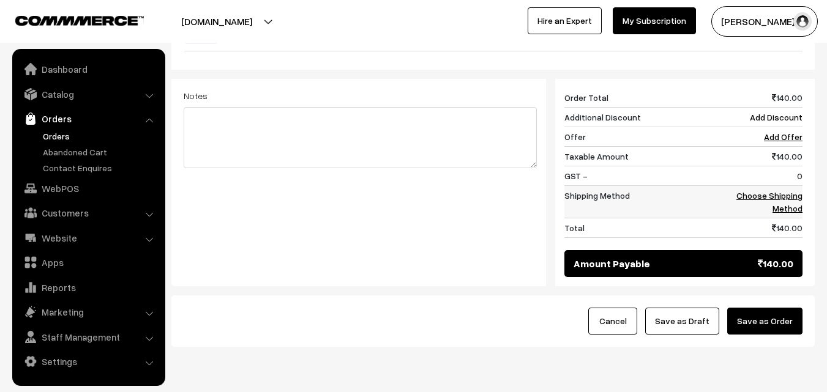
scroll to position [507, 0]
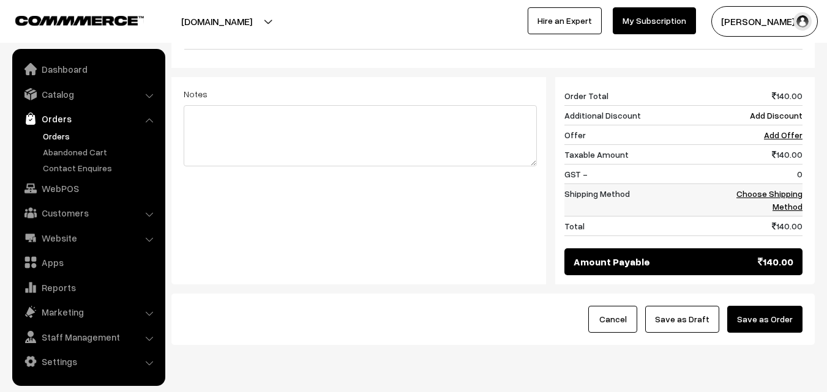
click at [784, 189] on link "Choose Shipping Method" at bounding box center [769, 200] width 66 height 23
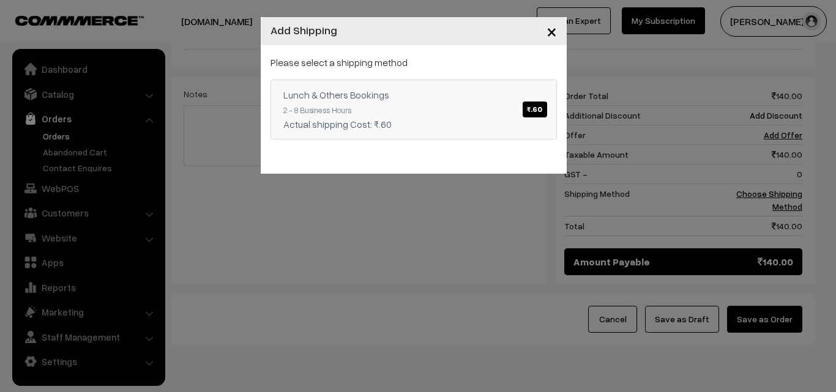
click at [372, 80] on link "Lunch & Others Bookings ₹.60 2 - 8 Business Hours Actual shipping Cost: ₹.60" at bounding box center [414, 110] width 286 height 60
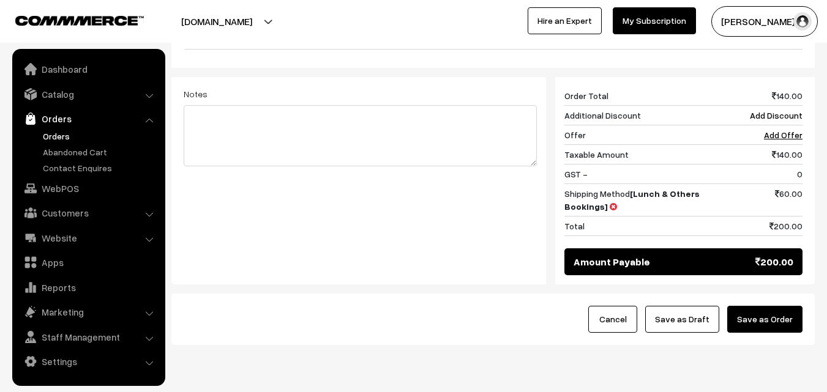
click at [700, 306] on button "Save as Draft" at bounding box center [682, 319] width 74 height 27
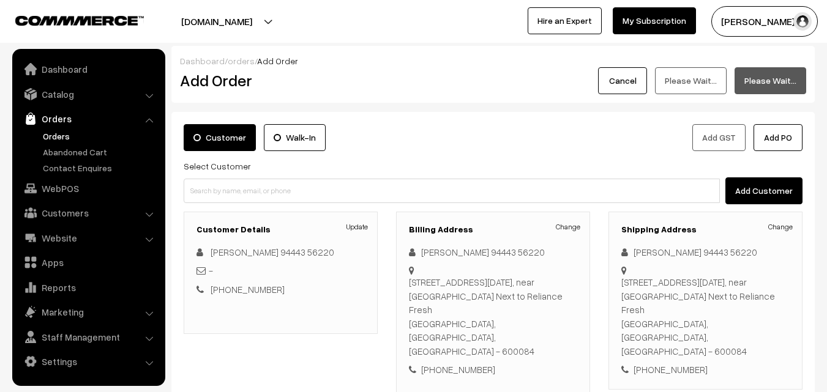
scroll to position [61, 0]
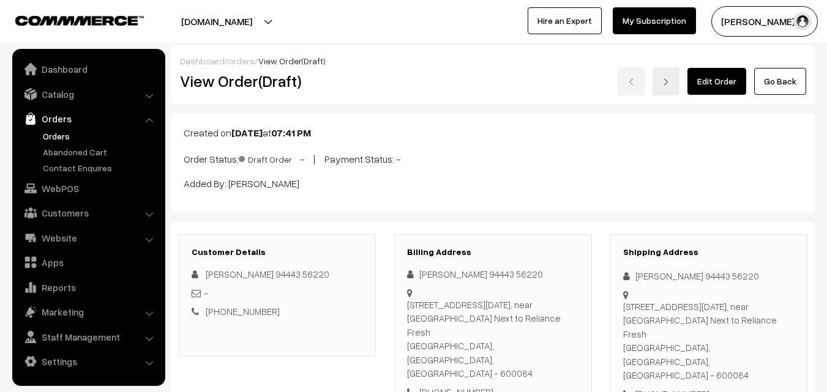
click at [716, 79] on link "Edit Order" at bounding box center [716, 81] width 59 height 27
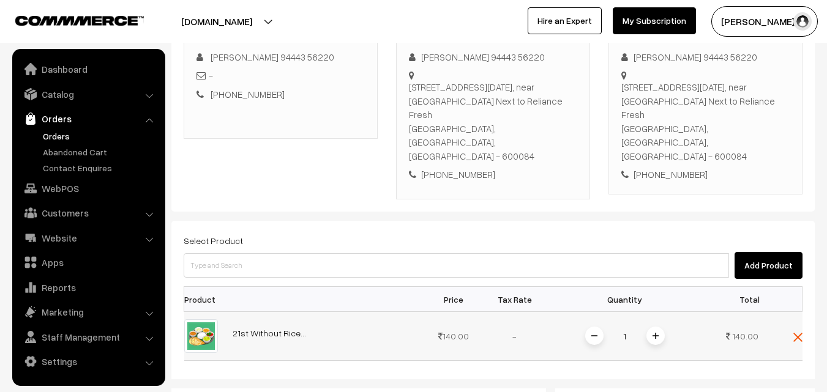
scroll to position [245, 0]
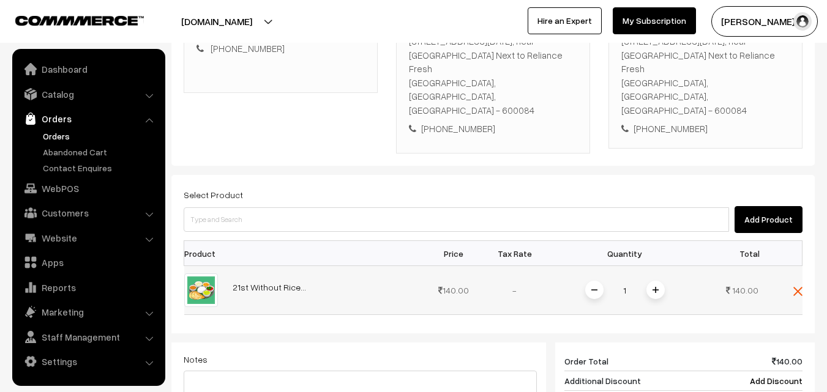
click at [654, 281] on span at bounding box center [655, 290] width 18 height 18
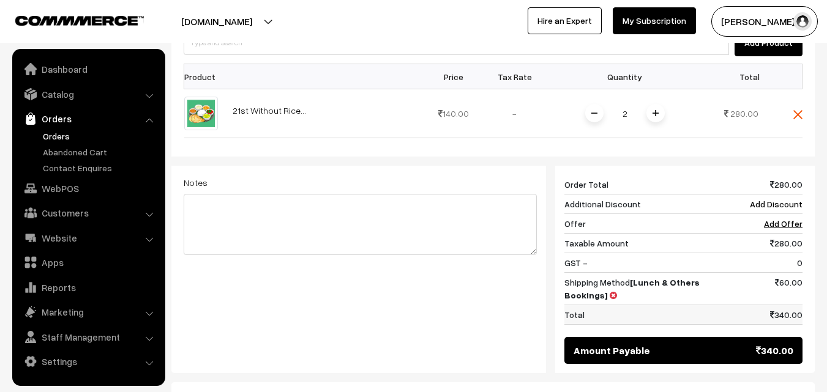
scroll to position [429, 0]
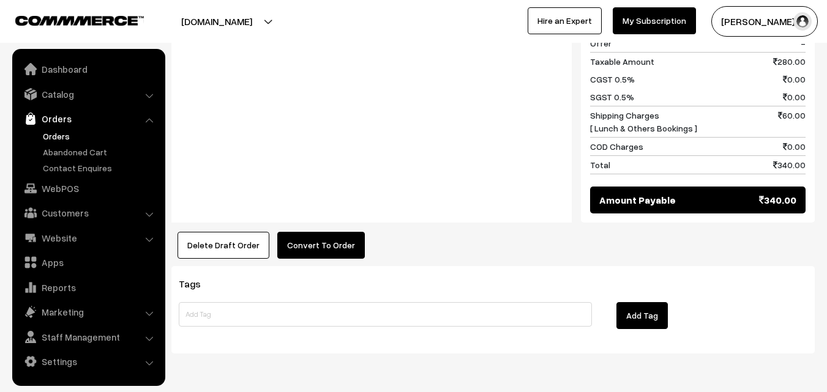
click at [298, 232] on button "Convert To Order" at bounding box center [321, 245] width 88 height 27
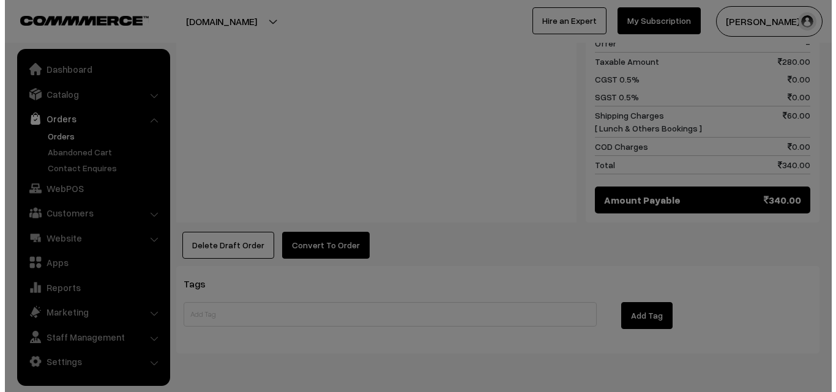
scroll to position [618, 0]
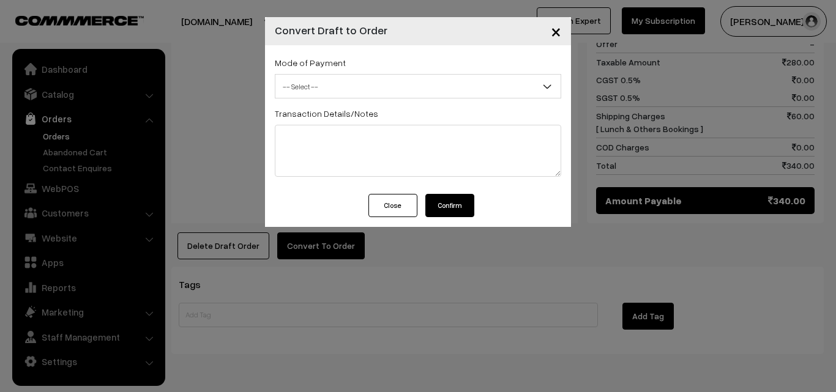
click at [388, 80] on span "-- Select --" at bounding box center [417, 86] width 285 height 21
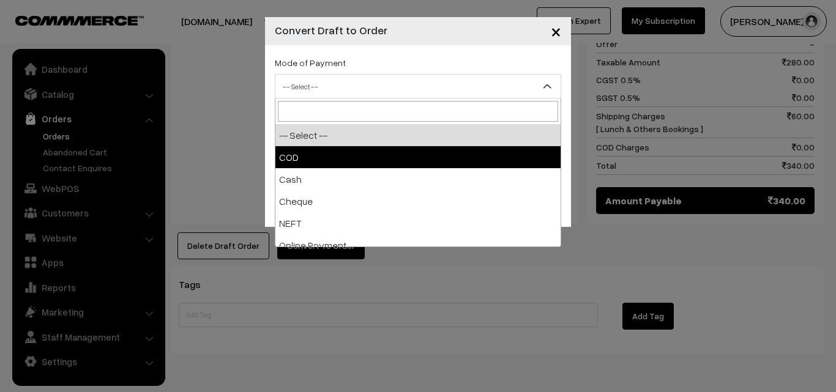
select select "1"
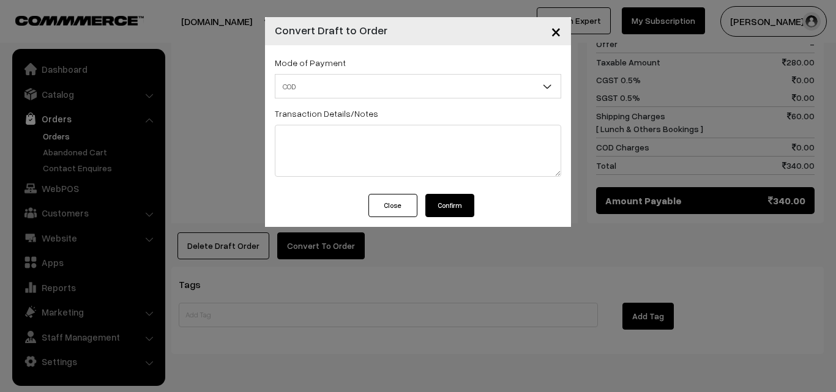
click at [463, 212] on button "Confirm" at bounding box center [449, 205] width 49 height 23
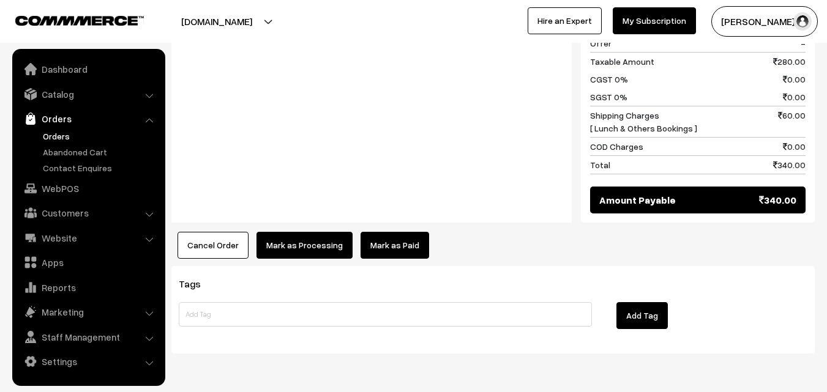
click at [307, 232] on button "Mark as Processing" at bounding box center [304, 245] width 96 height 27
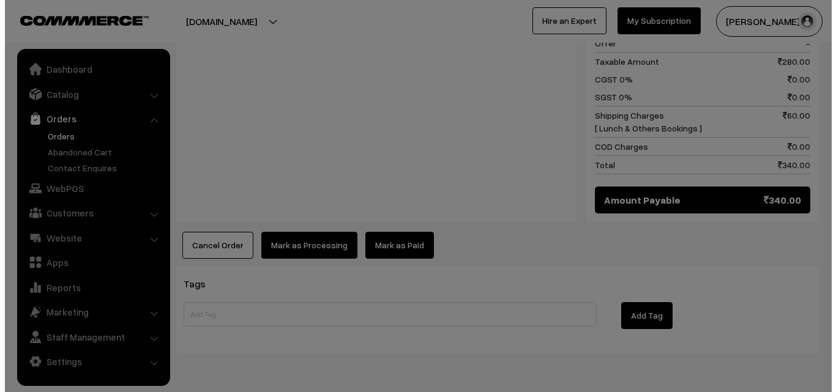
scroll to position [618, 0]
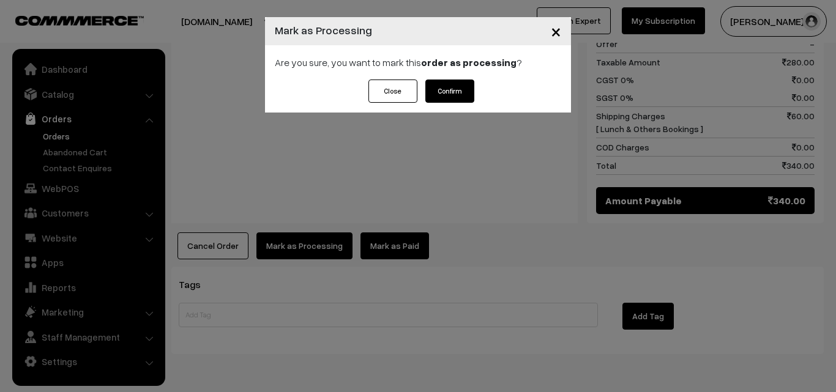
click at [464, 86] on button "Confirm" at bounding box center [449, 91] width 49 height 23
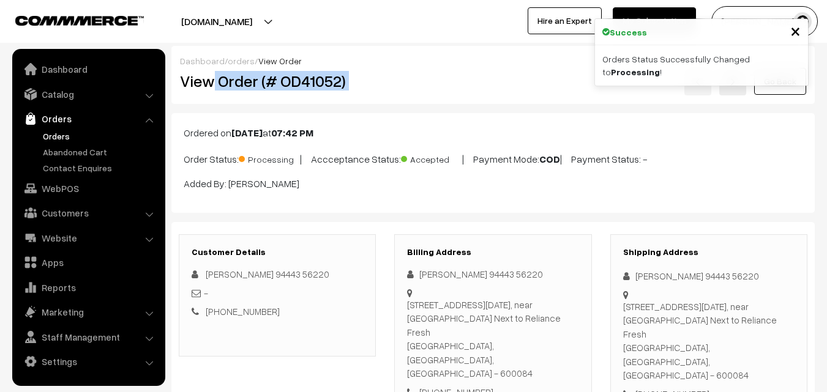
drag, startPoint x: 266, startPoint y: 84, endPoint x: 397, endPoint y: 81, distance: 131.7
click at [397, 81] on div "View Order (# OD41052) Go Back" at bounding box center [493, 81] width 645 height 28
copy div "Order (# OD41052)"
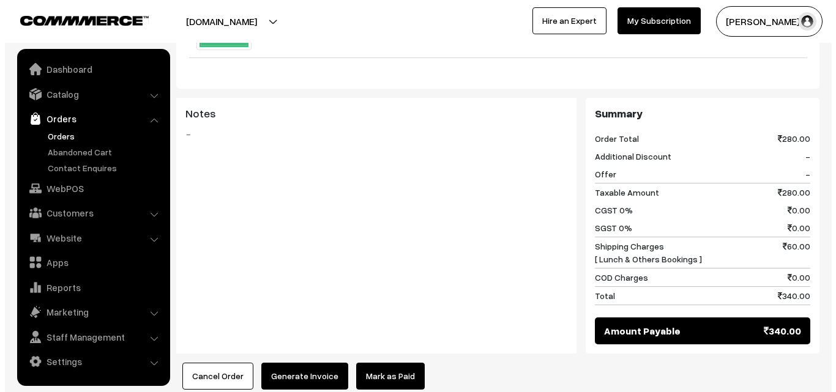
scroll to position [490, 0]
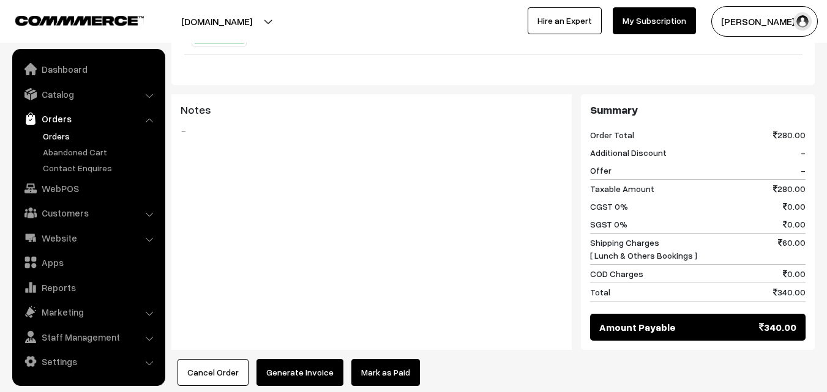
click at [343, 347] on div "Dashboard / orders / View Order View Order (# OD41052) Go Back Ordered on Aug 2…" at bounding box center [492, 18] width 643 height 925
click at [297, 359] on button "Generate Invoice" at bounding box center [299, 372] width 87 height 27
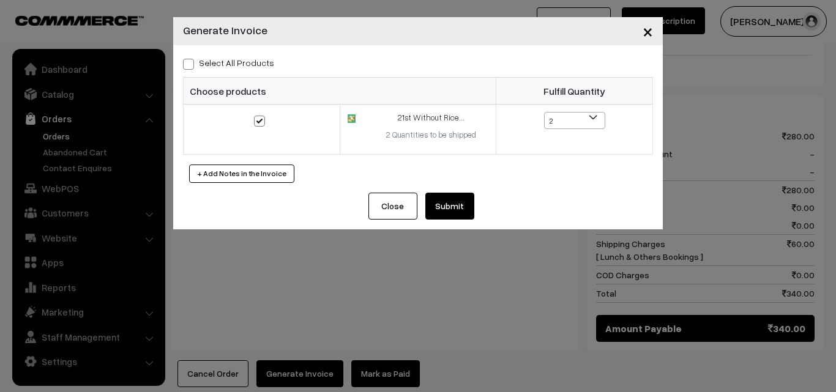
click at [455, 205] on button "Submit" at bounding box center [449, 206] width 49 height 27
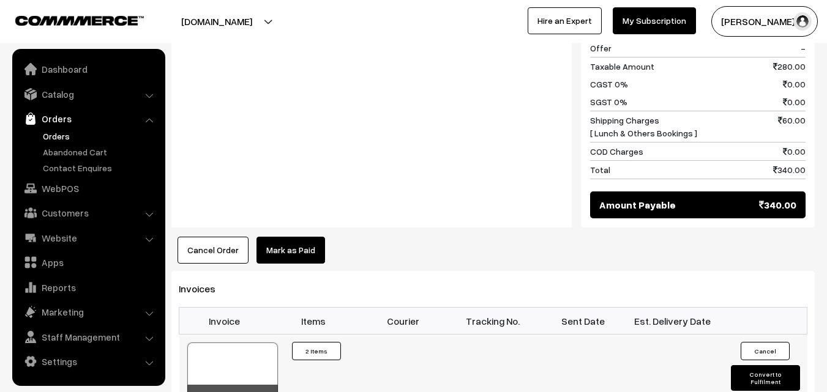
scroll to position [735, 0]
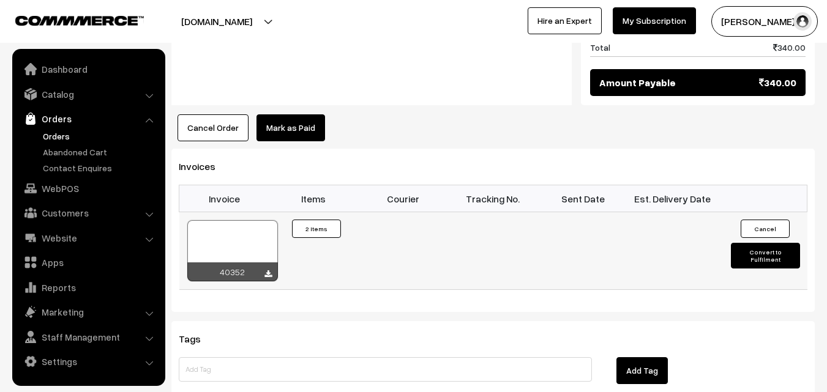
click at [240, 220] on div at bounding box center [232, 250] width 91 height 61
click at [60, 192] on link "WebPOS" at bounding box center [88, 189] width 146 height 22
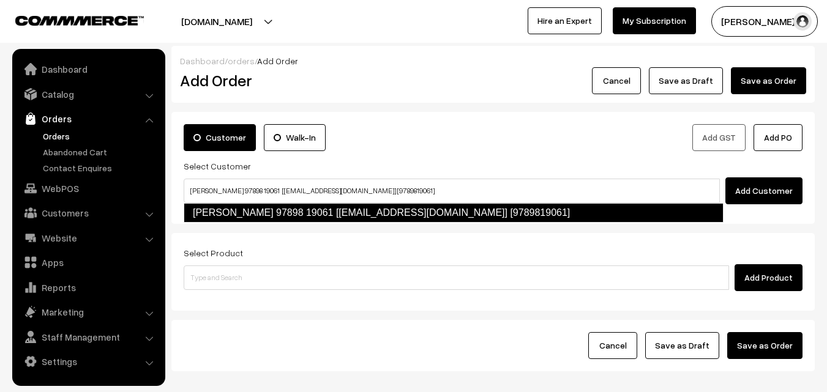
type input "[PERSON_NAME] 97898 19061 [[EMAIL_ADDRESS][DOMAIN_NAME]] [9789819061]"
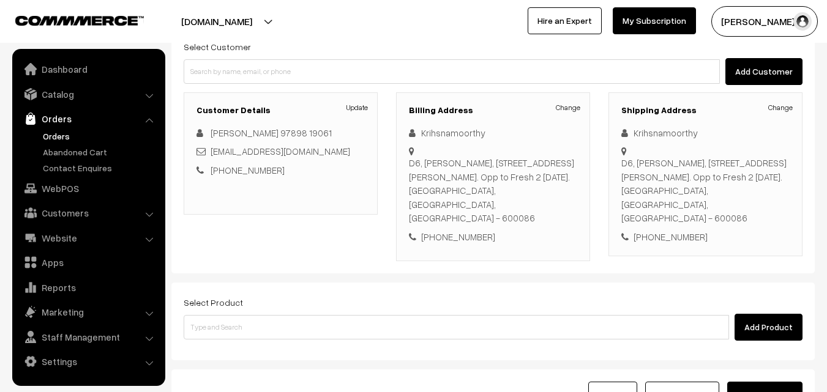
scroll to position [223, 0]
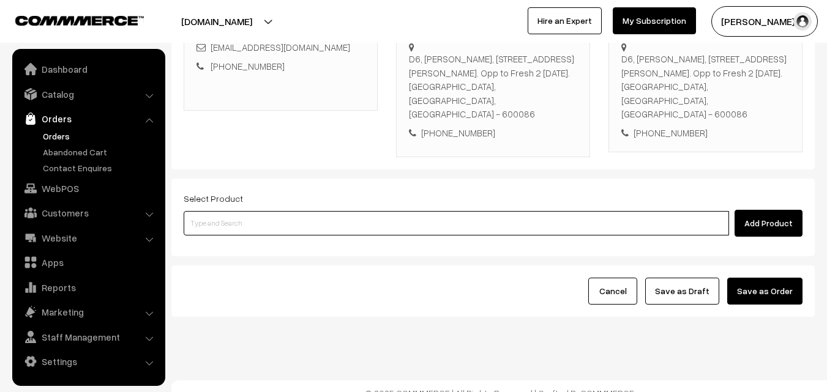
click at [257, 211] on input at bounding box center [456, 223] width 545 height 24
click at [314, 214] on input at bounding box center [456, 223] width 545 height 24
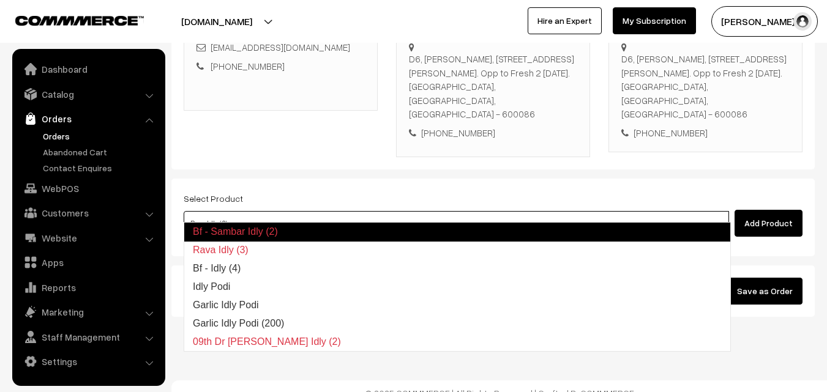
type input "Bf - Idly (4)"
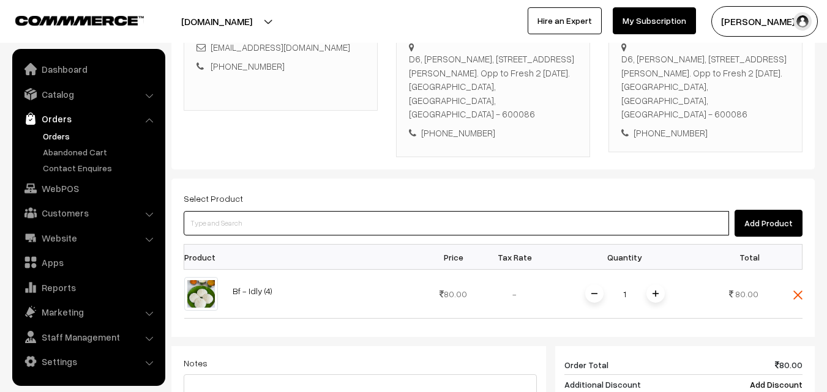
click at [314, 214] on input at bounding box center [456, 223] width 545 height 24
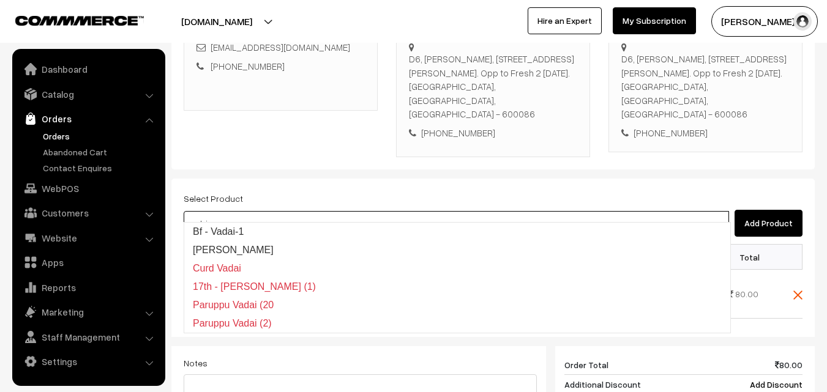
type input "Bf - Vadai-1"
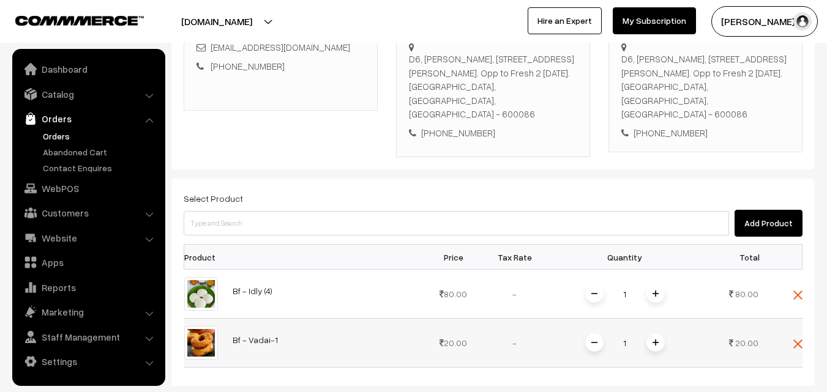
click at [665, 334] on div "1" at bounding box center [625, 342] width 92 height 21
click at [657, 340] on img at bounding box center [656, 343] width 6 height 6
click at [655, 340] on img at bounding box center [656, 343] width 6 height 6
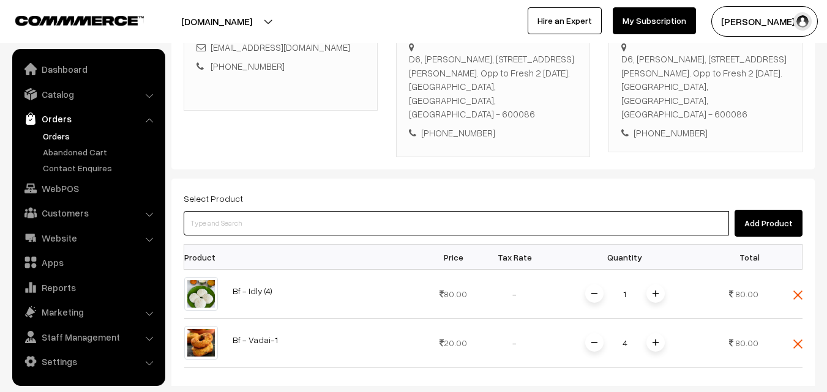
click at [405, 211] on input at bounding box center [456, 223] width 545 height 24
paste input "21st Without Rice"
type input "21st Without Rice"
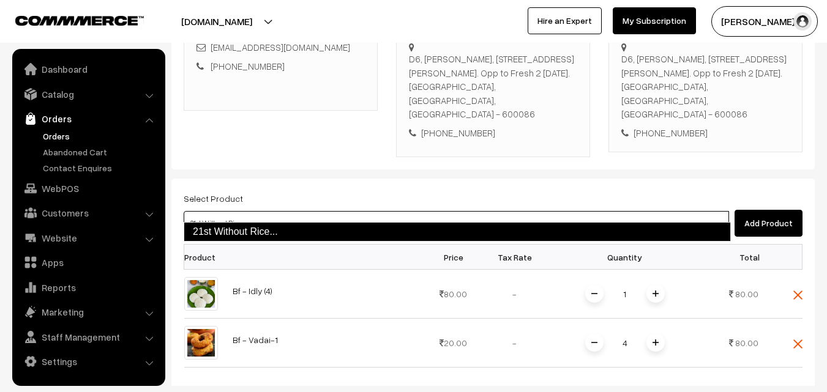
click at [251, 228] on link "21st Without Rice..." at bounding box center [457, 232] width 547 height 20
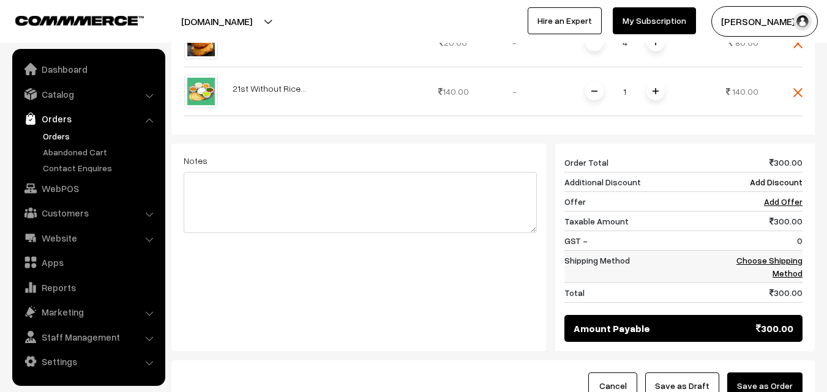
scroll to position [591, 0]
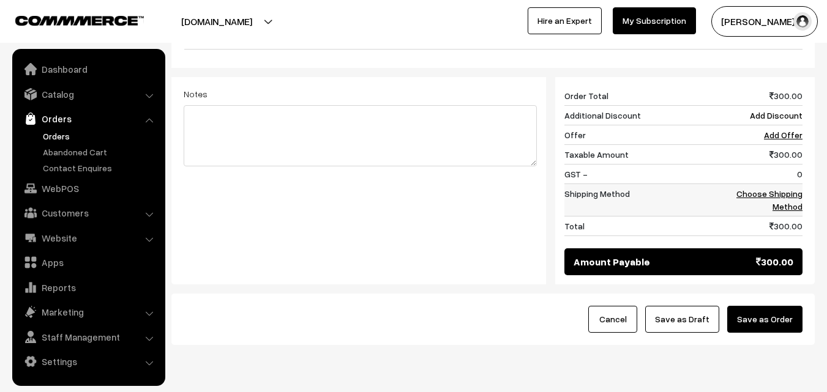
click at [784, 189] on link "Choose Shipping Method" at bounding box center [769, 200] width 66 height 23
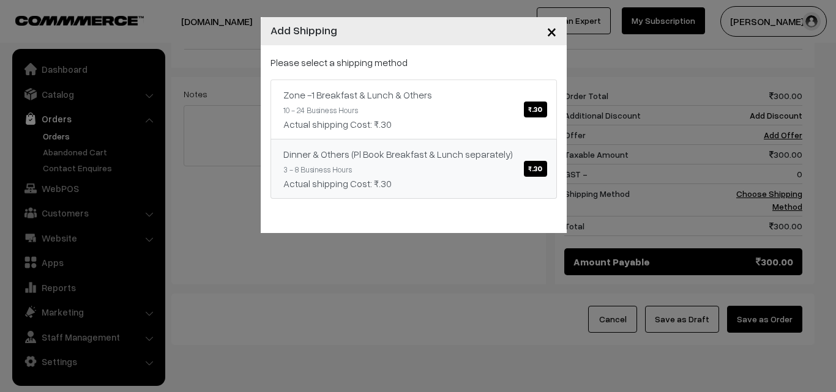
click at [480, 134] on link "Zone -1 Breakfast & Lunch & Others ₹.30 10 - 24 Business Hours Actual shipping …" at bounding box center [414, 110] width 286 height 60
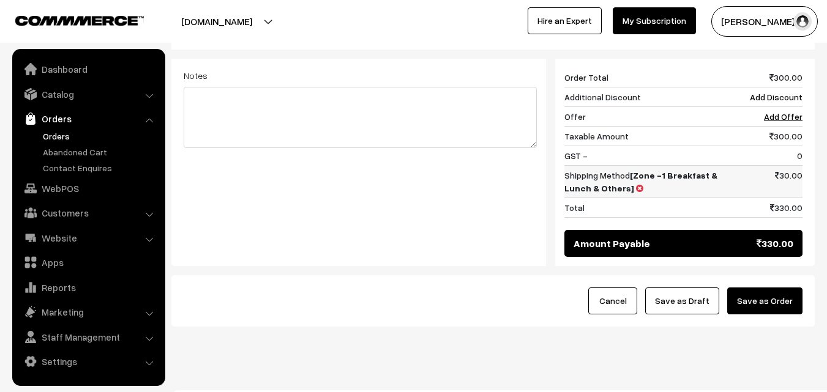
scroll to position [619, 0]
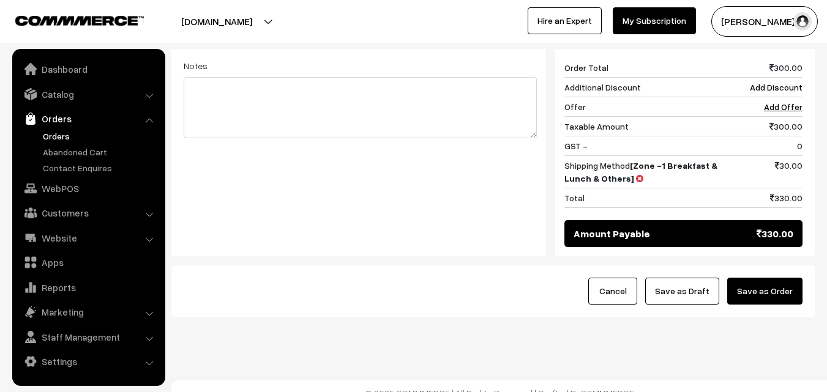
click at [680, 279] on button "Save as Draft" at bounding box center [682, 291] width 74 height 27
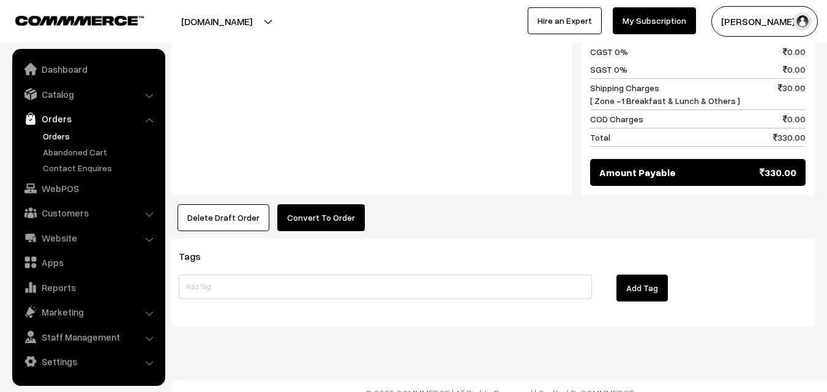
click at [339, 204] on button "Convert To Order" at bounding box center [321, 217] width 88 height 27
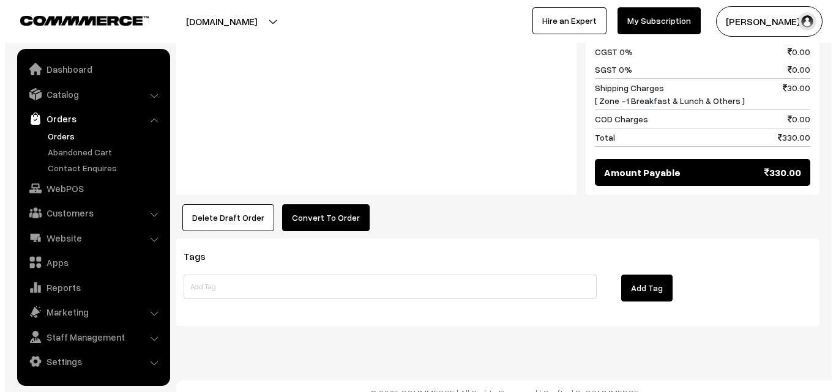
scroll to position [762, 0]
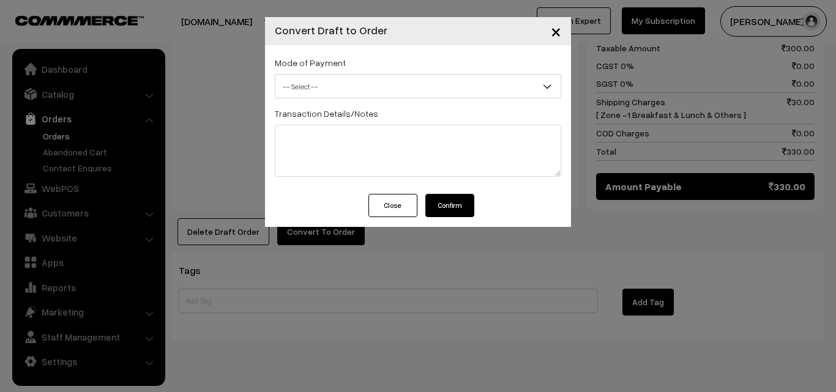
click at [381, 91] on span "-- Select --" at bounding box center [417, 86] width 285 height 21
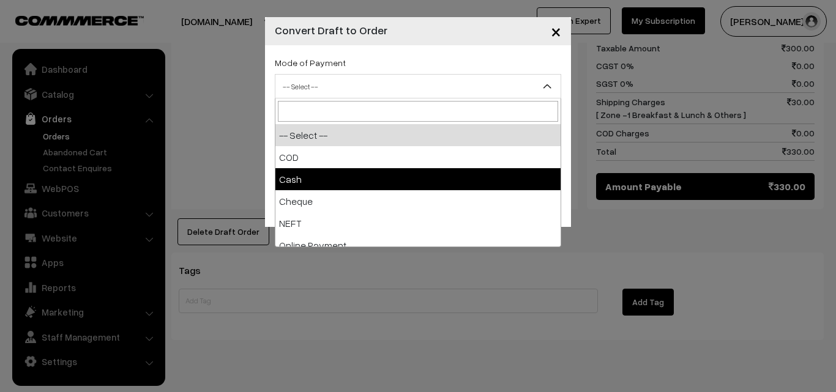
select select "2"
checkbox input "true"
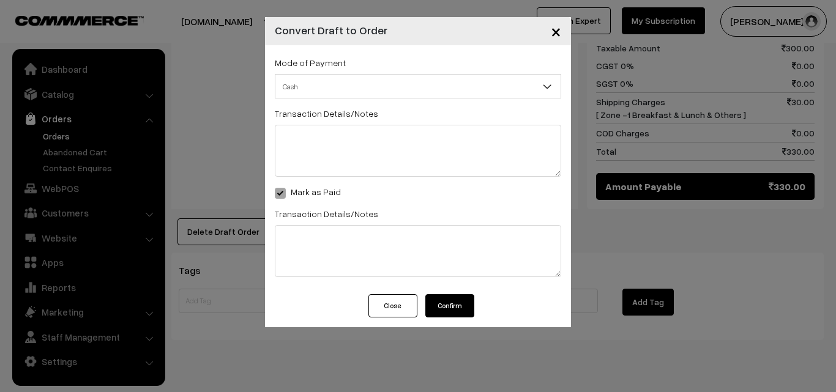
click at [445, 294] on button "Confirm" at bounding box center [449, 305] width 49 height 23
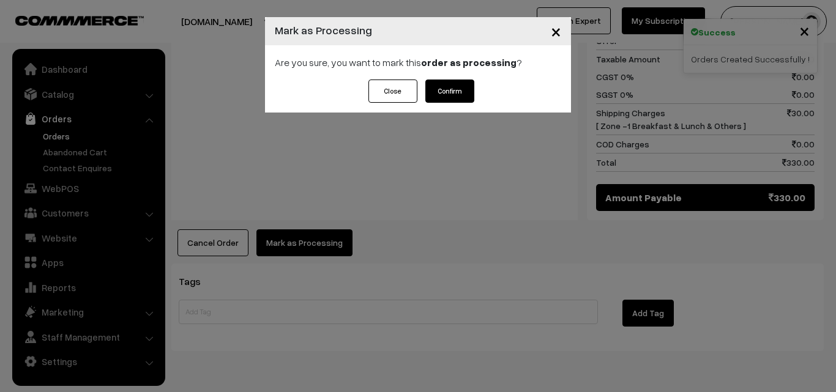
scroll to position [751, 0]
click at [441, 89] on button "Confirm" at bounding box center [449, 91] width 49 height 23
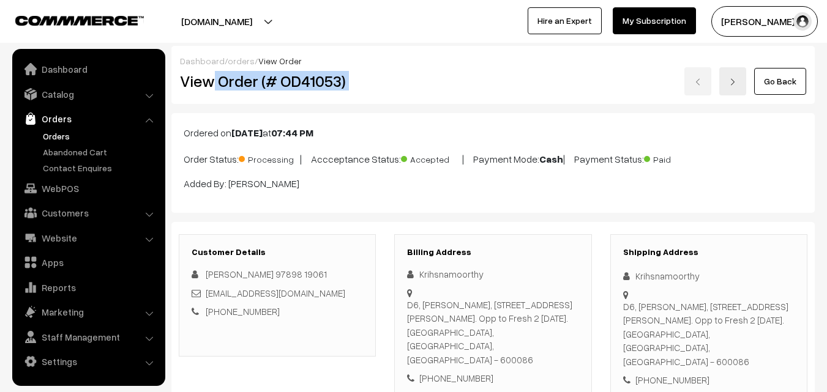
copy div "Order (# OD41053)"
drag, startPoint x: 215, startPoint y: 78, endPoint x: 492, endPoint y: 75, distance: 276.7
click at [510, 69] on div "View Order (# OD41053) Go Back" at bounding box center [493, 81] width 645 height 28
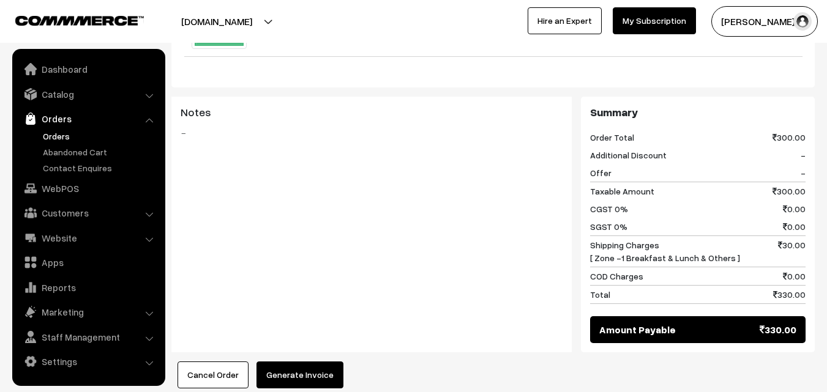
scroll to position [673, 0]
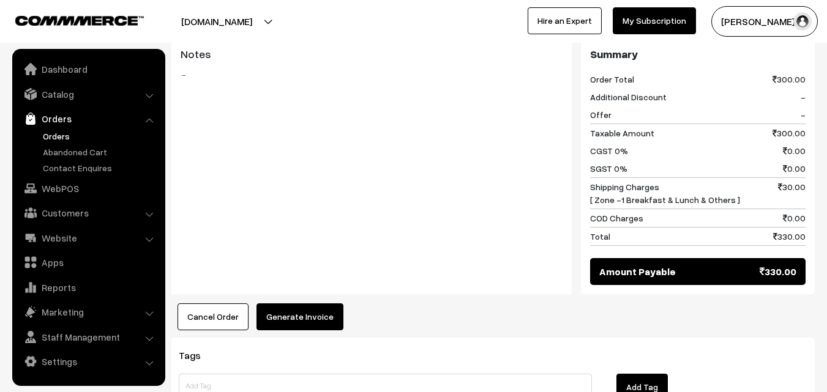
click at [305, 285] on div "Product Price Tax Rate Quantity Total Bf - Idly (4) 80.00" at bounding box center [492, 39] width 643 height 582
click at [298, 312] on button "Generate Invoice" at bounding box center [299, 317] width 87 height 27
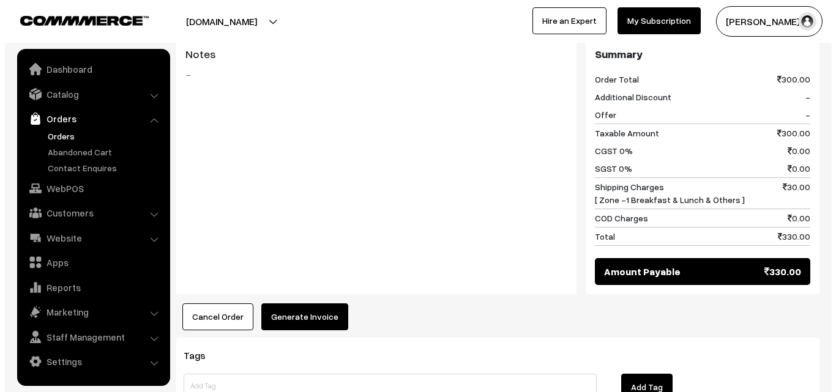
scroll to position [660, 0]
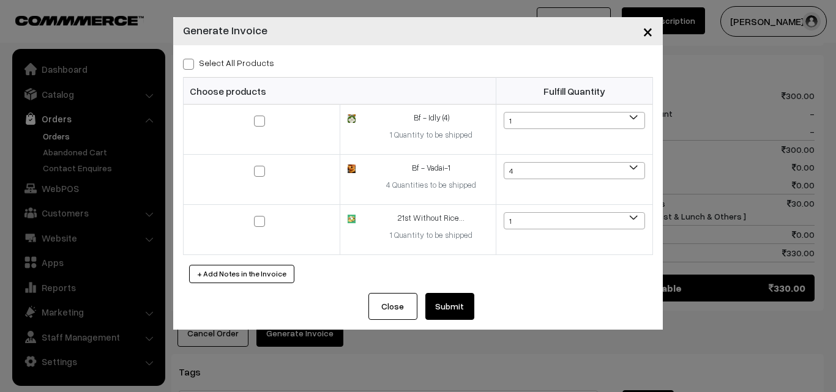
click at [256, 60] on label "Select All Products" at bounding box center [228, 62] width 91 height 13
click at [191, 60] on input "Select All Products" at bounding box center [187, 62] width 8 height 8
checkbox input "true"
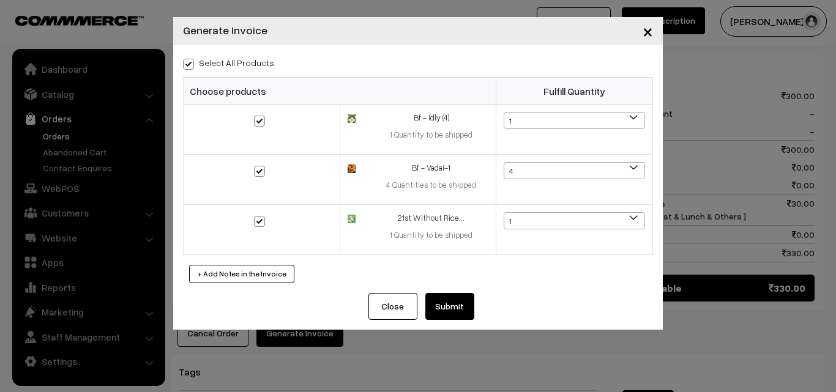
checkbox input "true"
click at [447, 306] on button "Submit" at bounding box center [449, 306] width 49 height 27
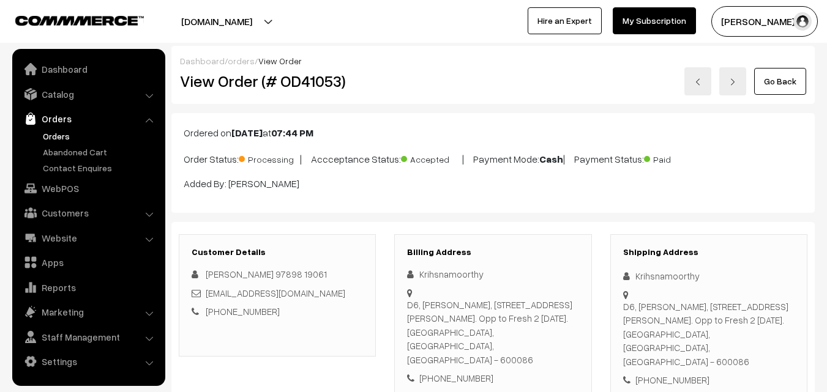
scroll to position [918, 0]
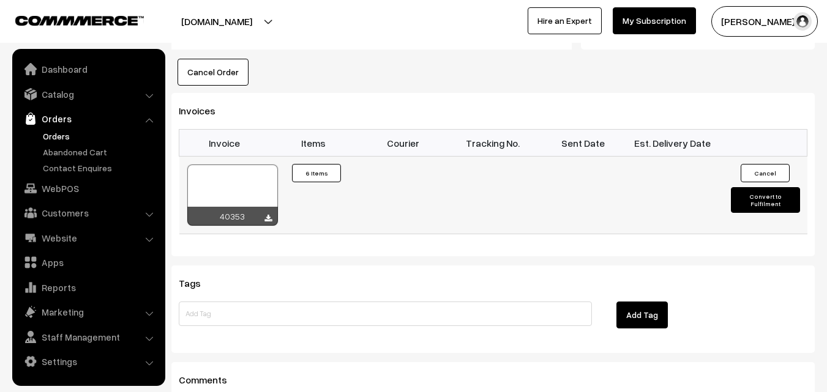
click at [237, 167] on div at bounding box center [232, 195] width 91 height 61
click at [64, 190] on link "WebPOS" at bounding box center [88, 189] width 146 height 22
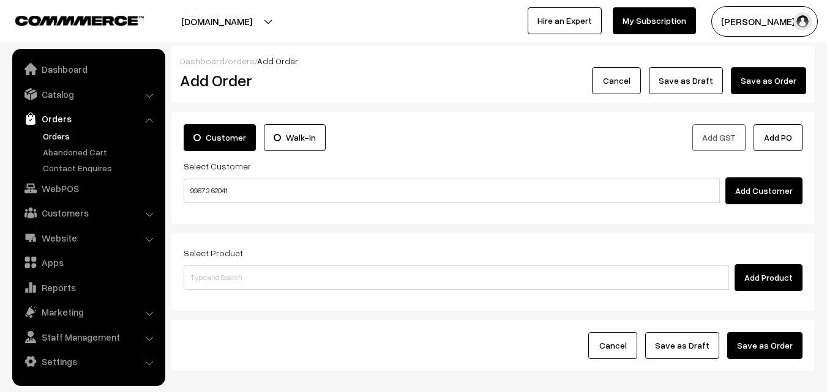
click at [221, 186] on input "99673 62041" at bounding box center [452, 191] width 536 height 24
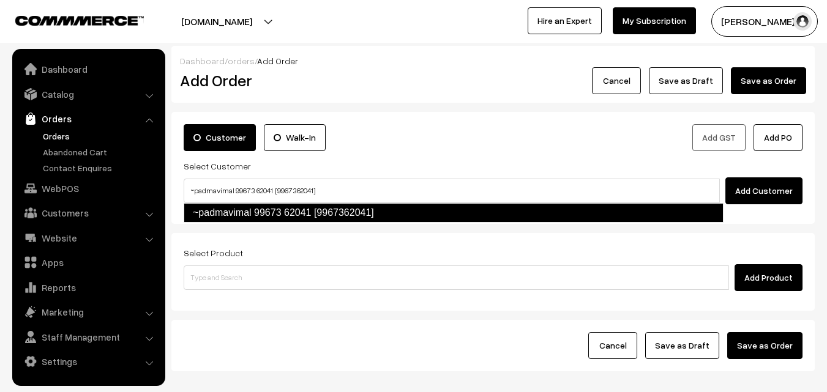
type input "~padmavimal 99673 62041 [9967362041]"
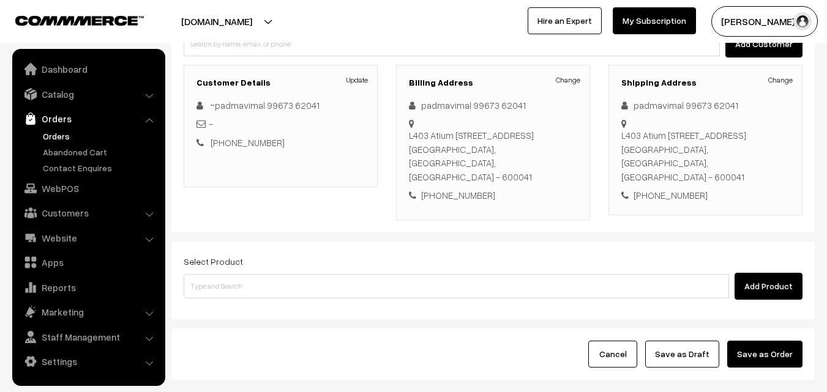
scroll to position [148, 0]
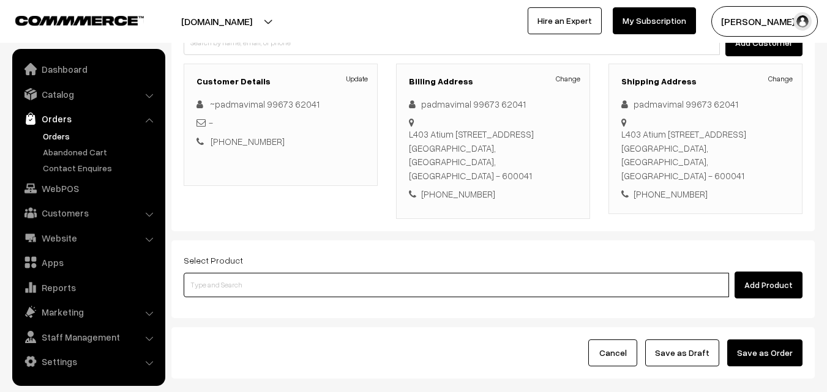
click at [231, 280] on input at bounding box center [456, 285] width 545 height 24
paste input "21st Without Rice"
type input "21st Without Rice"
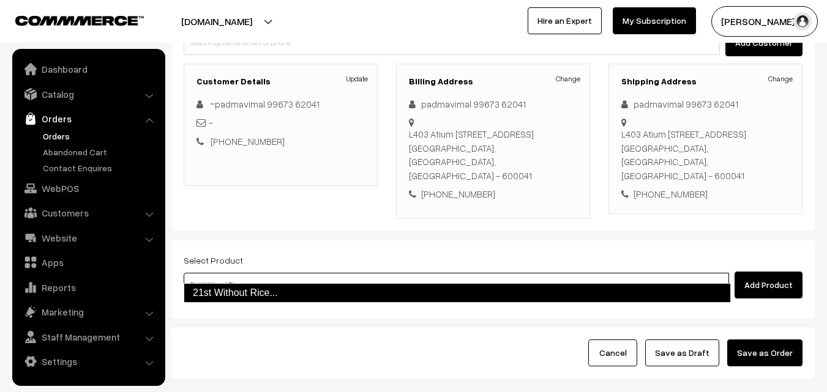
click at [235, 295] on link "21st Without Rice..." at bounding box center [457, 293] width 547 height 20
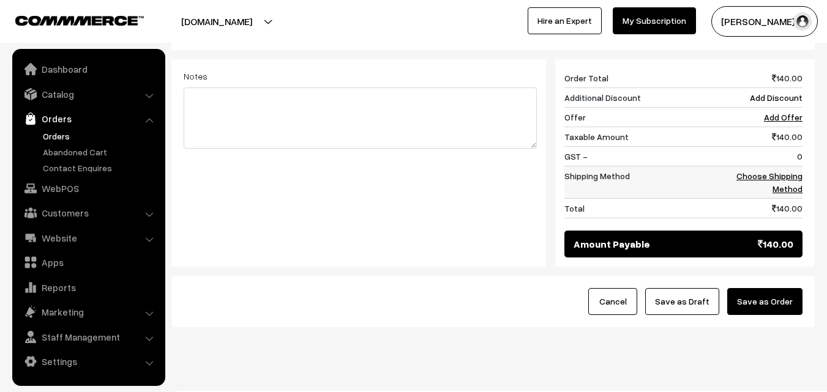
scroll to position [507, 0]
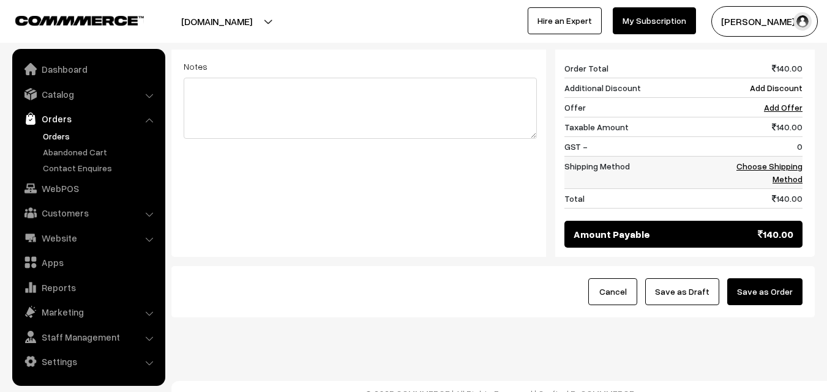
click at [788, 159] on td "Choose Shipping Method" at bounding box center [765, 172] width 76 height 32
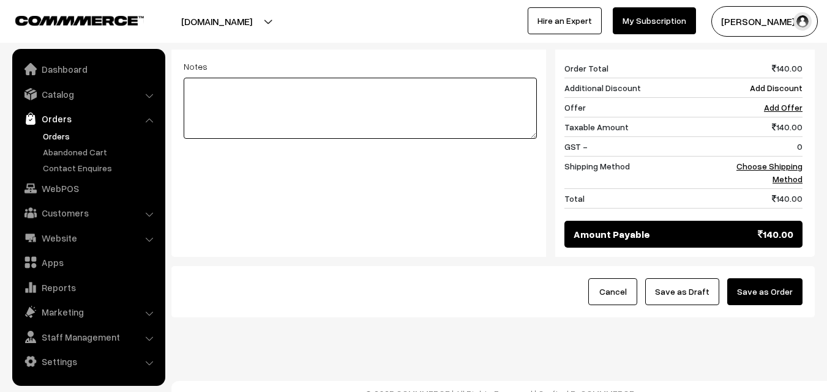
click at [478, 96] on textarea at bounding box center [360, 108] width 353 height 61
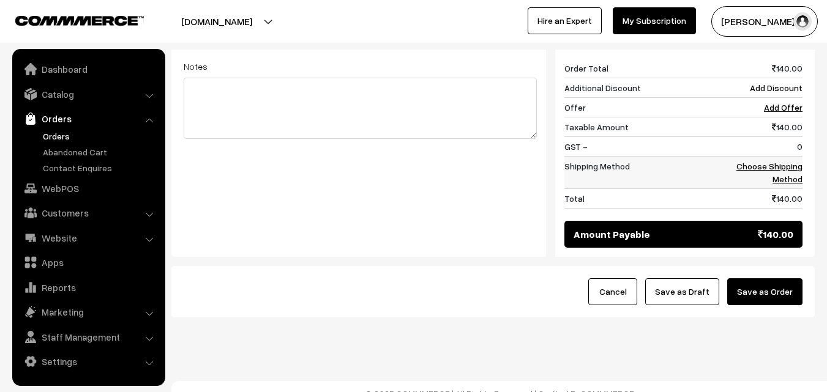
click at [773, 161] on link "Choose Shipping Method" at bounding box center [769, 172] width 66 height 23
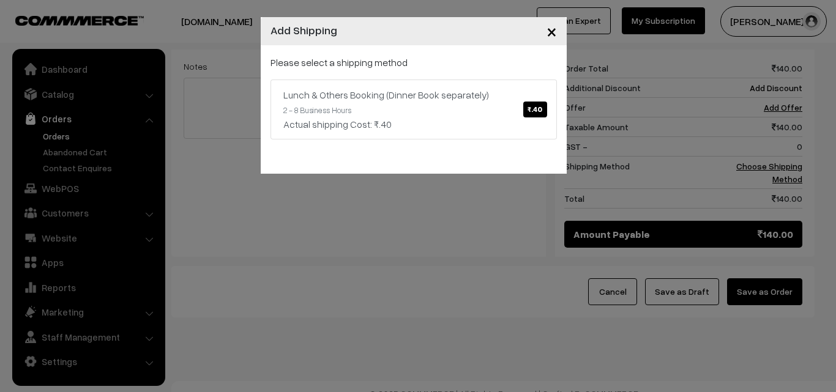
click at [463, 76] on div "Please select a shipping method Lunch & Others Booking (Dinner Book separately)…" at bounding box center [414, 97] width 286 height 84
click at [461, 99] on div "Lunch & Others Booking (Dinner Book separately) ₹.40" at bounding box center [413, 95] width 261 height 15
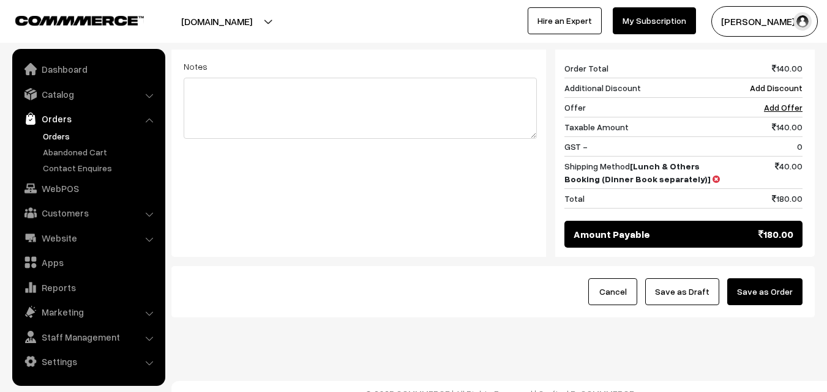
click at [708, 279] on button "Save as Draft" at bounding box center [682, 292] width 74 height 27
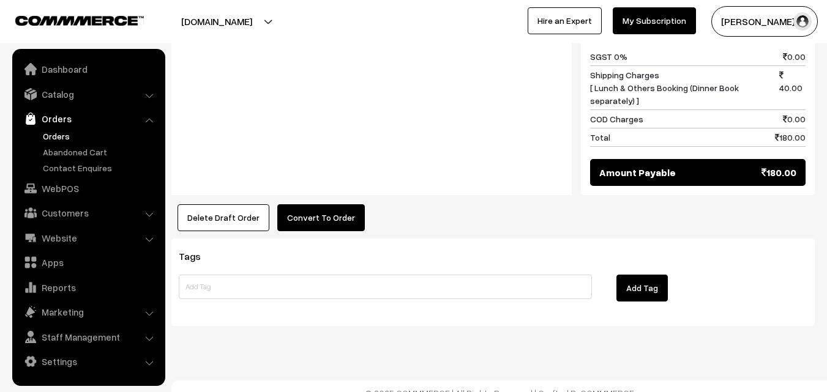
click at [319, 211] on button "Convert To Order" at bounding box center [321, 217] width 88 height 27
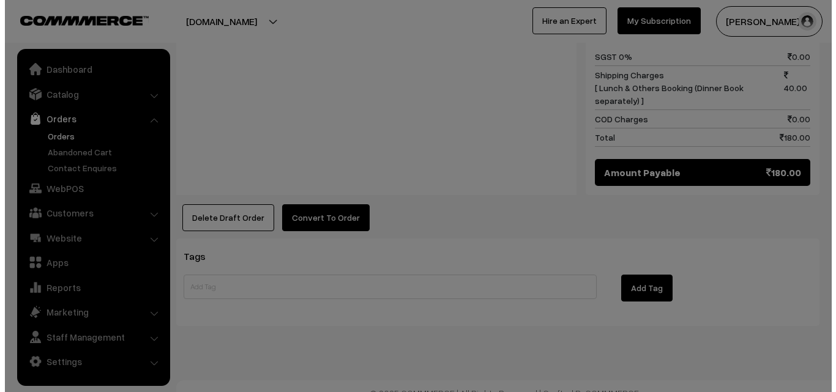
scroll to position [618, 0]
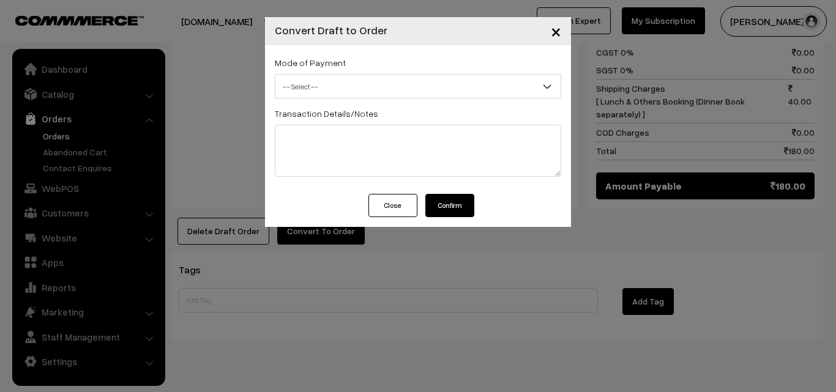
click at [374, 83] on span "-- Select --" at bounding box center [417, 86] width 285 height 21
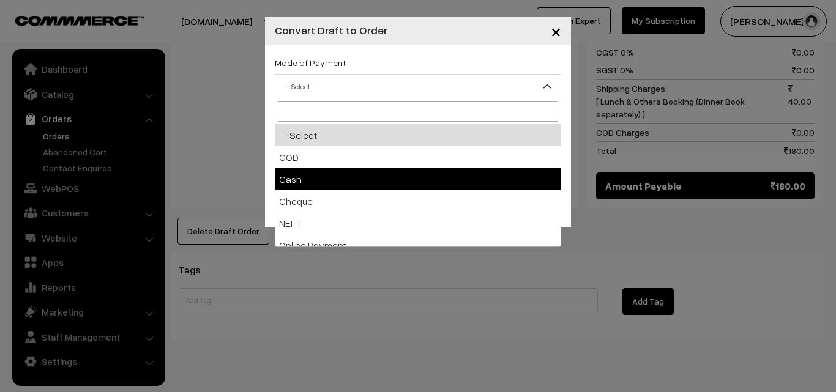
select select "2"
checkbox input "true"
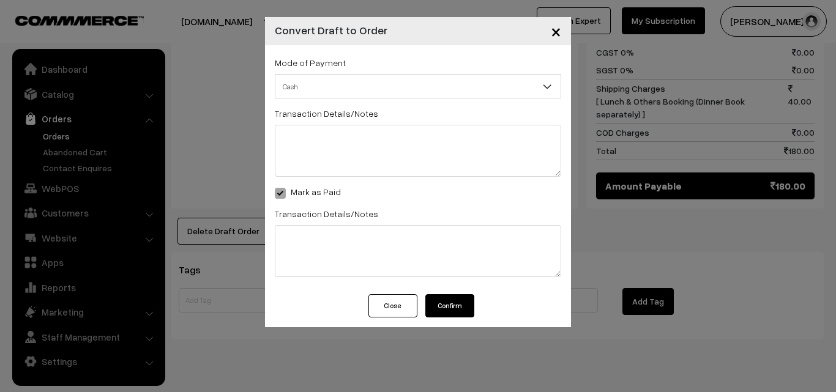
click at [449, 316] on button "Confirm" at bounding box center [449, 305] width 49 height 23
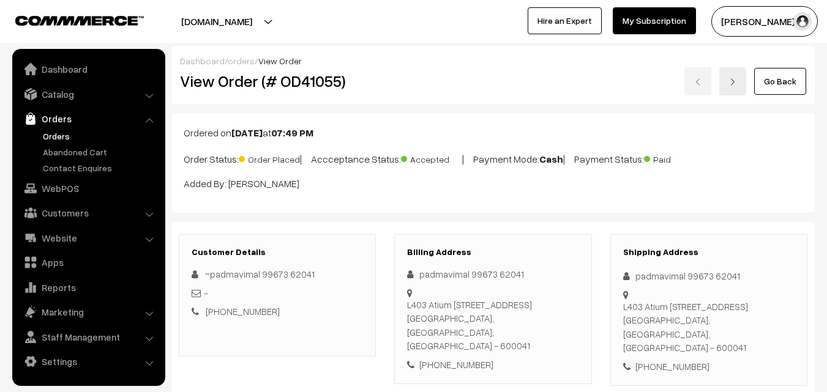
scroll to position [617, 0]
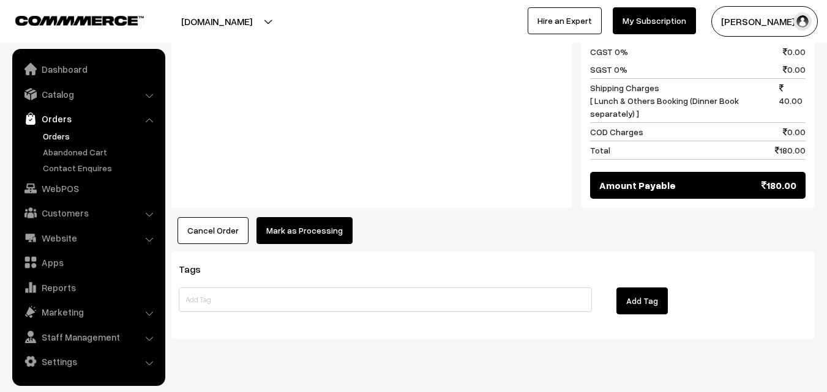
click at [291, 217] on button "Mark as Processing" at bounding box center [304, 230] width 96 height 27
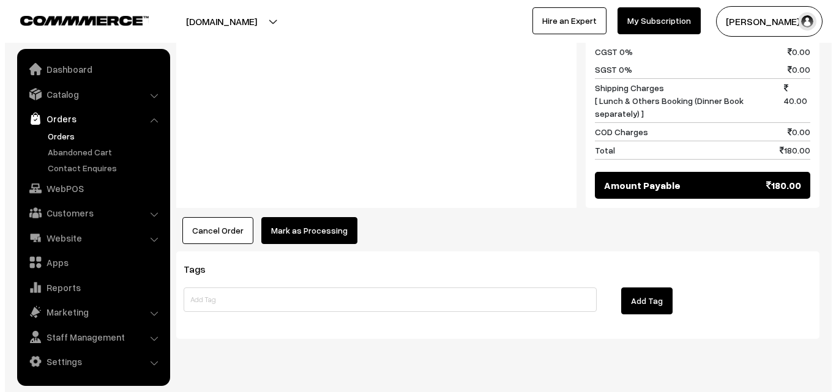
scroll to position [618, 0]
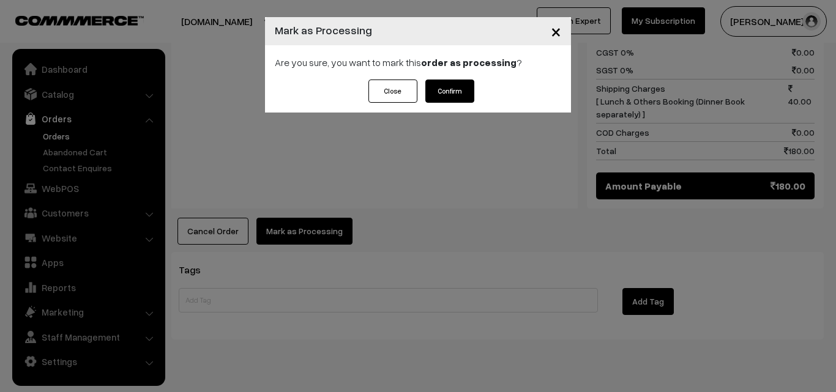
click at [438, 95] on button "Confirm" at bounding box center [449, 91] width 49 height 23
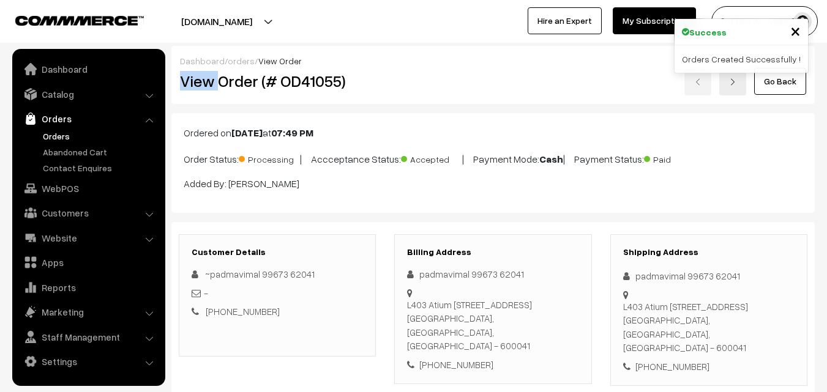
drag, startPoint x: 217, startPoint y: 81, endPoint x: 528, endPoint y: 62, distance: 310.9
click at [534, 62] on div "Dashboard / orders / View Order View Order (# OD41055) Go Back" at bounding box center [492, 75] width 643 height 58
copy div "View"
click at [382, 102] on div "Dashboard / orders / View Order View Order (# OD41055) Go Back" at bounding box center [492, 75] width 643 height 58
copy h2 "Order (# OD41055)"
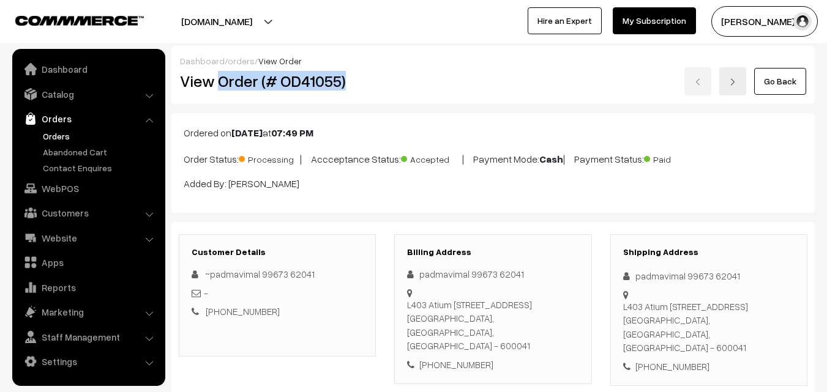
copy h2 "Order (# OD41055)"
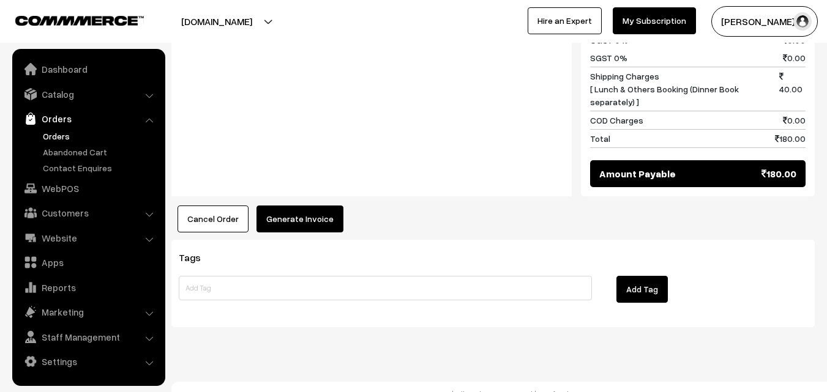
scroll to position [630, 0]
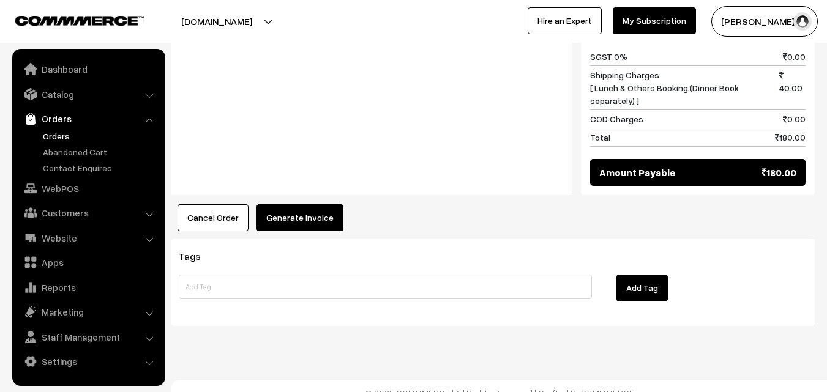
click at [306, 204] on button "Generate Invoice" at bounding box center [299, 217] width 87 height 27
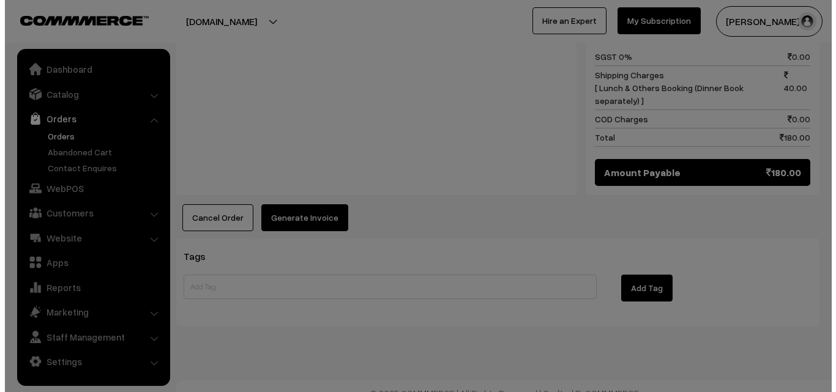
scroll to position [618, 0]
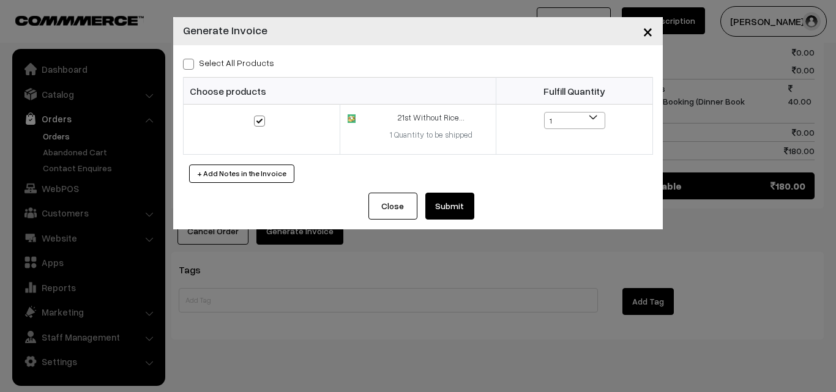
click at [463, 216] on button "Submit" at bounding box center [449, 206] width 49 height 27
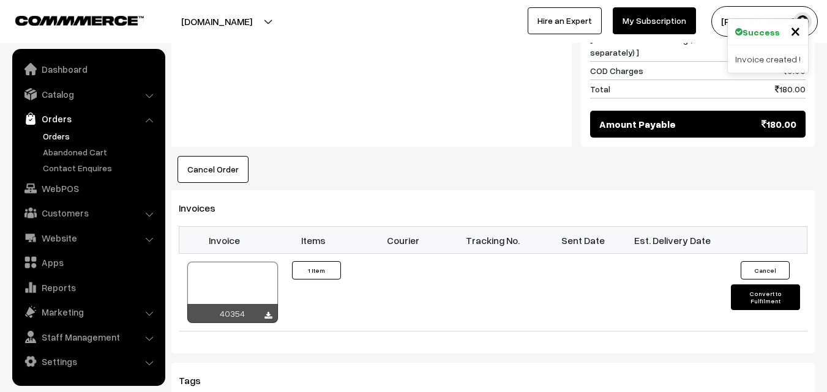
scroll to position [862, 0]
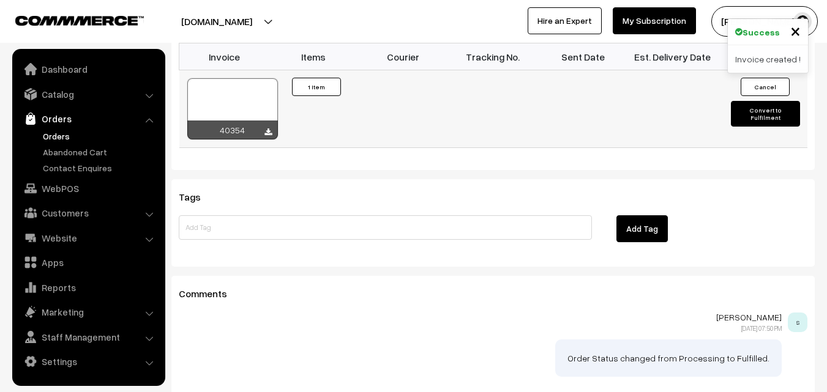
click at [227, 96] on div at bounding box center [232, 108] width 91 height 61
click at [72, 135] on link "Orders" at bounding box center [100, 136] width 121 height 13
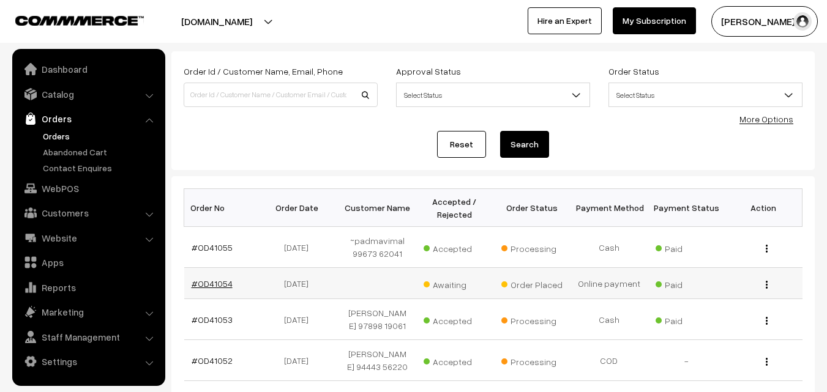
scroll to position [61, 0]
click at [211, 278] on link "#OD41054" at bounding box center [212, 283] width 41 height 10
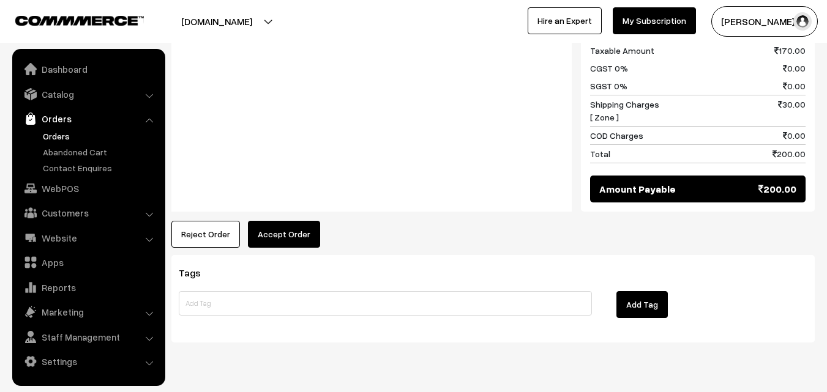
click at [282, 221] on button "Accept Order" at bounding box center [284, 234] width 72 height 27
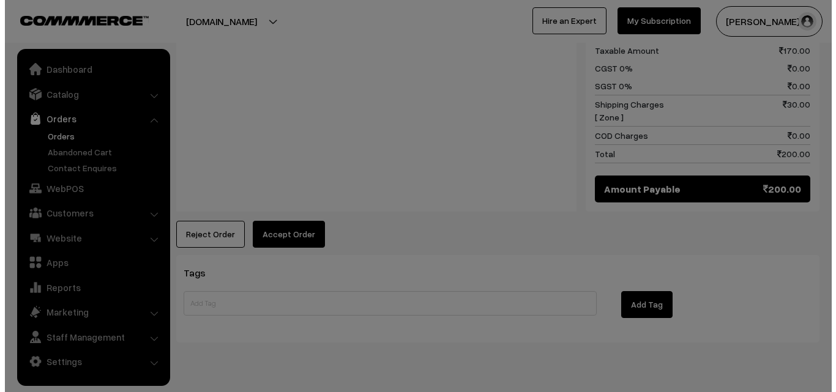
scroll to position [664, 0]
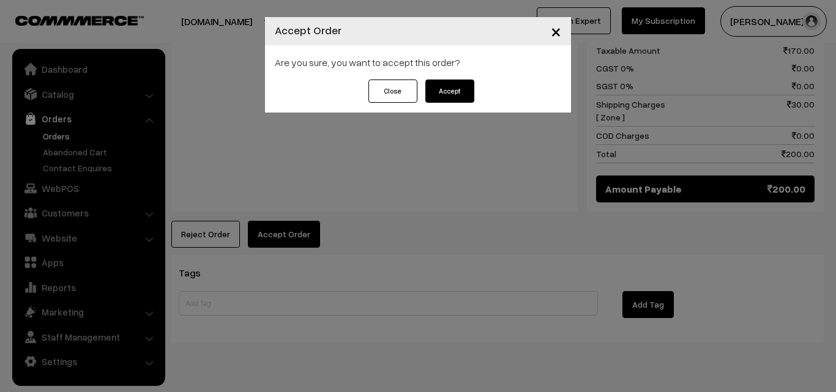
click at [455, 94] on button "Accept" at bounding box center [449, 91] width 49 height 23
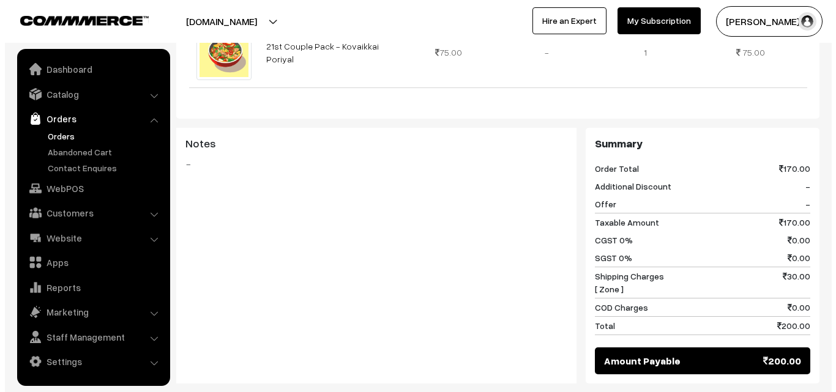
scroll to position [491, 0]
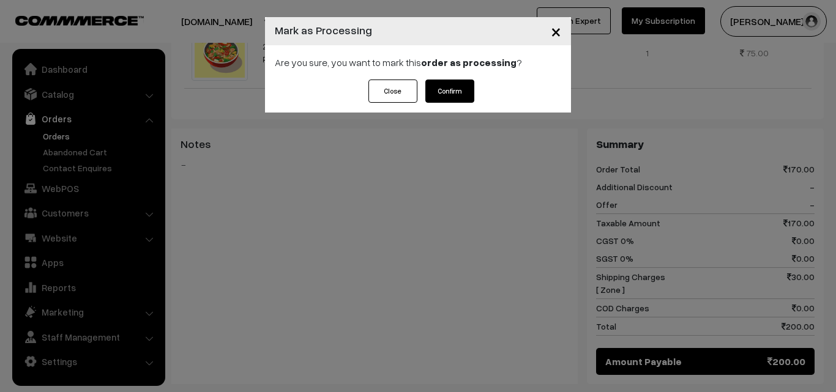
click at [448, 84] on button "Confirm" at bounding box center [449, 91] width 49 height 23
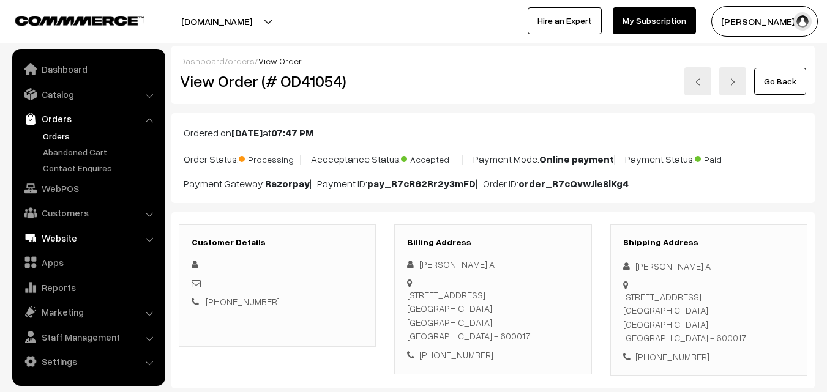
click at [62, 193] on link "WebPOS" at bounding box center [88, 189] width 146 height 22
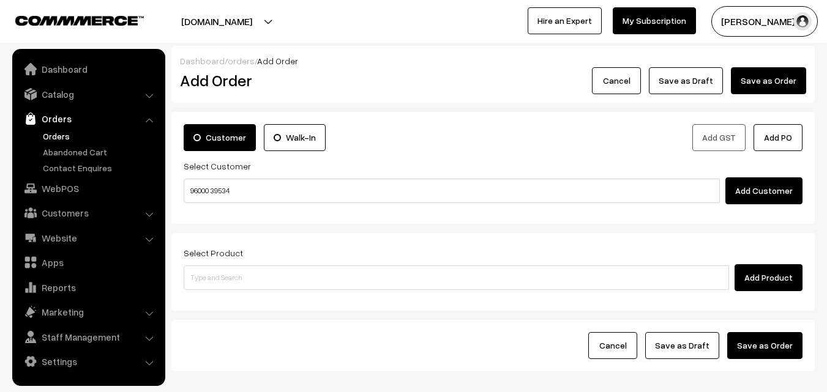
click at [223, 185] on input "96000 39534" at bounding box center [452, 191] width 536 height 24
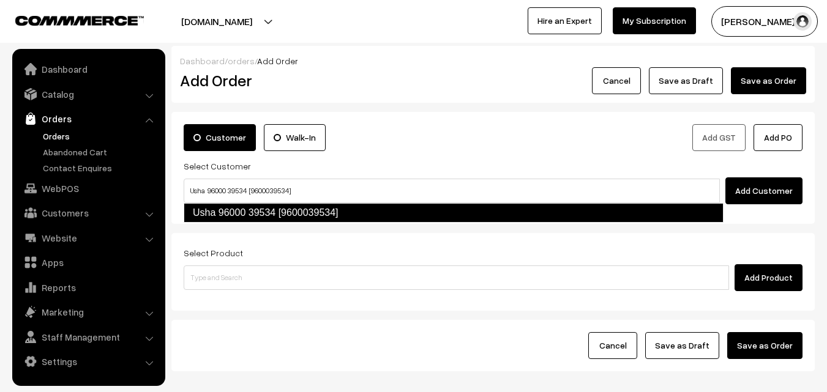
type input "Usha 96000 39534 [9600039534]"
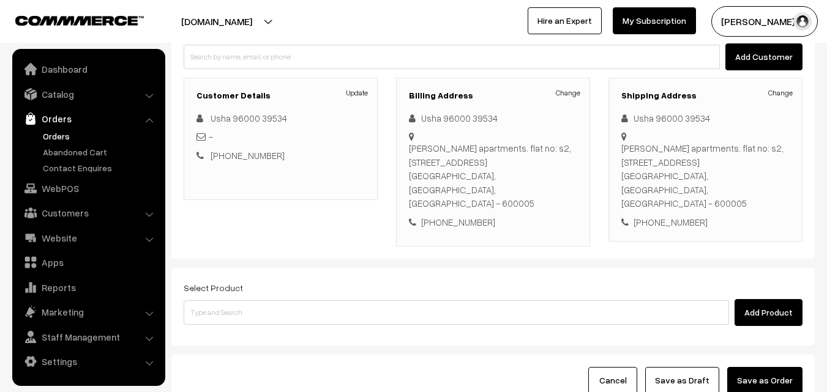
scroll to position [209, 0]
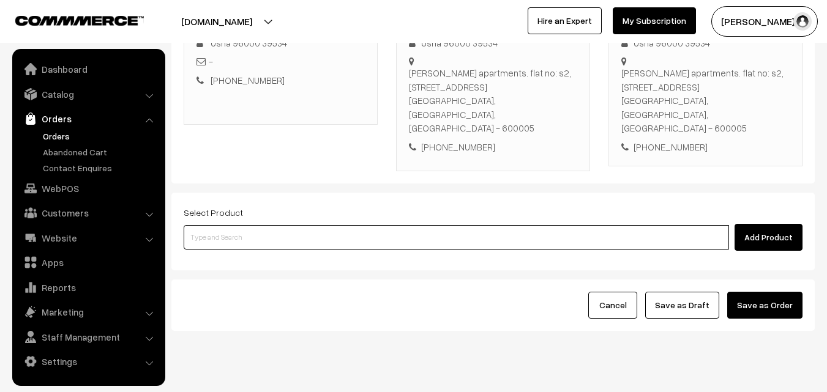
click at [332, 225] on input at bounding box center [456, 237] width 545 height 24
paste input "21st Without Rice"
type input "21st Without Rice"
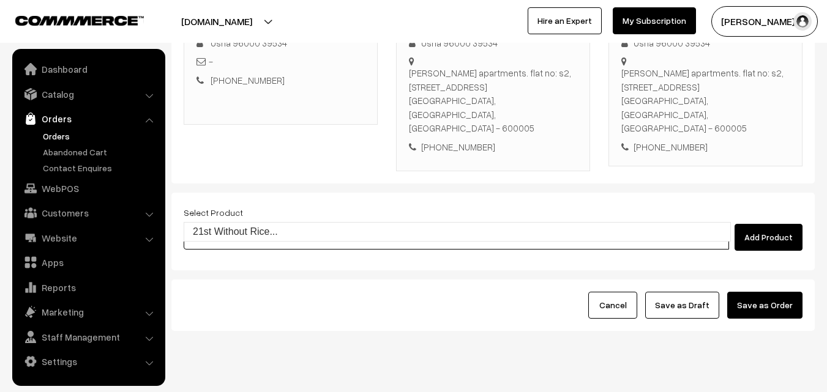
click at [217, 227] on link "21st Without Rice..." at bounding box center [457, 232] width 546 height 18
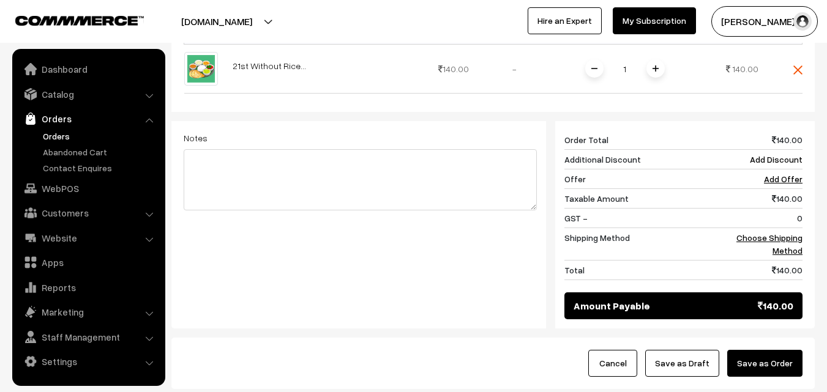
scroll to position [454, 0]
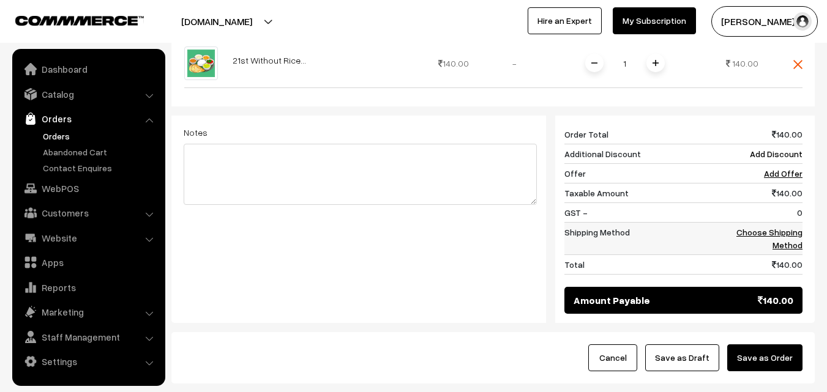
click at [793, 227] on link "Choose Shipping Method" at bounding box center [769, 238] width 66 height 23
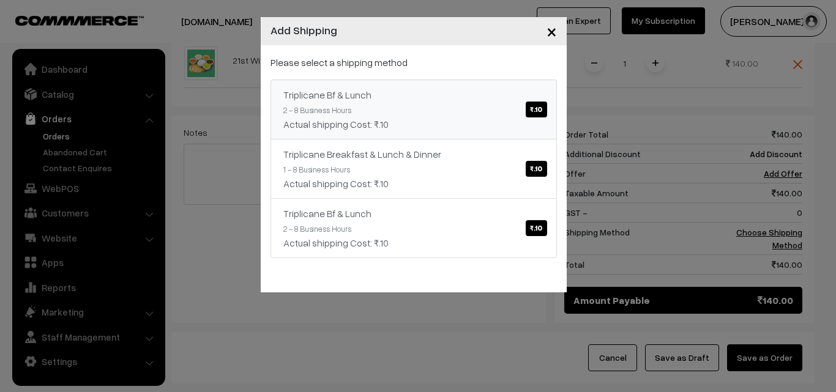
click at [494, 97] on div "Triplicane Bf & Lunch ₹.10" at bounding box center [413, 95] width 261 height 15
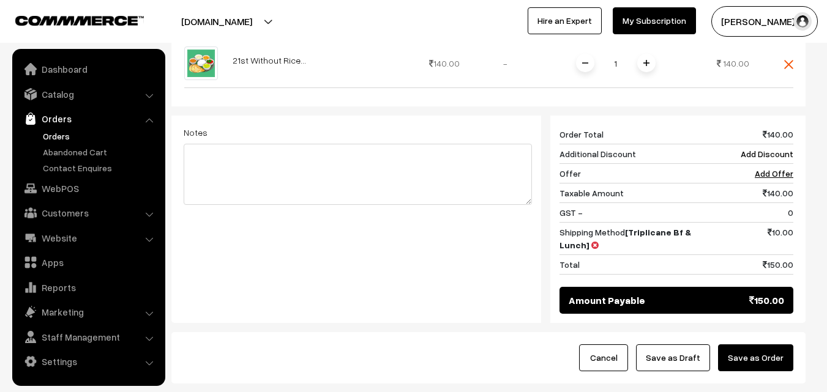
click at [684, 342] on div "Cancel Save as Draft Save as Order" at bounding box center [488, 357] width 634 height 51
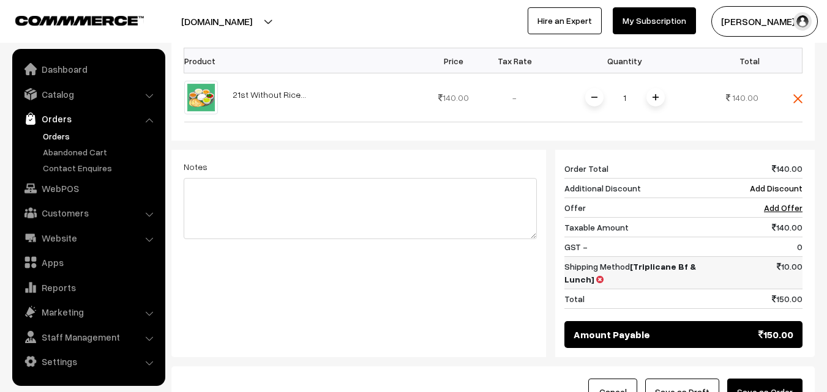
scroll to position [332, 0]
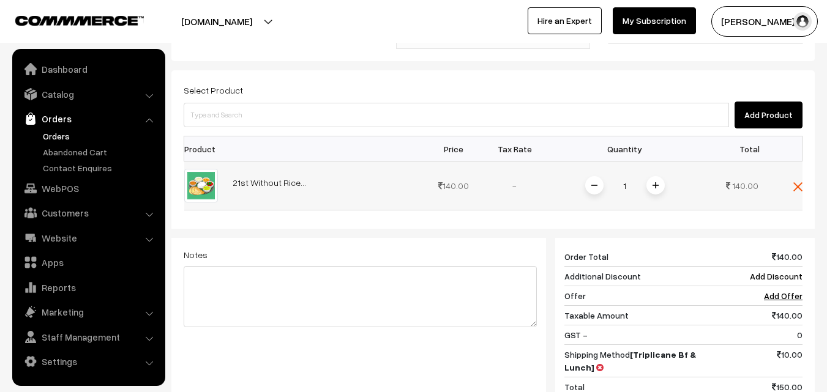
click at [664, 176] on span at bounding box center [655, 185] width 18 height 18
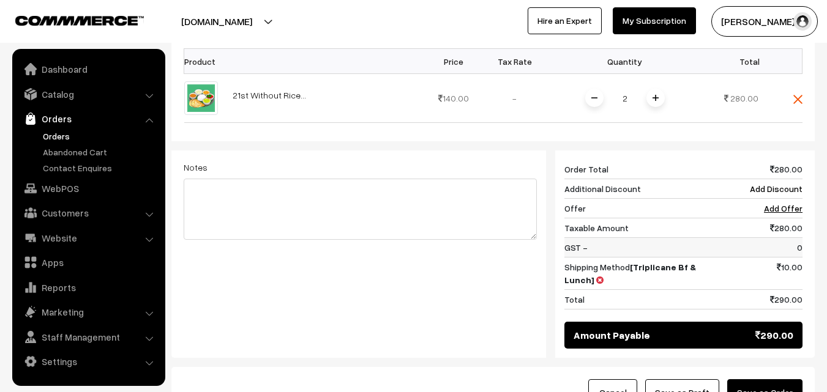
scroll to position [494, 0]
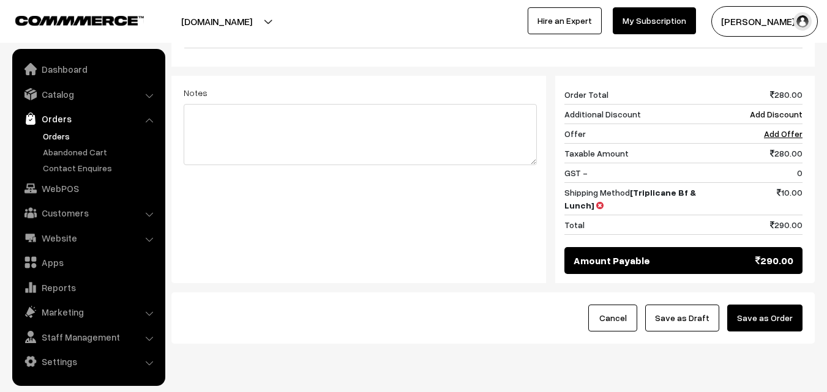
click at [700, 305] on button "Save as Draft" at bounding box center [682, 318] width 74 height 27
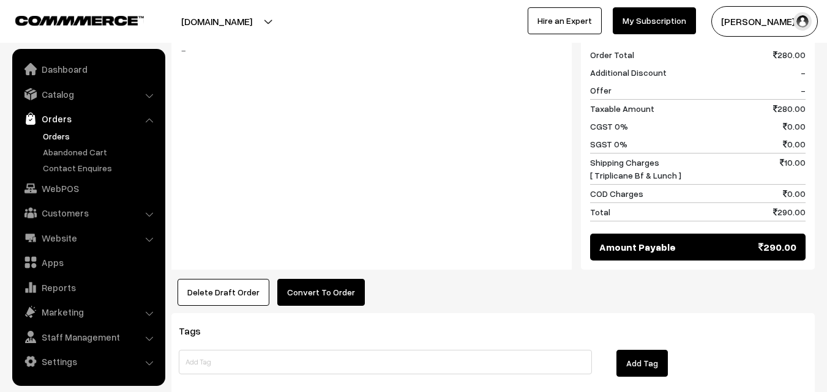
click at [326, 279] on button "Convert To Order" at bounding box center [321, 292] width 88 height 27
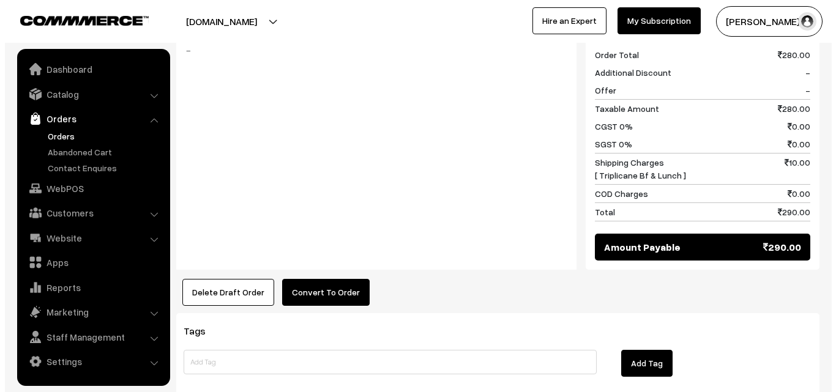
scroll to position [556, 0]
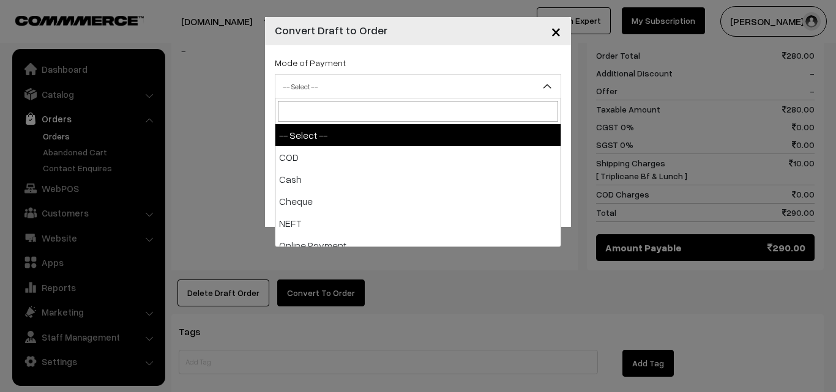
click at [372, 90] on span "-- Select --" at bounding box center [417, 86] width 285 height 21
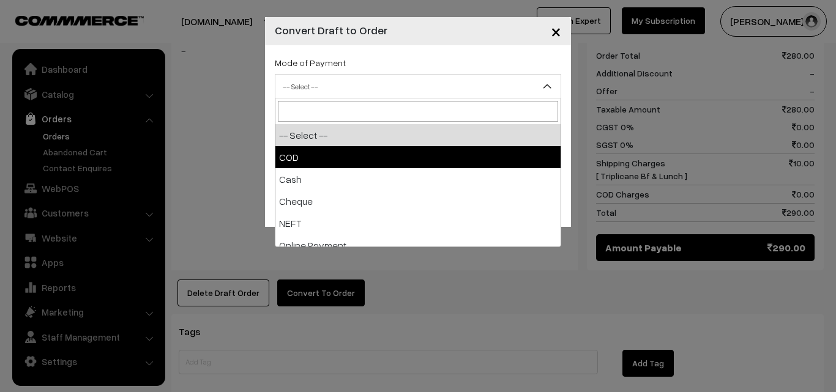
select select "1"
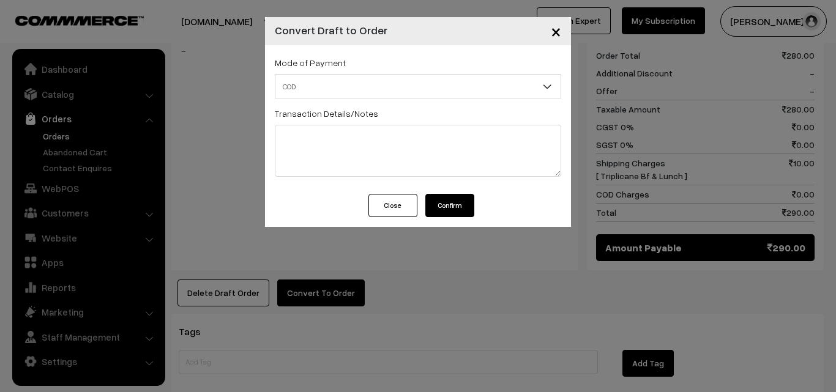
click at [457, 206] on button "Confirm" at bounding box center [449, 205] width 49 height 23
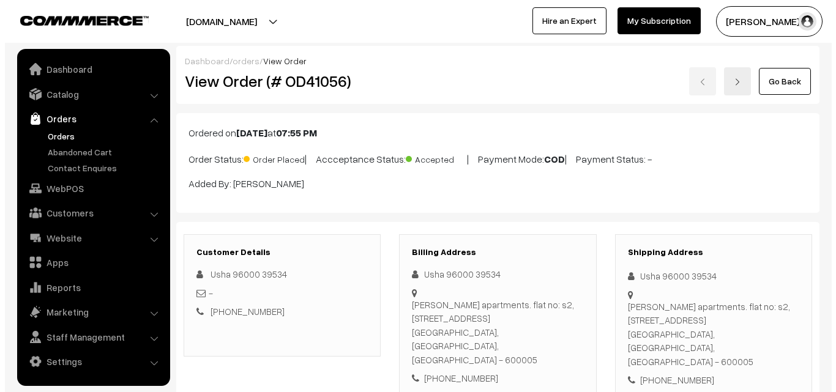
scroll to position [557, 0]
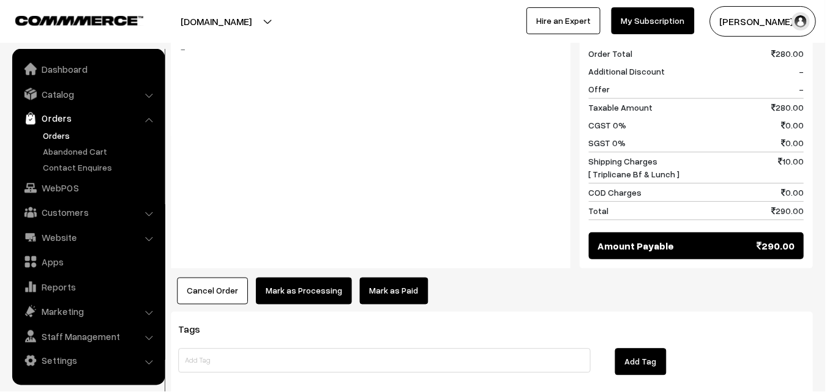
click at [285, 279] on button "Mark as Processing" at bounding box center [304, 292] width 96 height 27
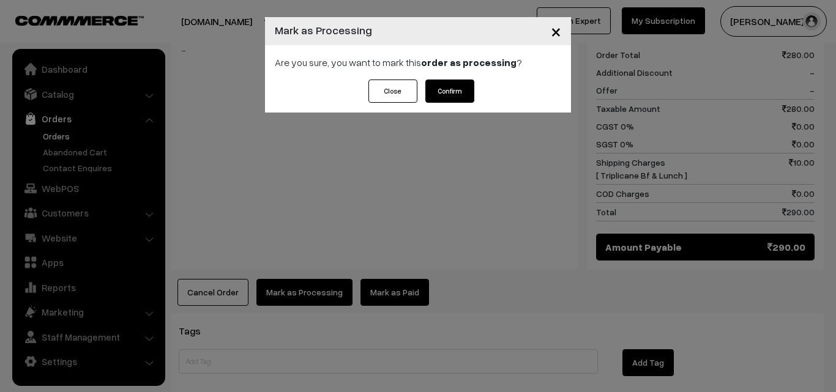
drag, startPoint x: 459, startPoint y: 82, endPoint x: 458, endPoint y: 99, distance: 16.5
click at [458, 88] on button "Confirm" at bounding box center [449, 91] width 49 height 23
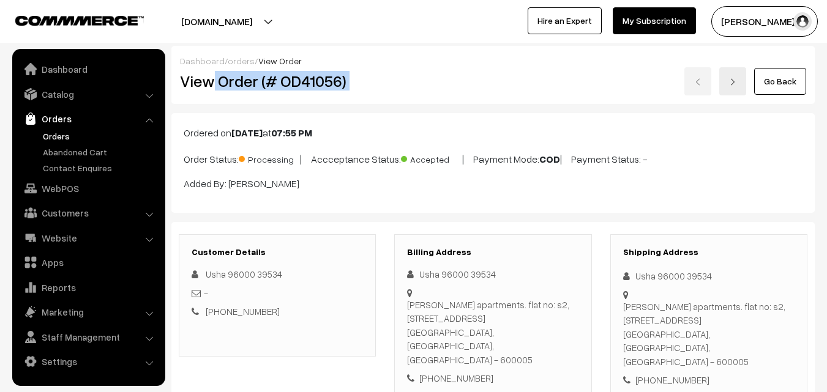
drag, startPoint x: 214, startPoint y: 86, endPoint x: 418, endPoint y: 88, distance: 204.5
click at [418, 88] on div "View Order (# OD41056) Go Back" at bounding box center [493, 81] width 645 height 28
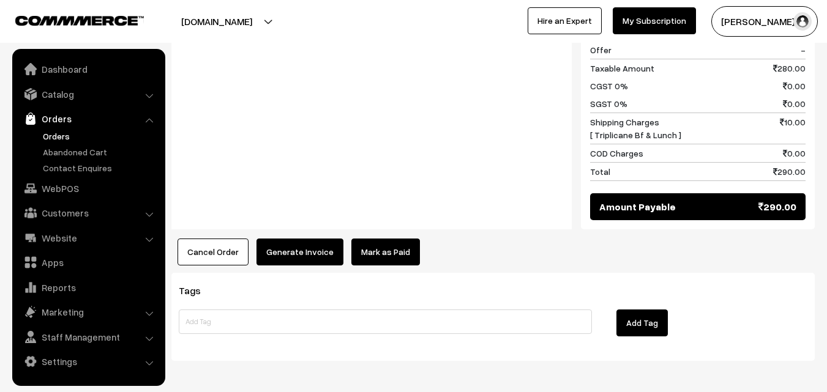
scroll to position [617, 0]
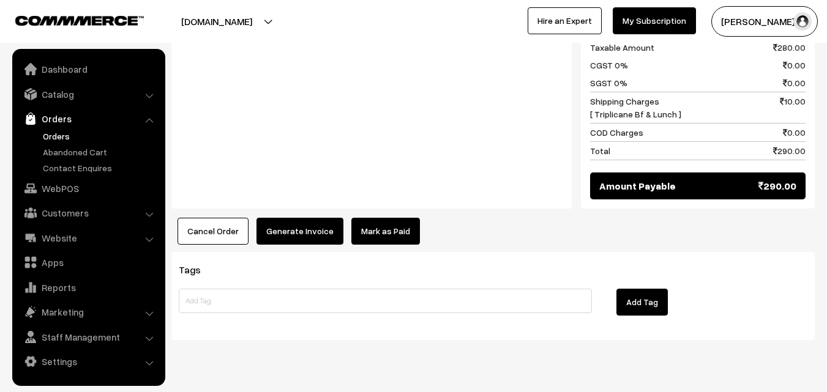
click at [286, 218] on button "Generate Invoice" at bounding box center [299, 231] width 87 height 27
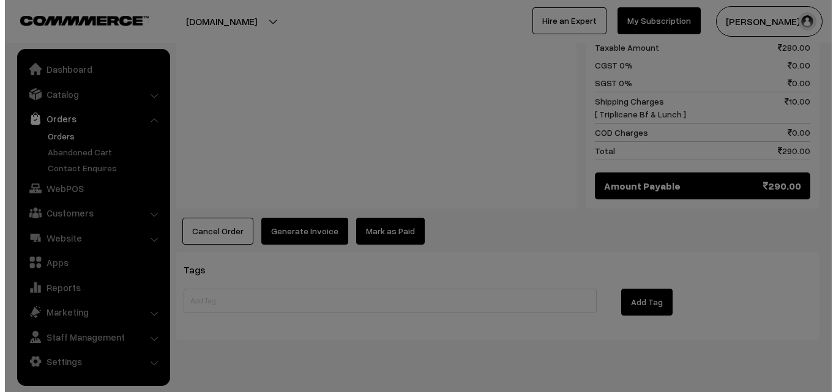
scroll to position [618, 0]
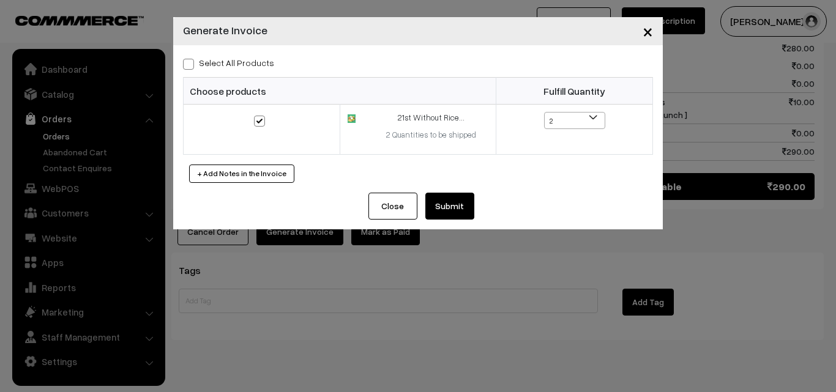
click at [456, 222] on div "Close Submit Back Fulfill Items" at bounding box center [418, 211] width 490 height 37
click at [441, 204] on button "Submit" at bounding box center [449, 206] width 49 height 27
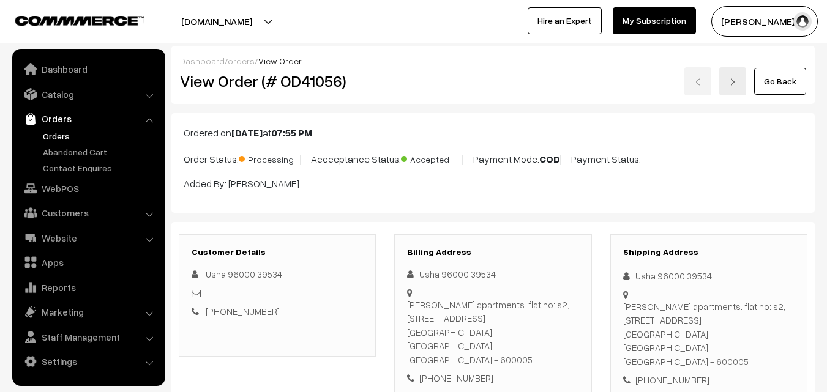
scroll to position [617, 0]
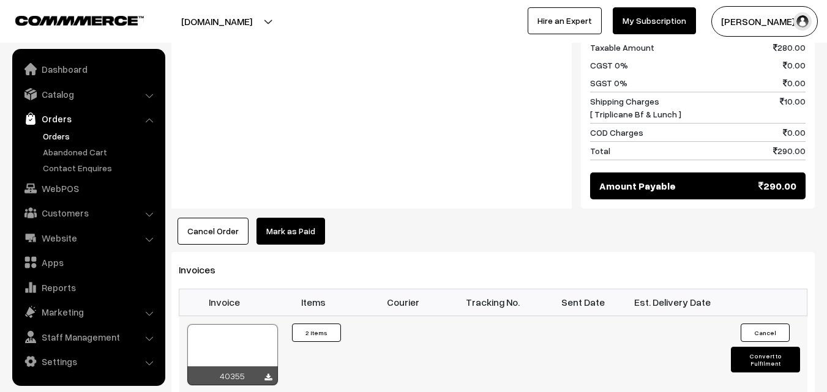
click at [232, 324] on div at bounding box center [232, 354] width 91 height 61
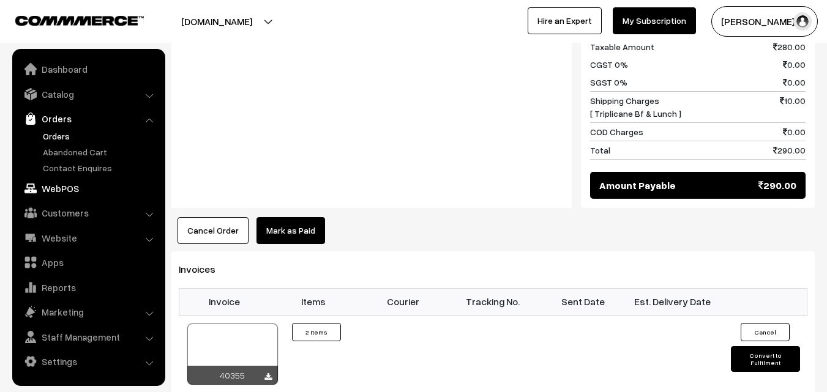
click at [48, 186] on link "WebPOS" at bounding box center [88, 189] width 146 height 22
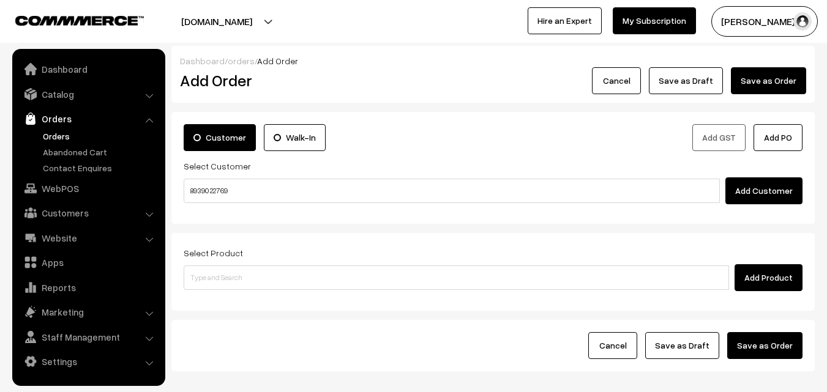
click at [222, 191] on input "89390 22769" at bounding box center [452, 191] width 536 height 24
type input "[8939022769]"
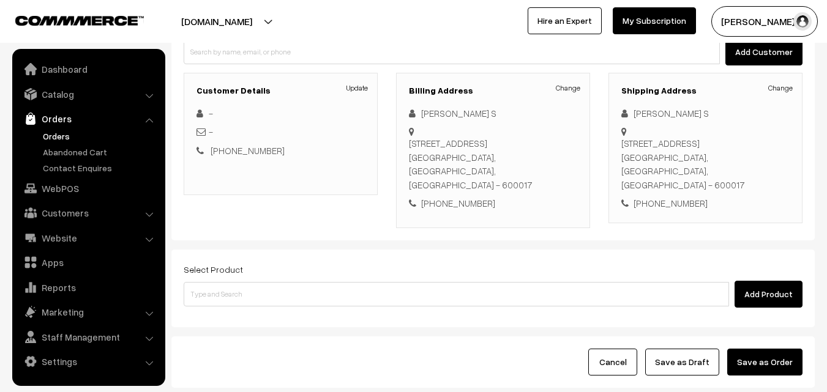
scroll to position [190, 0]
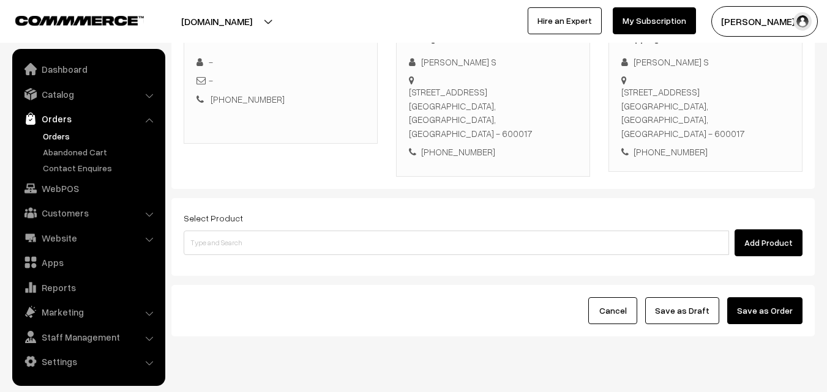
click at [383, 211] on div "Select Product Add Product" at bounding box center [493, 234] width 619 height 46
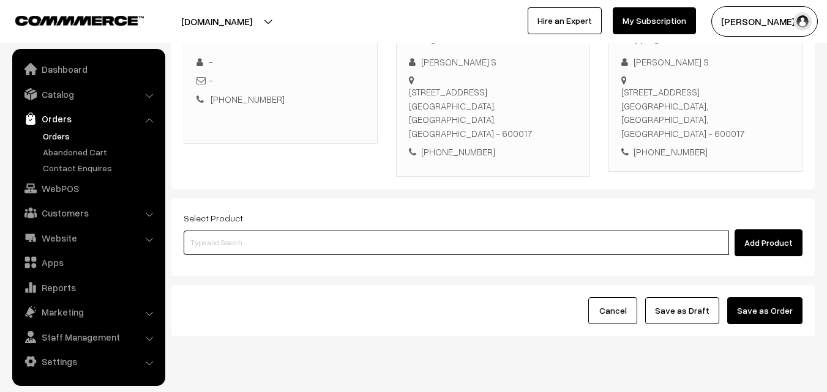
click at [311, 231] on input at bounding box center [456, 243] width 545 height 24
type input "id;ly"
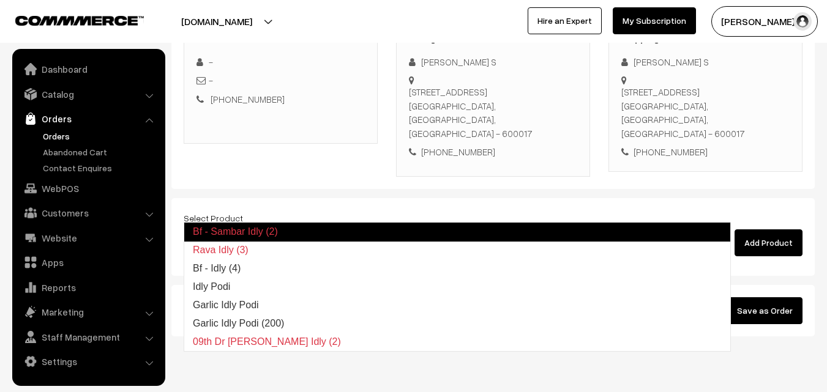
type input "Bf - Idly (4)"
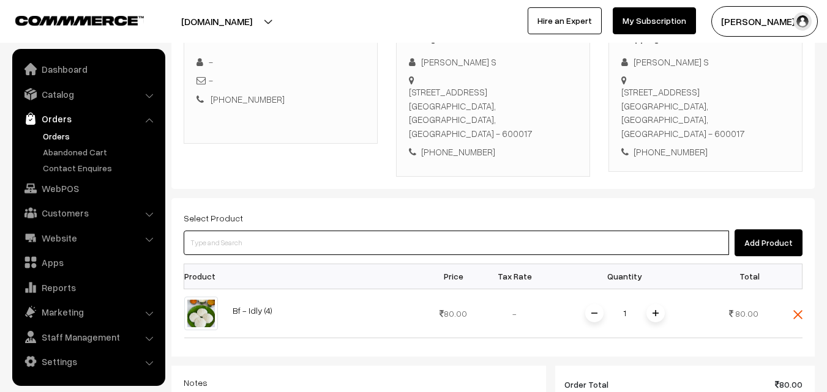
click at [280, 231] on input at bounding box center [456, 243] width 545 height 24
click at [376, 231] on input at bounding box center [456, 243] width 545 height 24
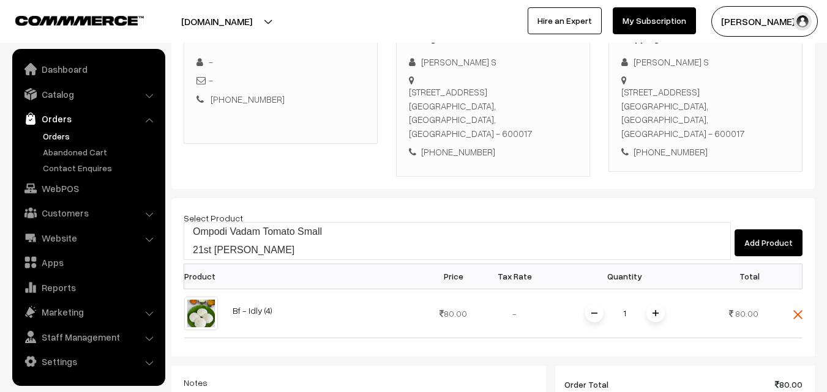
type input "21st Tomato Sadam"
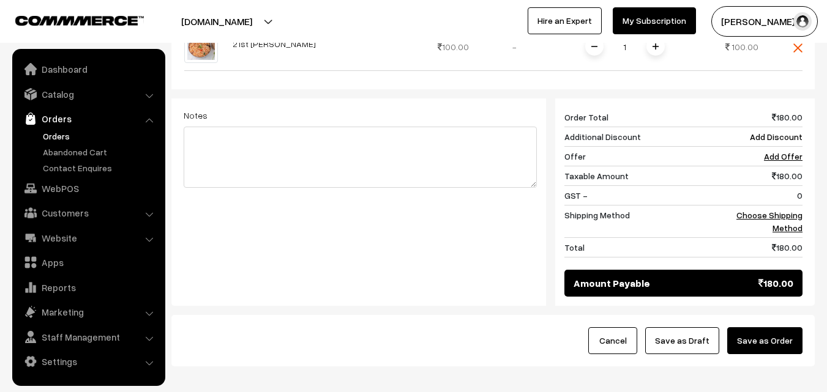
scroll to position [535, 0]
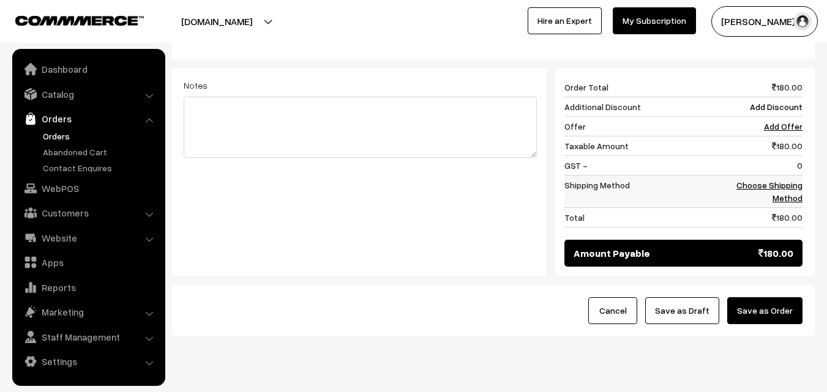
click at [787, 180] on link "Choose Shipping Method" at bounding box center [769, 191] width 66 height 23
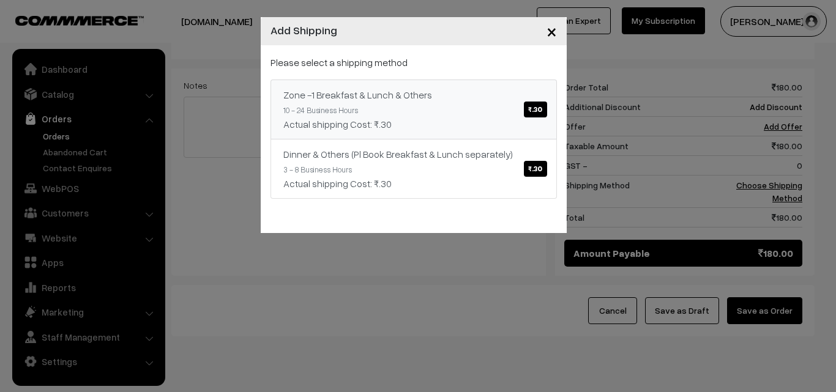
click at [430, 105] on link "Zone -1 Breakfast & Lunch & Others ₹.30 10 - 24 Business Hours Actual shipping …" at bounding box center [414, 110] width 286 height 60
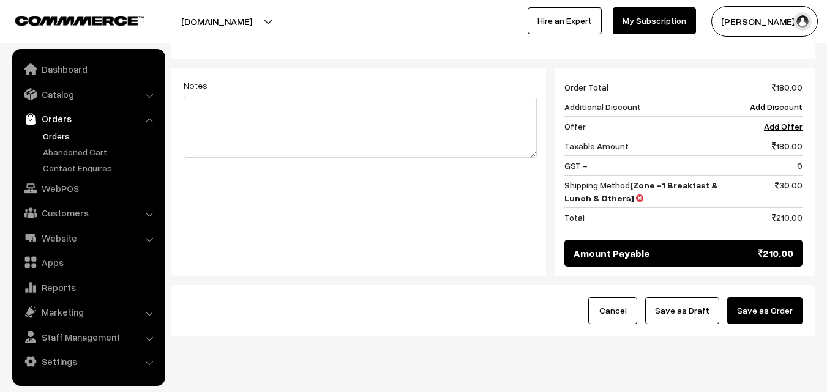
click at [666, 298] on button "Save as Draft" at bounding box center [682, 311] width 74 height 27
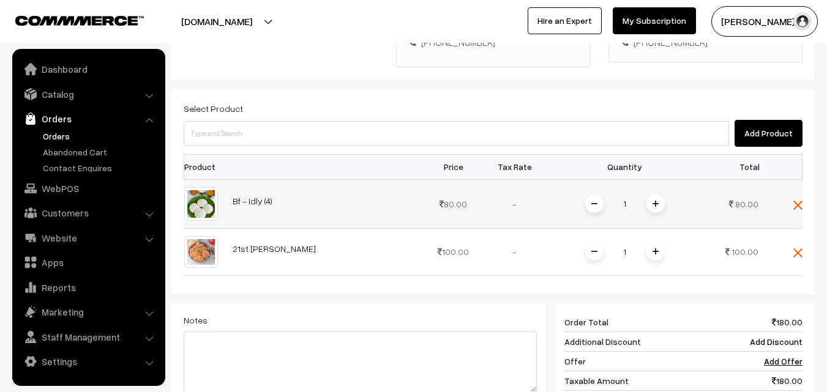
scroll to position [474, 0]
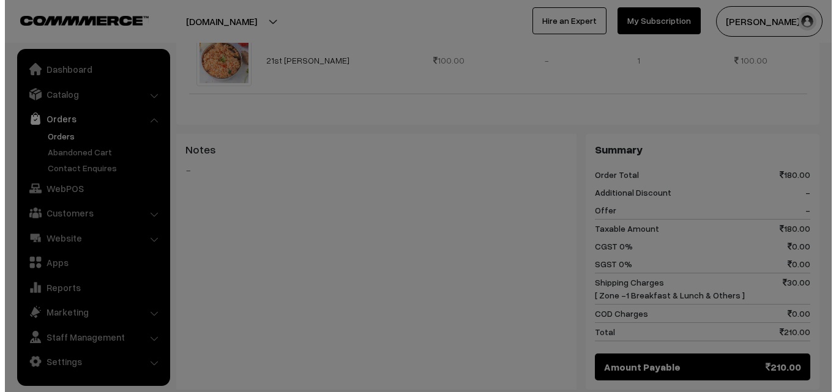
scroll to position [491, 0]
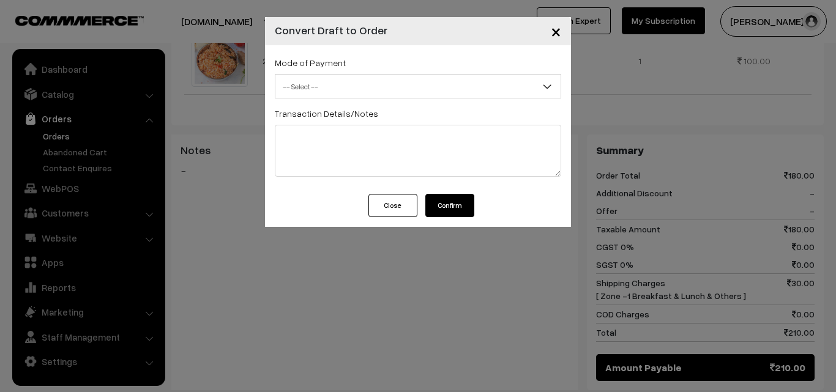
click at [341, 67] on div "Mode of Payment -- Select -- COD Cash Cheque -- Select --" at bounding box center [418, 76] width 286 height 43
click at [339, 81] on span "-- Select --" at bounding box center [417, 86] width 285 height 21
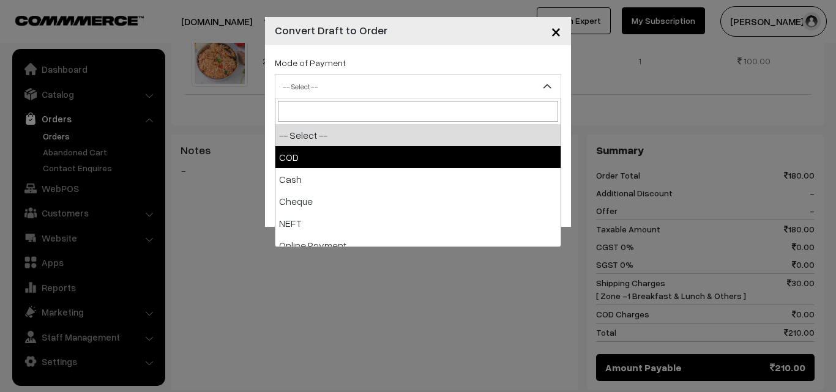
select select "1"
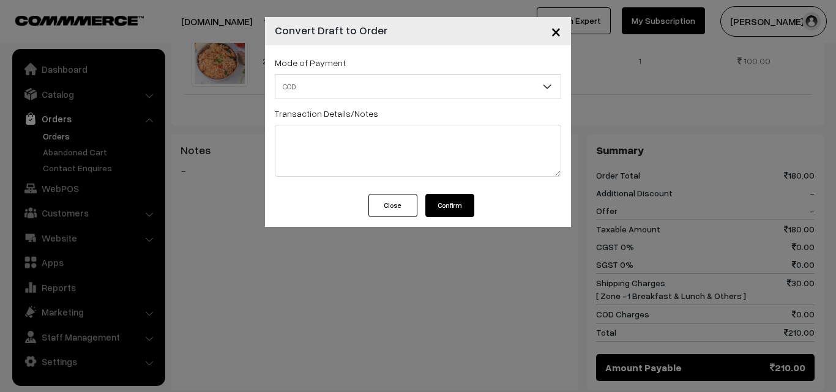
click at [436, 202] on button "Confirm" at bounding box center [449, 205] width 49 height 23
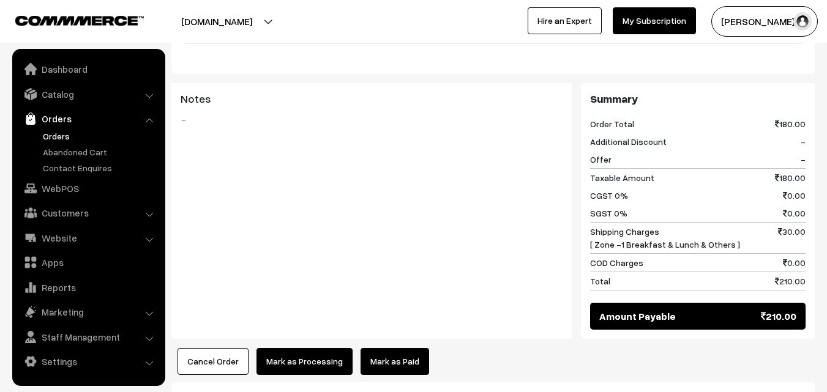
scroll to position [551, 0]
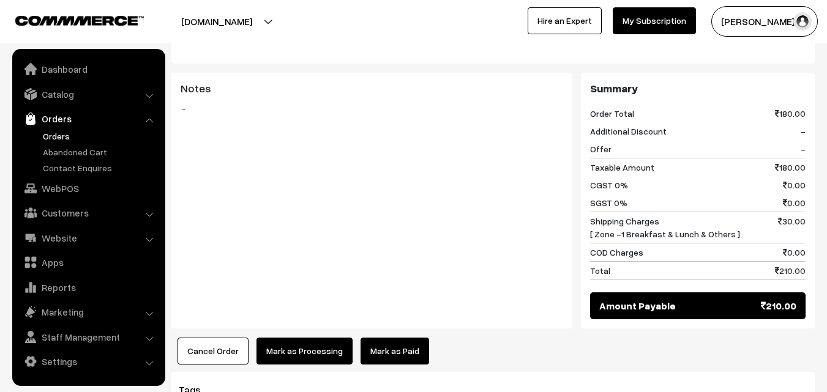
click at [302, 306] on div "Product Price Tax Rate Quantity Total Bf - Idly (4) 80.00" at bounding box center [492, 110] width 643 height 507
click at [301, 338] on button "Mark as Processing" at bounding box center [304, 351] width 96 height 27
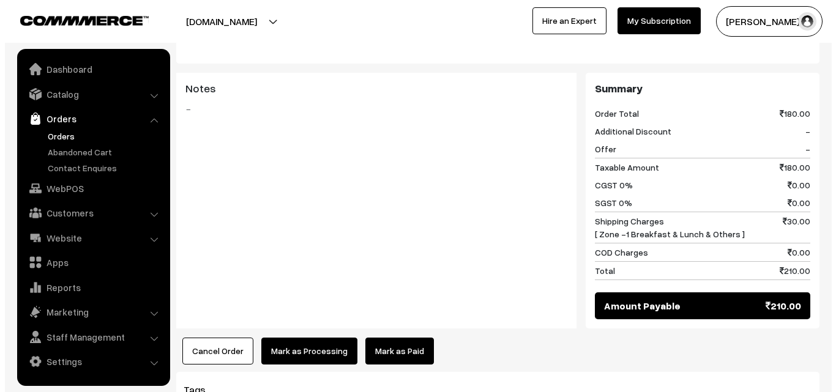
scroll to position [552, 0]
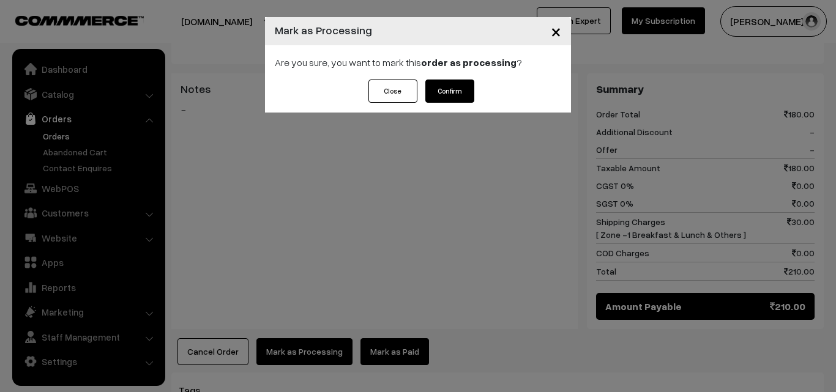
click at [459, 91] on button "Confirm" at bounding box center [449, 91] width 49 height 23
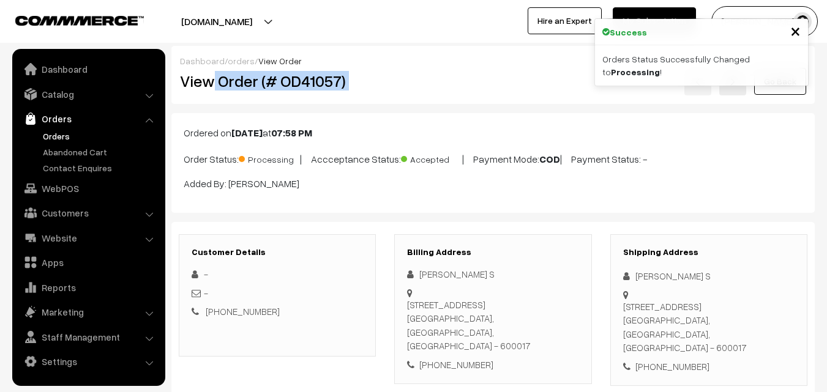
drag, startPoint x: 215, startPoint y: 81, endPoint x: 387, endPoint y: 83, distance: 172.0
click at [387, 83] on div "View Order (# OD41057) Go Back" at bounding box center [493, 81] width 645 height 28
copy div "Order (# OD41057)"
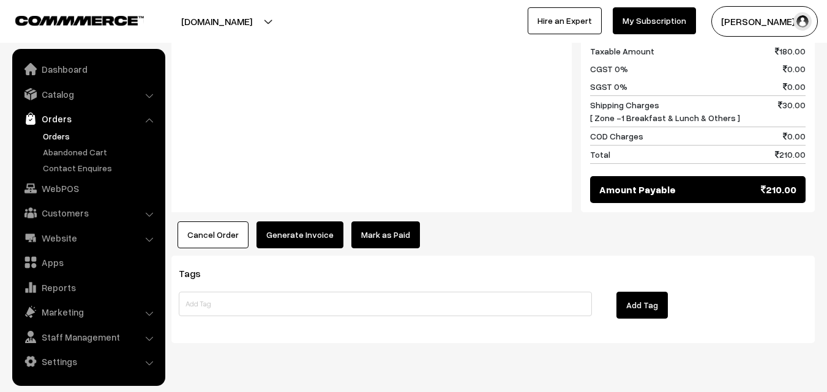
scroll to position [668, 0]
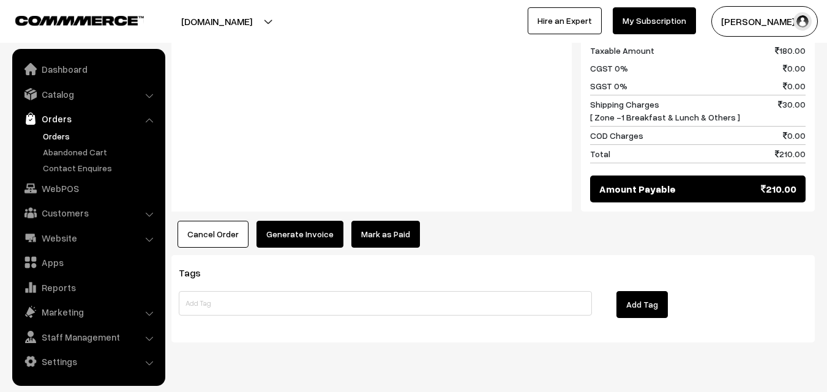
click at [288, 221] on button "Generate Invoice" at bounding box center [299, 234] width 87 height 27
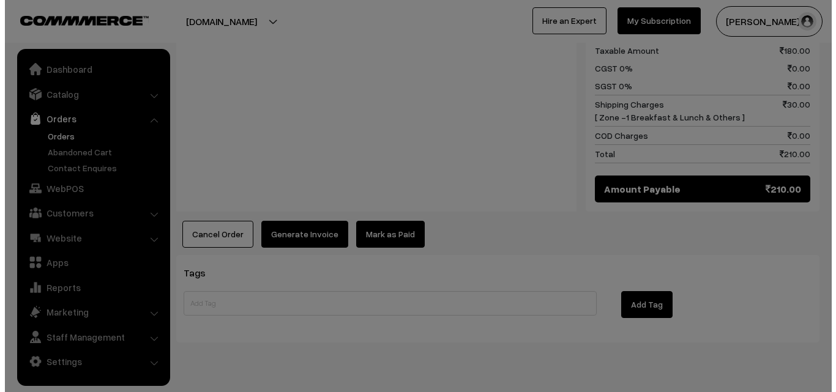
scroll to position [670, 0]
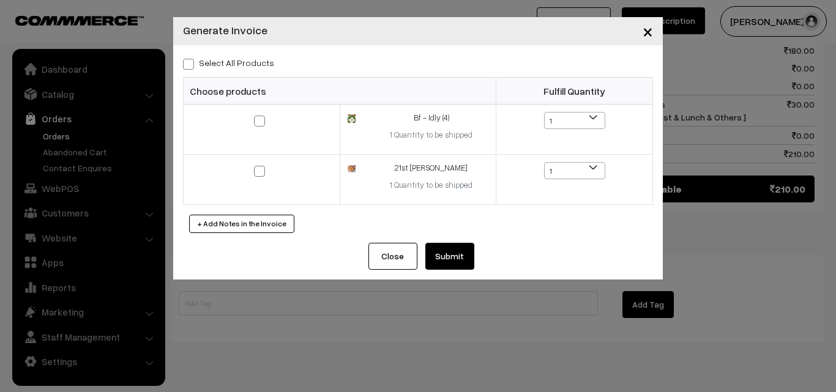
click at [236, 69] on div "Select All Products" at bounding box center [418, 62] width 470 height 15
click at [238, 66] on label "Select All Products" at bounding box center [228, 62] width 91 height 13
click at [191, 66] on input "Select All Products" at bounding box center [187, 62] width 8 height 8
checkbox input "true"
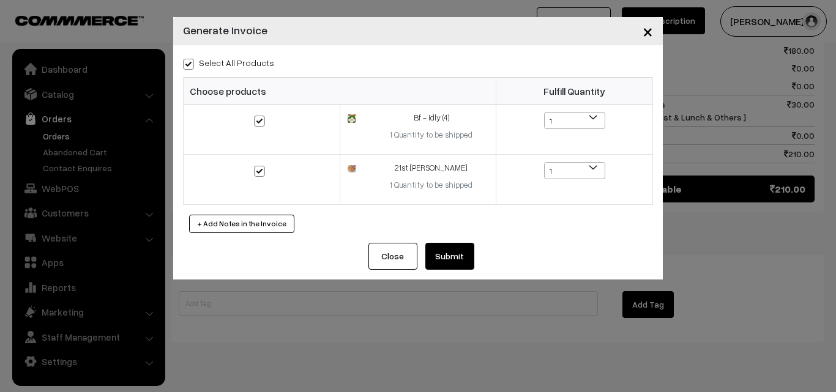
checkbox input "true"
click at [432, 253] on button "Submit" at bounding box center [449, 256] width 49 height 27
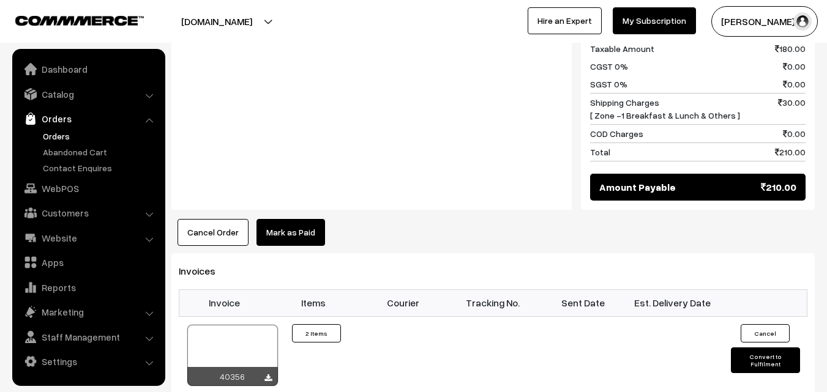
scroll to position [670, 0]
click at [78, 192] on link "WebPOS" at bounding box center [88, 189] width 146 height 22
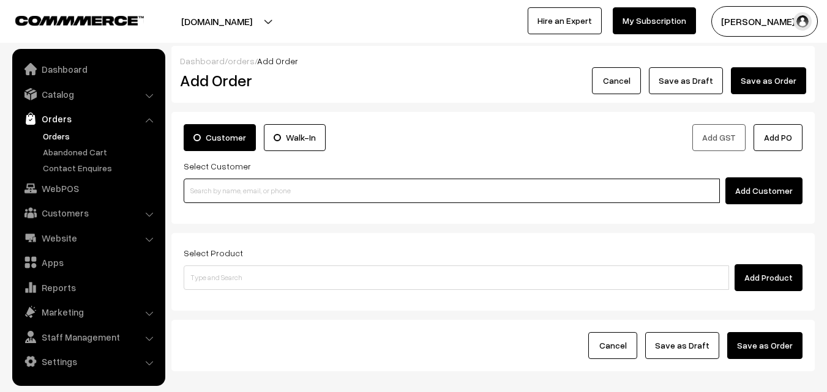
click at [294, 195] on input at bounding box center [452, 191] width 536 height 24
paste input "98401 93739"
type input "S.[PERSON_NAME] 9840193739 [[EMAIL_ADDRESS][DOMAIN_NAME]] [9840193739]"
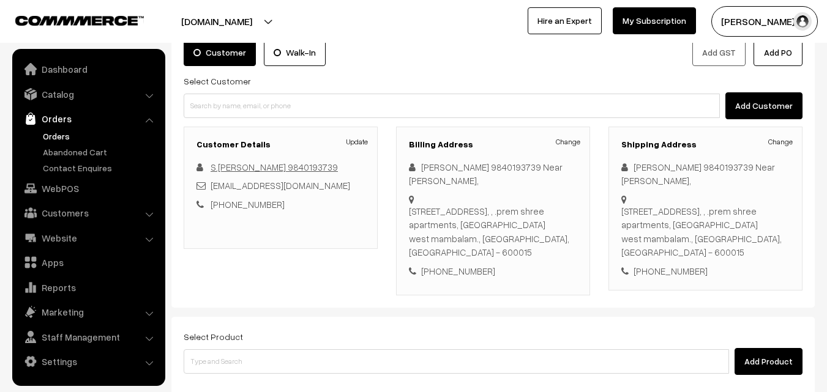
scroll to position [223, 0]
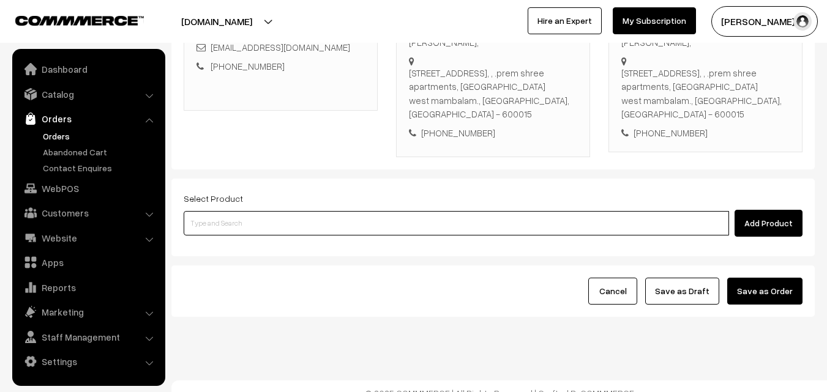
click at [303, 215] on input at bounding box center [456, 223] width 545 height 24
click at [286, 217] on input at bounding box center [456, 223] width 545 height 24
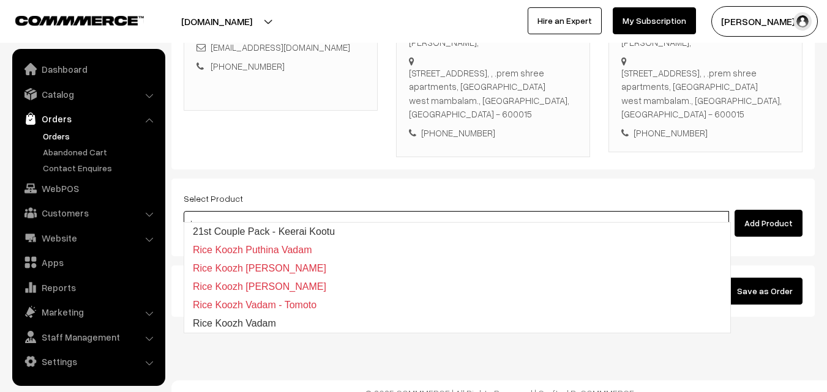
type input "21st Couple Pack - Keerai Kootu"
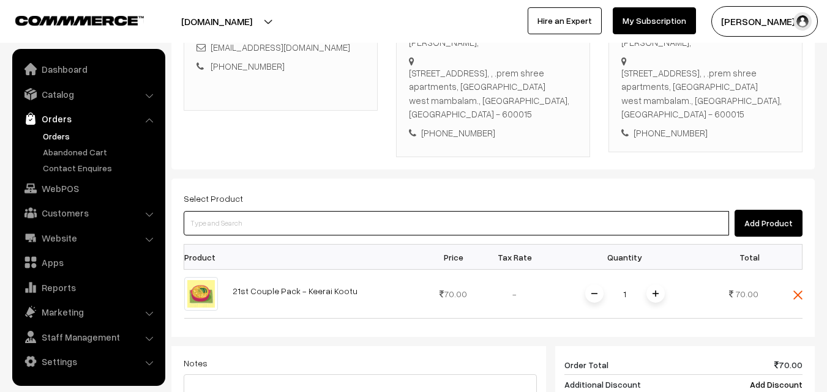
click at [357, 222] on input at bounding box center [456, 223] width 545 height 24
click at [356, 211] on input at bounding box center [456, 223] width 545 height 24
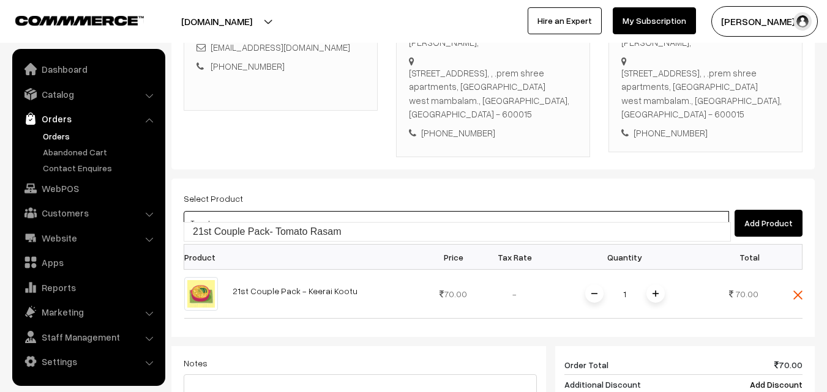
type input "21st Couple Pack- Tomato Rasam"
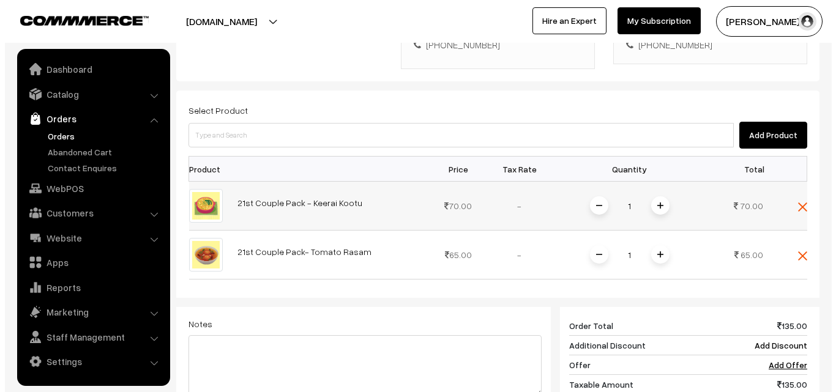
scroll to position [468, 0]
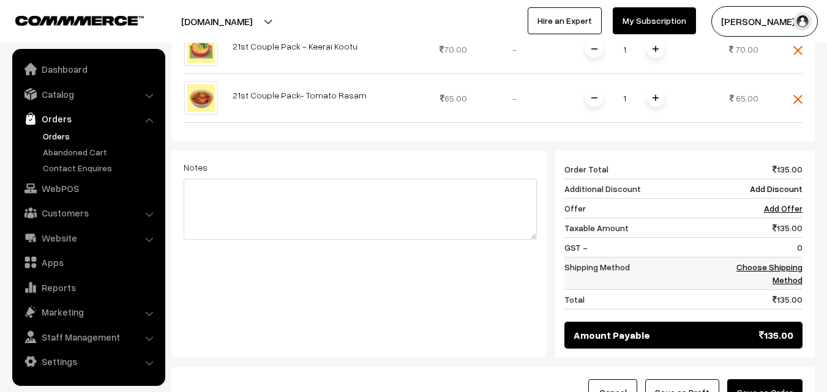
click at [798, 262] on link "Choose Shipping Method" at bounding box center [769, 273] width 66 height 23
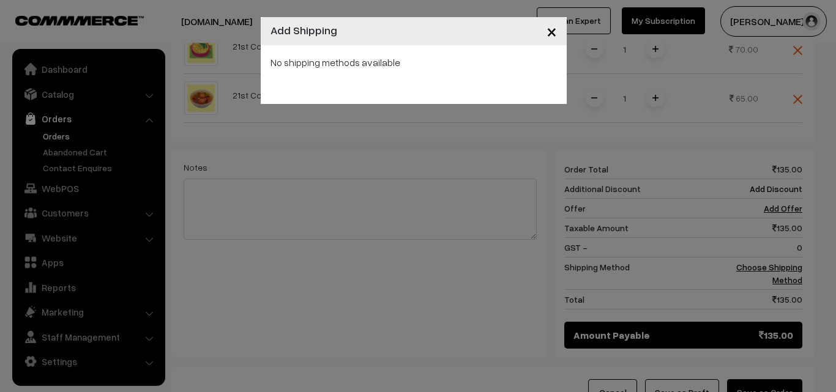
click at [451, 133] on div "× Add Shipping No shipping methods available" at bounding box center [418, 196] width 836 height 392
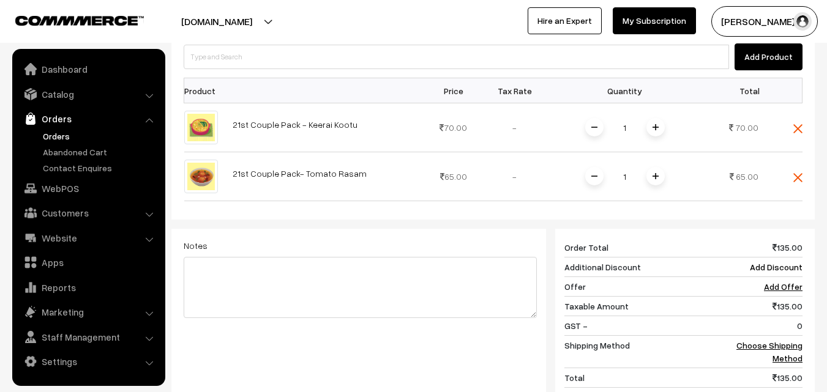
scroll to position [285, 0]
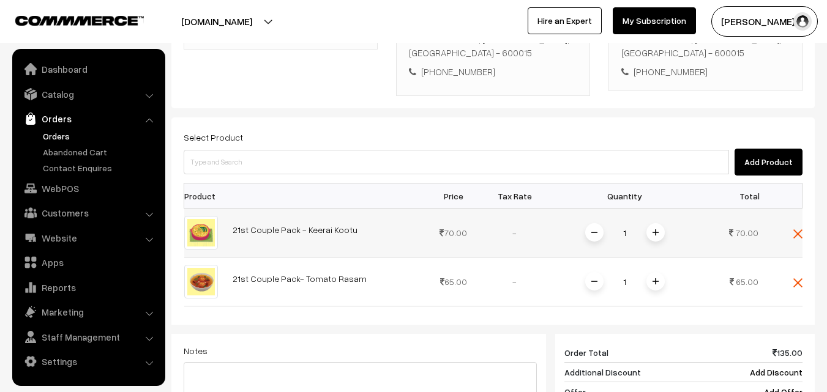
click at [661, 223] on span at bounding box center [655, 232] width 18 height 18
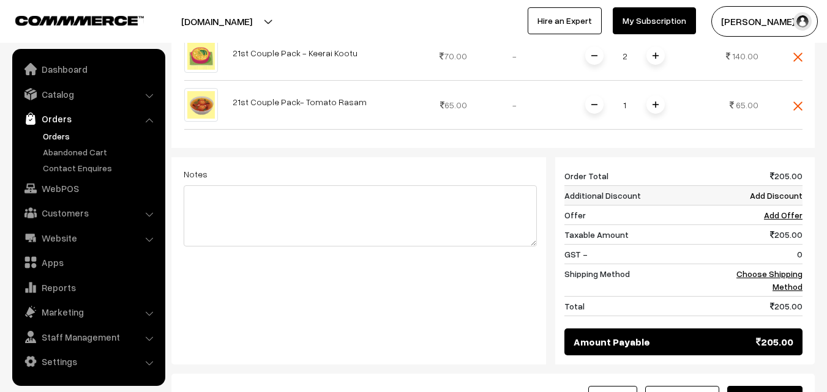
scroll to position [468, 0]
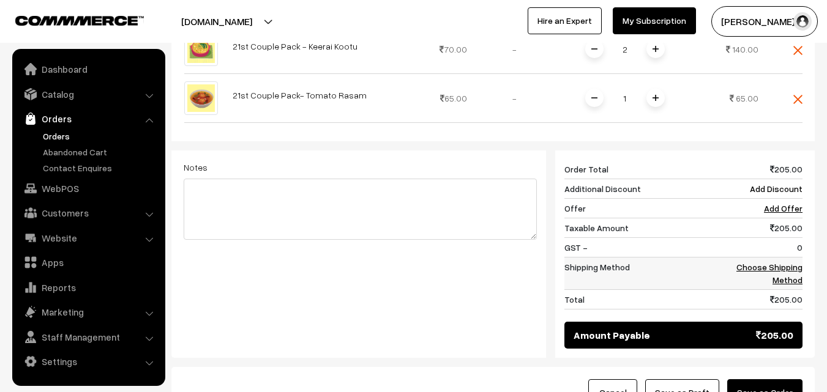
click at [776, 263] on link "Choose Shipping Method" at bounding box center [769, 273] width 66 height 23
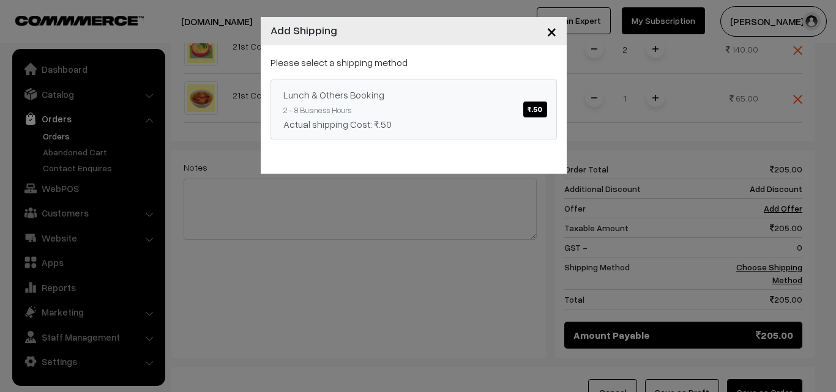
click at [424, 109] on link "Lunch & Others Booking ₹.50 2 - 8 Business Hours Actual shipping Cost: ₹.50" at bounding box center [414, 110] width 286 height 60
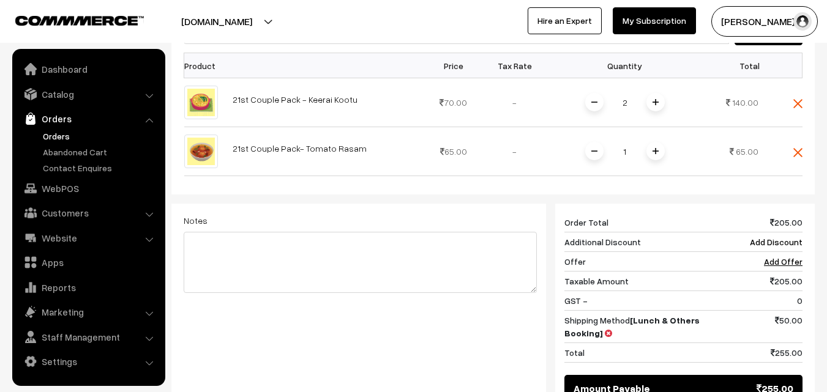
scroll to position [346, 0]
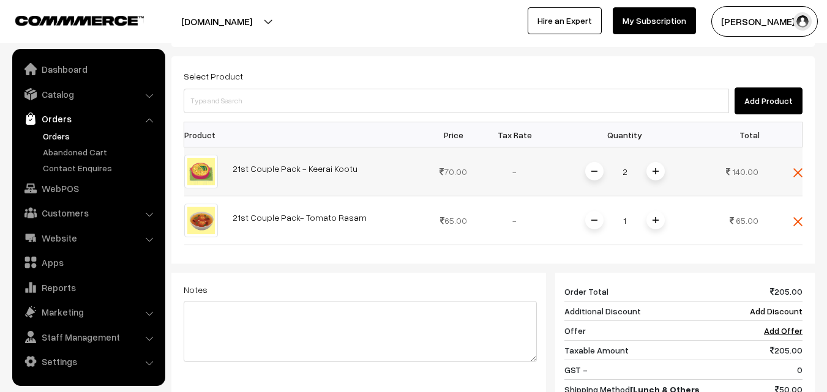
click at [594, 168] on img at bounding box center [594, 171] width 6 height 6
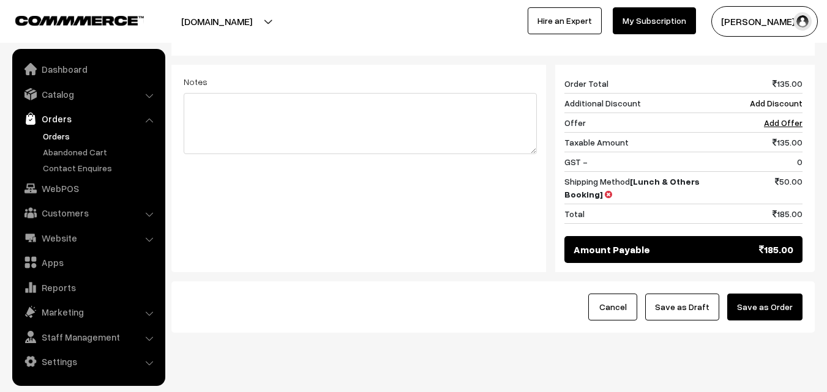
scroll to position [570, 0]
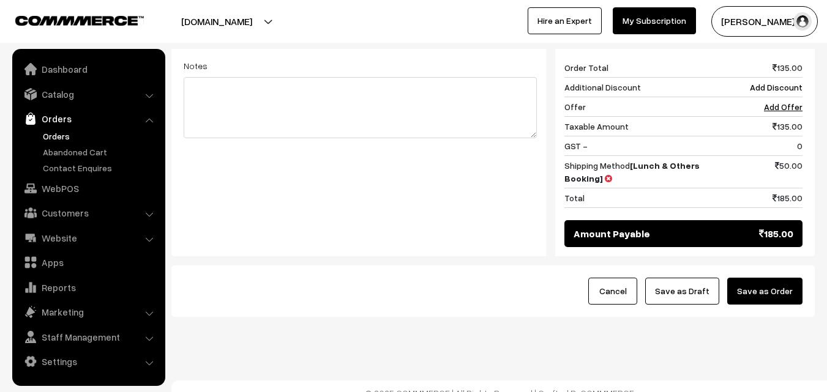
drag, startPoint x: 695, startPoint y: 280, endPoint x: 616, endPoint y: 286, distance: 79.3
click at [695, 279] on button "Save as Draft" at bounding box center [682, 291] width 74 height 27
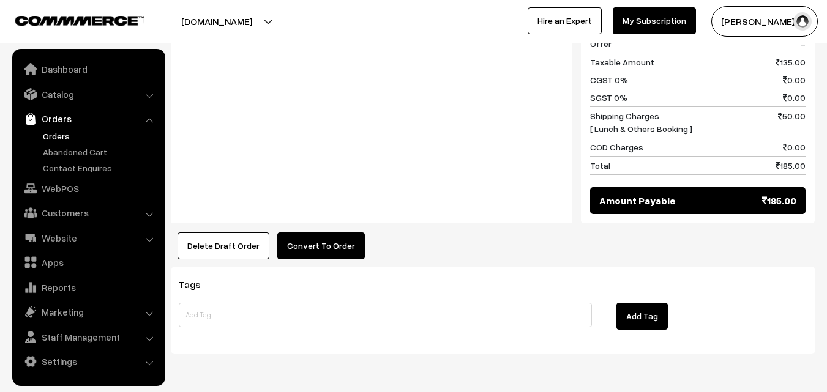
click at [321, 239] on button "Convert To Order" at bounding box center [321, 246] width 88 height 27
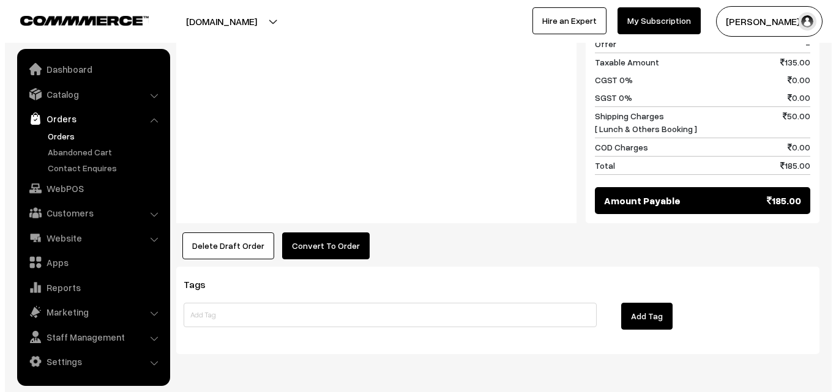
scroll to position [675, 0]
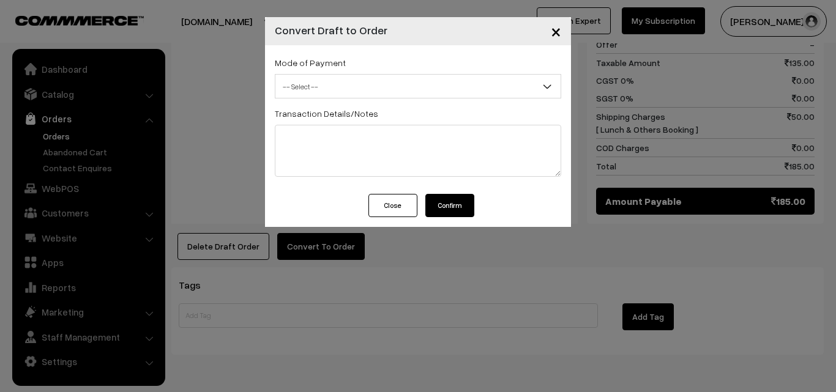
click at [354, 81] on span "-- Select --" at bounding box center [417, 86] width 285 height 21
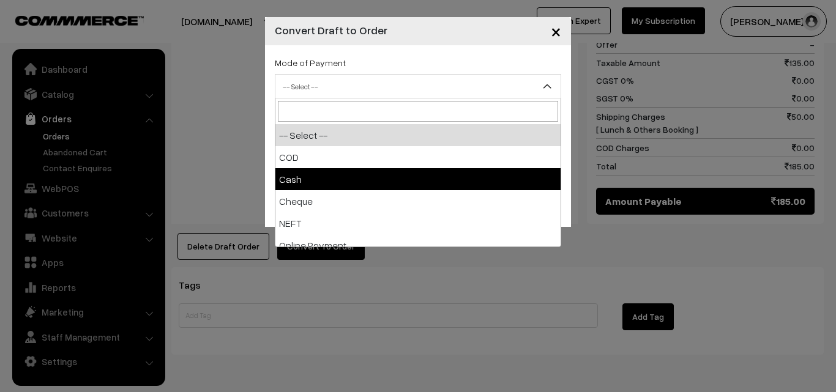
select select "2"
checkbox input "true"
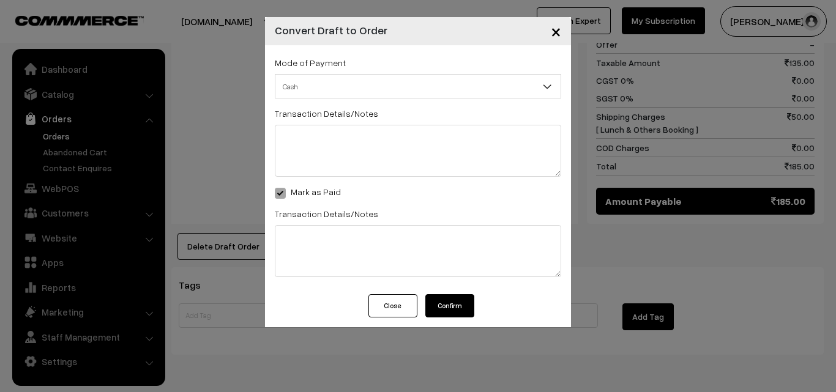
click at [463, 302] on button "Confirm" at bounding box center [449, 305] width 49 height 23
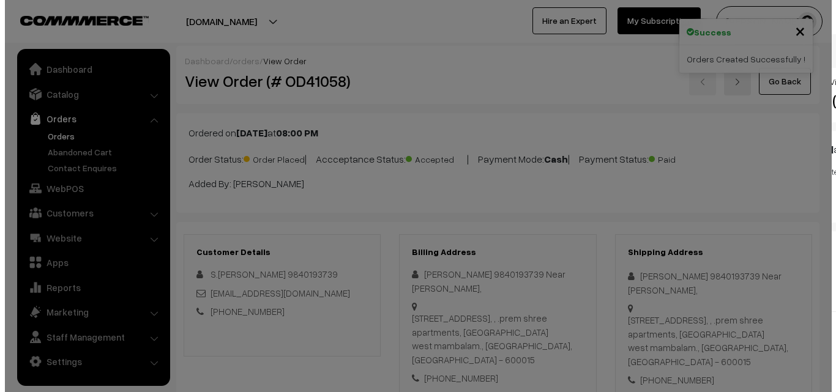
scroll to position [675, 0]
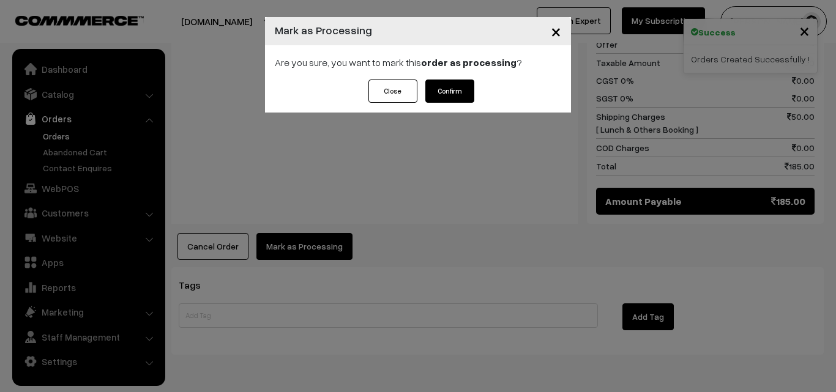
click at [456, 91] on button "Confirm" at bounding box center [449, 91] width 49 height 23
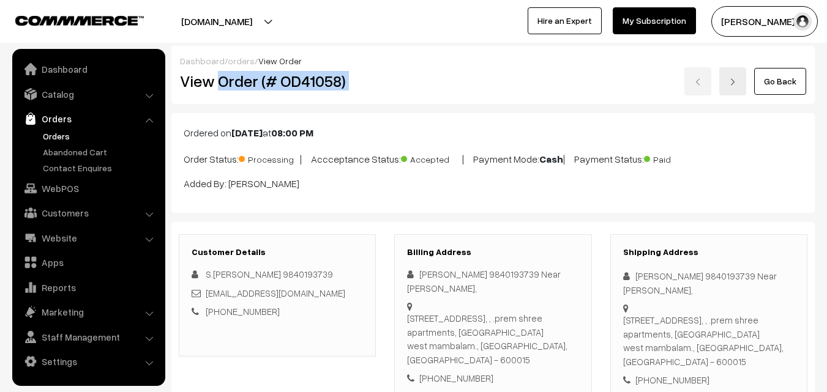
drag, startPoint x: 220, startPoint y: 80, endPoint x: 466, endPoint y: 91, distance: 245.7
click at [504, 89] on div "View Order (# OD41058) Go Back" at bounding box center [493, 81] width 645 height 28
copy div "Order (# OD41058)"
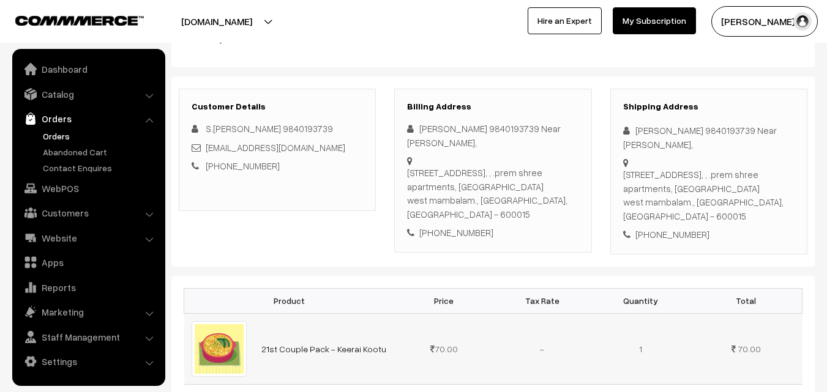
scroll to position [306, 0]
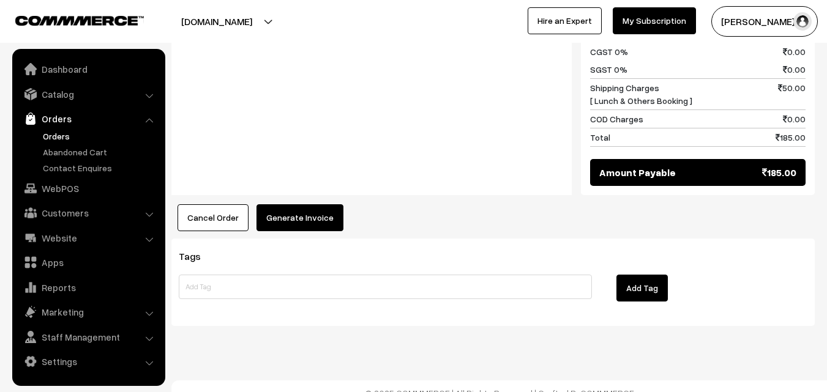
click at [294, 214] on button "Generate Invoice" at bounding box center [299, 217] width 87 height 27
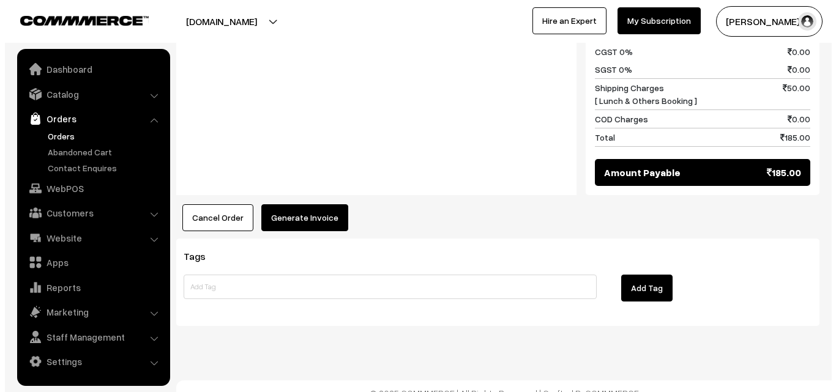
scroll to position [703, 0]
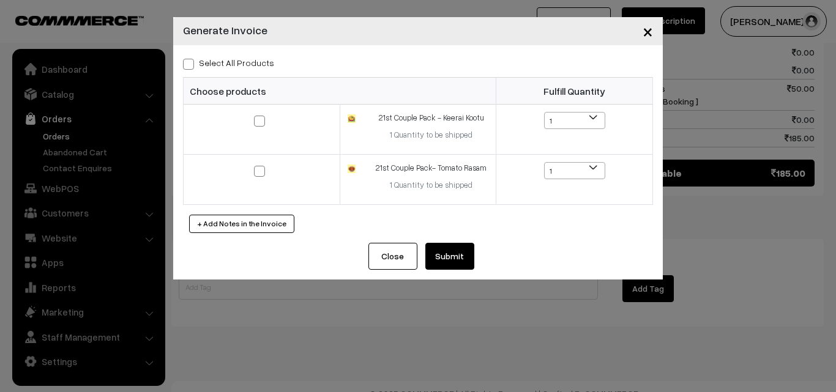
click at [231, 71] on div "Select All Products Choose products Fulfill Quantity 1 1 1 1" at bounding box center [418, 144] width 490 height 198
click at [248, 64] on label "Select All Products" at bounding box center [228, 62] width 91 height 13
click at [191, 64] on input "Select All Products" at bounding box center [187, 62] width 8 height 8
checkbox input "true"
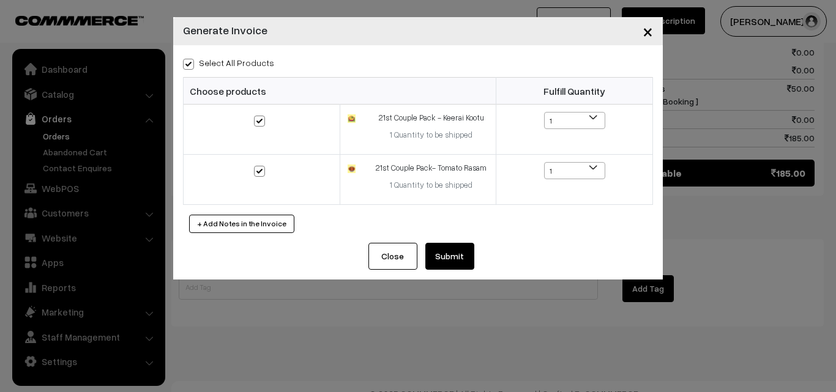
checkbox input "true"
click at [454, 254] on button "Submit" at bounding box center [449, 256] width 49 height 27
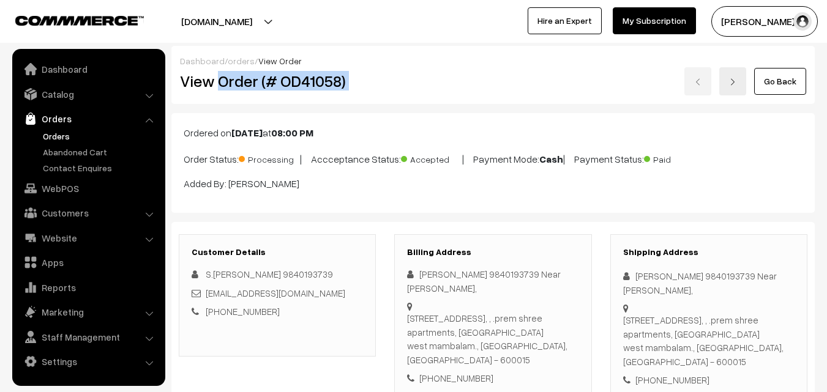
drag, startPoint x: 220, startPoint y: 82, endPoint x: 408, endPoint y: 82, distance: 187.9
click at [408, 82] on div "View Order (# OD41058) Go Back" at bounding box center [493, 81] width 645 height 28
copy div "Order (# OD41058)"
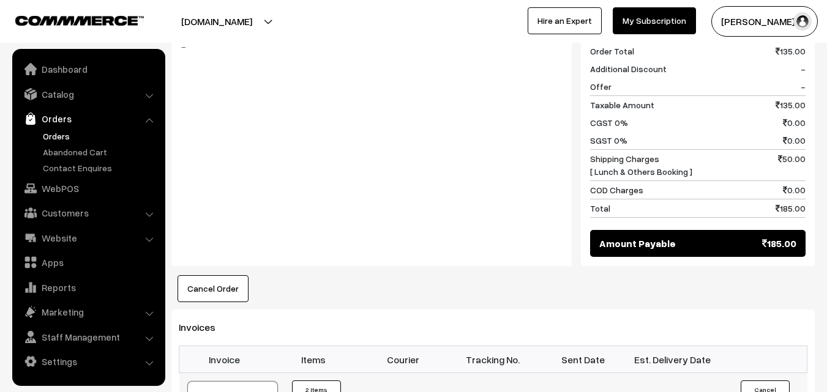
scroll to position [796, 0]
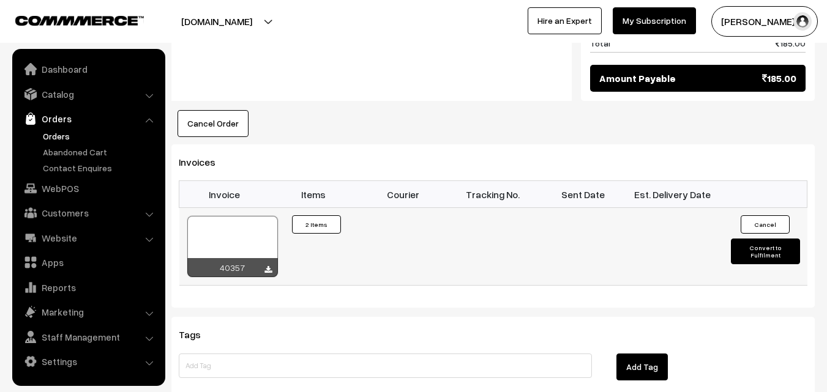
click at [237, 230] on div at bounding box center [232, 246] width 91 height 61
click at [62, 219] on link "Customers" at bounding box center [88, 213] width 146 height 22
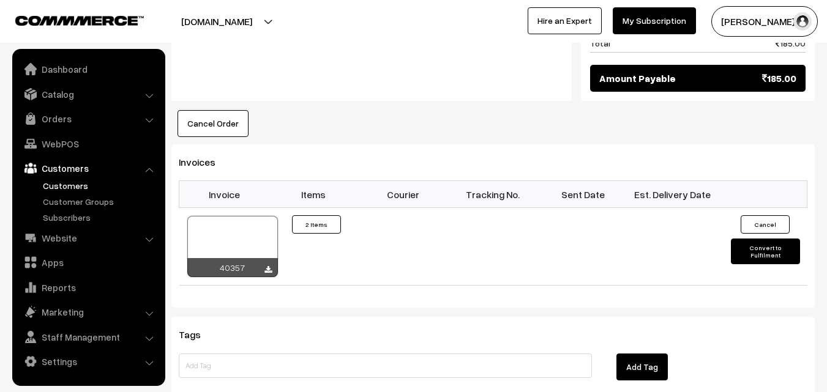
click at [66, 179] on link "Customers" at bounding box center [100, 185] width 121 height 13
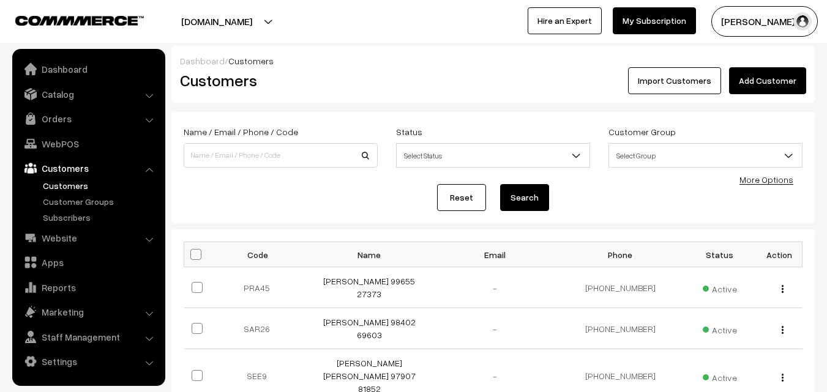
click at [757, 78] on link "Add Customer" at bounding box center [767, 80] width 77 height 27
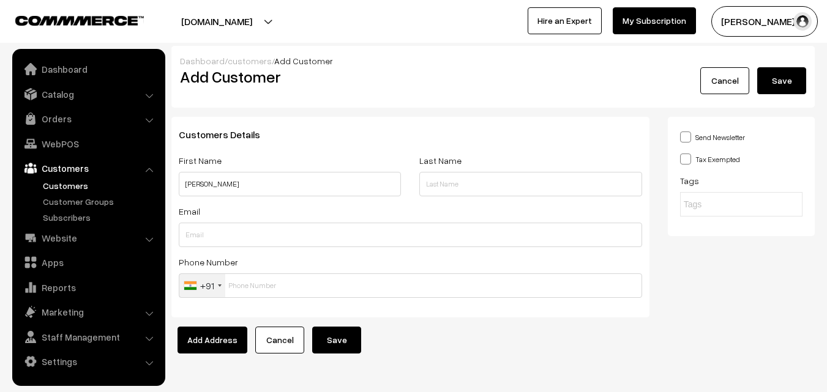
click at [236, 198] on div "First Name Sharanya" at bounding box center [290, 178] width 241 height 51
click at [238, 186] on input "Sharanya" at bounding box center [290, 184] width 222 height 24
paste input "75502 49469"
type input "[PERSON_NAME] 75502 49469"
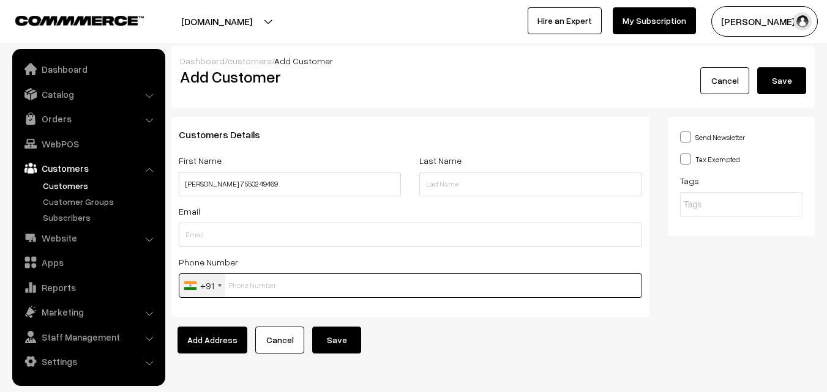
click at [245, 283] on input "text" at bounding box center [410, 286] width 463 height 24
paste input "75502 4946"
click at [250, 278] on input "75502 4946" at bounding box center [410, 286] width 463 height 24
type input "7550249469"
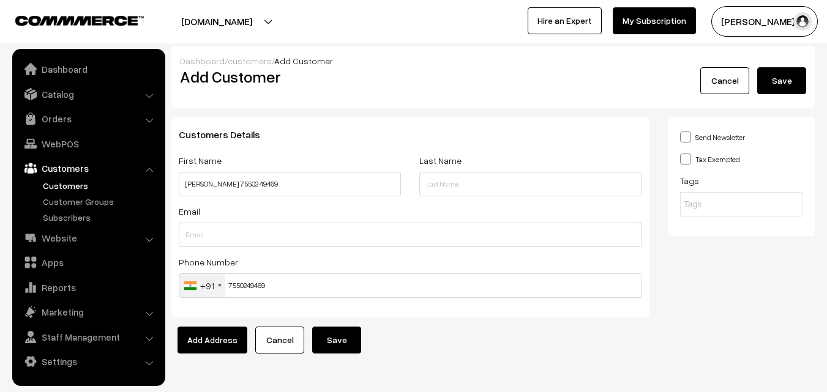
click at [339, 342] on button "Save" at bounding box center [336, 340] width 49 height 27
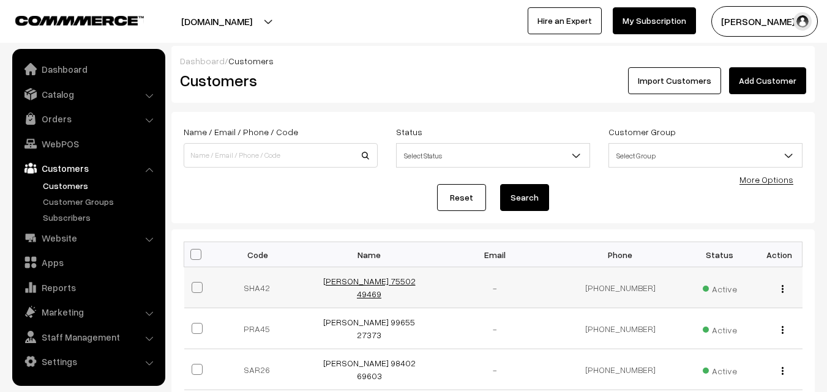
click at [395, 289] on link "[PERSON_NAME] 75502 49469" at bounding box center [369, 287] width 92 height 23
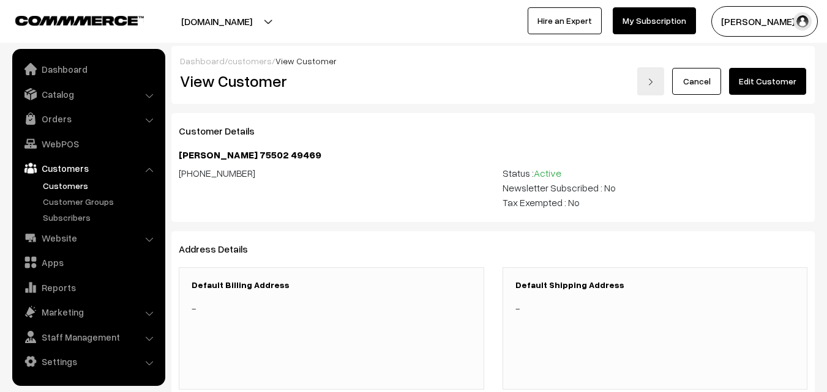
click at [783, 76] on link "Edit Customer" at bounding box center [767, 81] width 77 height 27
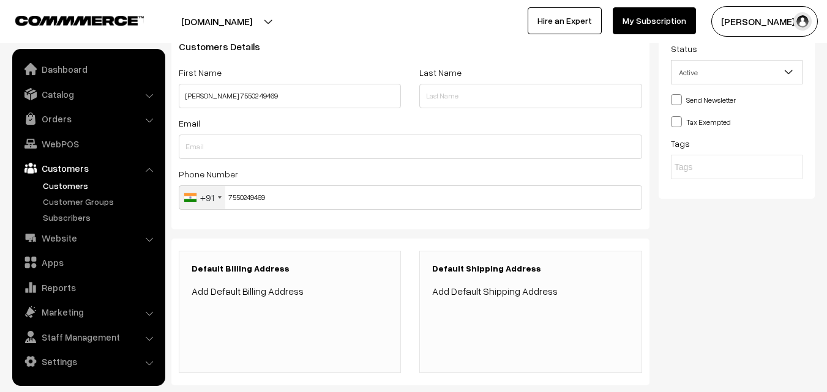
scroll to position [245, 0]
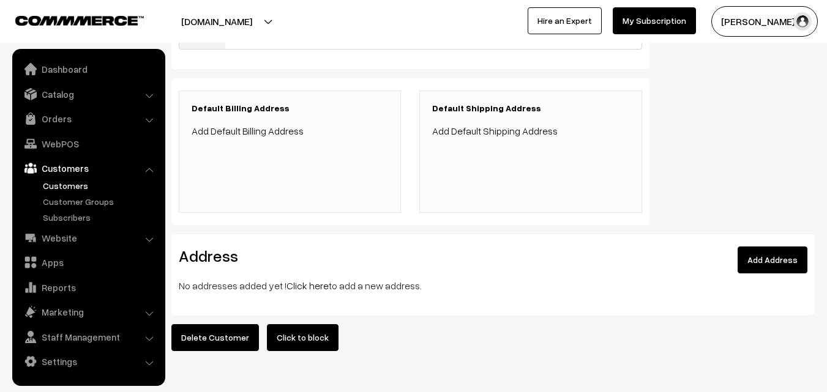
click at [313, 286] on link "Click here" at bounding box center [307, 286] width 42 height 12
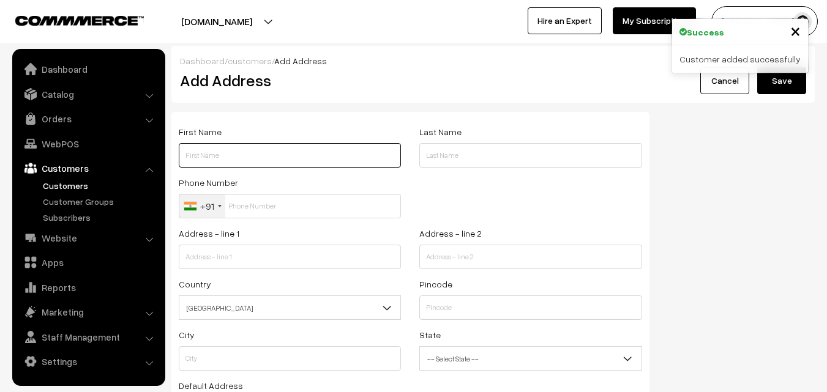
click at [227, 147] on input "text" at bounding box center [290, 155] width 222 height 24
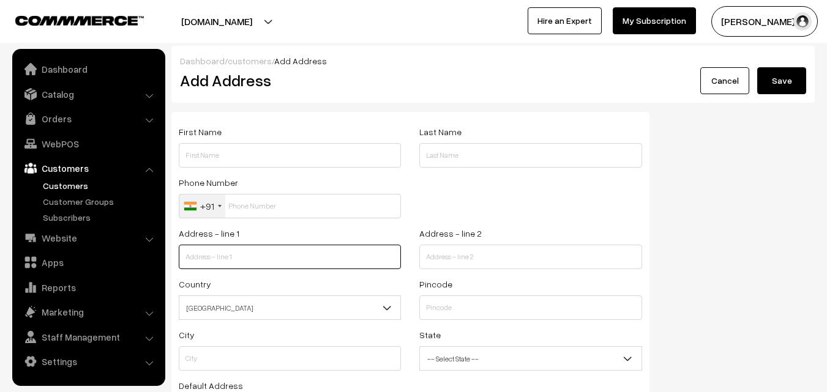
click at [229, 256] on input "text" at bounding box center [290, 257] width 222 height 24
paste input "[STREET_ADDRESS]"
drag, startPoint x: 270, startPoint y: 259, endPoint x: 420, endPoint y: 264, distance: 150.1
click at [420, 264] on div "Address - line 1 No 43/2 karpagam apartments, north mada street, Mylapore Chenn…" at bounding box center [411, 251] width 482 height 51
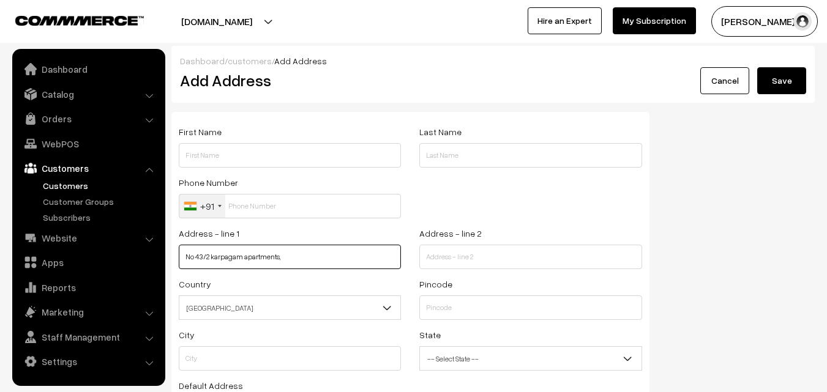
scroll to position [0, 0]
type input "No 43/2 karpagam apartments,"
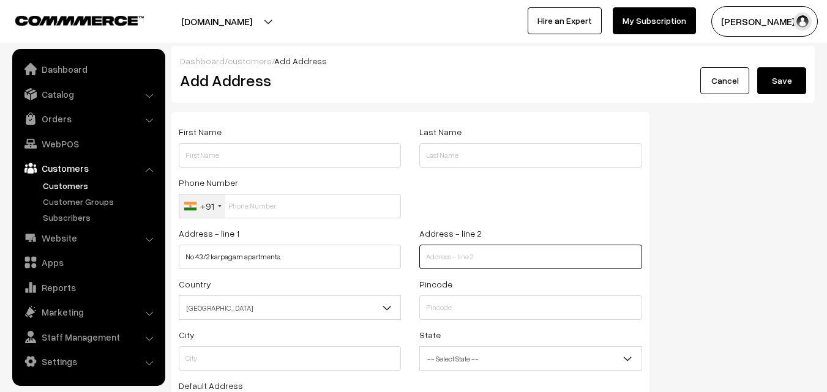
click at [457, 264] on input "text" at bounding box center [530, 257] width 222 height 24
paste input "north mada street, Mylapore Chennai -4"
type input "north mada street, Mylapore Chennai -4"
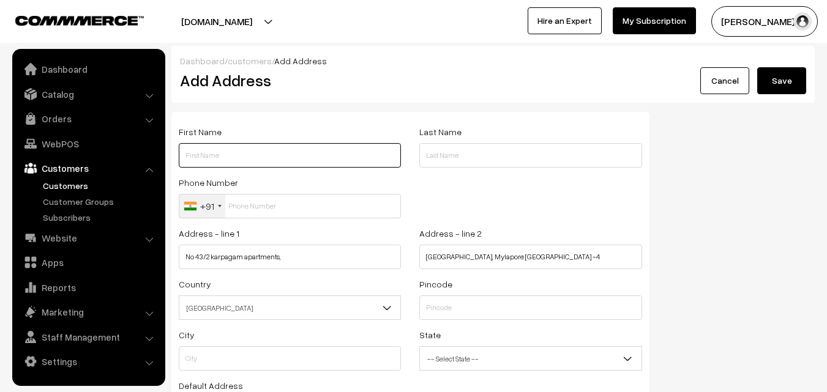
click at [268, 159] on input "text" at bounding box center [290, 155] width 222 height 24
paste input "Sharanya"
paste input "75502 49469"
type input "[PERSON_NAME] 75502 49469"
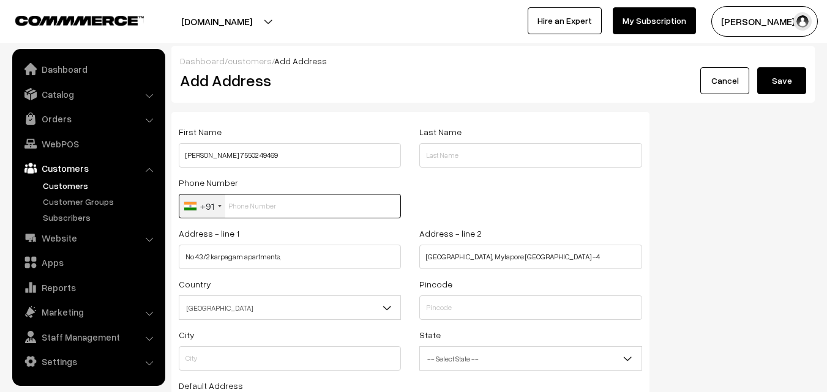
click at [250, 210] on input "text" at bounding box center [290, 206] width 222 height 24
paste input "75502 4946"
click at [255, 200] on input "75502 4946" at bounding box center [290, 206] width 222 height 24
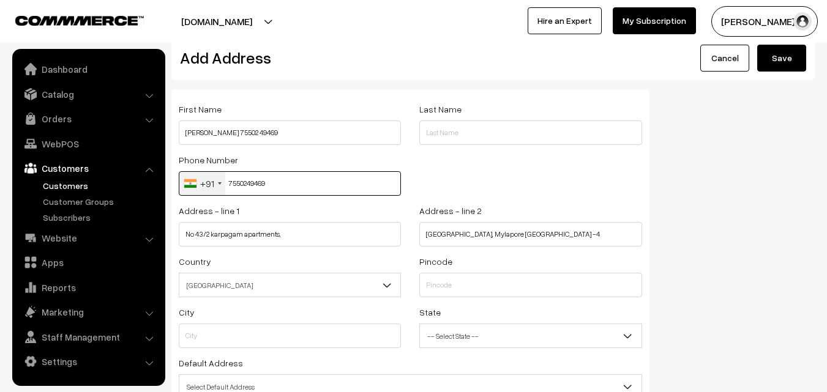
scroll to position [61, 0]
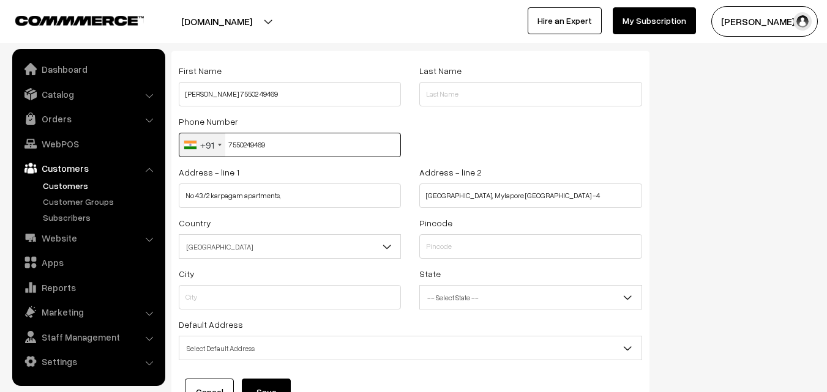
type input "7550249469"
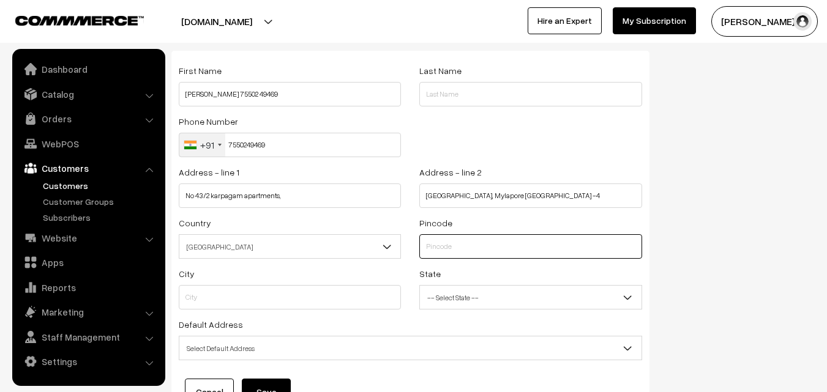
click at [455, 239] on input "text" at bounding box center [530, 246] width 222 height 24
type input "600004"
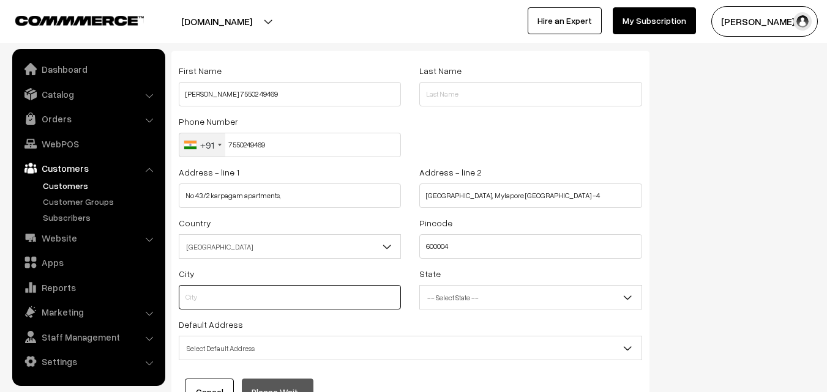
type input "Chennai"
select select "Tamil Nadu"
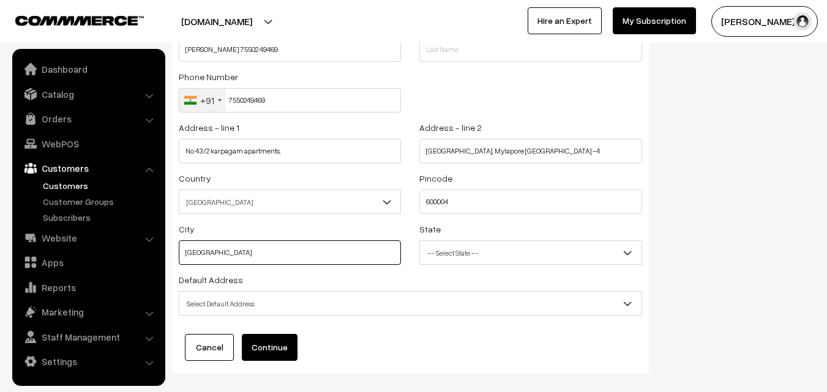
scroll to position [167, 0]
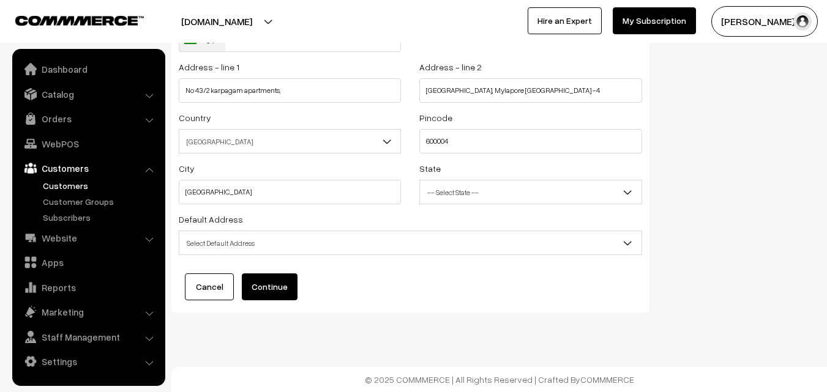
click at [282, 245] on span "Select Default Address" at bounding box center [410, 243] width 462 height 21
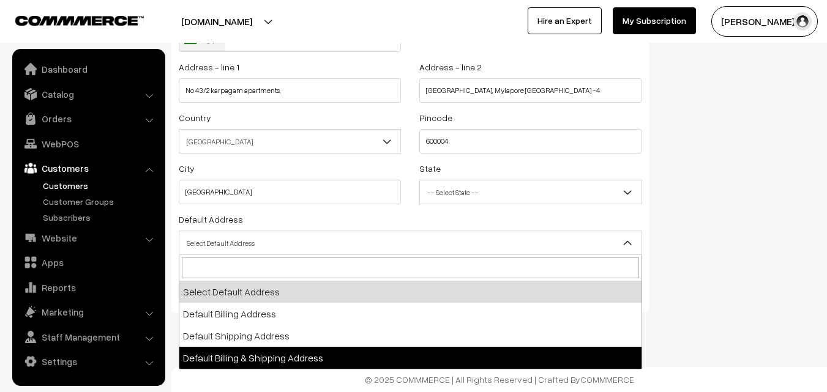
select select "3"
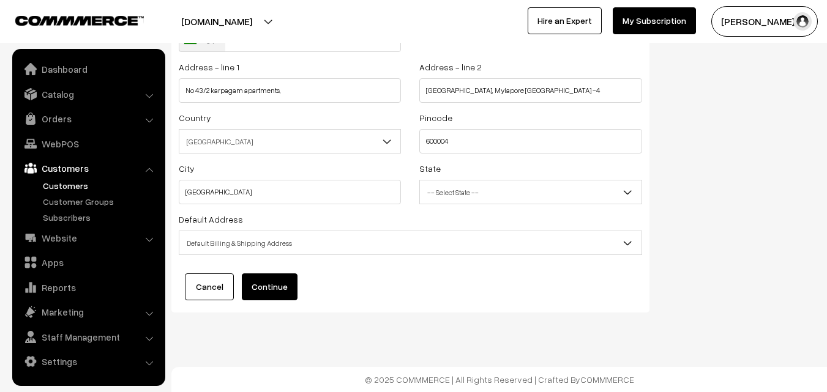
click at [266, 288] on button "Continue" at bounding box center [270, 287] width 56 height 27
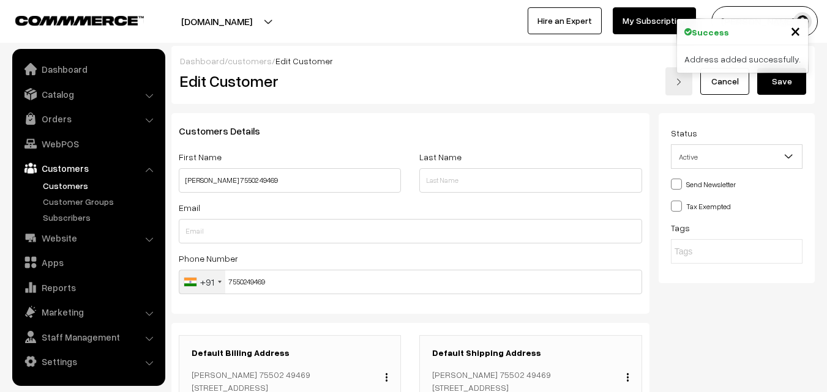
click at [779, 81] on button "Save" at bounding box center [781, 81] width 49 height 27
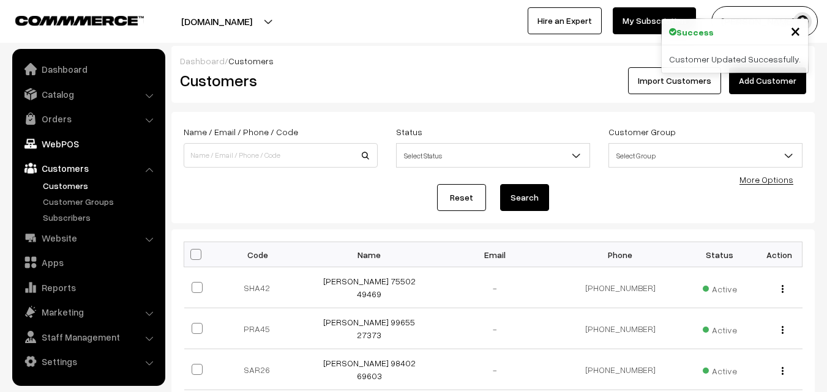
click at [63, 143] on link "WebPOS" at bounding box center [88, 144] width 146 height 22
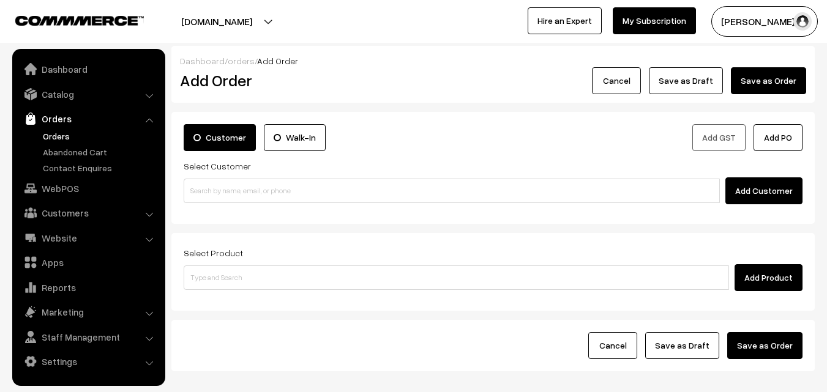
drag, startPoint x: 67, startPoint y: 220, endPoint x: 67, endPoint y: 211, distance: 9.2
click at [68, 218] on link "Customers" at bounding box center [88, 213] width 146 height 22
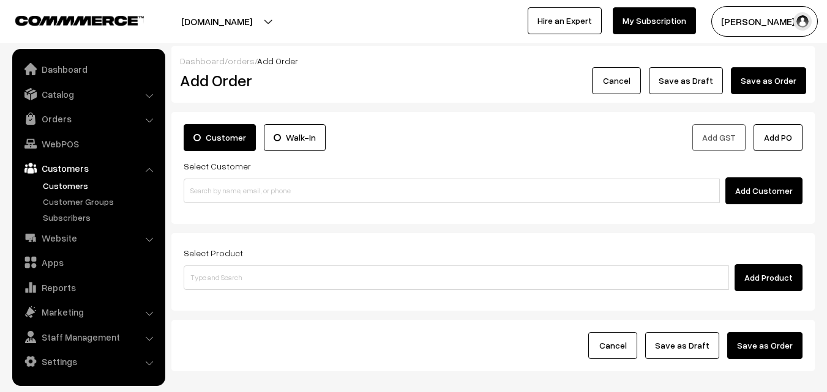
click at [72, 189] on link "Customers" at bounding box center [100, 185] width 121 height 13
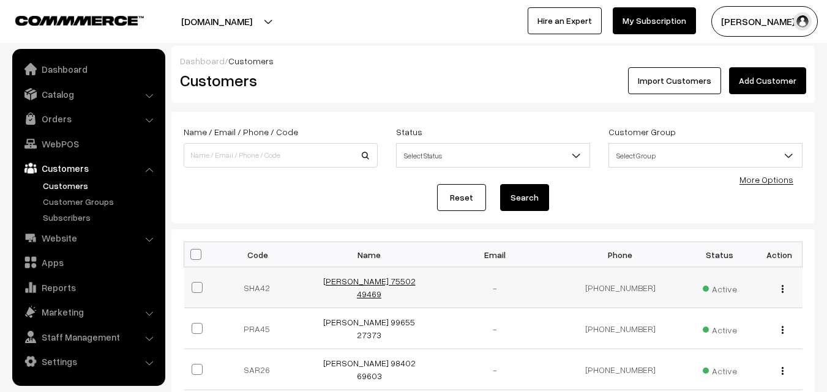
click at [357, 285] on link "[PERSON_NAME] 75502 49469" at bounding box center [369, 287] width 92 height 23
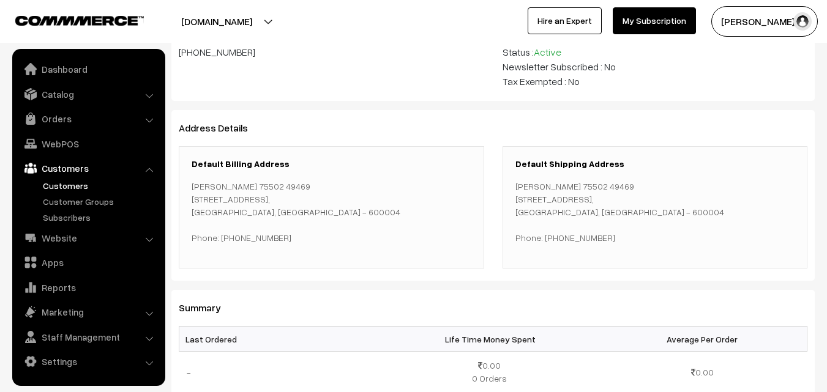
scroll to position [122, 0]
click at [72, 142] on link "WebPOS" at bounding box center [88, 144] width 146 height 22
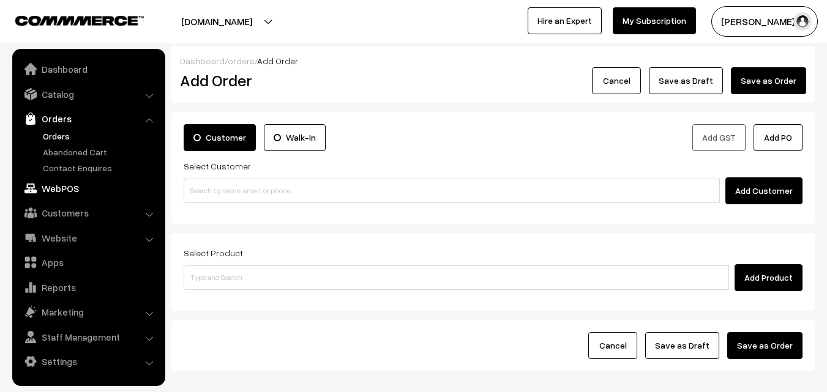
click at [54, 191] on link "WebPOS" at bounding box center [88, 189] width 146 height 22
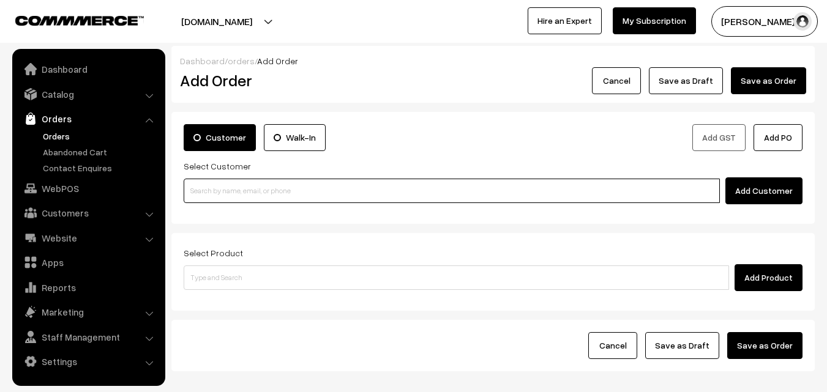
drag, startPoint x: 275, startPoint y: 197, endPoint x: 249, endPoint y: 189, distance: 27.5
click at [275, 197] on input at bounding box center [452, 191] width 536 height 24
paste input "75502 49469"
click at [229, 189] on input "75502 49469" at bounding box center [452, 191] width 536 height 24
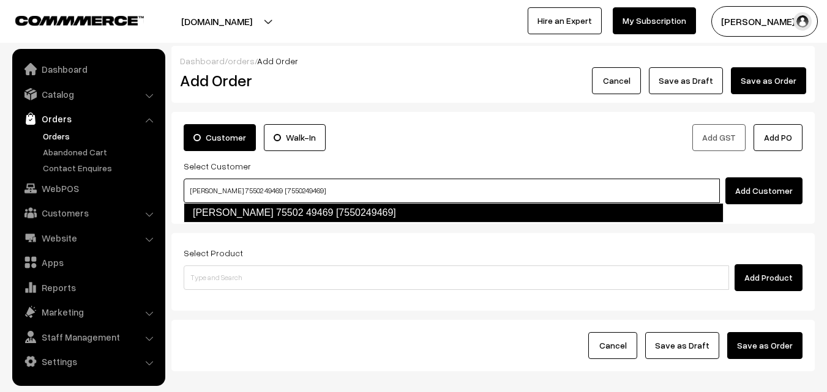
type input "Sharanya 75502 49469 [7550249469]"
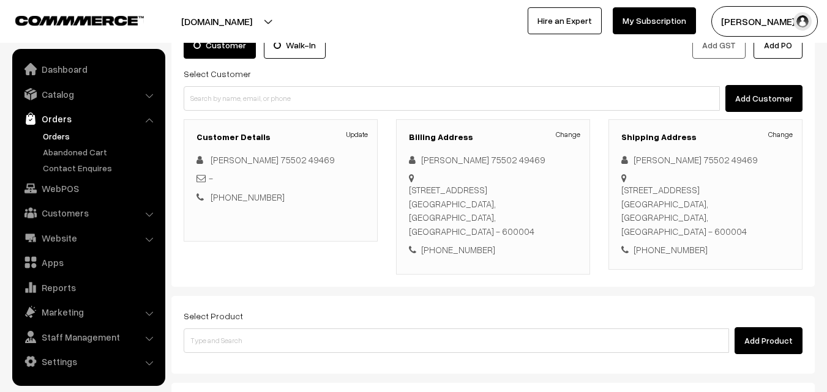
scroll to position [209, 0]
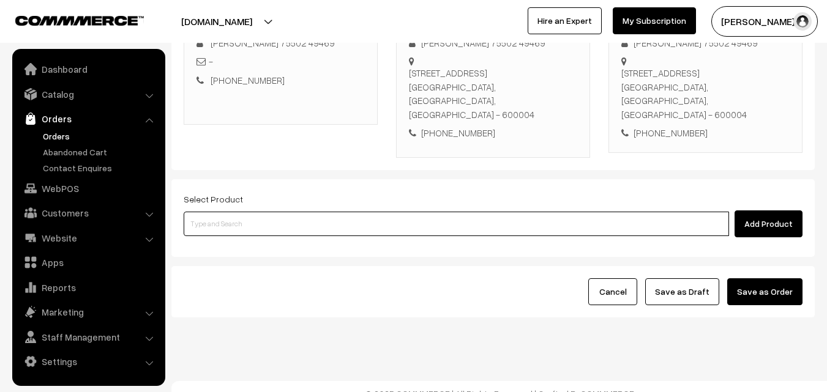
click at [342, 212] on input at bounding box center [456, 224] width 545 height 24
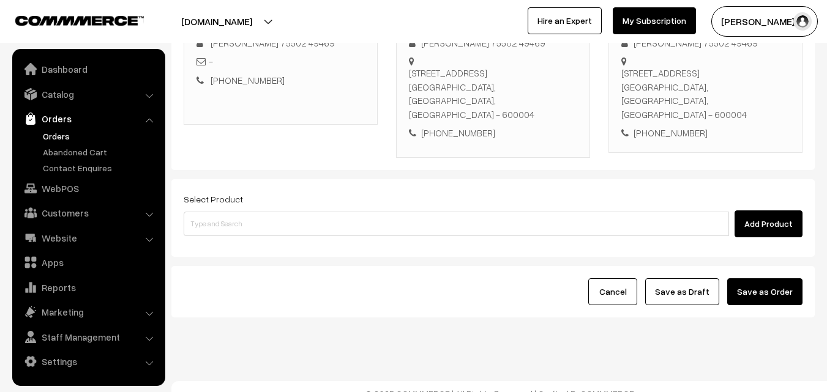
click at [211, 193] on label "Select Product" at bounding box center [213, 199] width 59 height 13
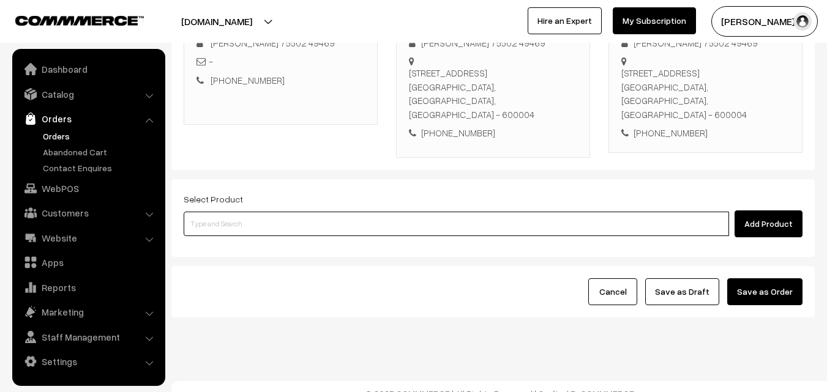
paste input "21st With Rice"
type input "21st With Rice"
click at [217, 214] on input "21st With Rice" at bounding box center [456, 224] width 545 height 24
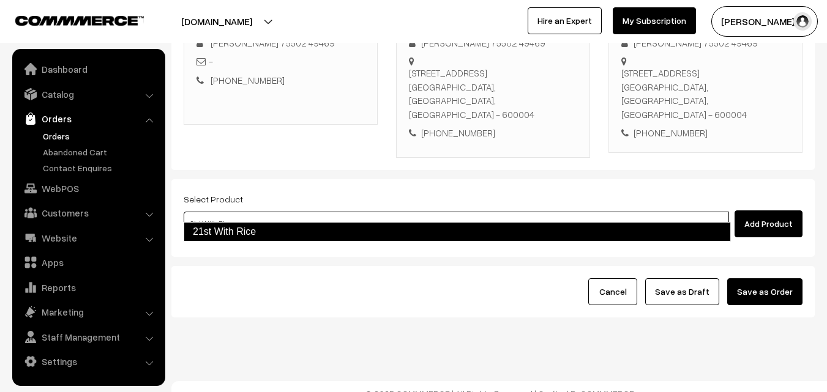
click at [232, 241] on link "21st With Rice" at bounding box center [457, 232] width 547 height 20
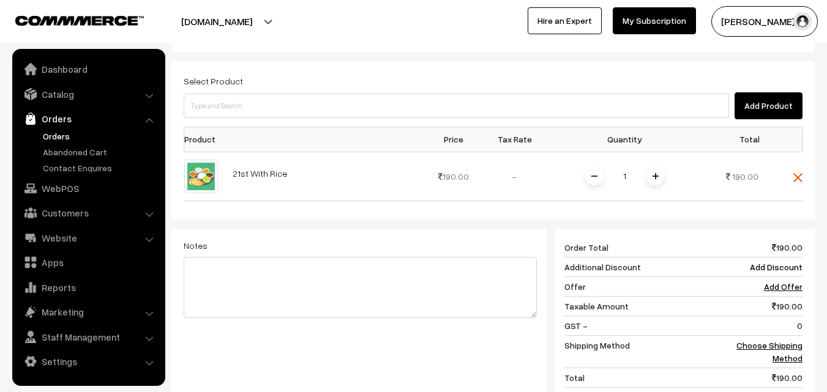
scroll to position [332, 0]
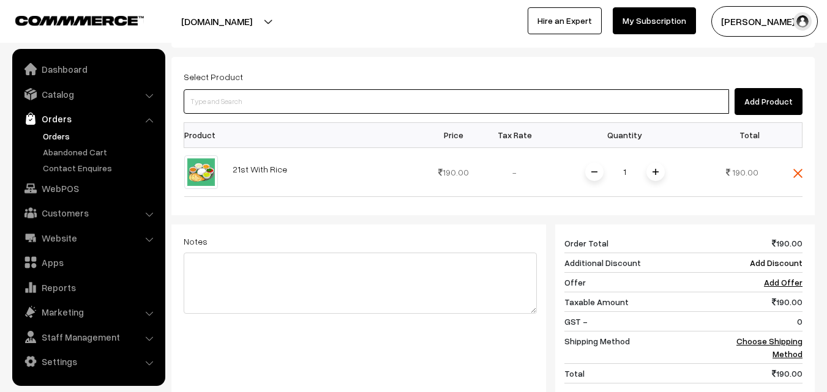
click at [306, 89] on input at bounding box center [456, 101] width 545 height 24
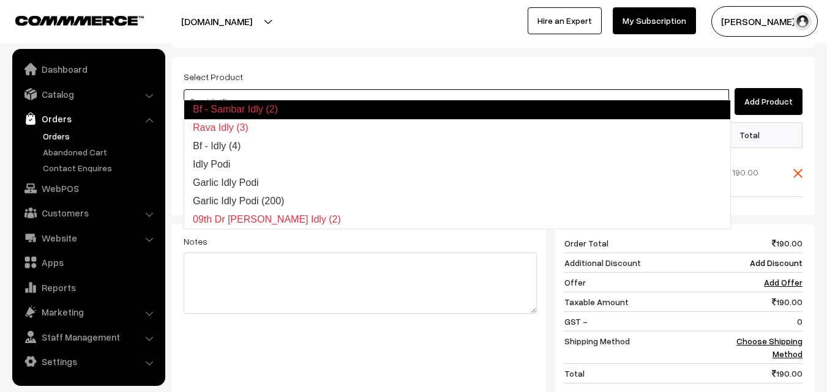
type input "Bf - Idly (4)"
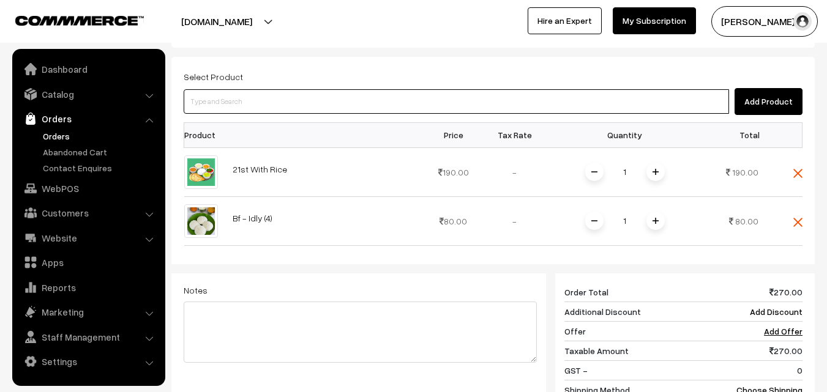
click at [310, 89] on input at bounding box center [456, 101] width 545 height 24
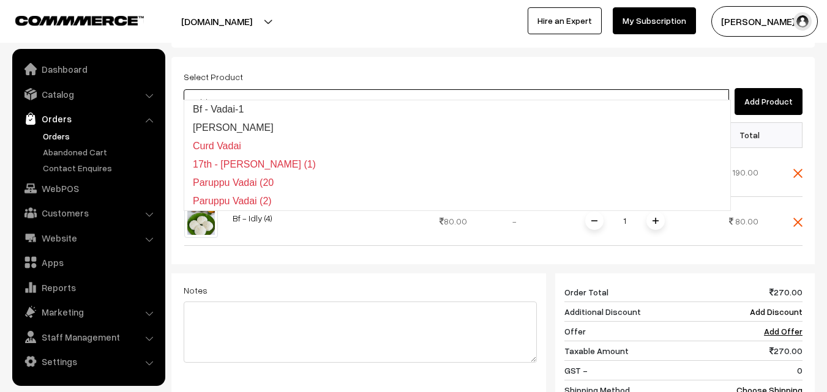
type input "Bf - Vadai-1"
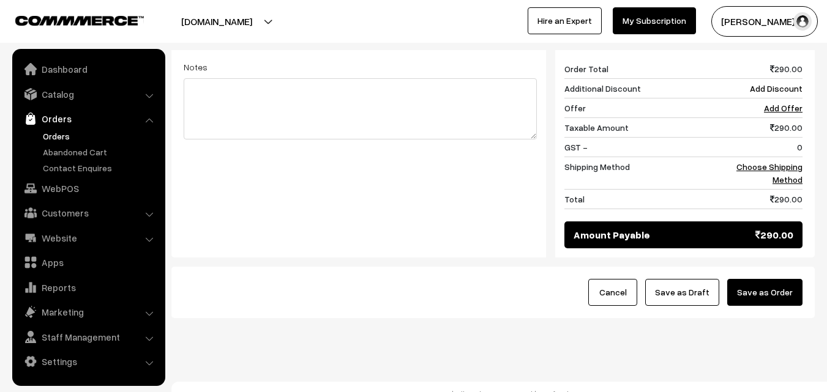
scroll to position [605, 0]
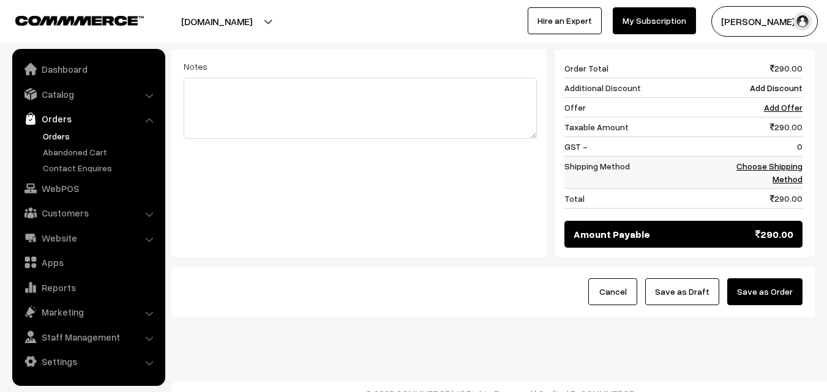
click at [796, 166] on link "Choose Shipping Method" at bounding box center [769, 172] width 66 height 23
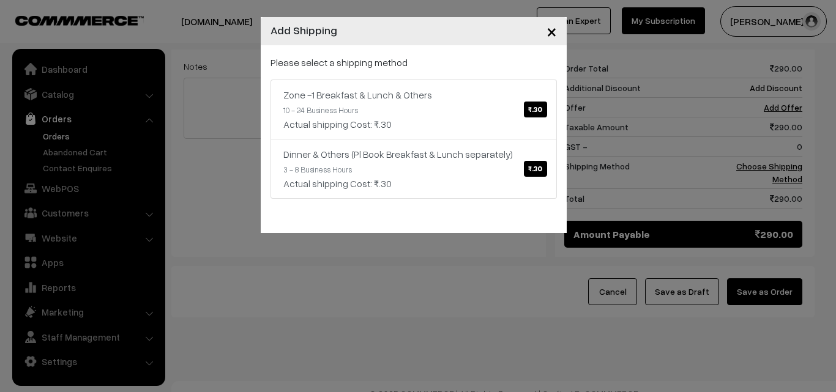
click at [444, 61] on p "Please select a shipping method" at bounding box center [414, 62] width 286 height 15
click at [459, 101] on div "Zone -1 Breakfast & Lunch & Others ₹.30" at bounding box center [413, 95] width 261 height 15
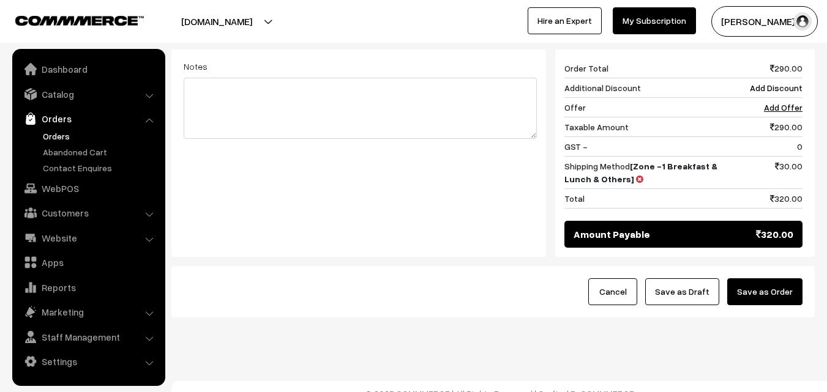
drag, startPoint x: 689, startPoint y: 286, endPoint x: 671, endPoint y: 283, distance: 18.1
click at [689, 286] on button "Save as Draft" at bounding box center [682, 292] width 74 height 27
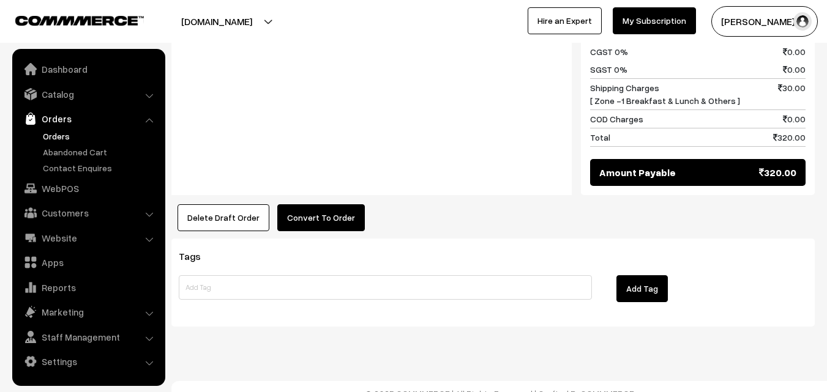
click at [334, 208] on button "Convert To Order" at bounding box center [321, 217] width 88 height 27
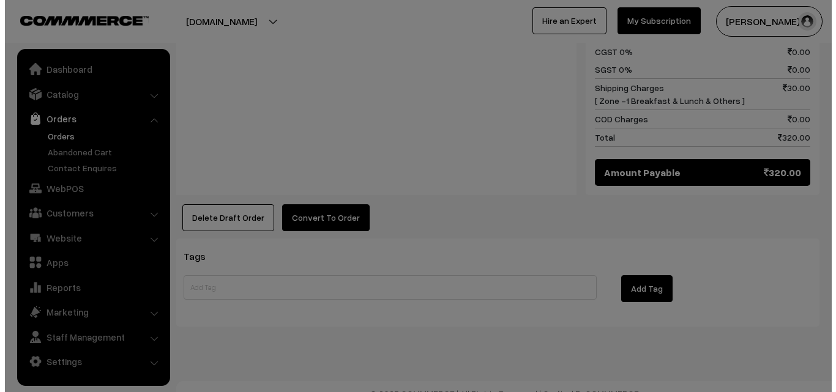
scroll to position [762, 0]
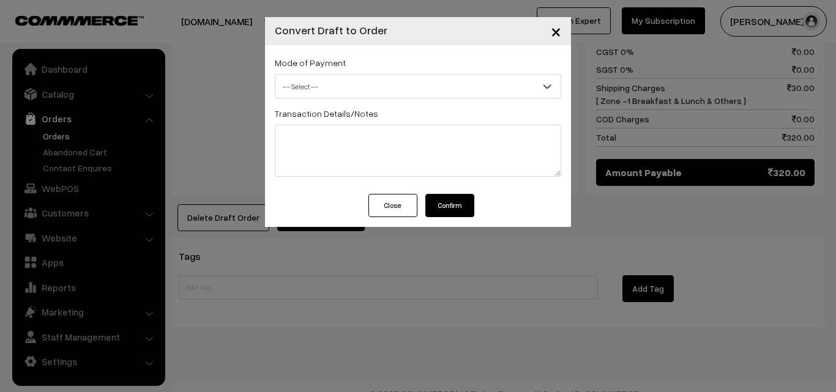
click at [328, 81] on span "-- Select --" at bounding box center [417, 86] width 285 height 21
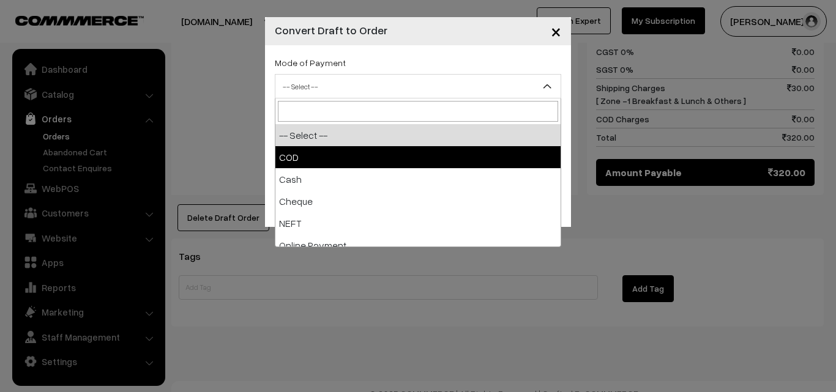
select select "2"
checkbox input "true"
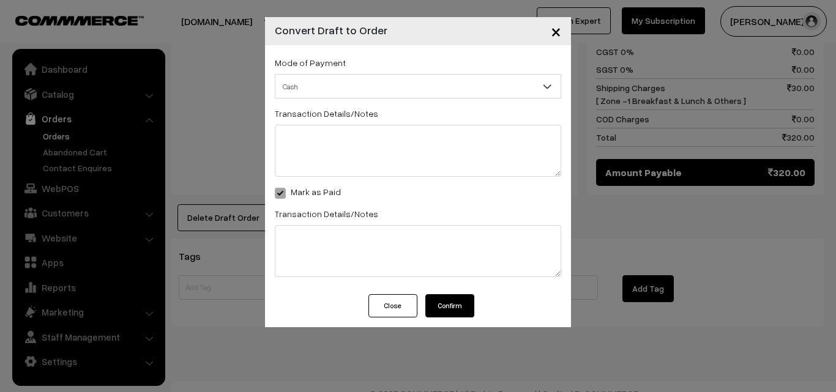
click at [446, 298] on button "Confirm" at bounding box center [449, 305] width 49 height 23
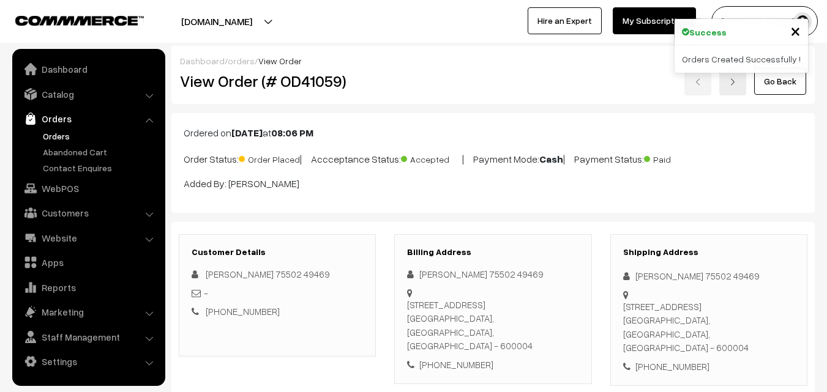
scroll to position [758, 0]
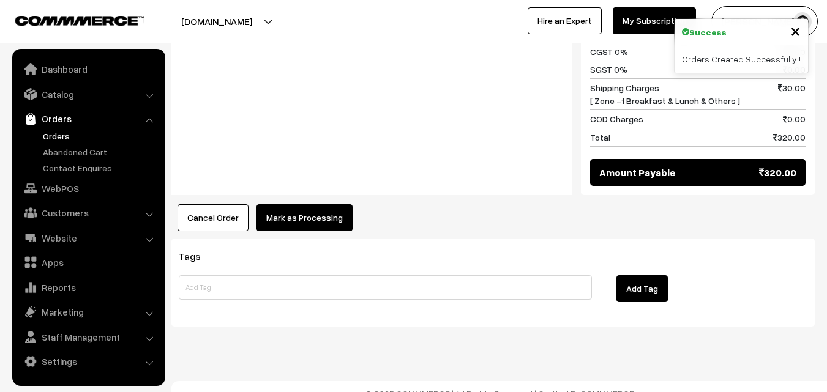
click at [326, 204] on button "Mark as Processing" at bounding box center [304, 217] width 96 height 27
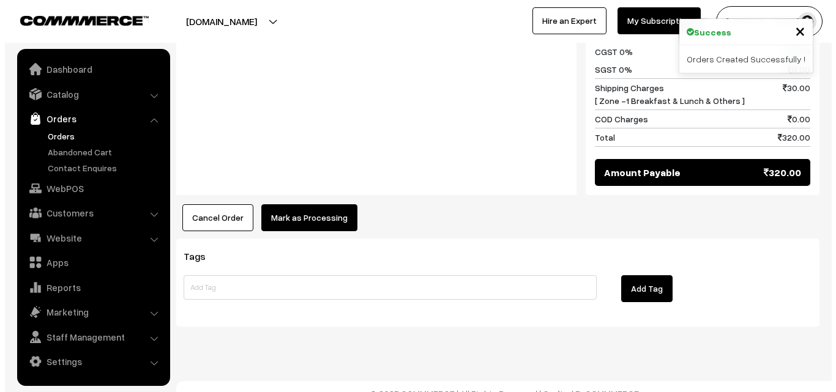
scroll to position [762, 0]
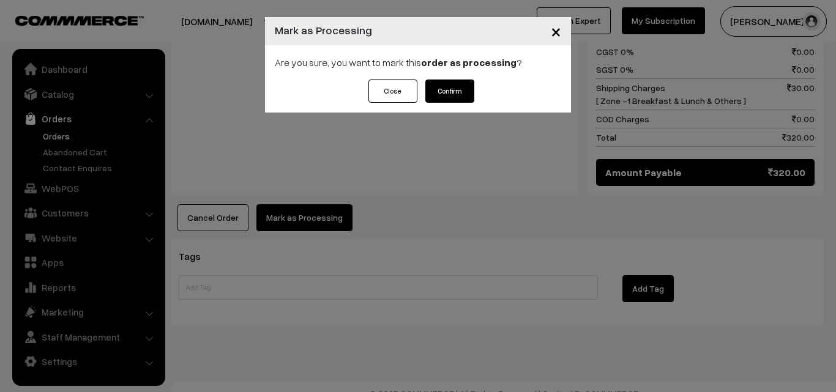
click at [443, 88] on button "Confirm" at bounding box center [449, 91] width 49 height 23
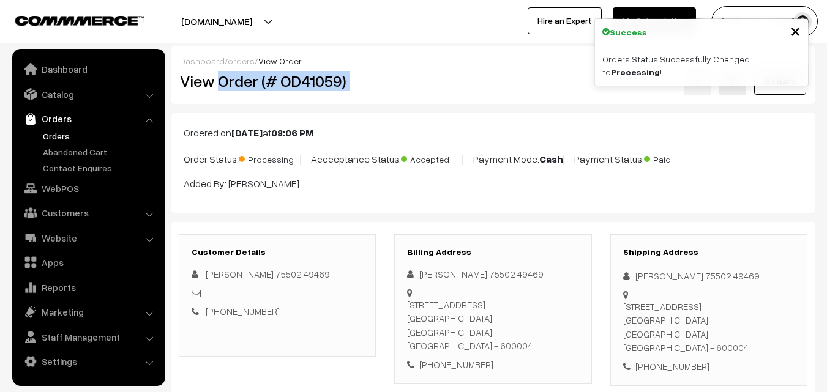
drag, startPoint x: 219, startPoint y: 83, endPoint x: 411, endPoint y: 92, distance: 192.4
click at [411, 92] on div "View Order (# OD41059) Go Back" at bounding box center [493, 81] width 645 height 28
copy div "Order (# OD41059)"
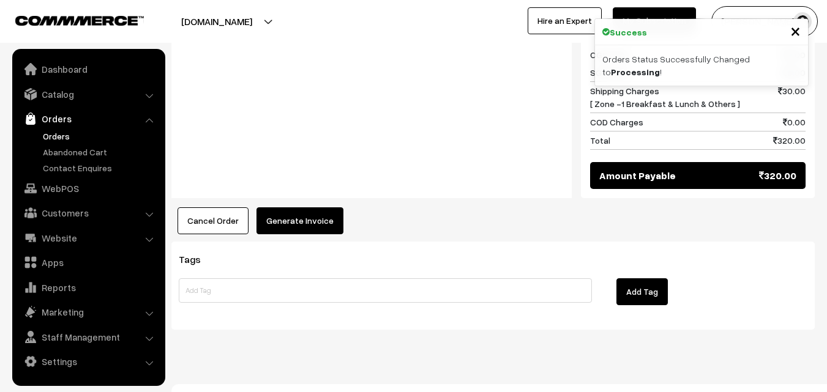
scroll to position [758, 0]
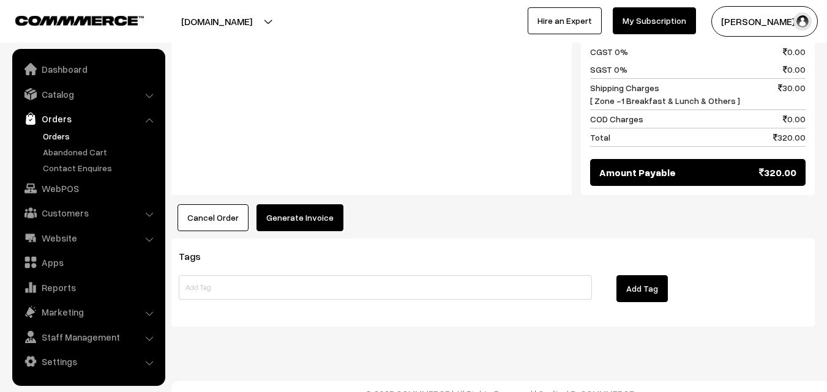
click at [327, 208] on button "Generate Invoice" at bounding box center [299, 217] width 87 height 27
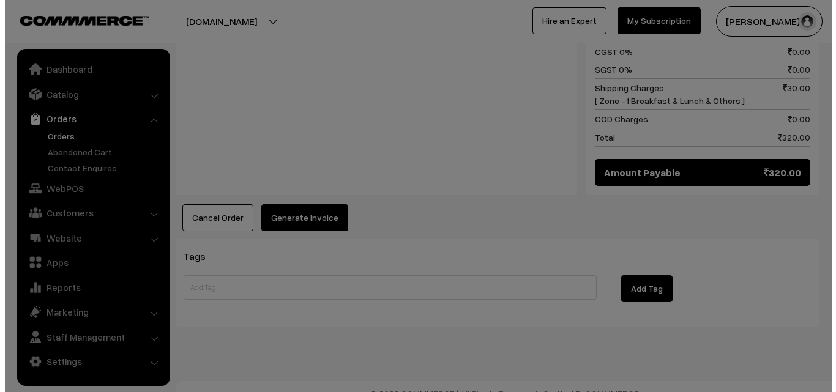
scroll to position [762, 0]
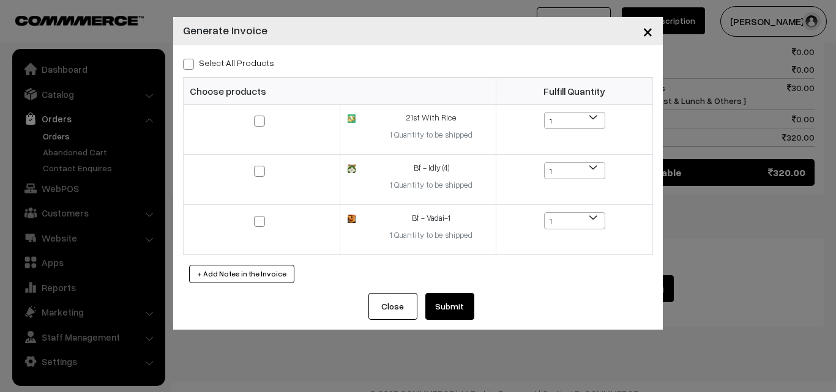
click at [241, 66] on label "Select All Products" at bounding box center [228, 62] width 91 height 13
click at [191, 66] on input "Select All Products" at bounding box center [187, 62] width 8 height 8
checkbox input "true"
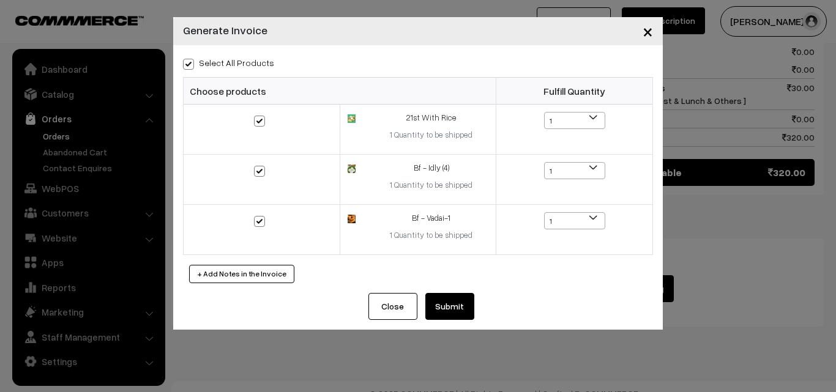
checkbox input "true"
click at [444, 305] on button "Submit" at bounding box center [449, 306] width 49 height 27
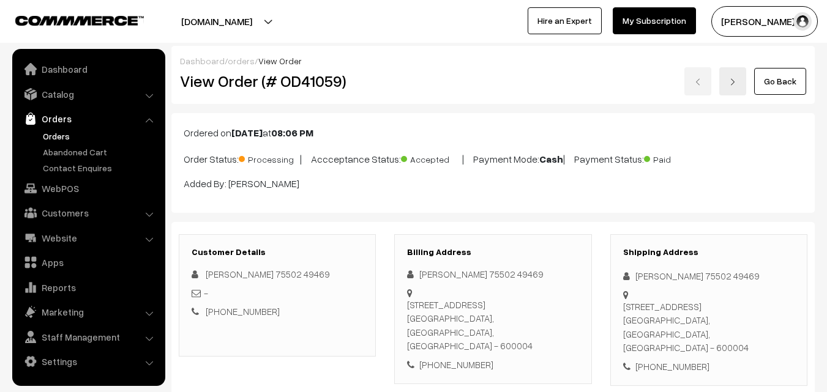
scroll to position [881, 0]
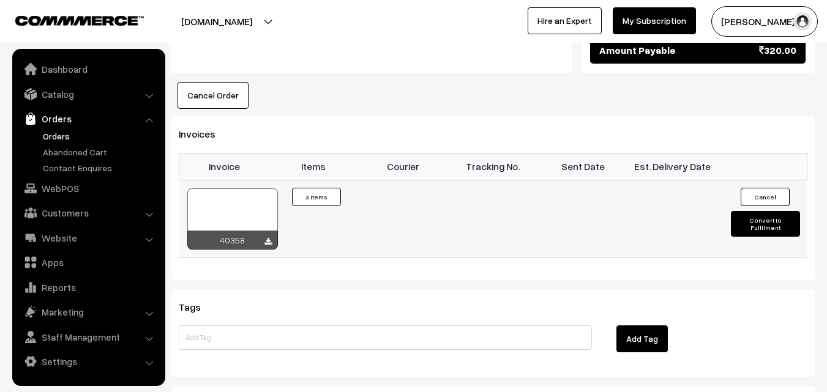
click at [235, 192] on div at bounding box center [232, 219] width 91 height 61
click at [77, 193] on link "WebPOS" at bounding box center [88, 189] width 146 height 22
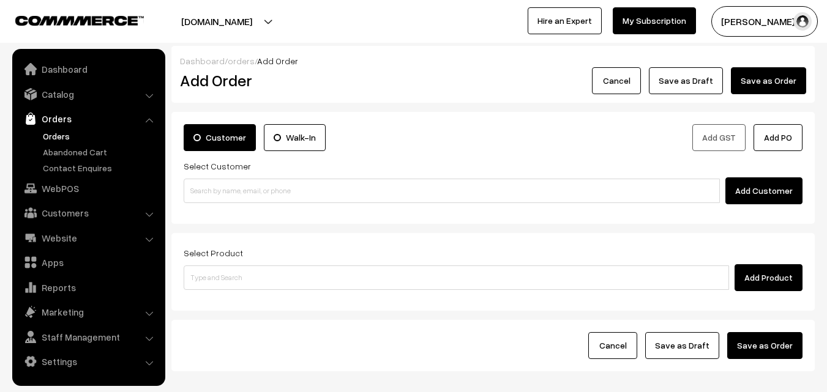
click at [227, 191] on input at bounding box center [452, 191] width 536 height 24
click at [208, 190] on input "94456 06119" at bounding box center [452, 191] width 536 height 24
click at [213, 190] on input "94456 06119" at bounding box center [452, 191] width 536 height 24
type input "9445606119"
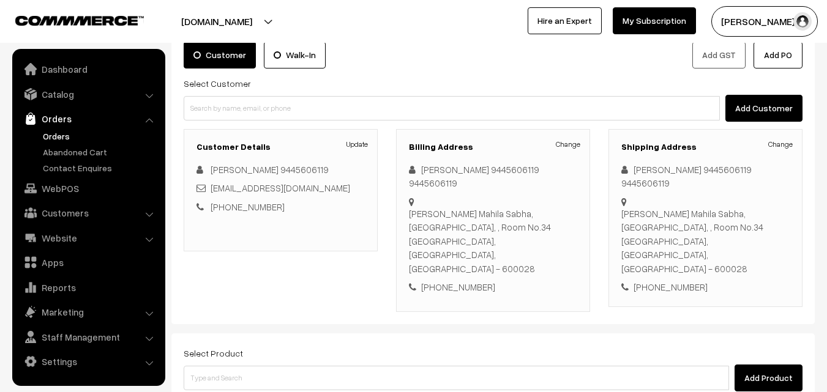
scroll to position [135, 0]
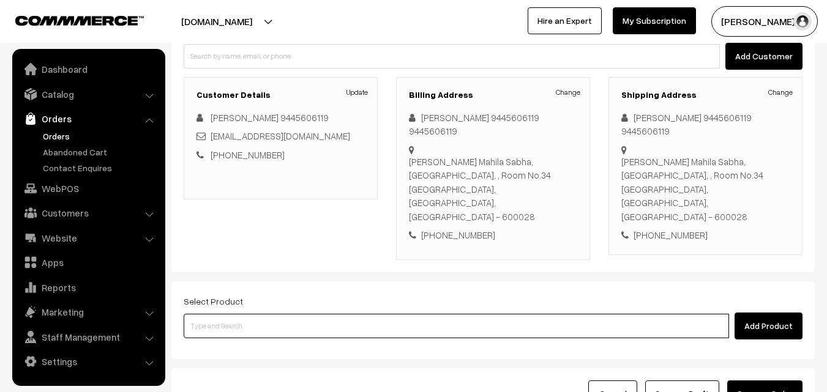
drag, startPoint x: 365, startPoint y: 269, endPoint x: 355, endPoint y: 265, distance: 10.5
click at [362, 314] on input at bounding box center [456, 326] width 545 height 24
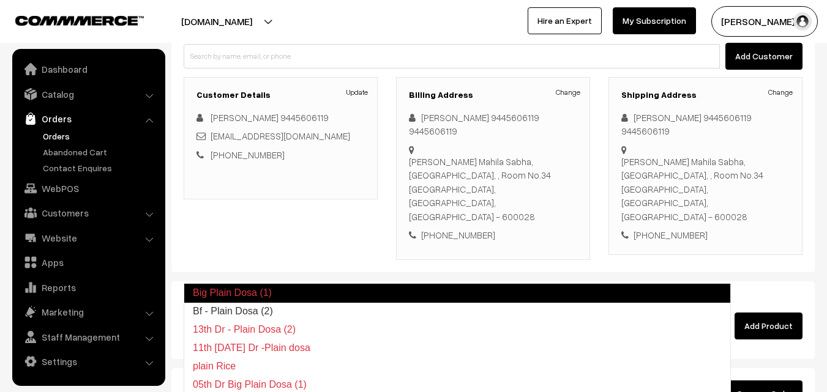
type input "Bf - Plain Dosa (2)"
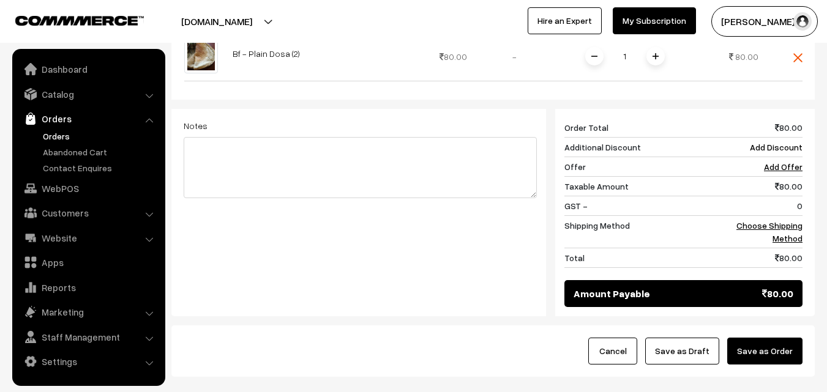
scroll to position [493, 0]
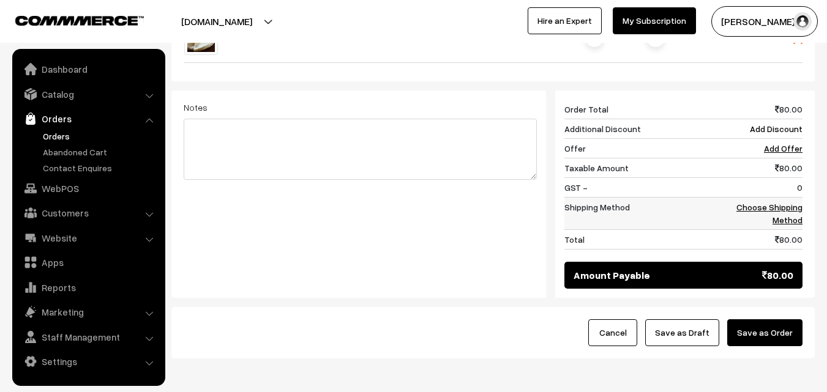
click at [780, 202] on link "Choose Shipping Method" at bounding box center [769, 213] width 66 height 23
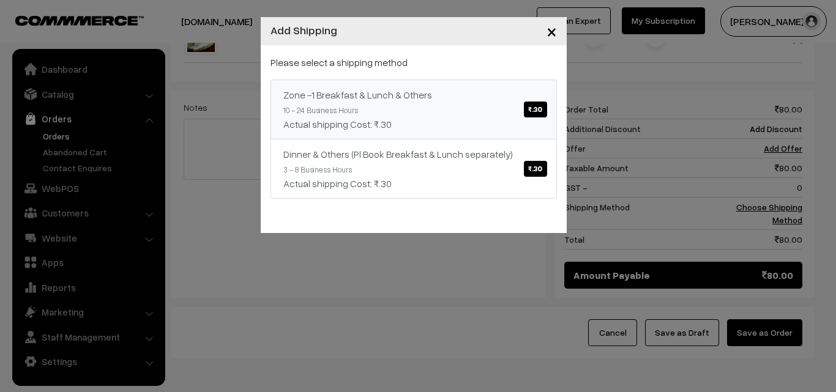
click at [444, 114] on link "Zone -1 Breakfast & Lunch & Others ₹.30 10 - 24 Business Hours Actual shipping …" at bounding box center [414, 110] width 286 height 60
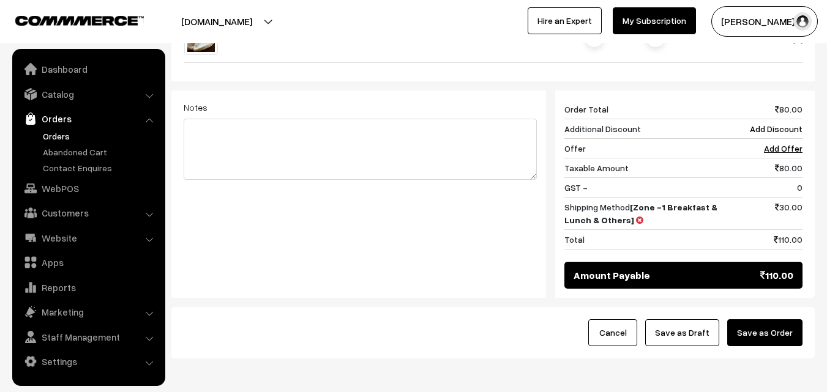
click at [670, 320] on button "Save as Draft" at bounding box center [682, 333] width 74 height 27
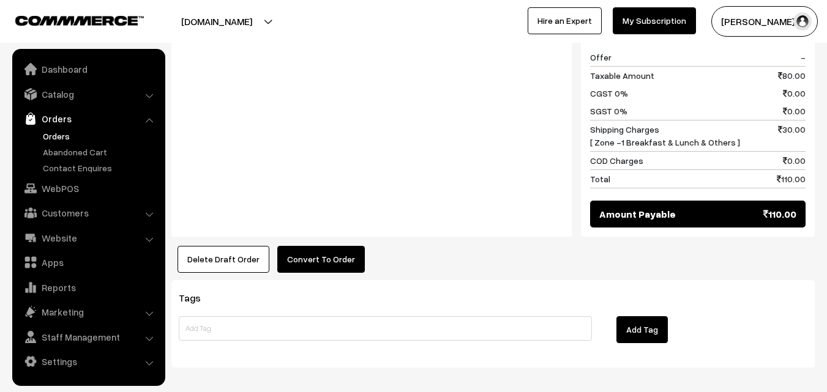
click at [317, 246] on button "Convert To Order" at bounding box center [321, 259] width 88 height 27
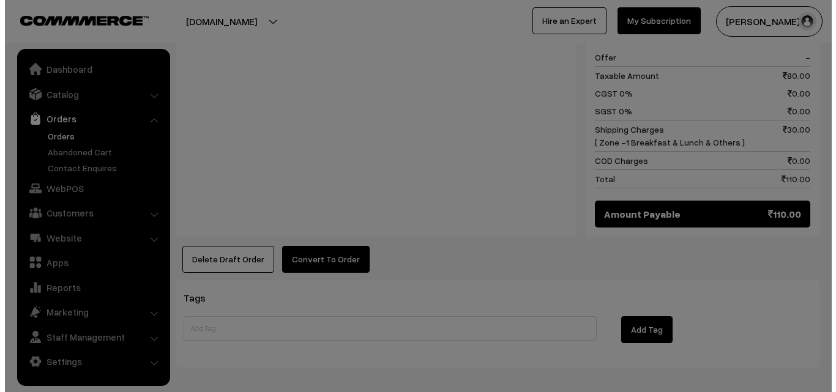
scroll to position [604, 0]
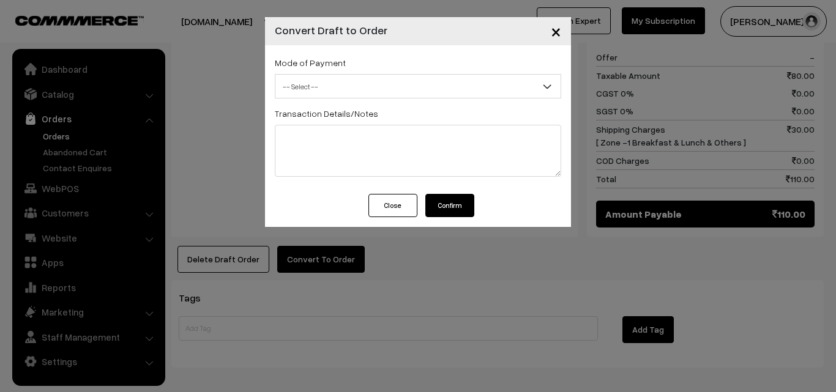
click at [313, 95] on span "-- Select --" at bounding box center [417, 86] width 285 height 21
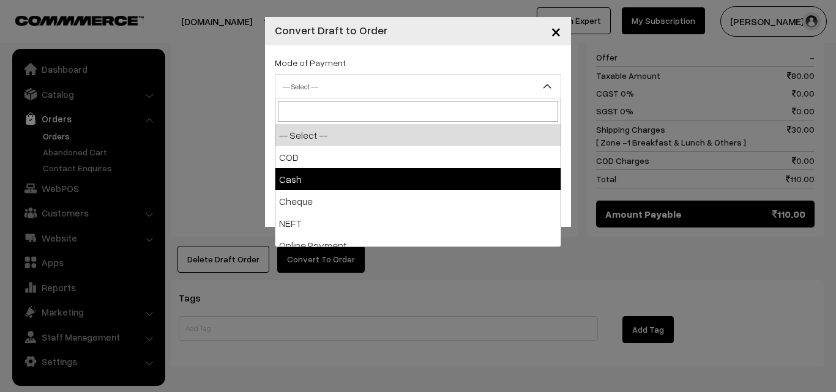
select select "2"
checkbox input "true"
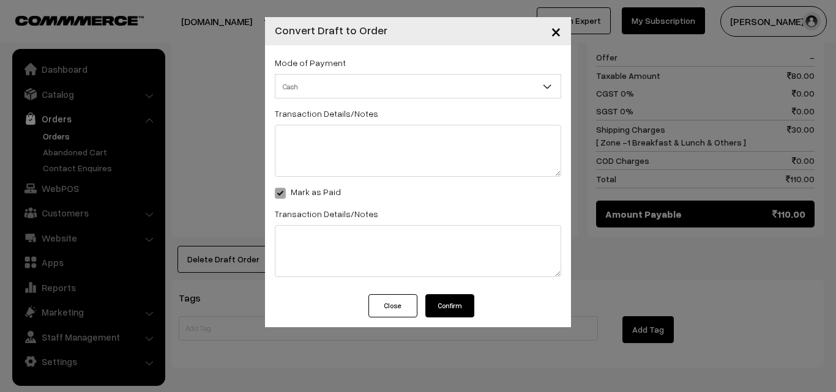
click at [447, 299] on button "Confirm" at bounding box center [449, 305] width 49 height 23
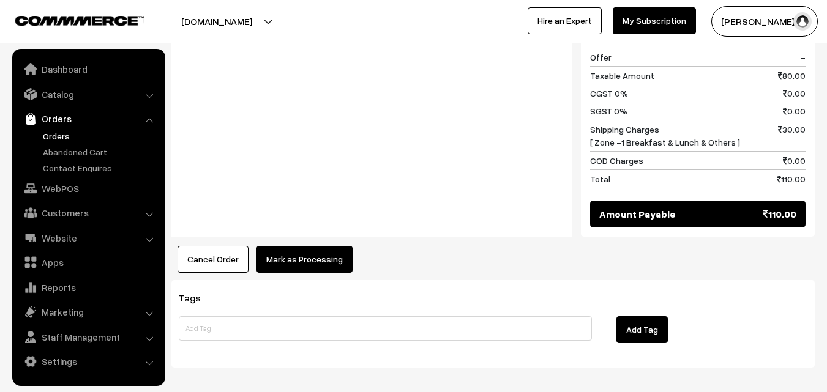
click at [309, 246] on button "Mark as Processing" at bounding box center [304, 259] width 96 height 27
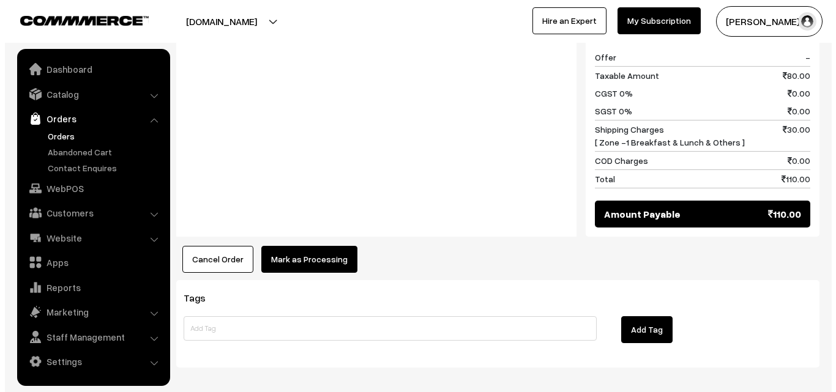
scroll to position [604, 0]
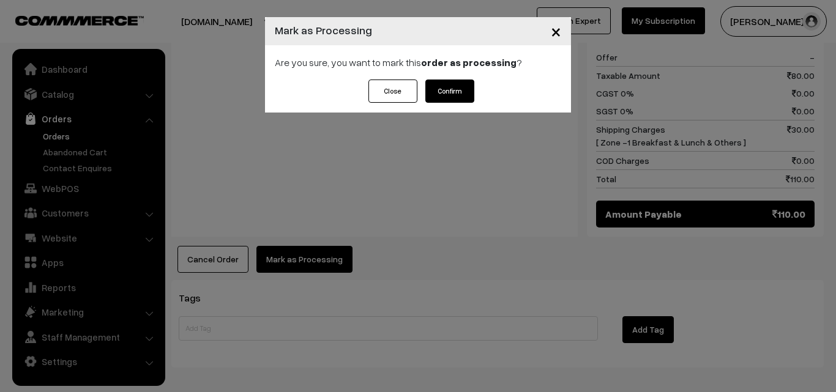
click at [452, 94] on button "Confirm" at bounding box center [449, 91] width 49 height 23
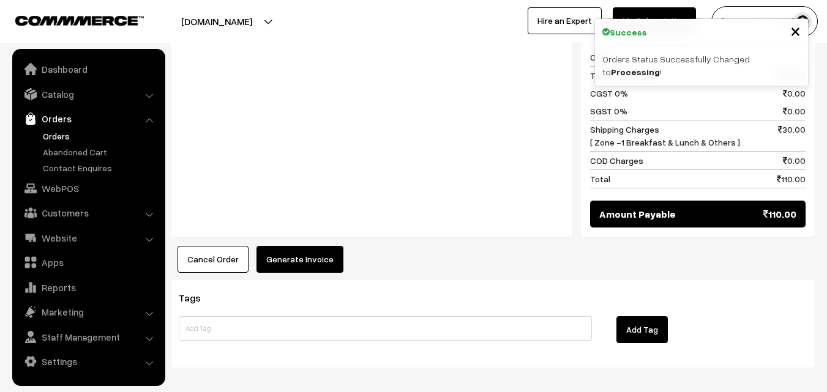
click at [294, 246] on button "Generate Invoice" at bounding box center [299, 259] width 87 height 27
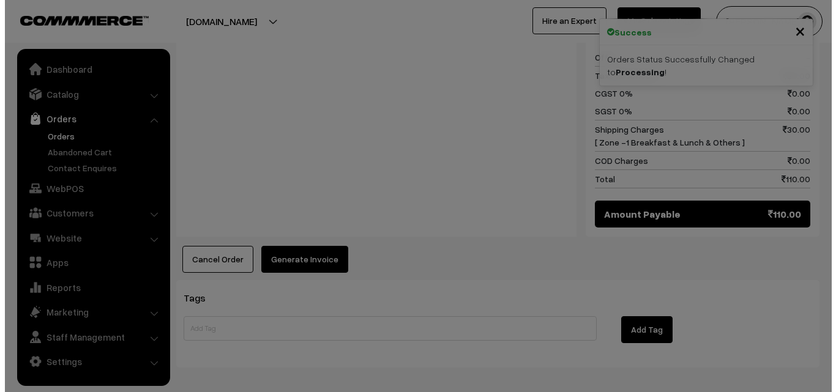
scroll to position [604, 0]
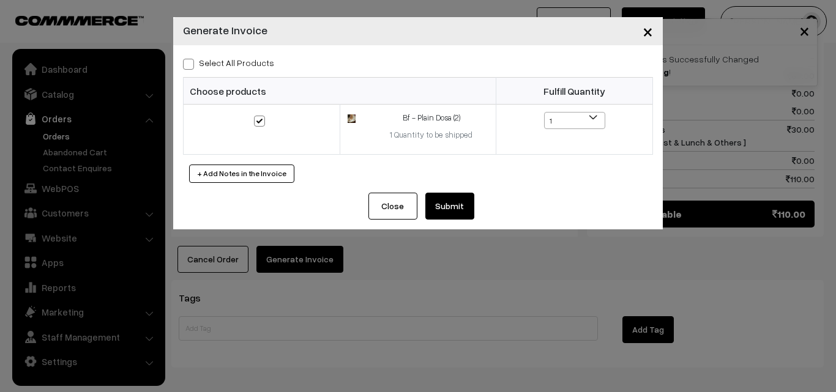
click at [460, 196] on button "Submit" at bounding box center [449, 206] width 49 height 27
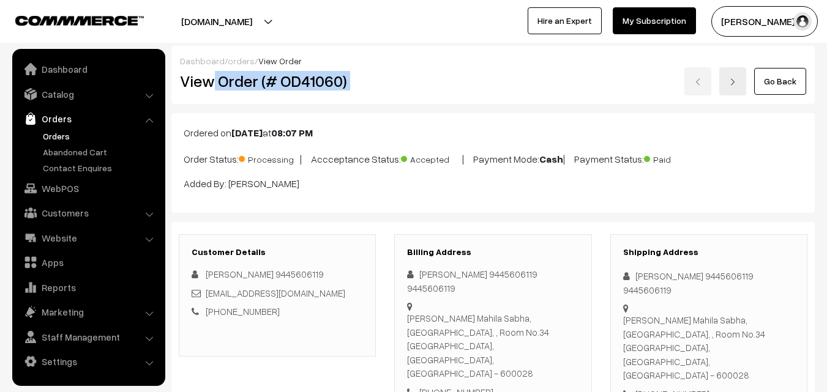
drag, startPoint x: 354, startPoint y: 84, endPoint x: 402, endPoint y: 84, distance: 47.7
click at [400, 84] on div "View Order (# OD41060) Go Back" at bounding box center [493, 81] width 645 height 28
copy div "Order (# OD41060)"
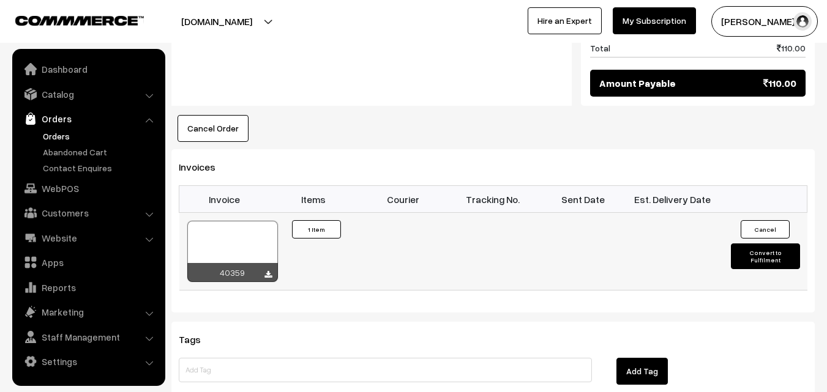
scroll to position [735, 0]
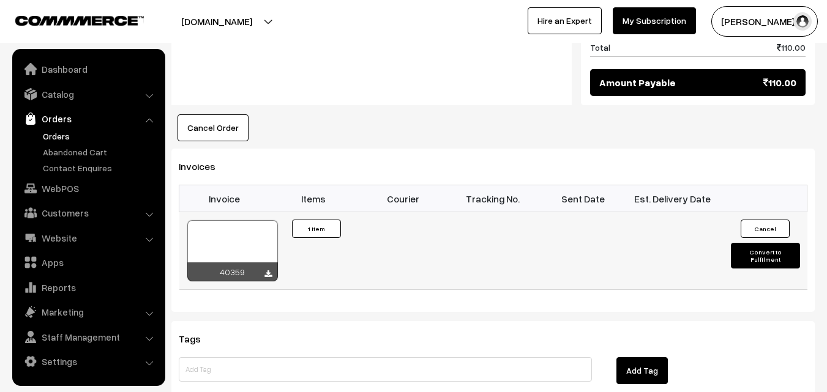
click at [261, 220] on div at bounding box center [232, 250] width 91 height 61
click at [67, 144] on ul "Orders" at bounding box center [88, 152] width 147 height 45
click at [66, 137] on link "Orders" at bounding box center [100, 136] width 121 height 13
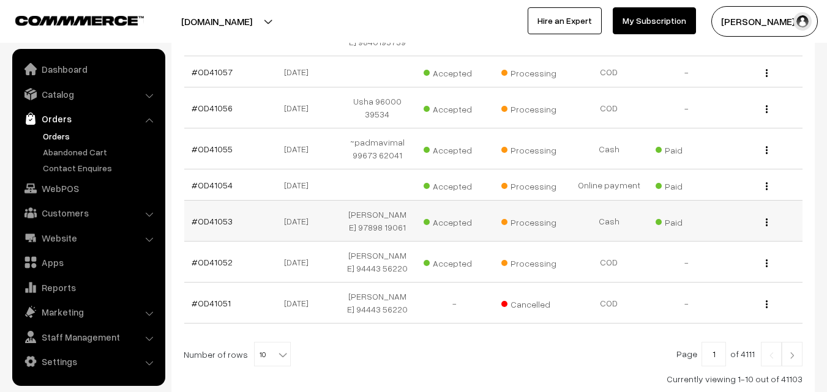
scroll to position [306, 0]
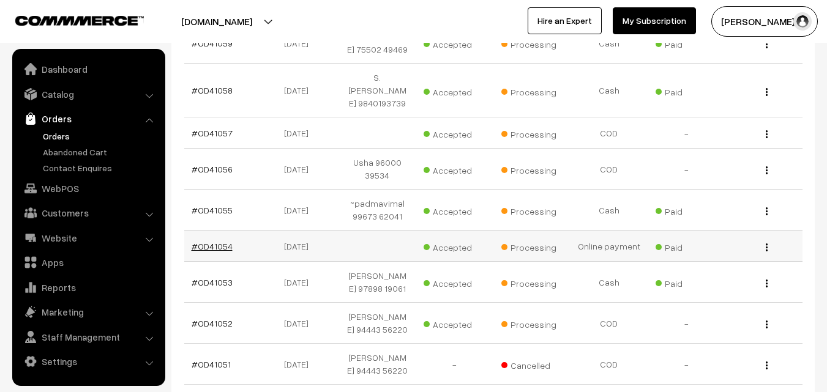
click at [222, 241] on link "#OD41054" at bounding box center [212, 246] width 41 height 10
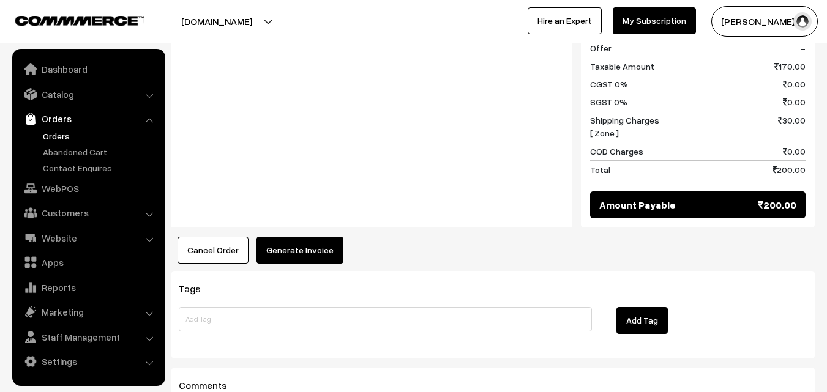
scroll to position [796, 0]
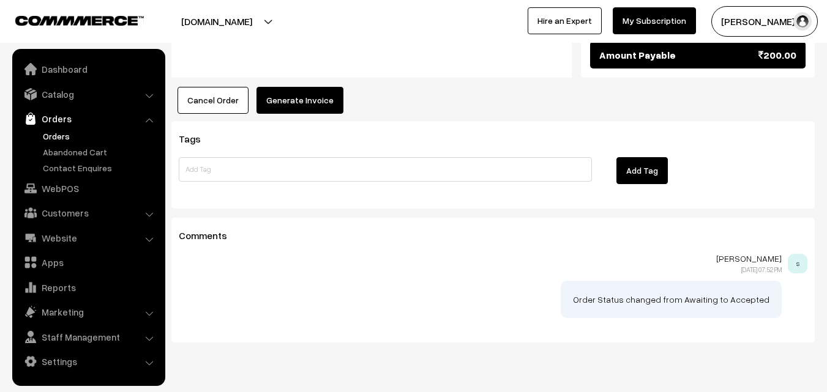
click at [321, 87] on button "Generate Invoice" at bounding box center [299, 100] width 87 height 27
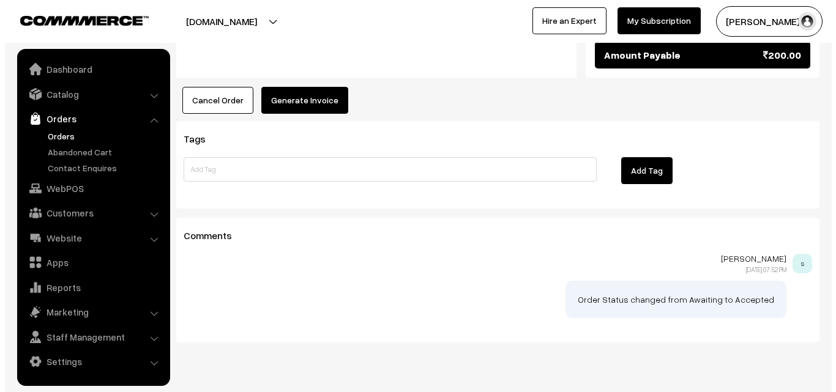
scroll to position [798, 0]
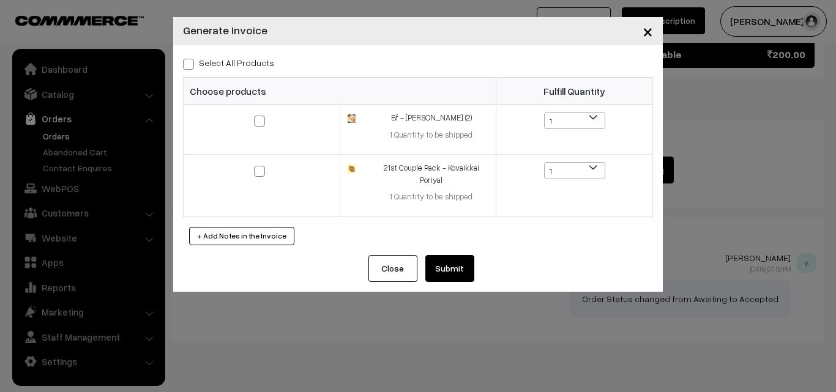
click at [255, 62] on label "Select All Products" at bounding box center [228, 62] width 91 height 13
click at [191, 62] on input "Select All Products" at bounding box center [187, 62] width 8 height 8
checkbox input "true"
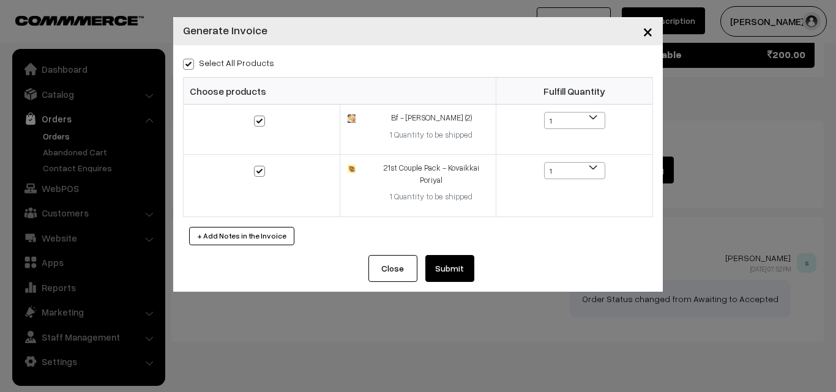
click at [450, 266] on button "Submit" at bounding box center [449, 268] width 49 height 27
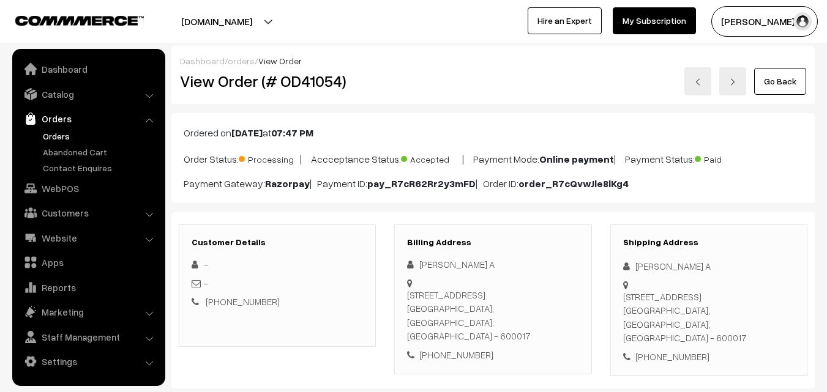
scroll to position [798, 0]
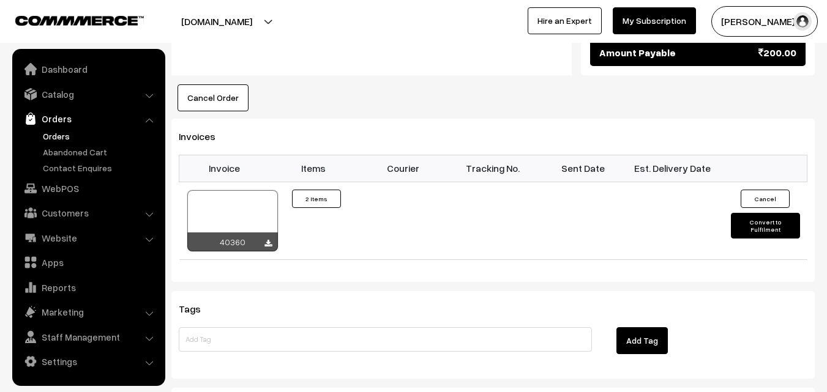
click at [68, 130] on link "Orders" at bounding box center [100, 136] width 121 height 13
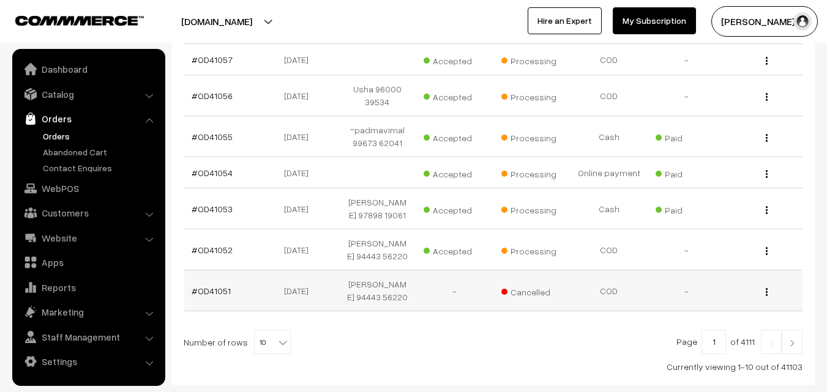
scroll to position [440, 0]
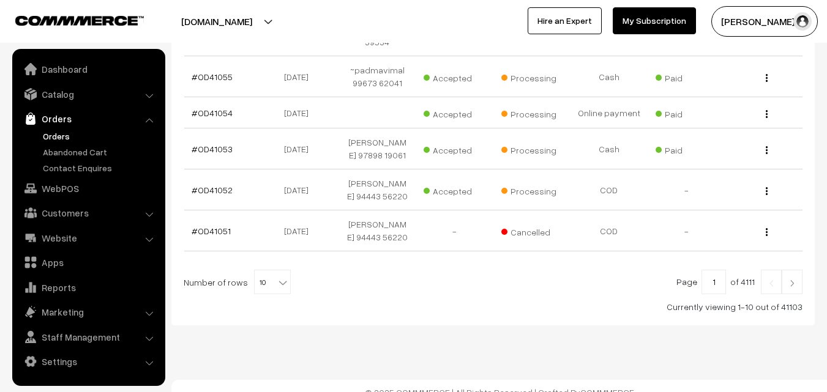
click at [264, 301] on div "Currently viewing 1-10 out of 41103" at bounding box center [493, 307] width 619 height 13
click at [266, 271] on span "10" at bounding box center [273, 283] width 36 height 24
select select "100"
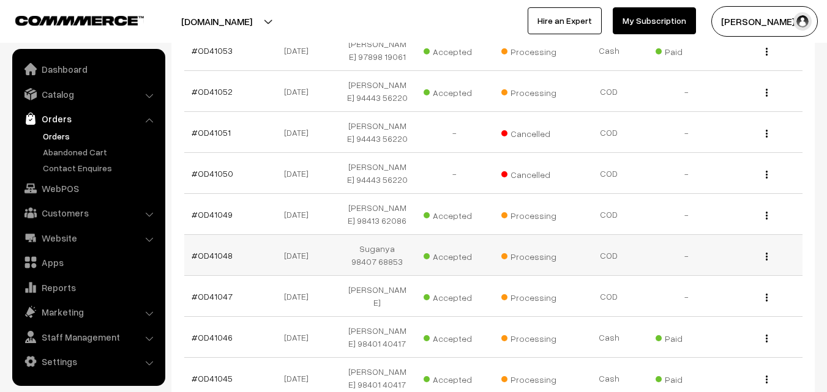
scroll to position [612, 0]
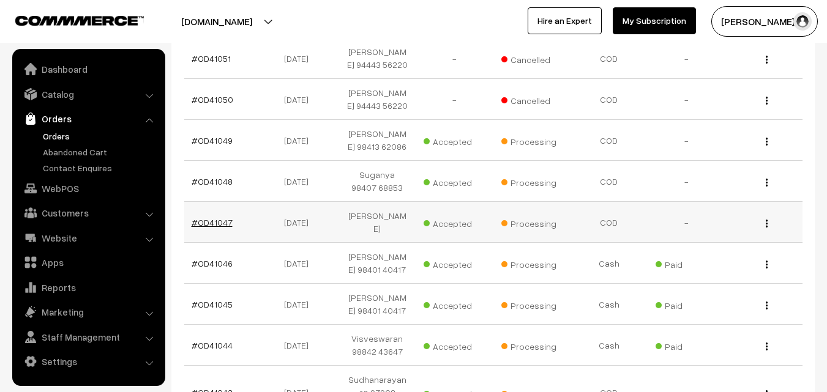
click at [210, 217] on link "#OD41047" at bounding box center [212, 222] width 41 height 10
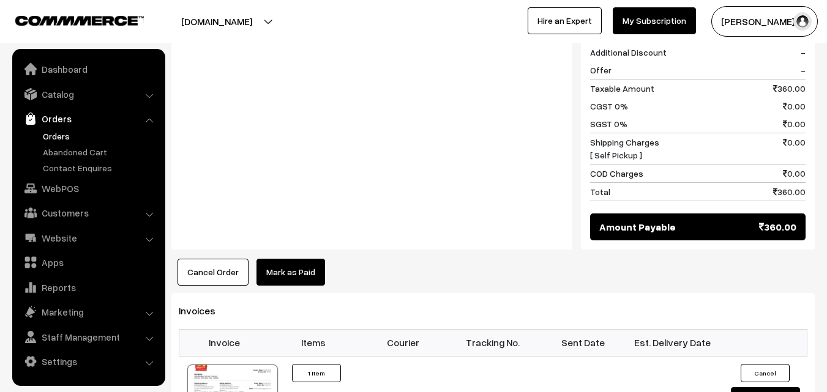
scroll to position [735, 0]
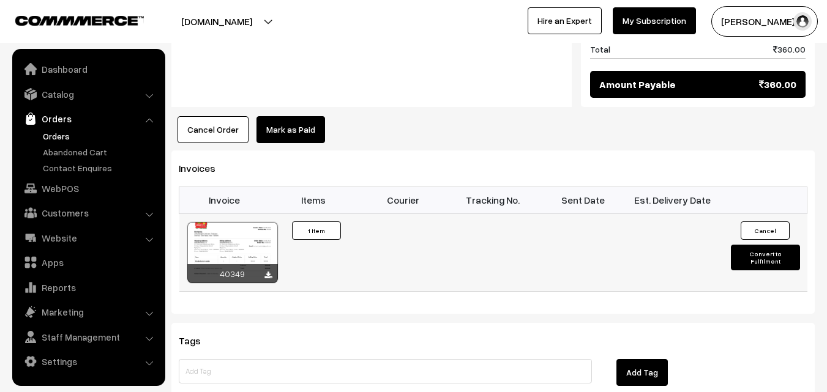
click at [240, 222] on div at bounding box center [232, 252] width 91 height 61
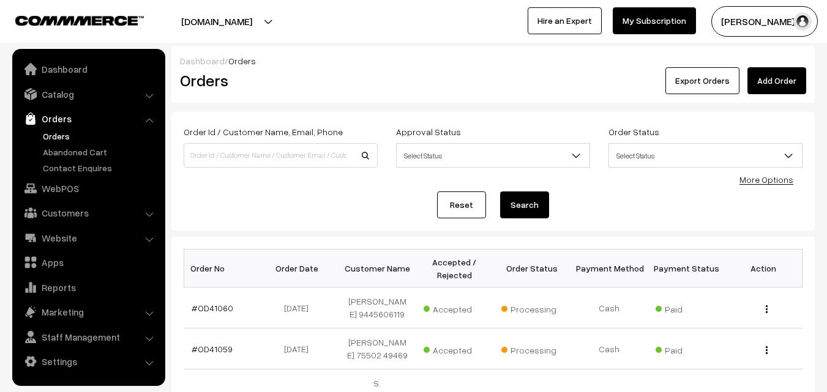
scroll to position [796, 0]
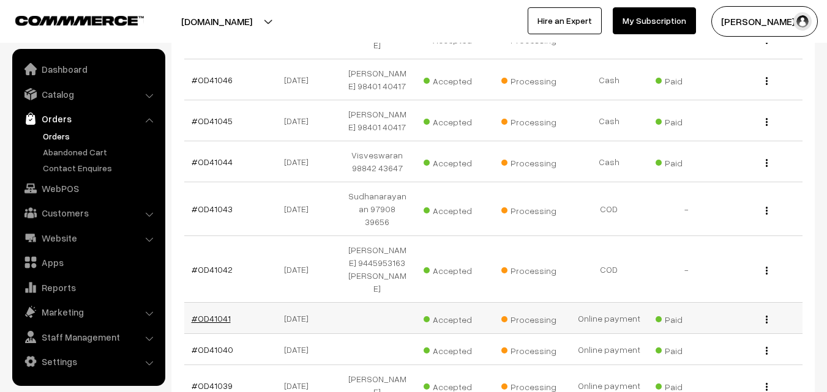
click at [222, 313] on link "#OD41041" at bounding box center [211, 318] width 39 height 10
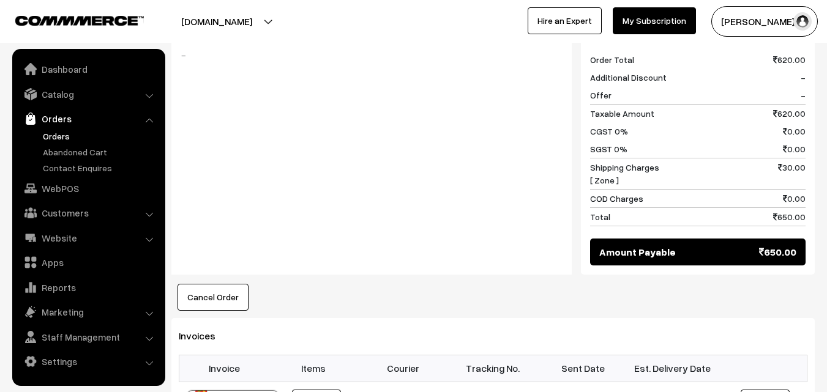
scroll to position [673, 0]
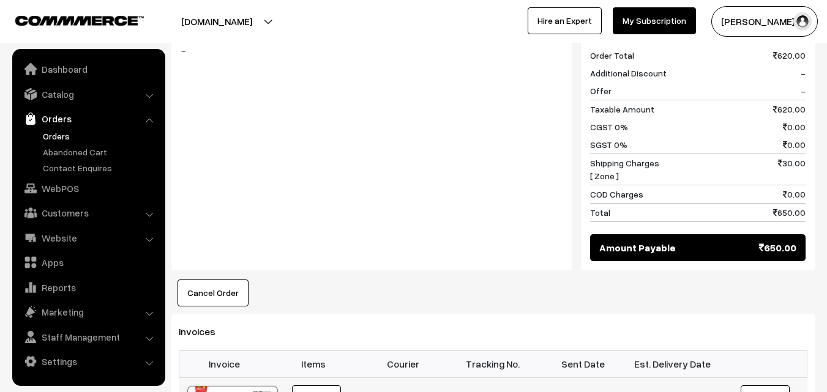
click at [66, 139] on link "Orders" at bounding box center [100, 136] width 121 height 13
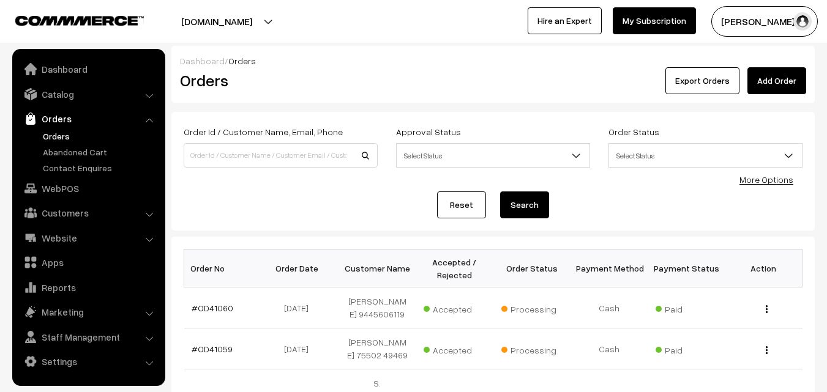
scroll to position [61, 0]
